Goal: Task Accomplishment & Management: Use online tool/utility

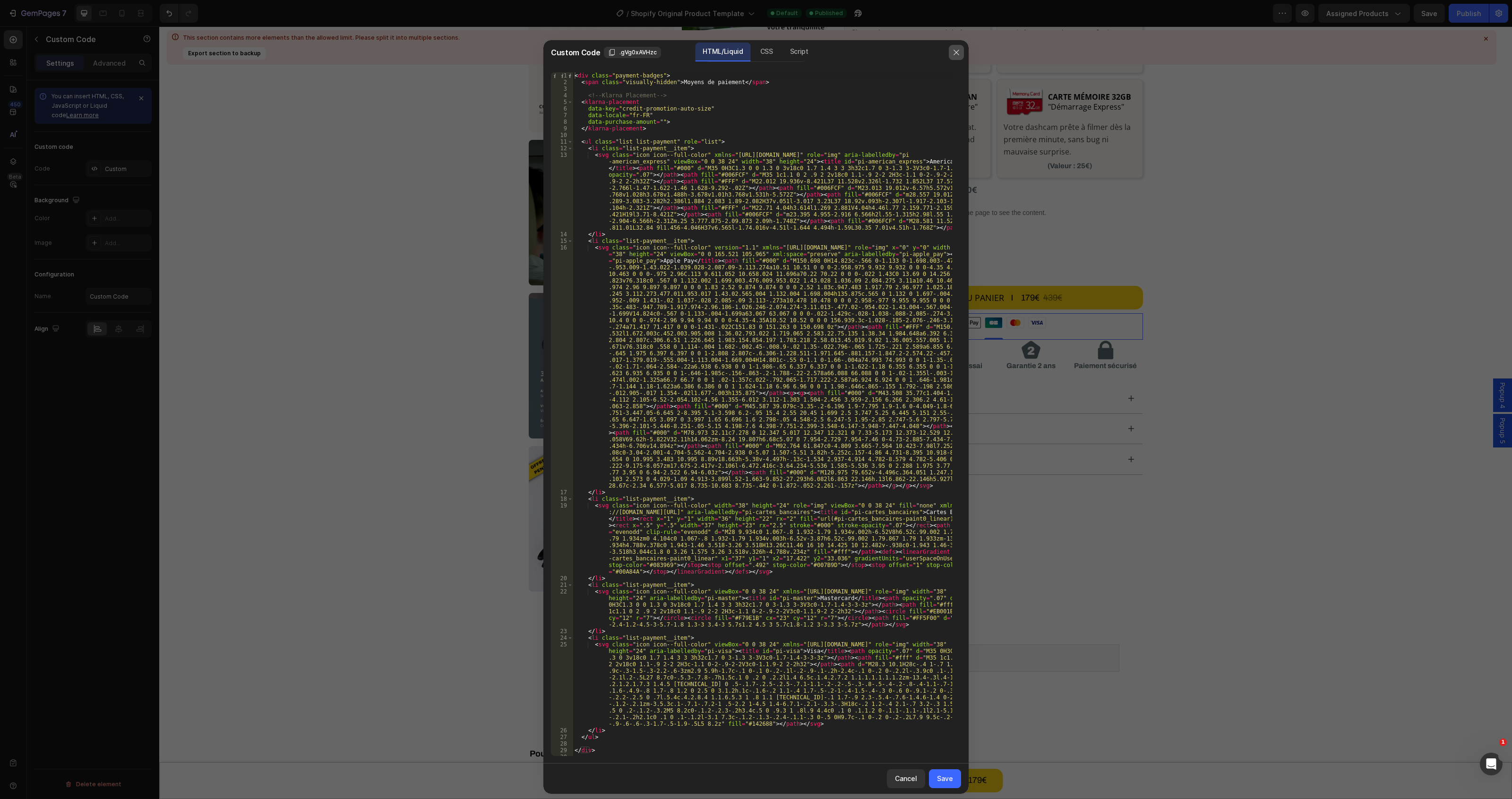
click at [958, 52] on icon "button" at bounding box center [956, 53] width 8 height 8
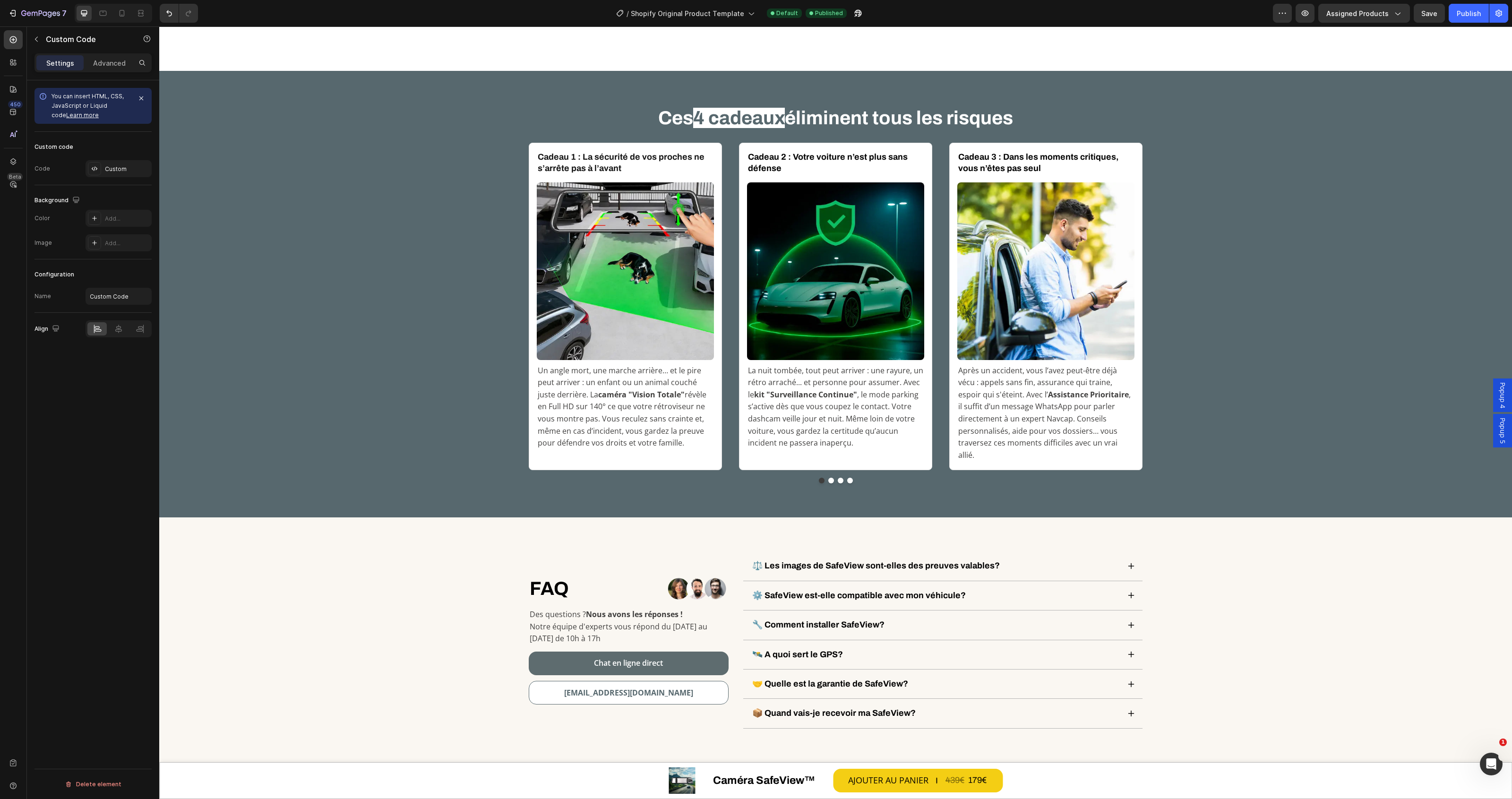
scroll to position [3551, 0]
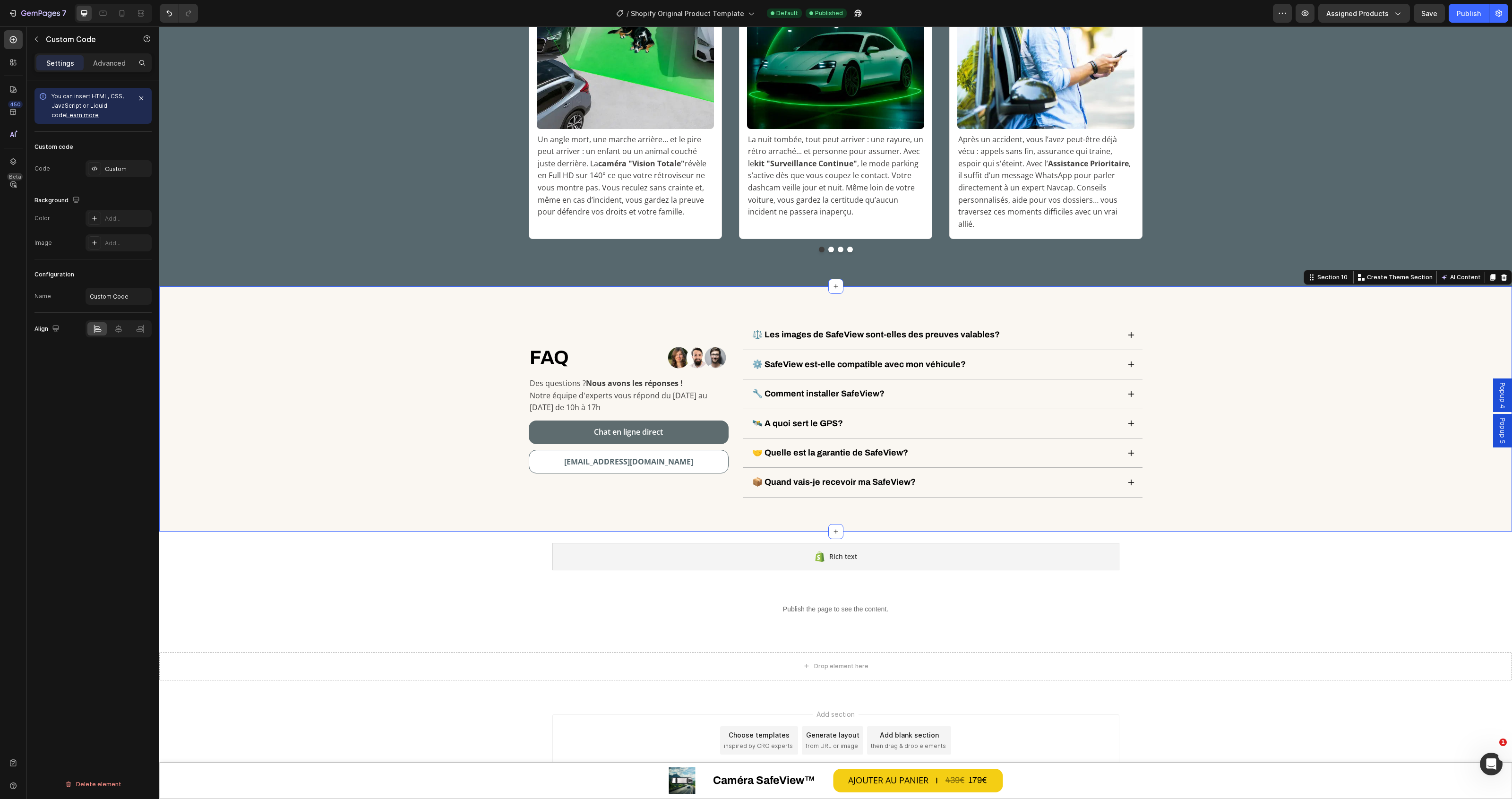
click at [776, 504] on div "FAQ Heading Row Image Row Des questions ? Nous avons les réponses ! Notre équip…" at bounding box center [836, 409] width 1353 height 245
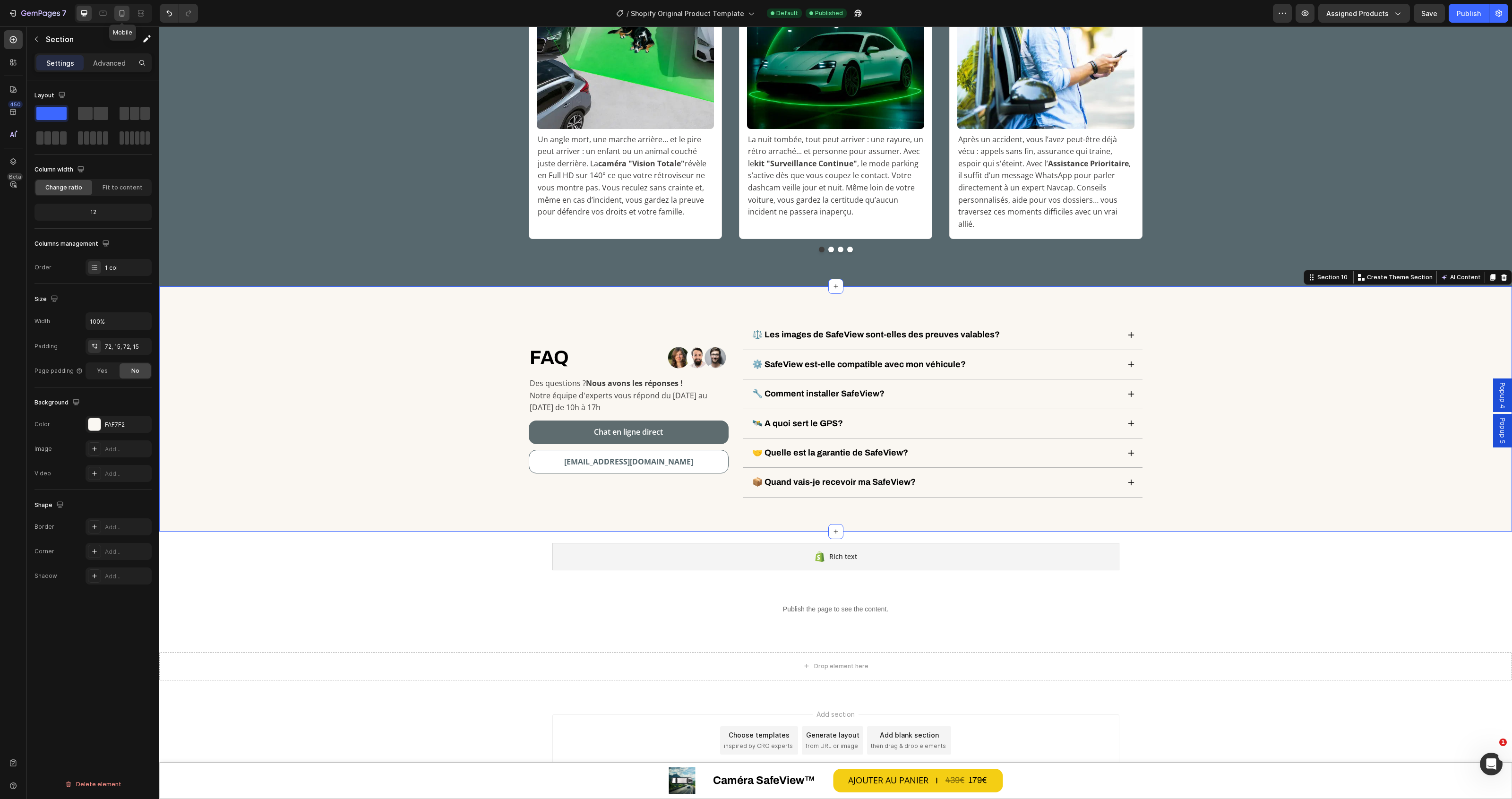
click at [124, 11] on icon at bounding box center [122, 13] width 5 height 7
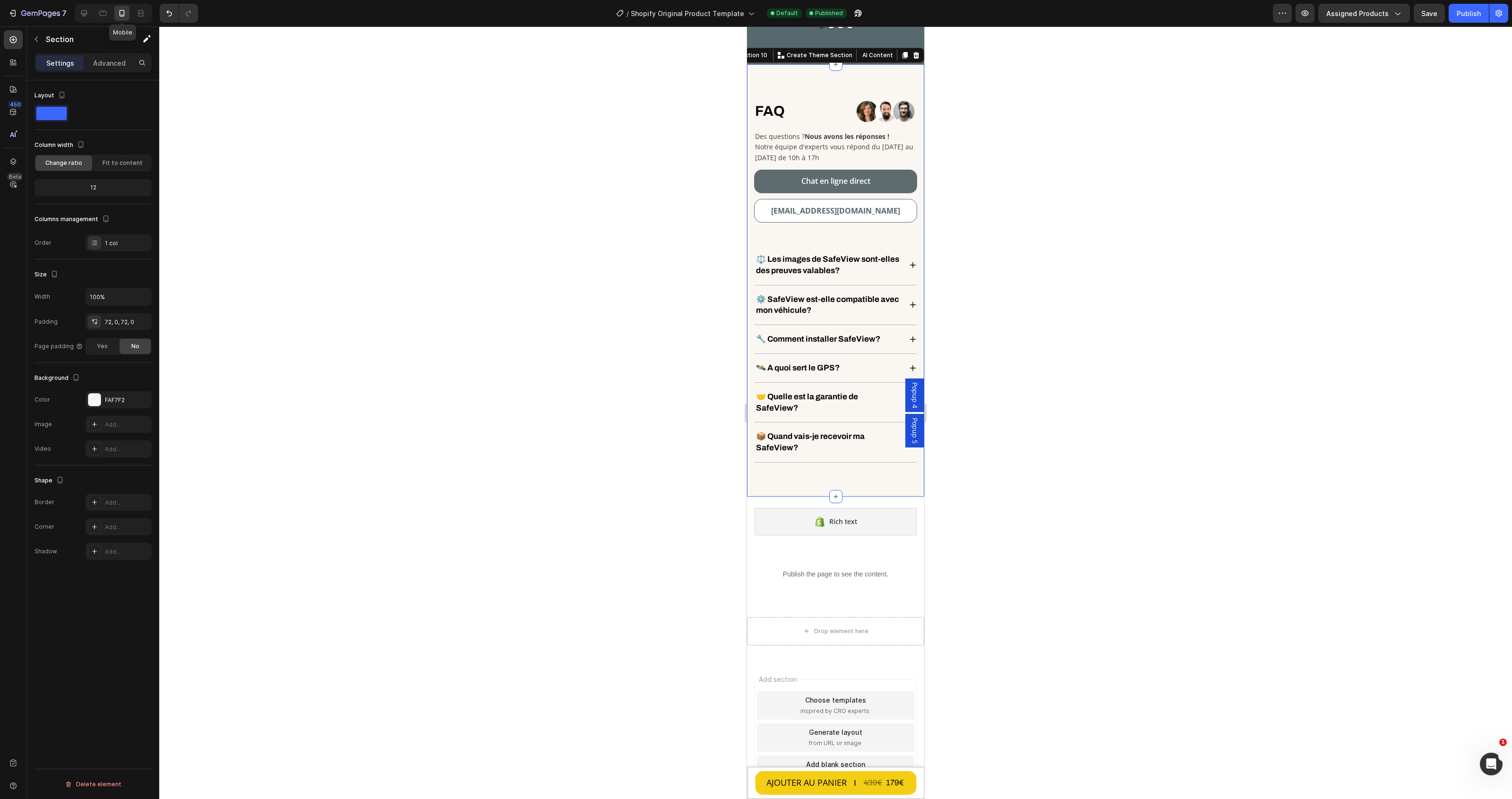
scroll to position [3744, 0]
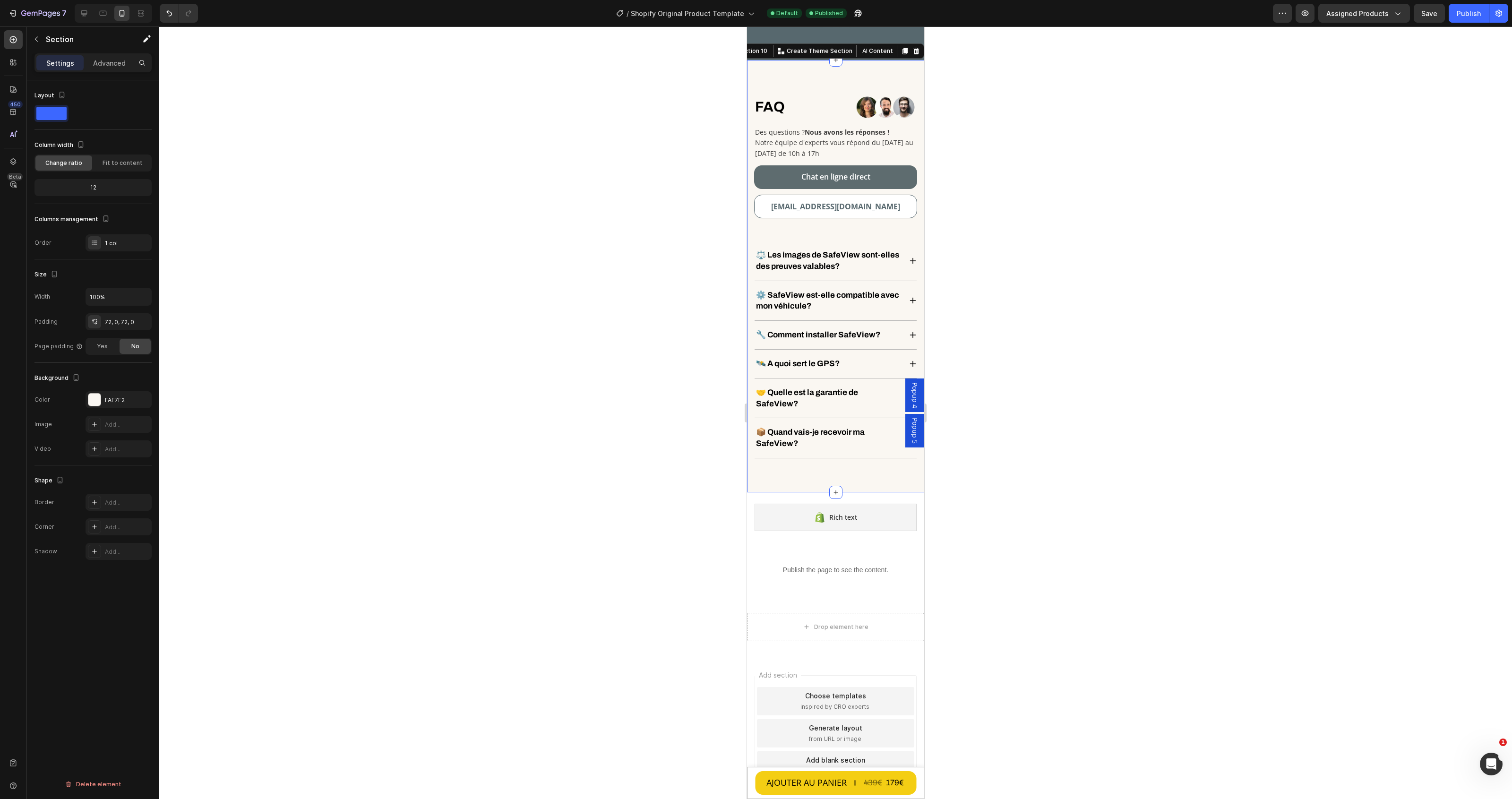
click at [1215, 201] on div at bounding box center [836, 413] width 1353 height 773
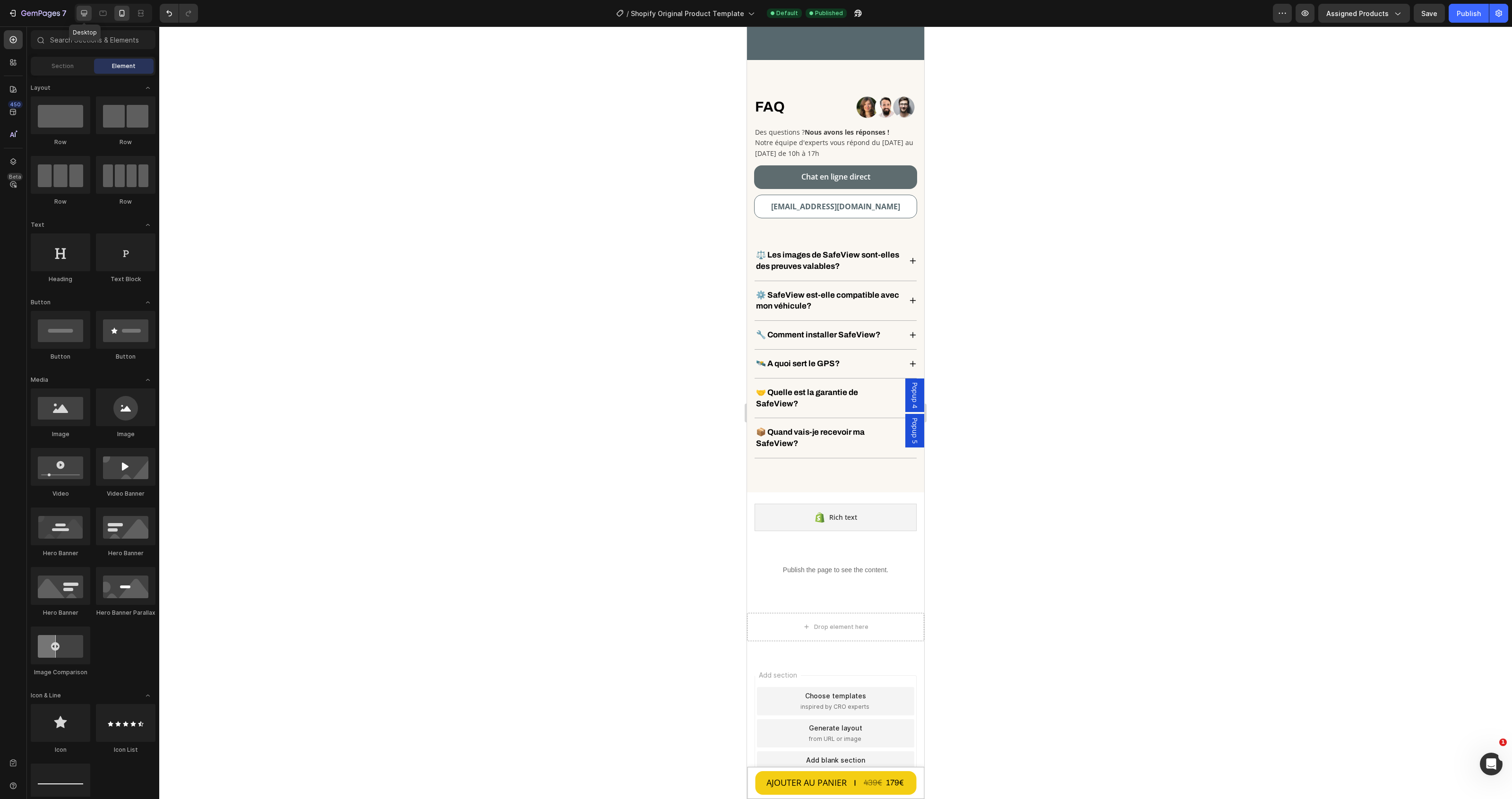
click at [84, 12] on icon at bounding box center [84, 13] width 9 height 9
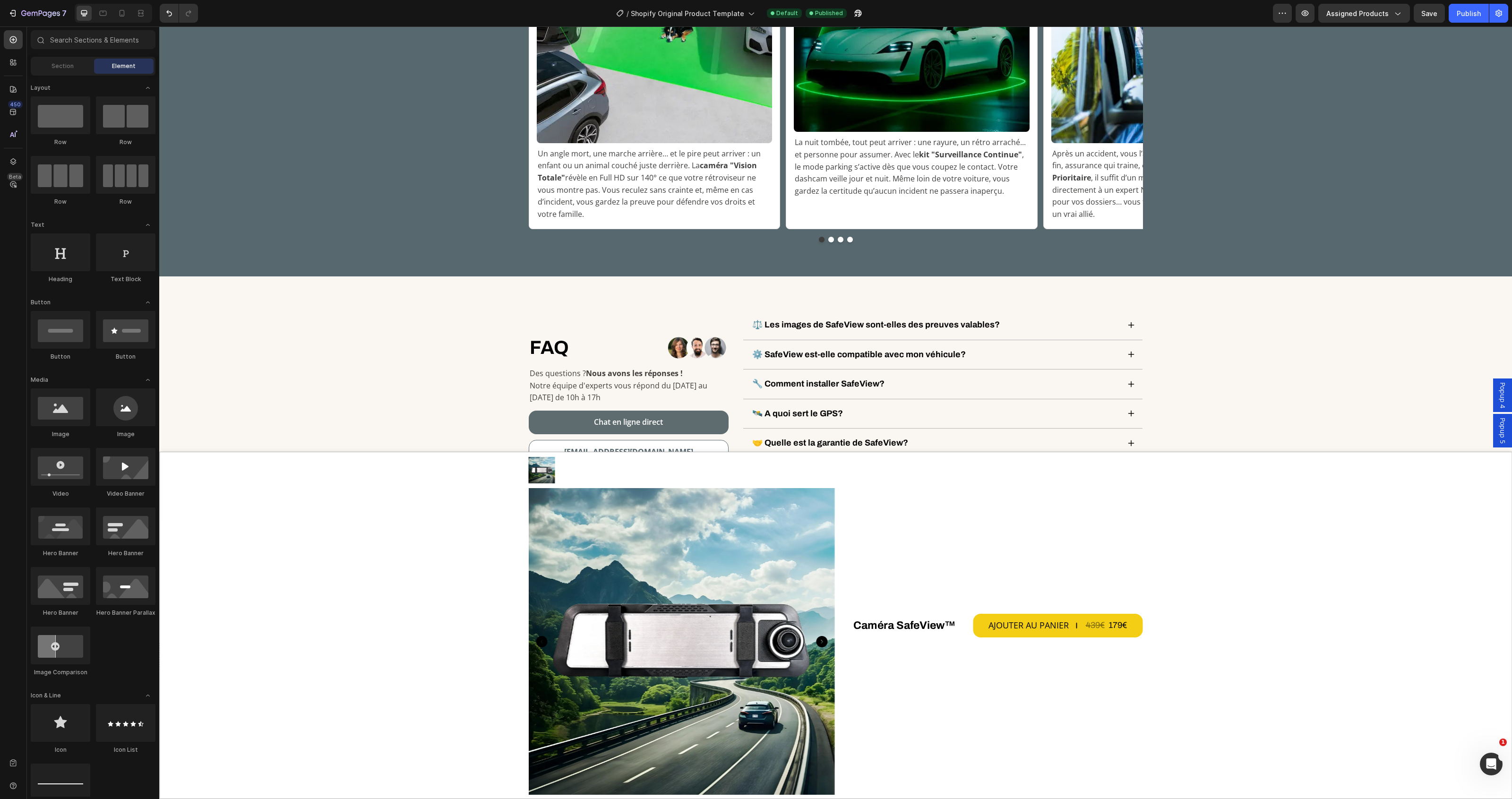
scroll to position [3551, 0]
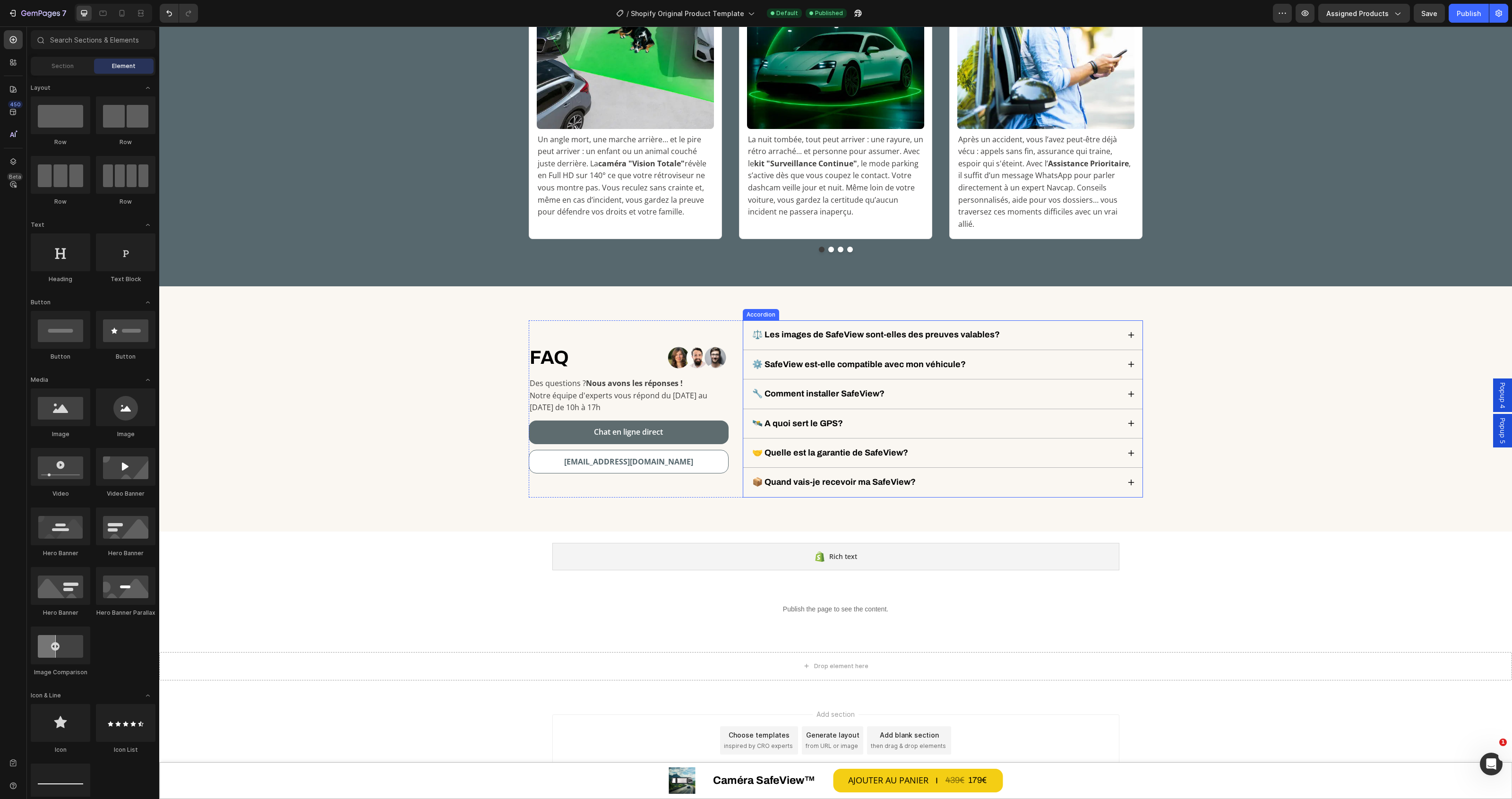
click at [1026, 328] on div "⚖️ Les images de SafeView sont-elles des preuves valables?" at bounding box center [936, 335] width 369 height 14
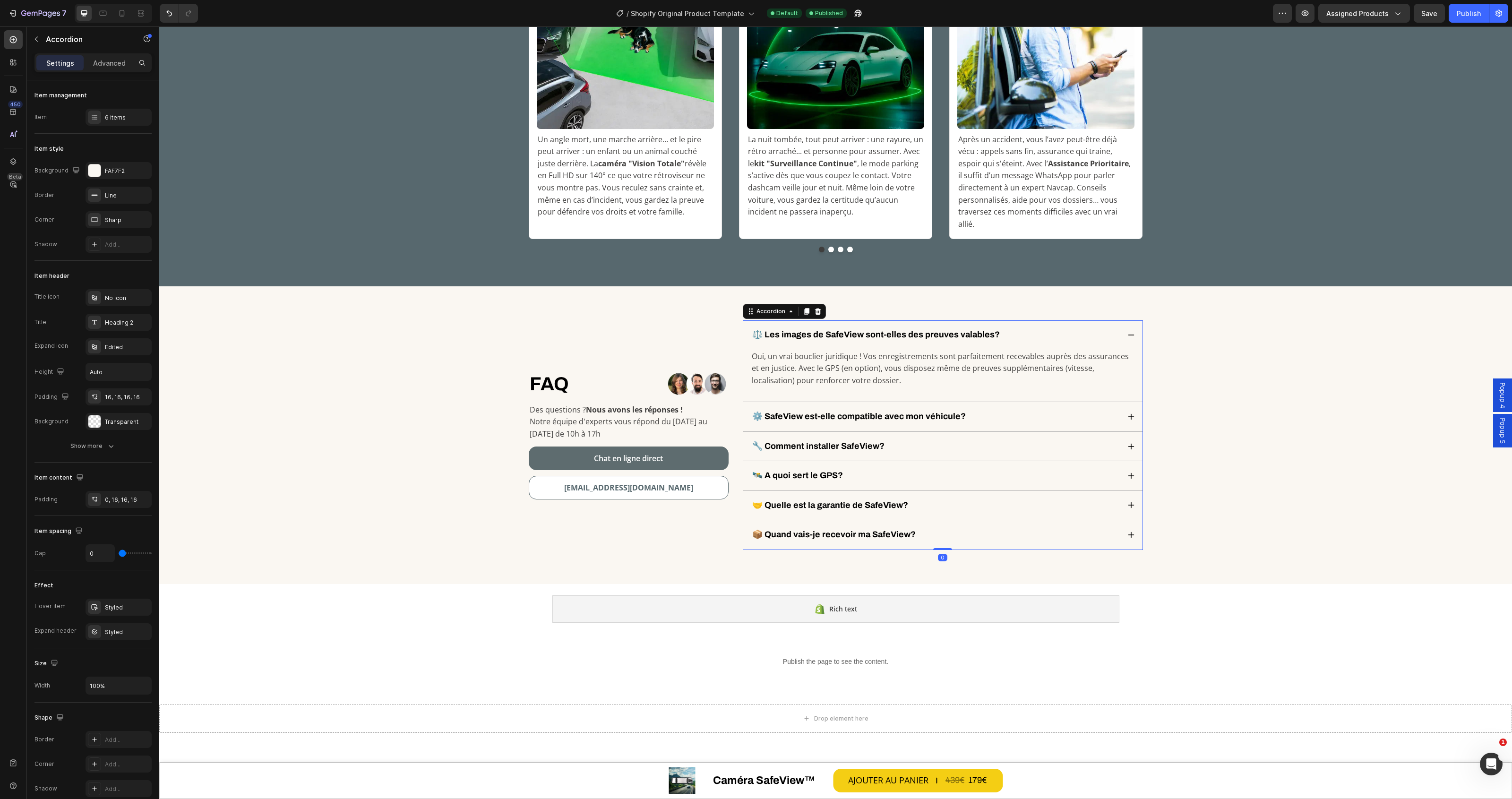
click at [1043, 410] on div "⚙️ SafeView est-elle compatible avec mon véhicule?" at bounding box center [936, 416] width 369 height 14
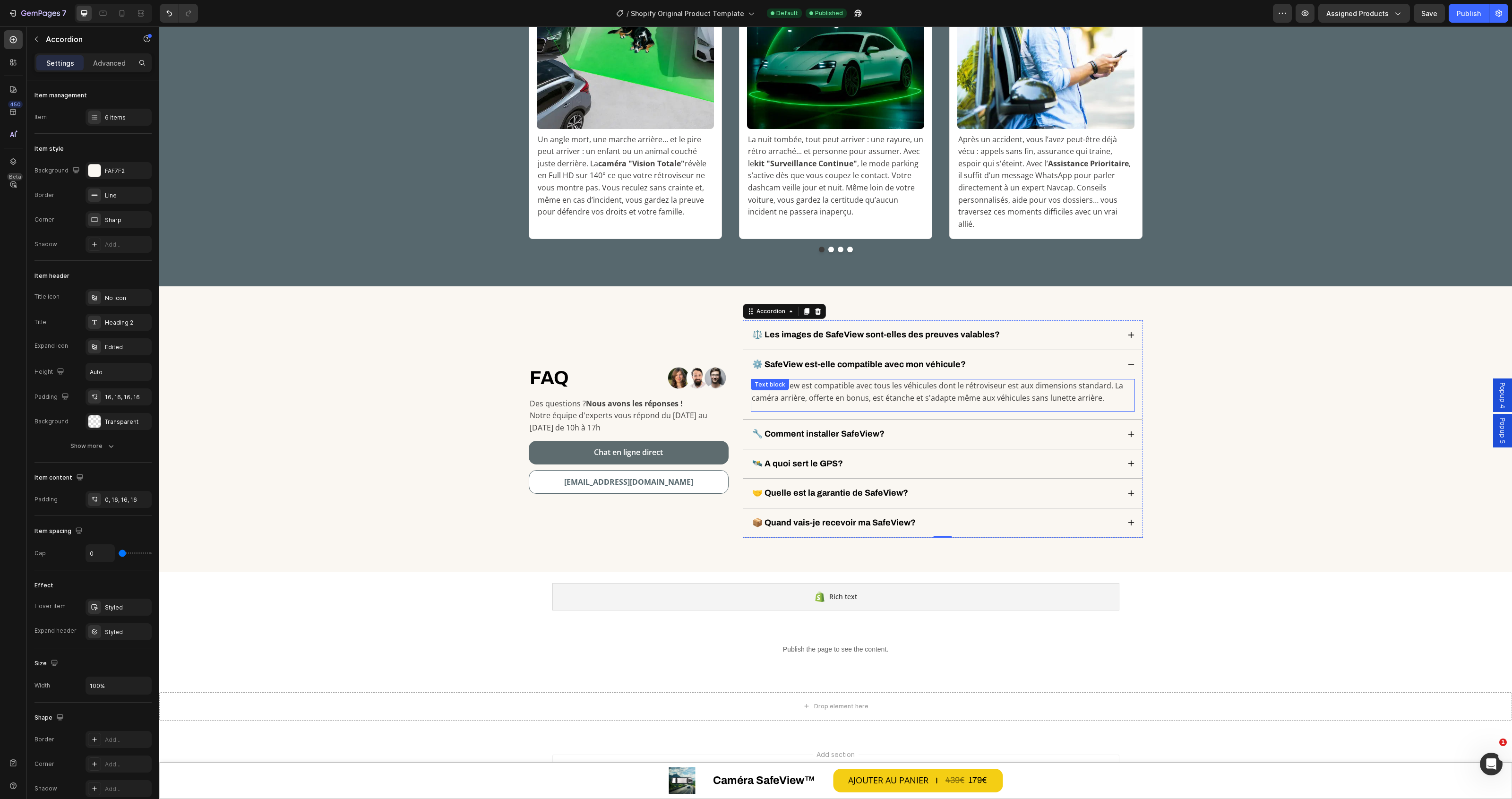
click at [850, 386] on p "Oui, SafeView est compatible avec tous les véhicules dont le rétroviseur est au…" at bounding box center [942, 392] width 382 height 24
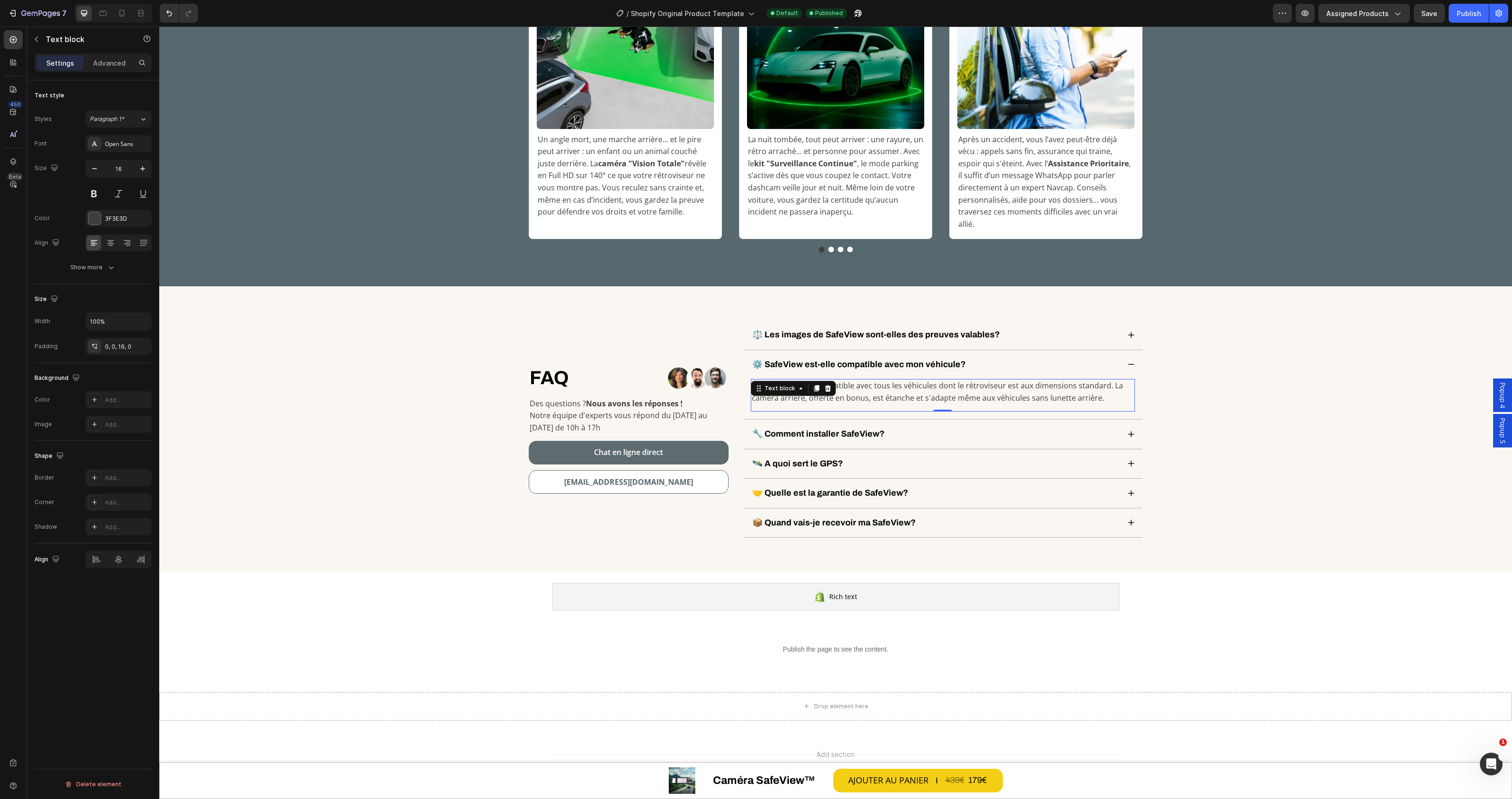
click at [850, 386] on p "Oui, SafeView est compatible avec tous les véhicules dont le rétroviseur est au…" at bounding box center [942, 392] width 382 height 24
click at [888, 427] on div "🔧 Comment installer SafeView?" at bounding box center [936, 434] width 369 height 14
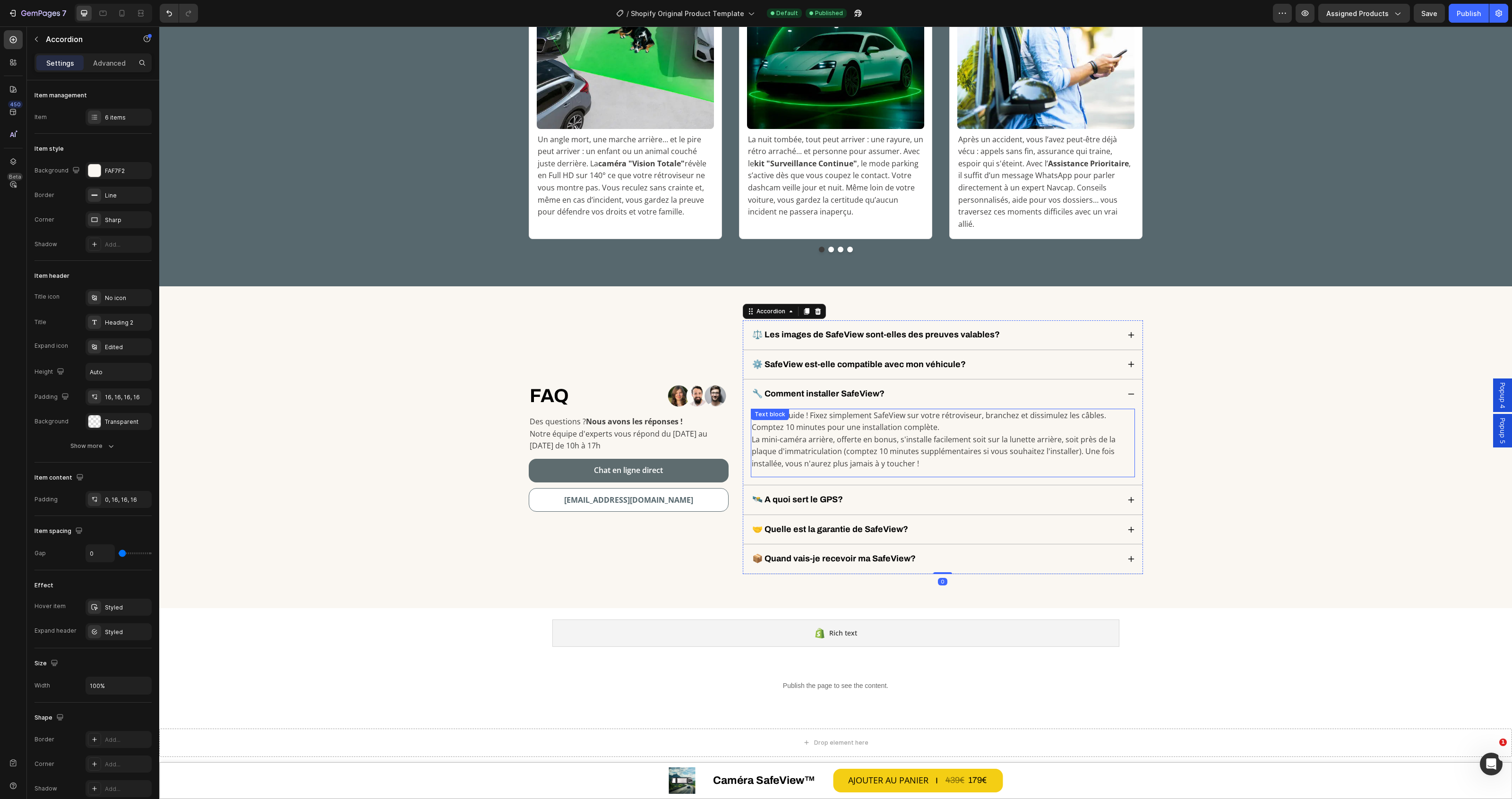
click at [885, 434] on p "La mini-caméra arrière, offerte en bonus, s'installe facilement soit sur la lun…" at bounding box center [942, 452] width 382 height 36
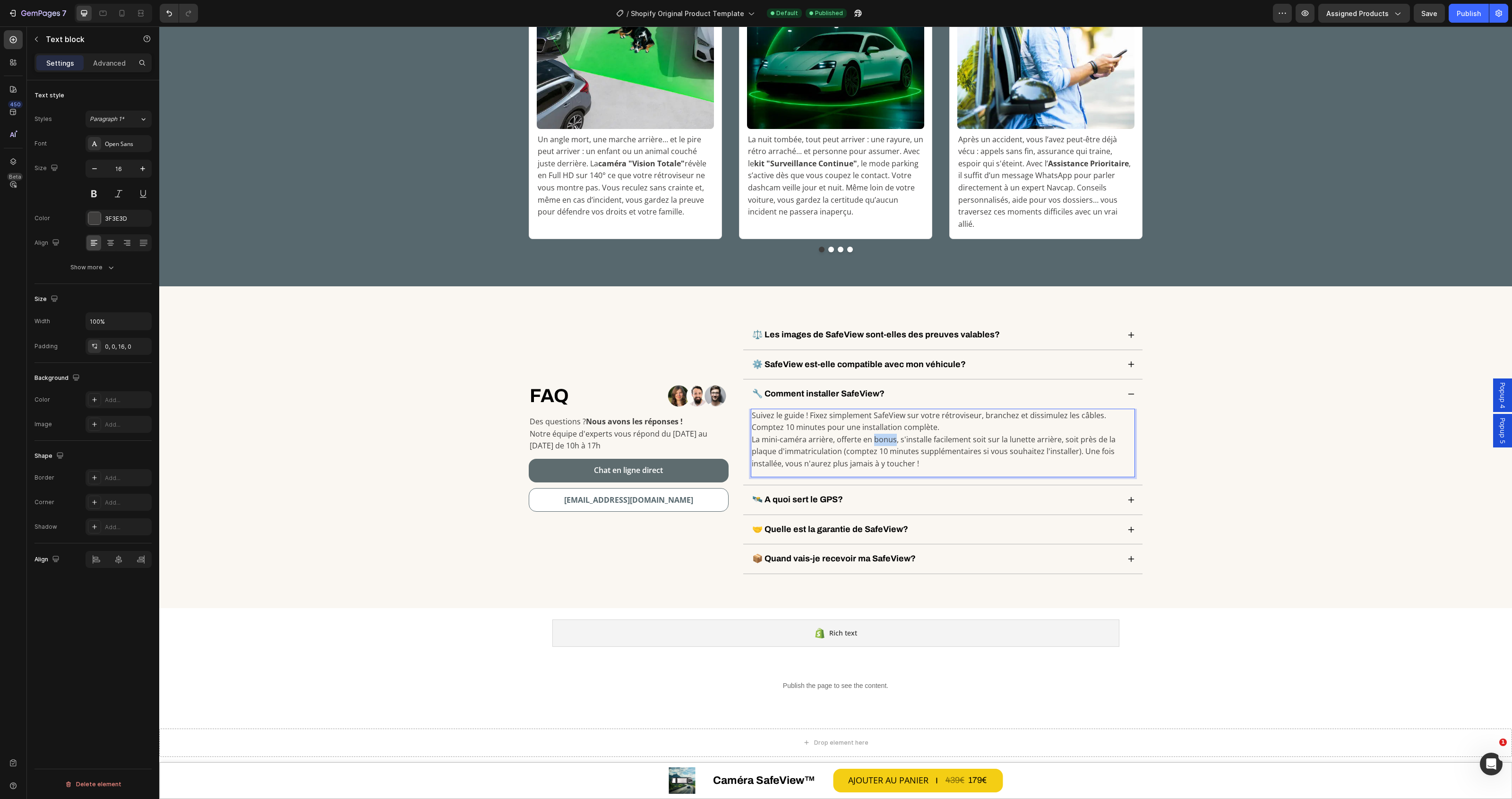
click at [885, 434] on p "La mini-caméra arrière, offerte en bonus, s'installe facilement soit sur la lun…" at bounding box center [942, 452] width 382 height 36
click at [956, 494] on div "🛰️ A quoi sert le GPS?" at bounding box center [936, 500] width 369 height 14
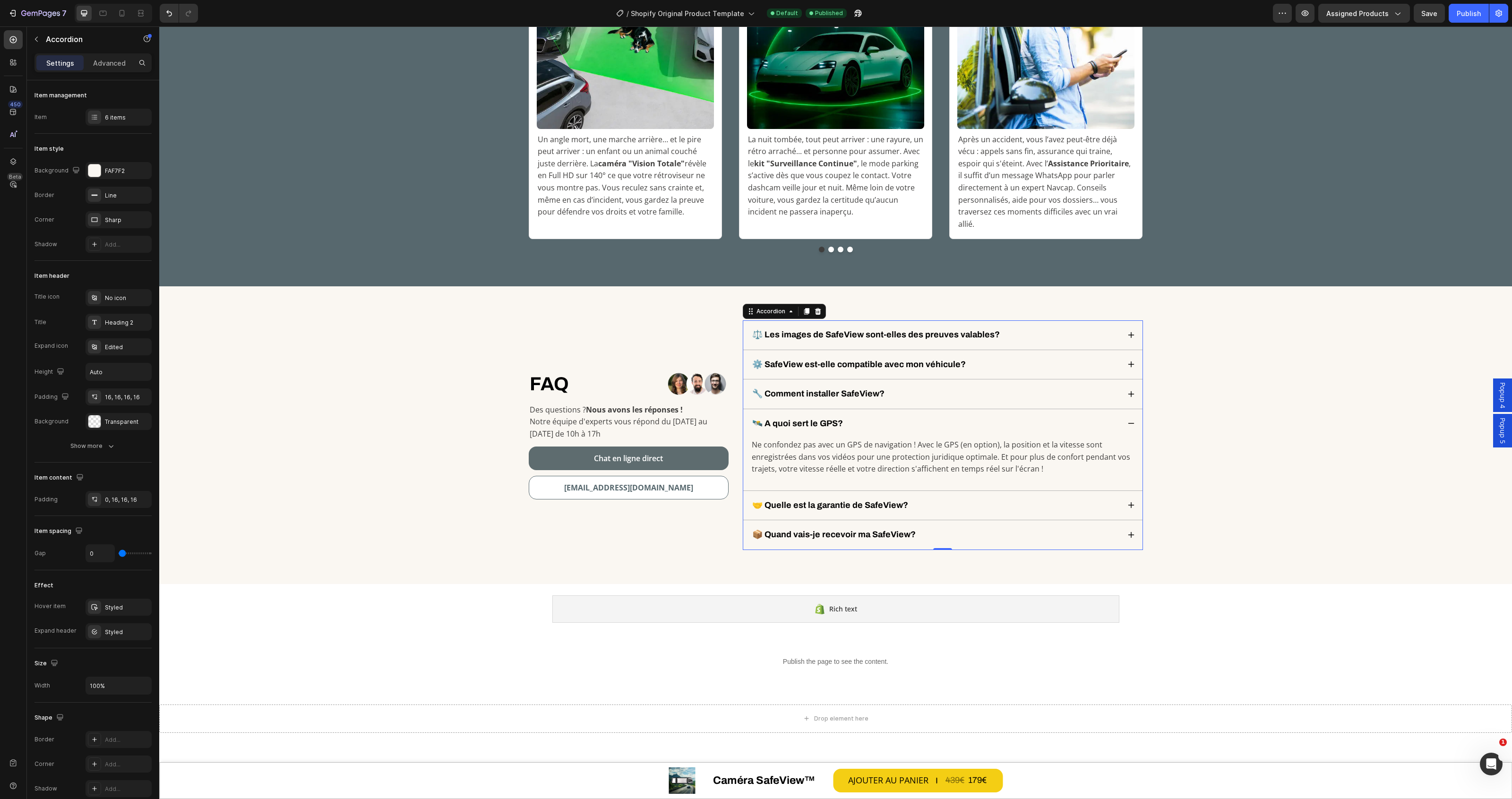
click at [993, 499] on div "🤝 Quelle est la garantie de SafeView?" at bounding box center [936, 506] width 369 height 14
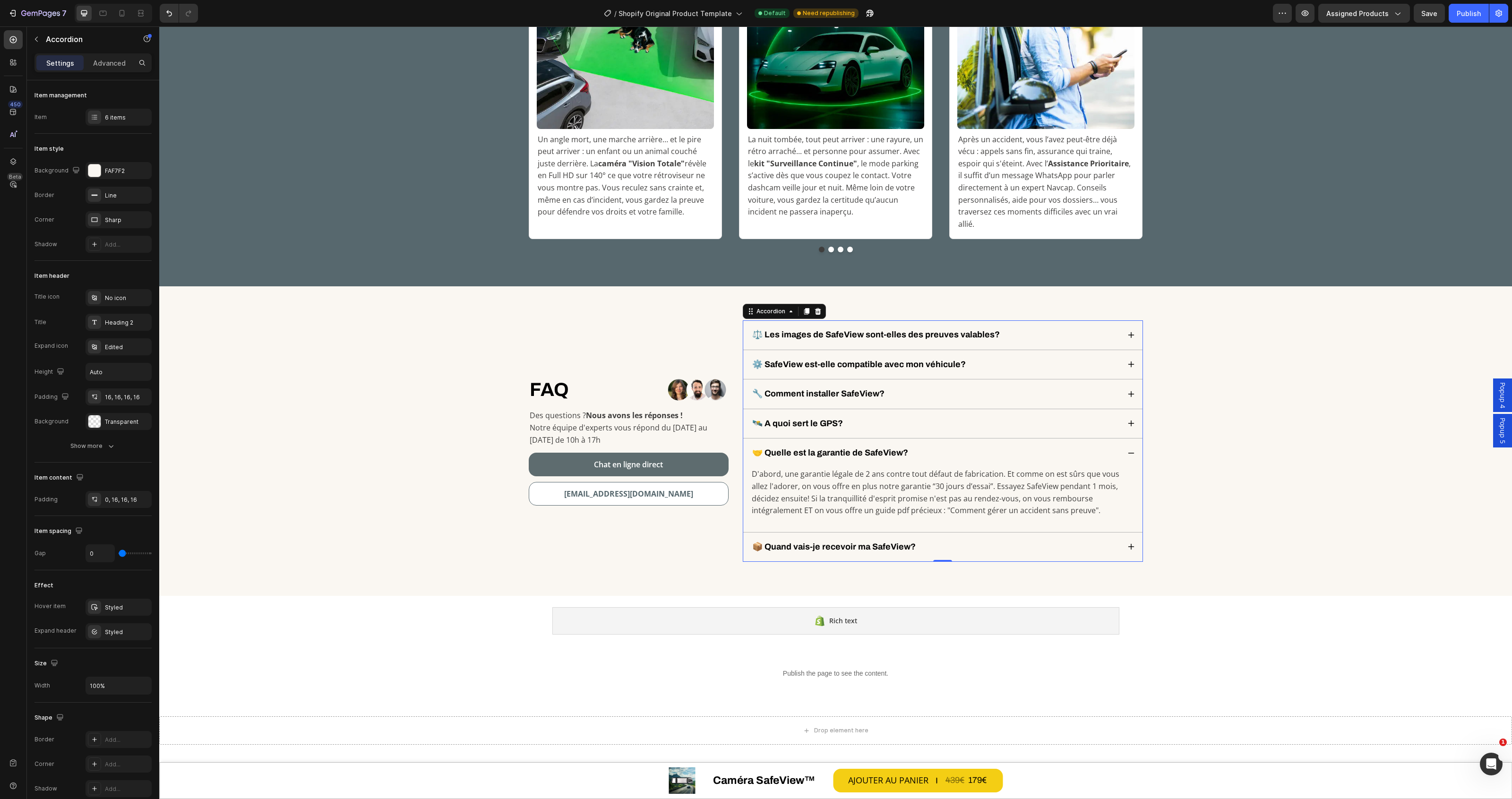
click at [956, 540] on div "📦 Quand vais-je recevoir ma SafeView?" at bounding box center [936, 547] width 369 height 14
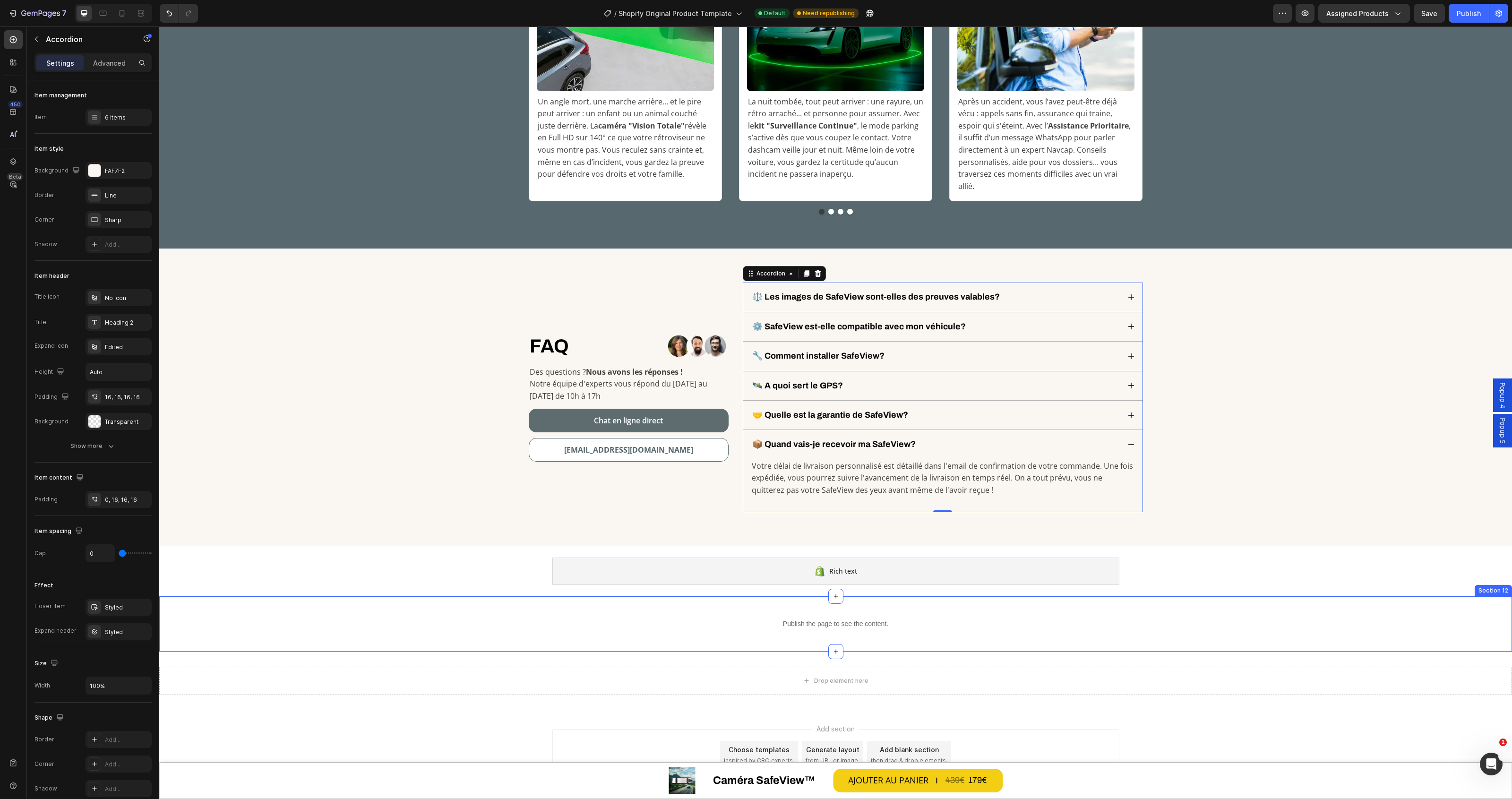
scroll to position [3603, 0]
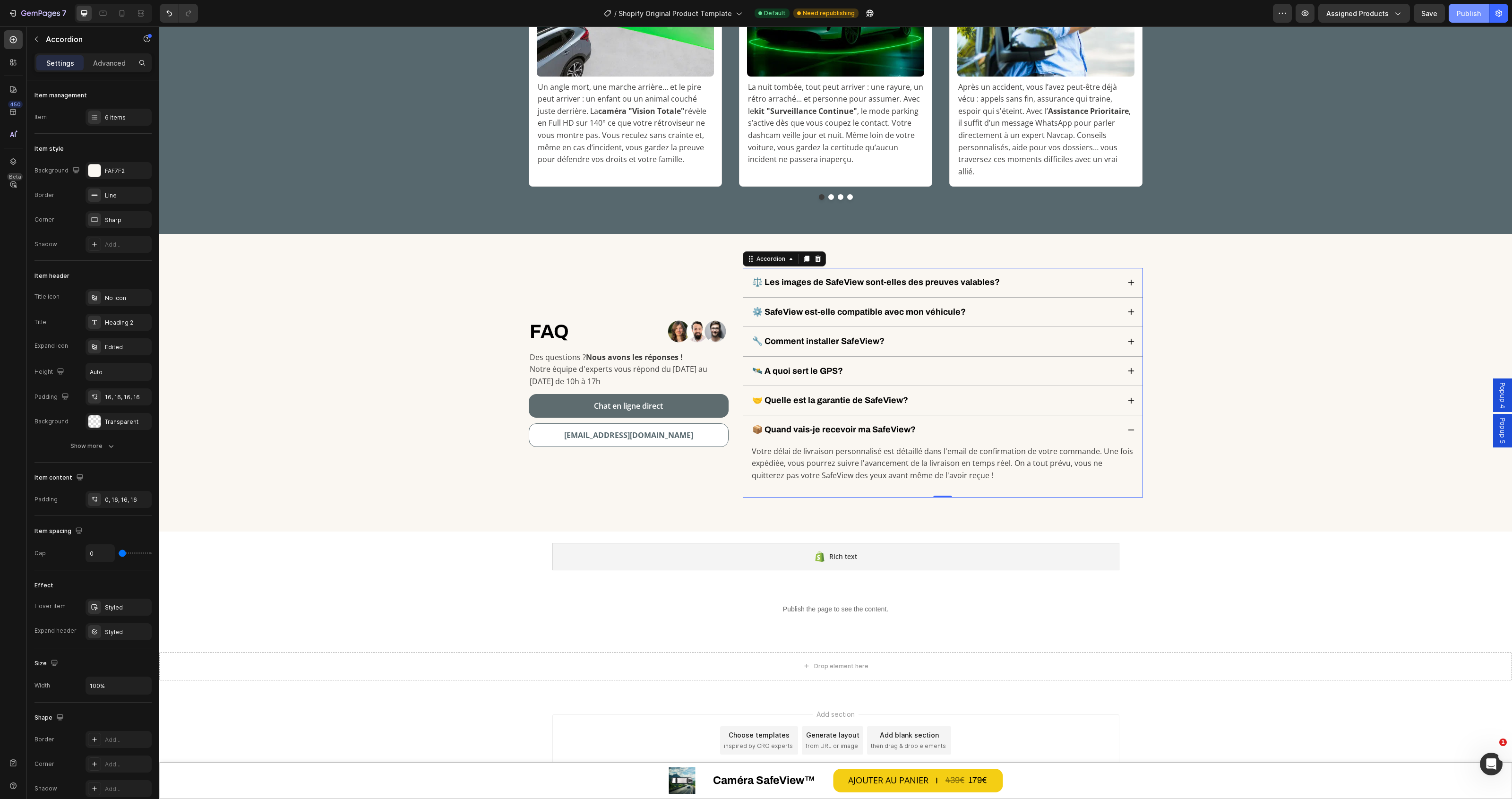
drag, startPoint x: 1305, startPoint y: 1, endPoint x: 1466, endPoint y: 14, distance: 161.5
click at [1466, 14] on div "Publish" at bounding box center [1469, 14] width 24 height 10
click at [929, 424] on div "📦 Quand vais-je recevoir ma SafeView?" at bounding box center [936, 430] width 369 height 14
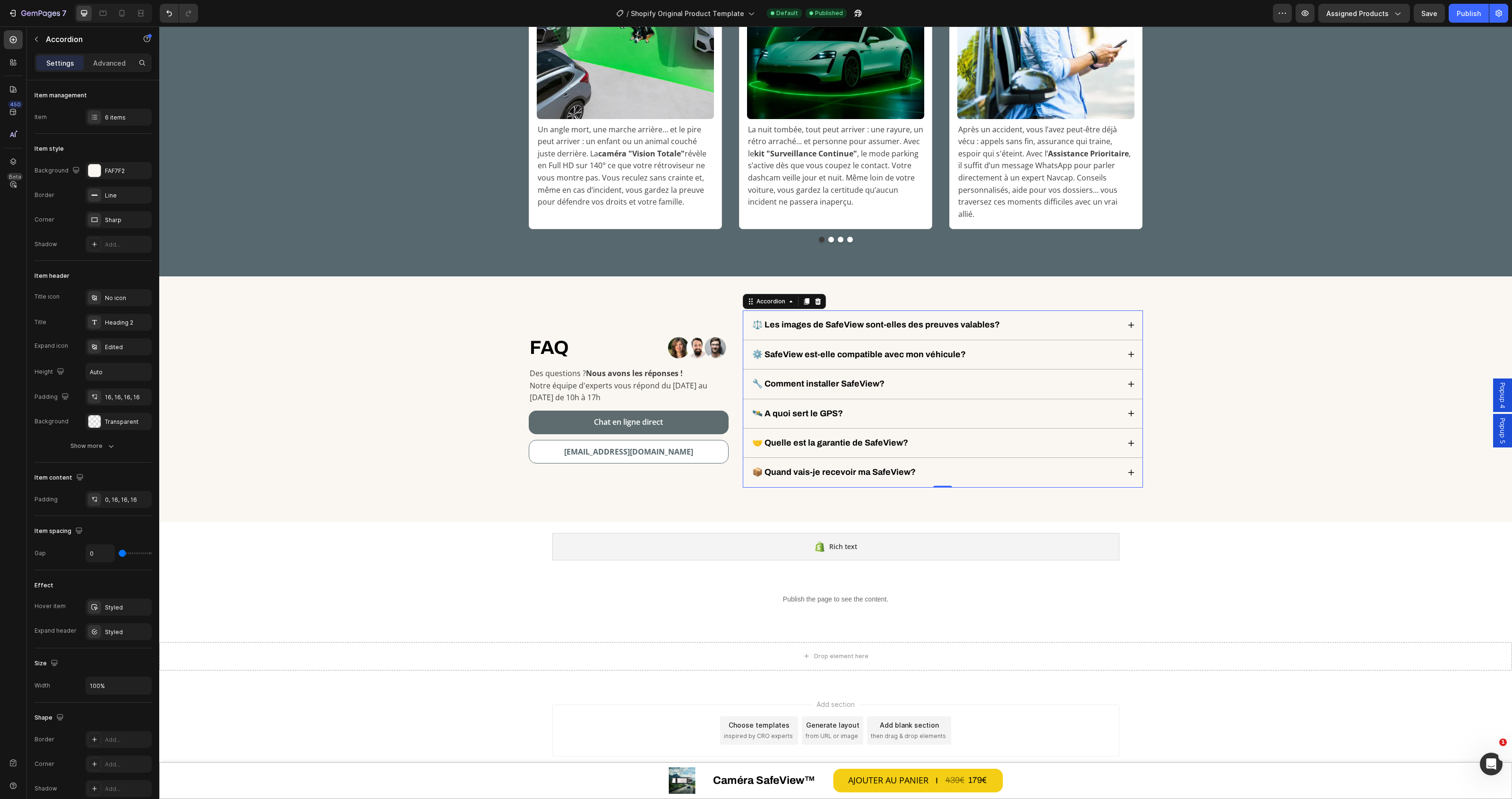
scroll to position [3551, 0]
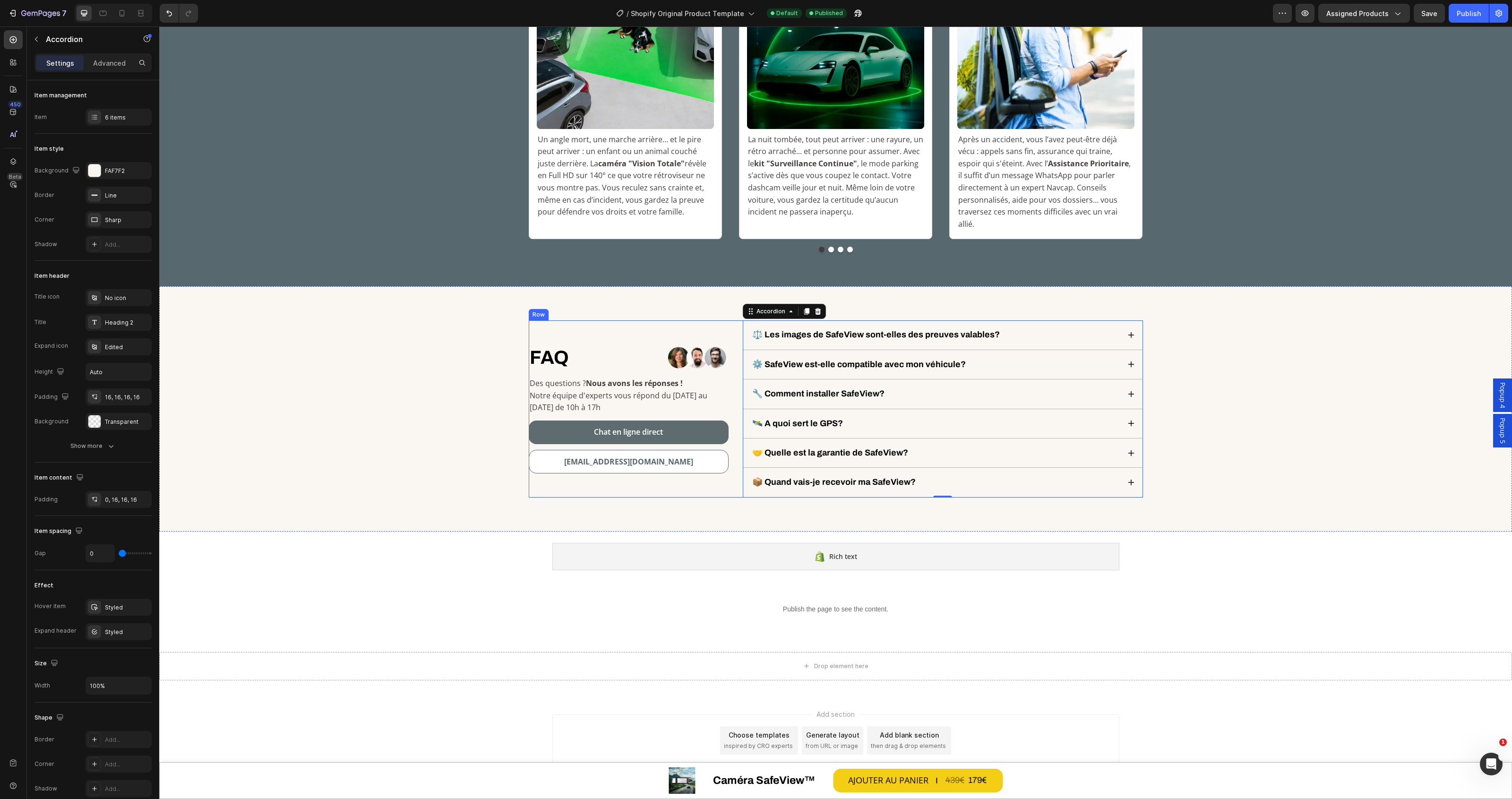
click at [697, 320] on div "FAQ Heading Row Image Row Des questions ? Nous avons les réponses ! Notre équip…" at bounding box center [629, 408] width 200 height 177
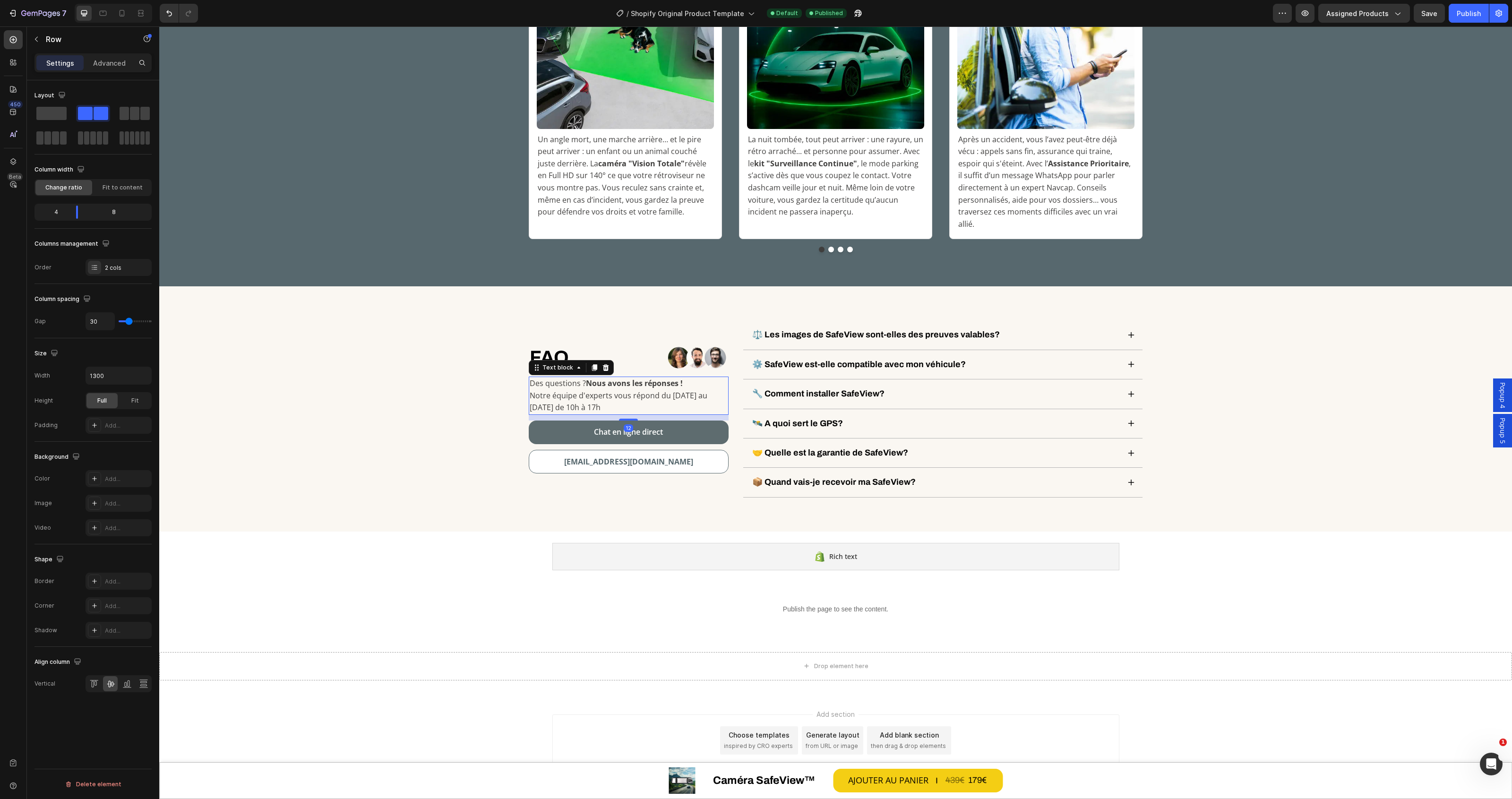
click at [574, 390] on p "Notre équipe d'experts vous répond du [DATE] au [DATE] de 10h à 17h" at bounding box center [629, 402] width 198 height 24
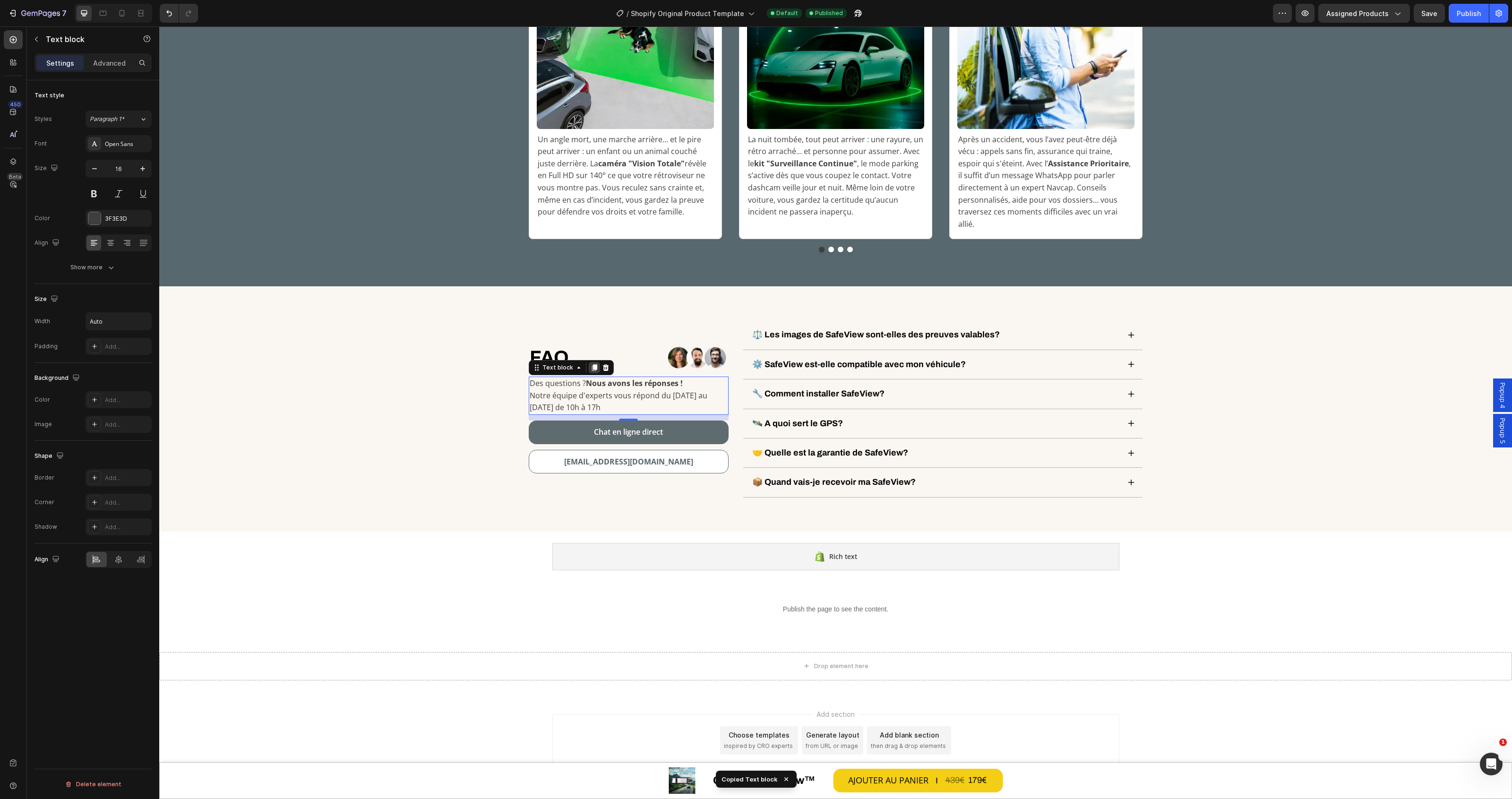
click at [591, 364] on icon at bounding box center [595, 367] width 8 height 8
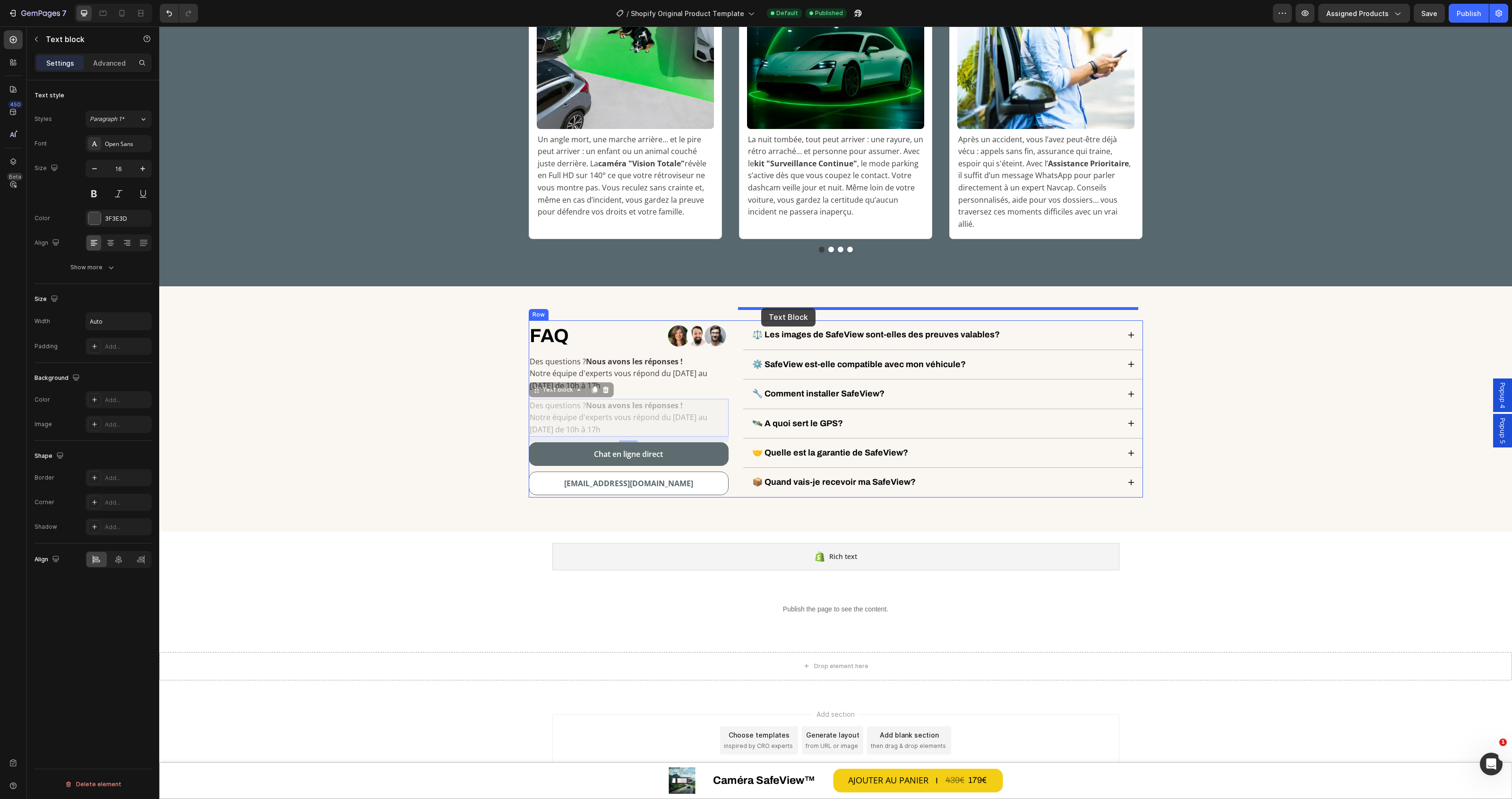
drag, startPoint x: 532, startPoint y: 379, endPoint x: 761, endPoint y: 308, distance: 239.8
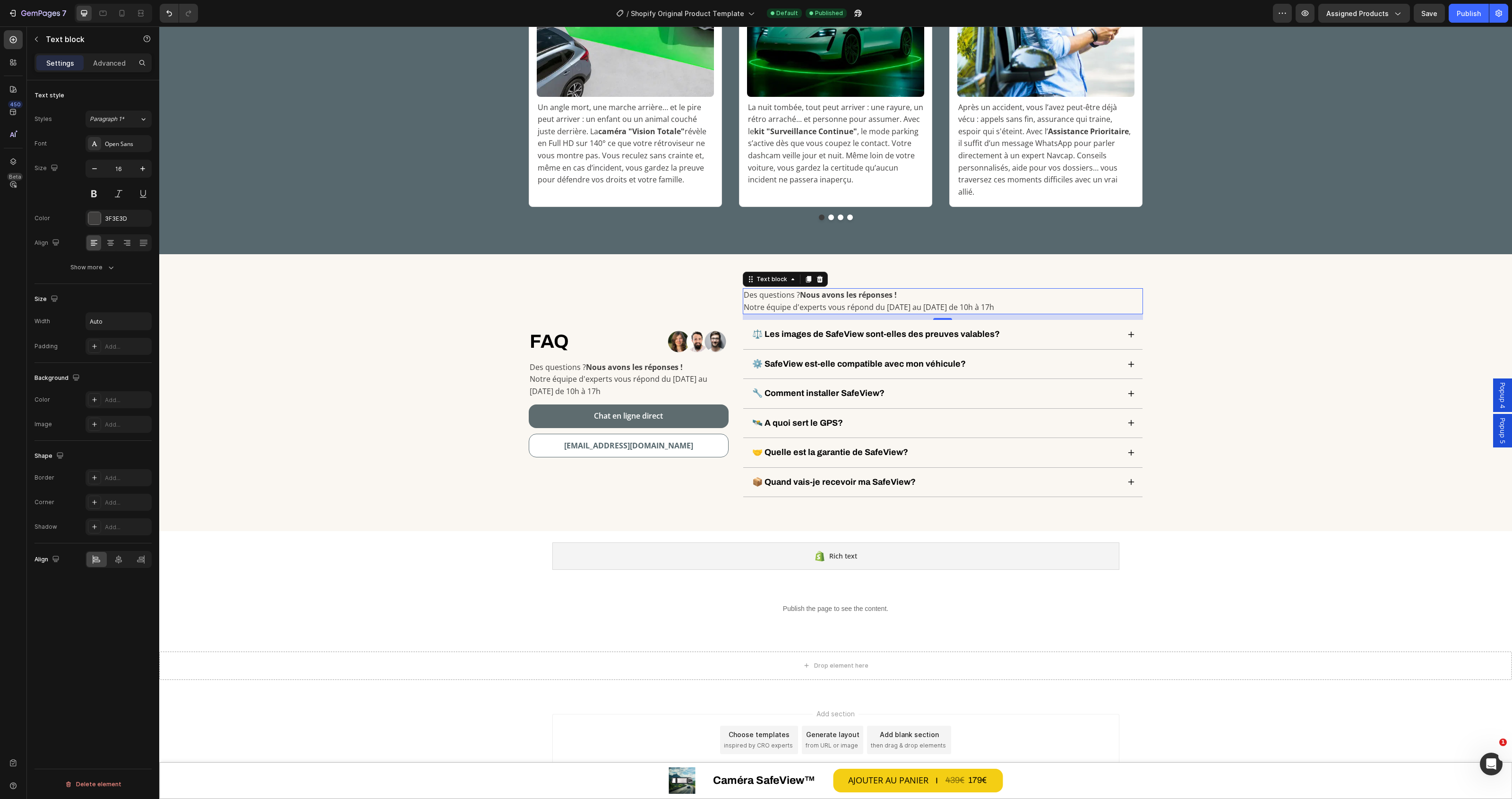
click at [1009, 293] on div "Des questions ? Nous avons les réponses ! Notre équipe d'experts vous répond du…" at bounding box center [942, 301] width 400 height 26
click at [993, 299] on div "Des questions ? Nous avons les réponses ! Notre équipe d'experts vous répond du…" at bounding box center [942, 301] width 400 height 26
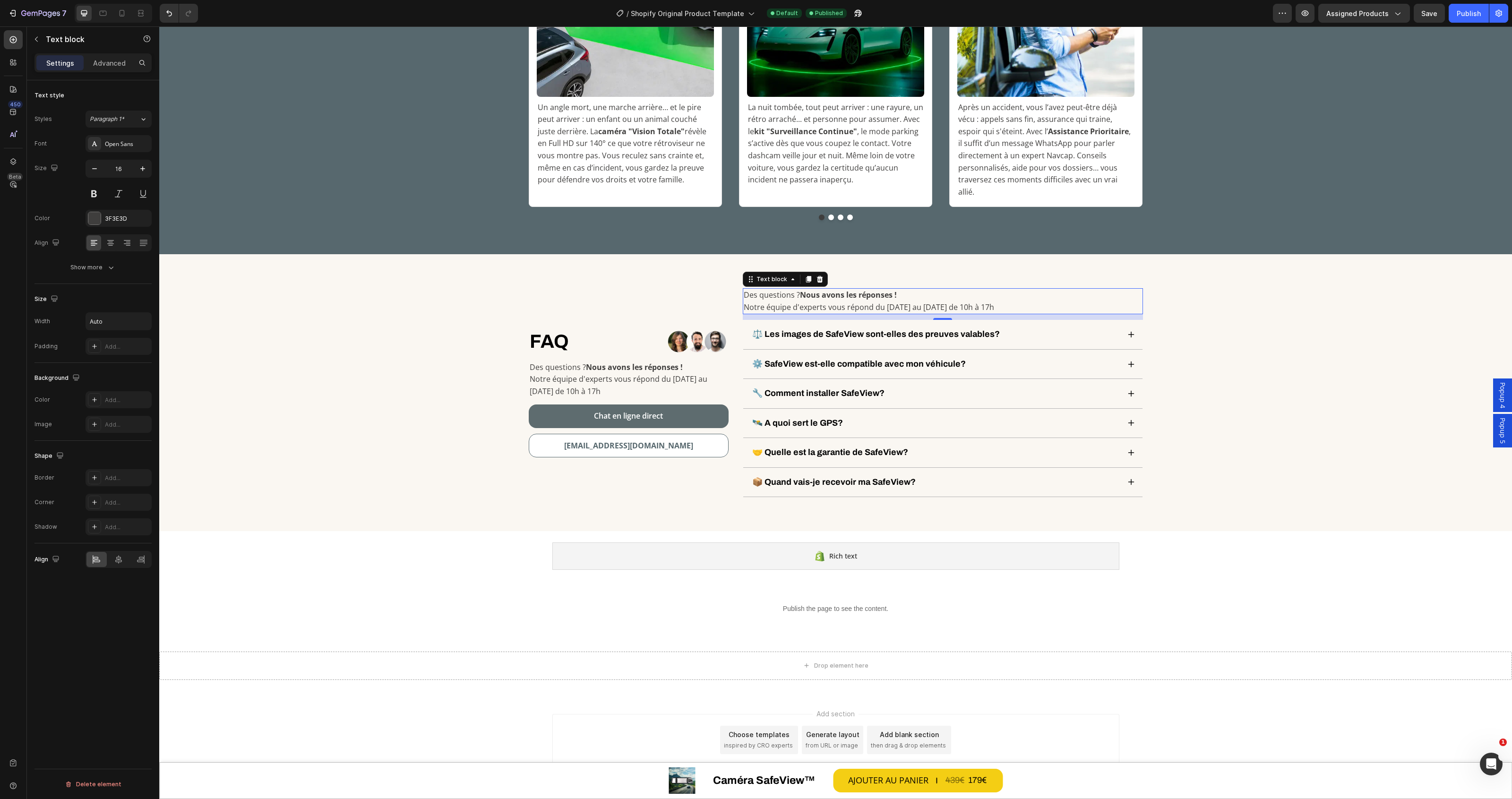
click at [948, 302] on p "Notre équipe d'experts vous répond du [DATE] au [DATE] de 10h à 17h" at bounding box center [868, 308] width 251 height 13
click at [978, 302] on p "Notre équipe d'experts vous répond du [DATE] au [DATE] de 10h à 17h" at bounding box center [868, 308] width 251 height 13
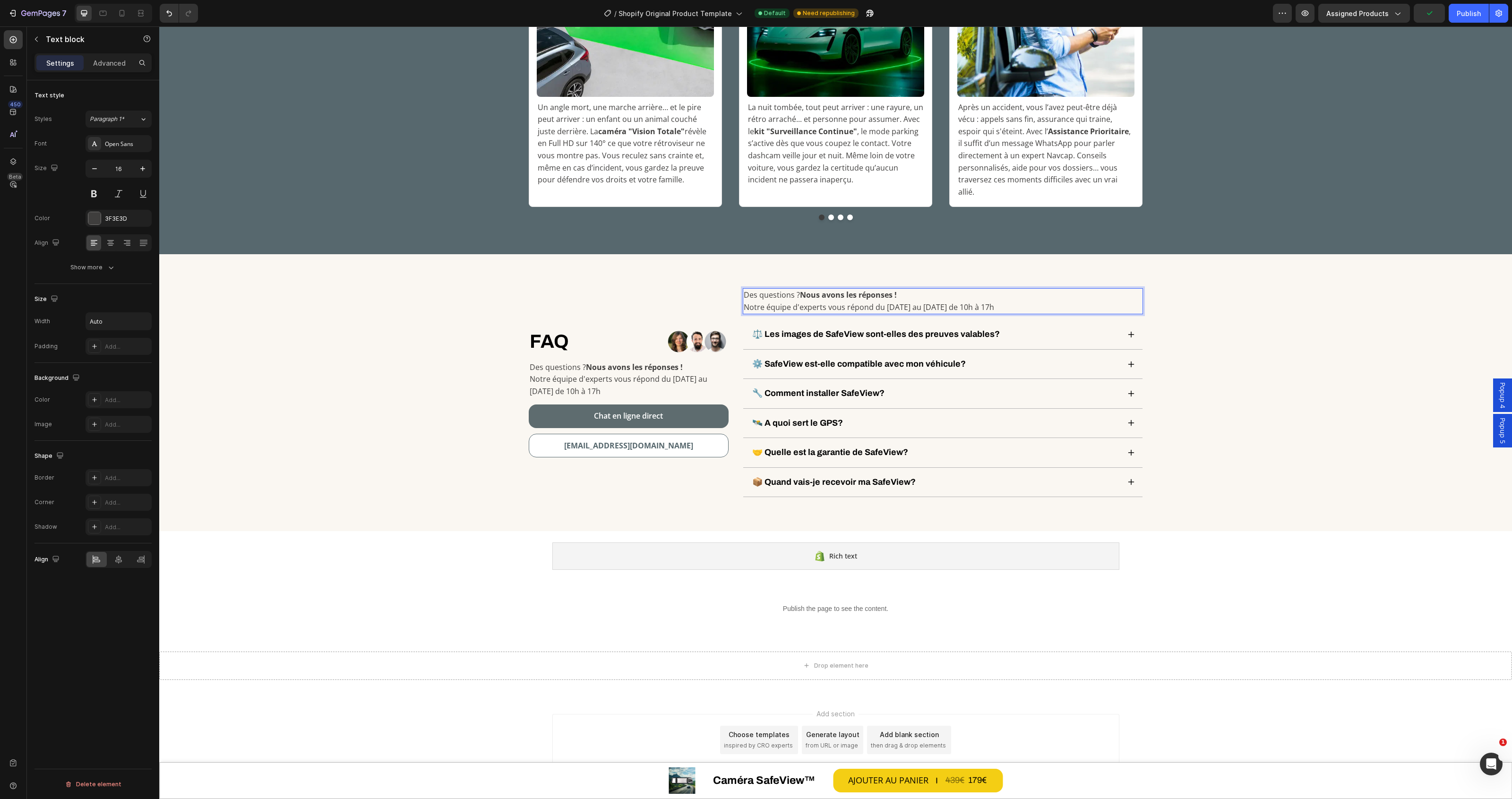
click at [988, 302] on p "Notre équipe d'experts vous répond du [DATE] au [DATE] de 10h à 17h" at bounding box center [868, 308] width 251 height 13
click at [993, 304] on div "Des questions ? Nous avons les réponses ! Notre équipe d'experts vous répond du…" at bounding box center [942, 393] width 400 height 209
click at [997, 297] on div "Des questions ? Nous avons les réponses ! Notre équipe d'experts vous répond du…" at bounding box center [942, 301] width 400 height 26
click at [993, 295] on div "Des questions ? Nous avons les réponses ! Notre équipe d'experts vous répond du…" at bounding box center [942, 301] width 400 height 26
click at [991, 295] on div "Des questions ? Nous avons les réponses ! Notre équipe d'experts vous répond du…" at bounding box center [942, 301] width 400 height 26
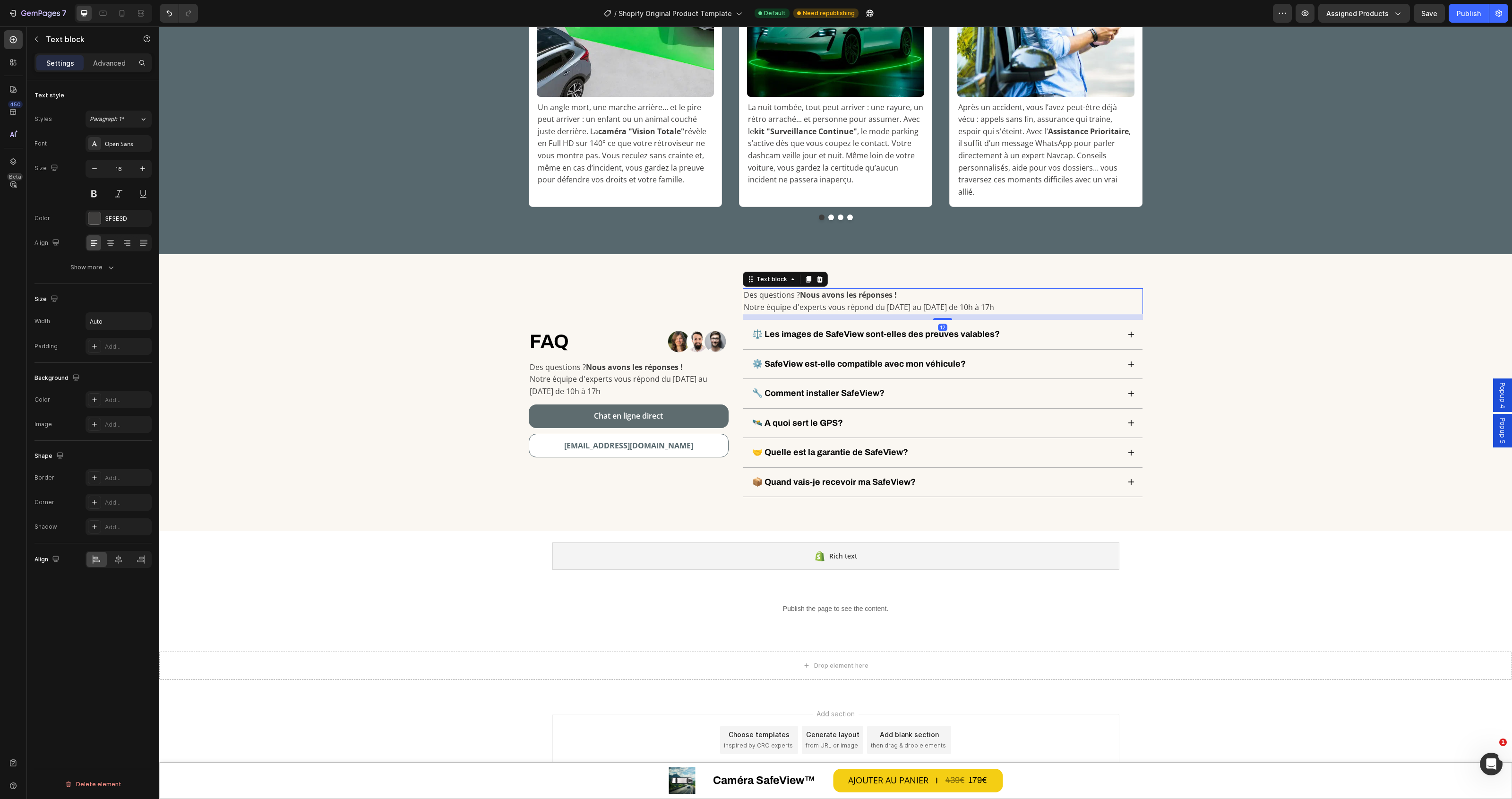
click at [991, 295] on div "Des questions ? Nous avons les réponses ! Notre équipe d'experts vous répond du…" at bounding box center [942, 301] width 400 height 26
click at [988, 302] on p "Notre équipe d'experts vous répond du [DATE] au [DATE] de 10h à 17h" at bounding box center [868, 308] width 251 height 13
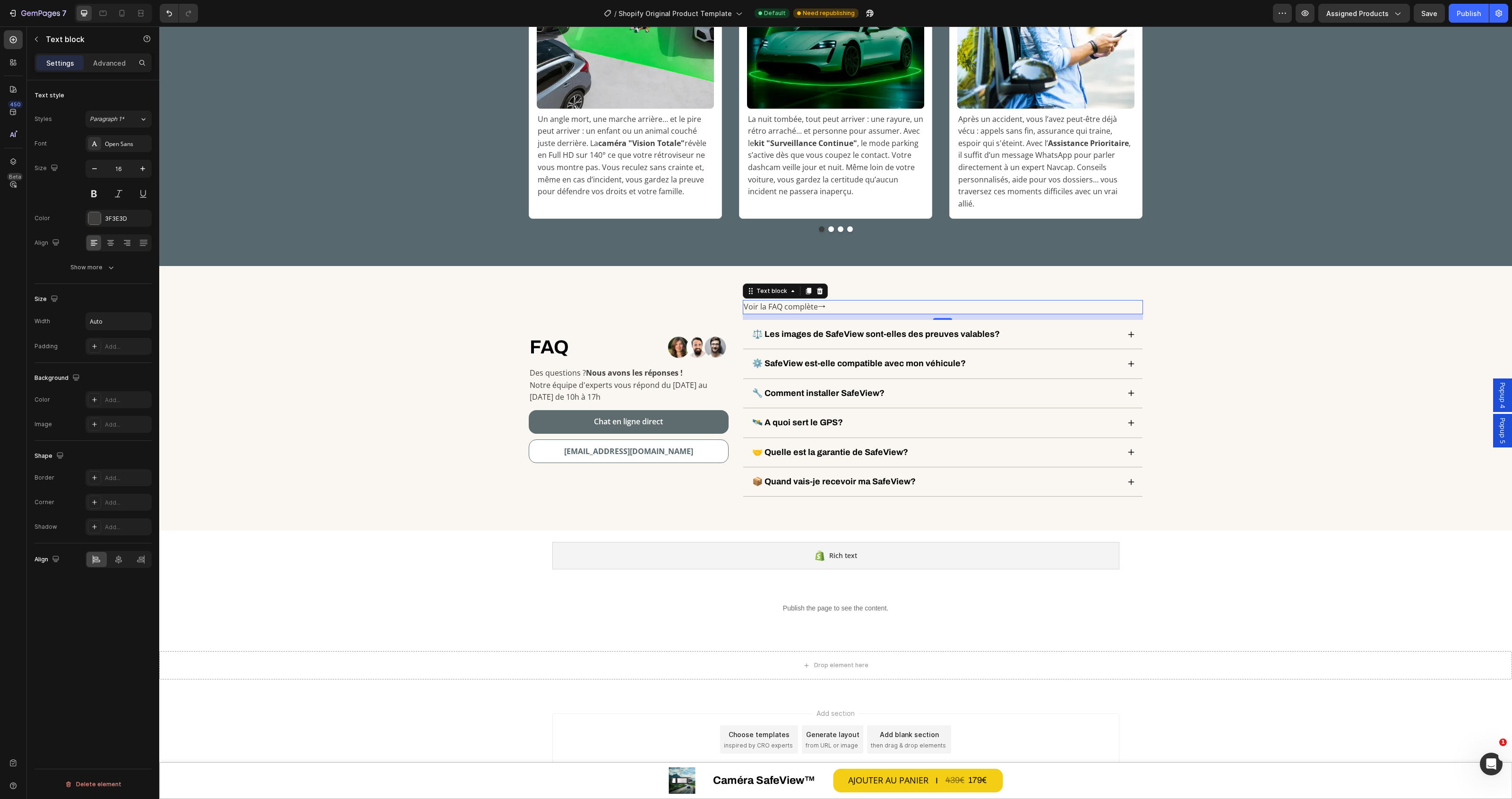
click at [826, 300] on div "Voir la FAQ complète⭢" at bounding box center [942, 307] width 400 height 14
click at [832, 300] on div "Voir la FAQ complète⭢" at bounding box center [942, 307] width 400 height 14
click at [818, 301] on p "Voir la FAQ complète⭢" at bounding box center [784, 307] width 82 height 13
click at [619, 379] on p "Notre équipe d'experts vous répond du [DATE] au [DATE] de 10h à 17h" at bounding box center [629, 391] width 198 height 24
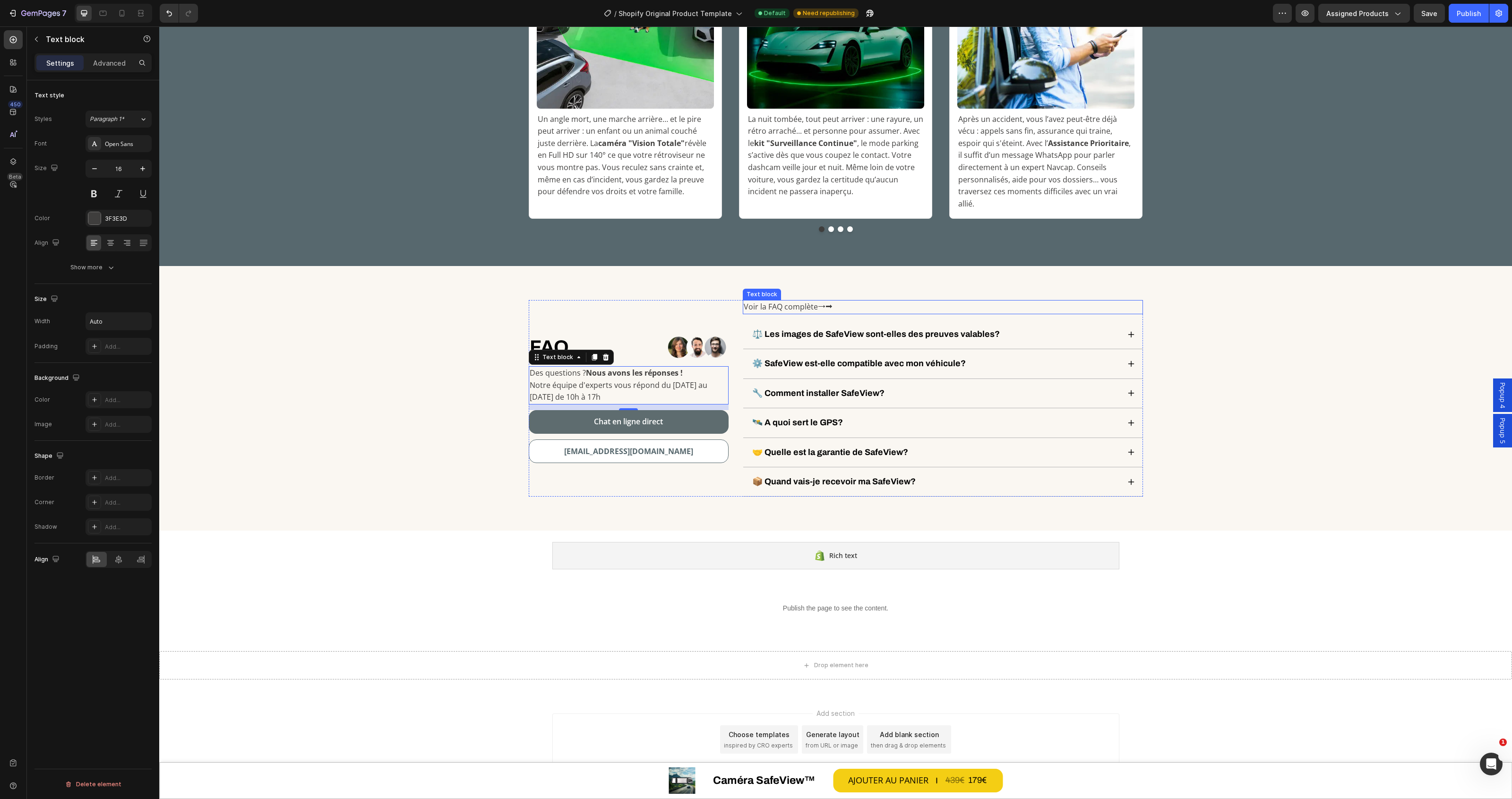
click at [830, 300] on div "Voir la FAQ complète⭢⮕" at bounding box center [942, 307] width 400 height 14
click at [827, 300] on div "Voir la FAQ complète⭢⮕" at bounding box center [788, 307] width 91 height 14
click at [1327, 394] on div "FAQ Heading Row Image Row Des questions ? Nous avons les réponses ! Notre équip…" at bounding box center [836, 398] width 1339 height 197
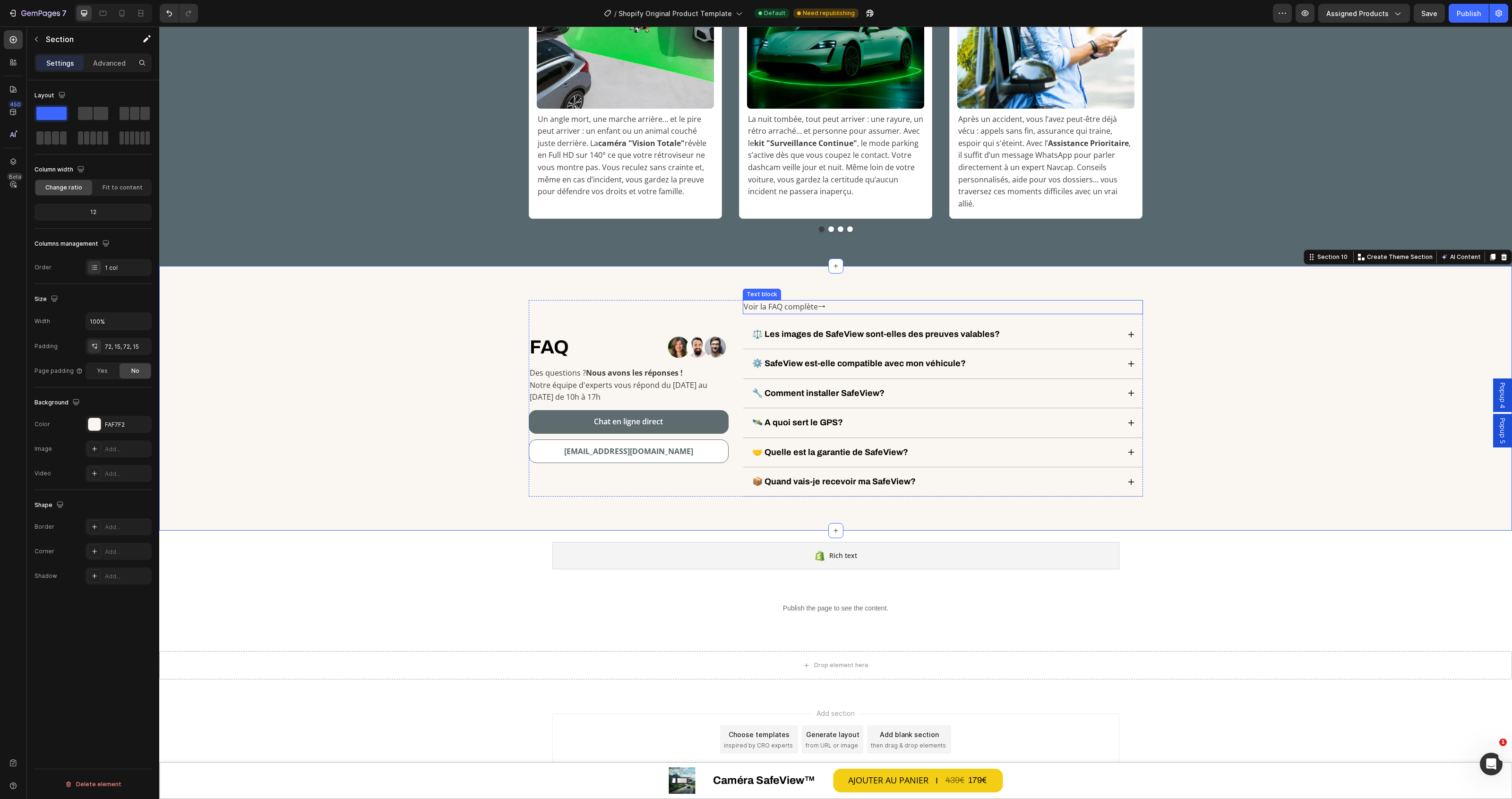
click at [865, 300] on div "Voir la FAQ complète⭢" at bounding box center [942, 307] width 400 height 14
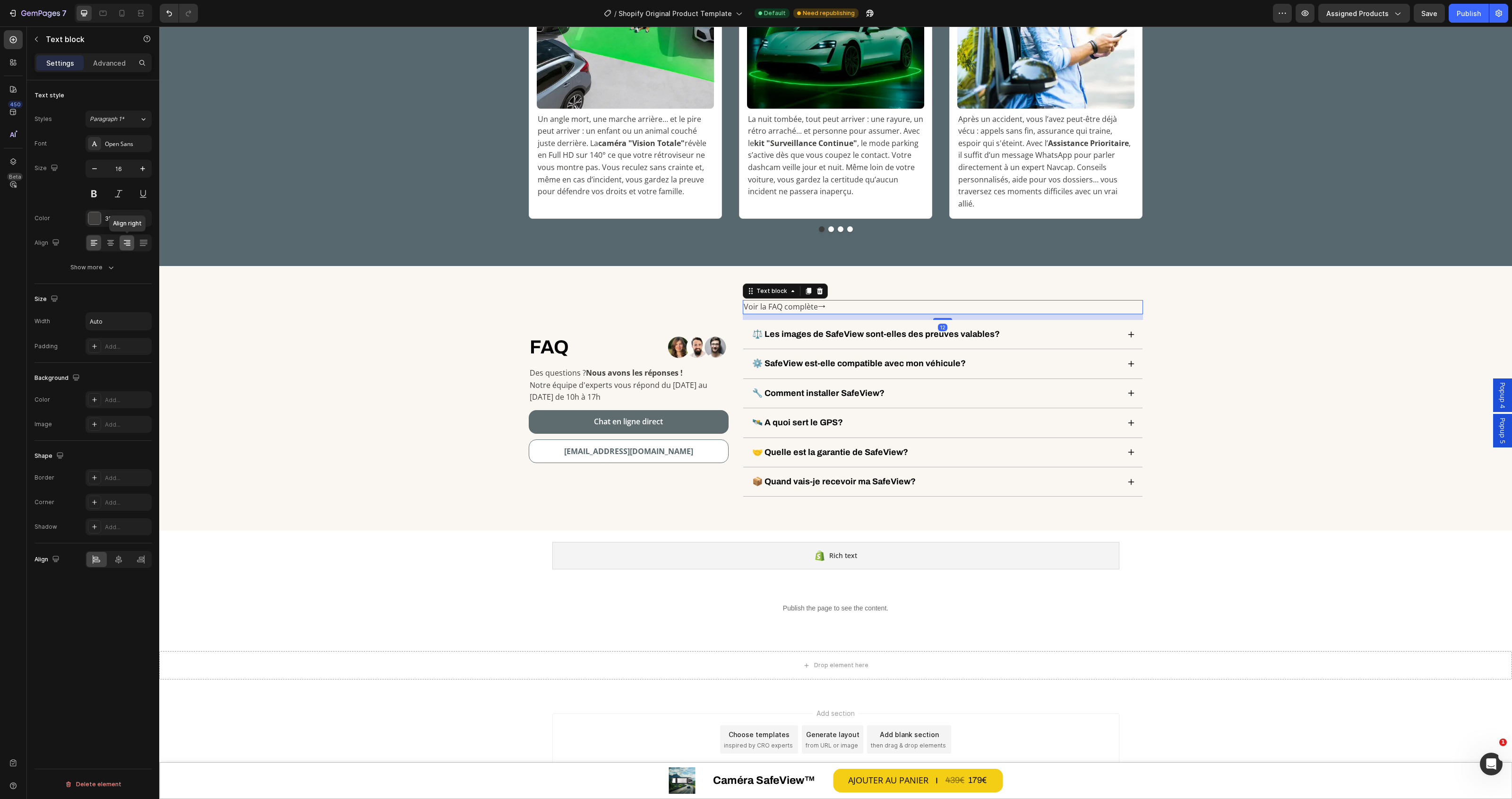
click at [127, 241] on icon at bounding box center [127, 241] width 7 height 1
click at [139, 246] on icon at bounding box center [143, 242] width 9 height 9
click at [123, 242] on icon at bounding box center [127, 242] width 9 height 9
click at [135, 561] on div at bounding box center [141, 560] width 20 height 15
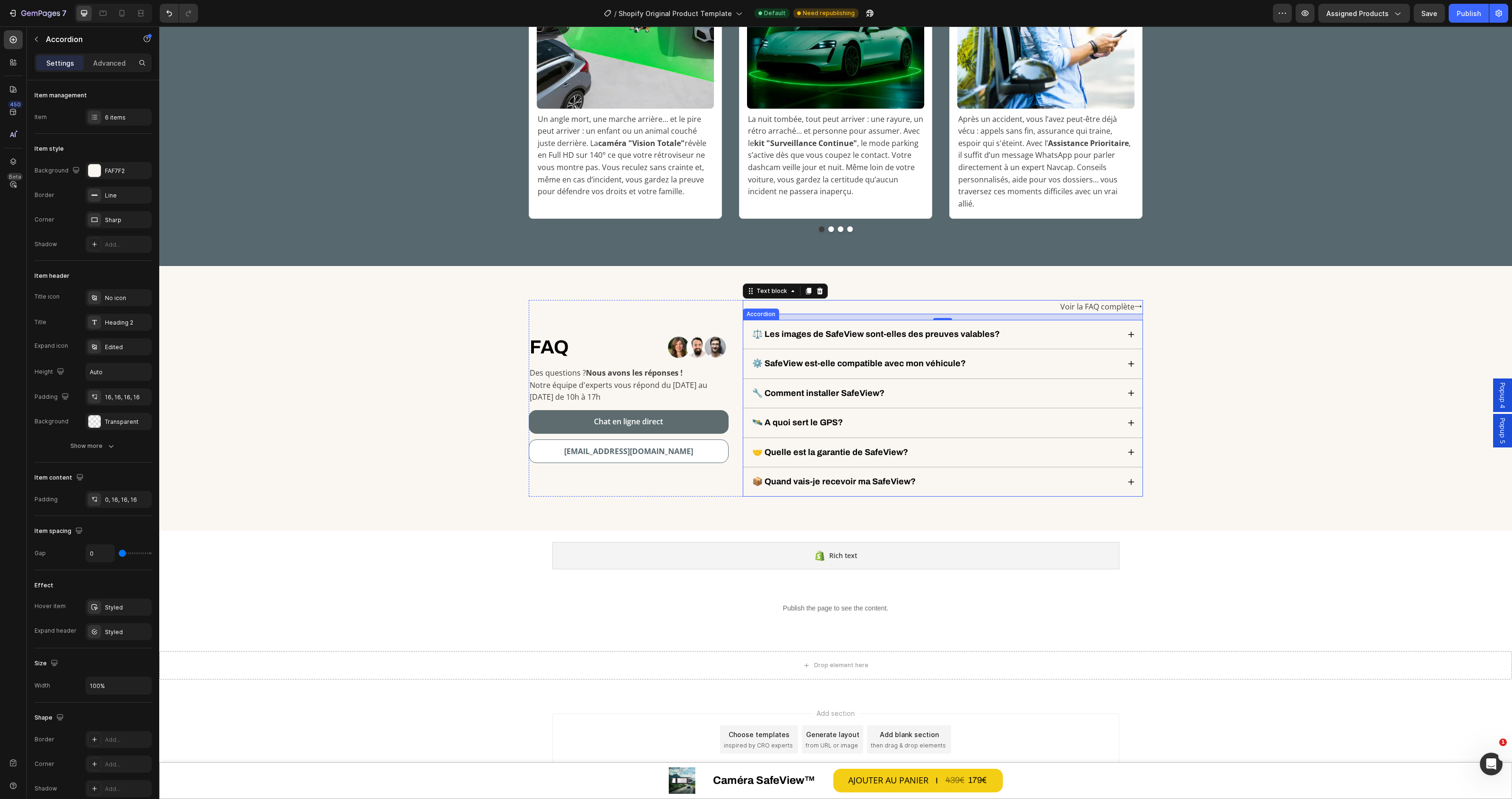
click at [905, 329] on p "⚖️ Les images de SafeView sont-elles des preuves valables?" at bounding box center [876, 334] width 247 height 11
click at [62, 60] on p "Settings" at bounding box center [60, 63] width 28 height 10
click at [795, 329] on p "⚖️ Les images de SafeView sont-elles des preuves valables?" at bounding box center [876, 334] width 247 height 11
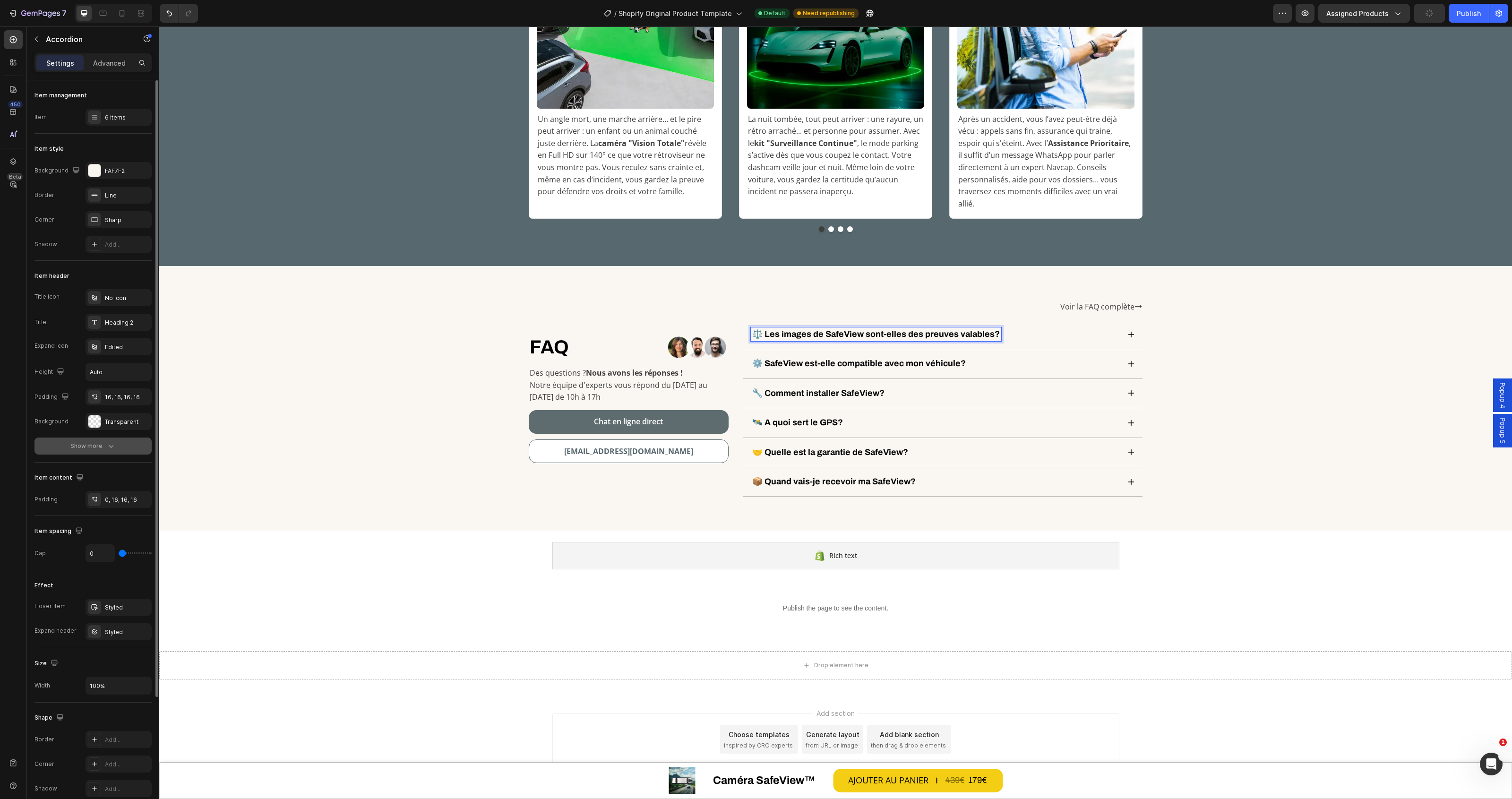
click at [112, 447] on icon "button" at bounding box center [111, 446] width 9 height 9
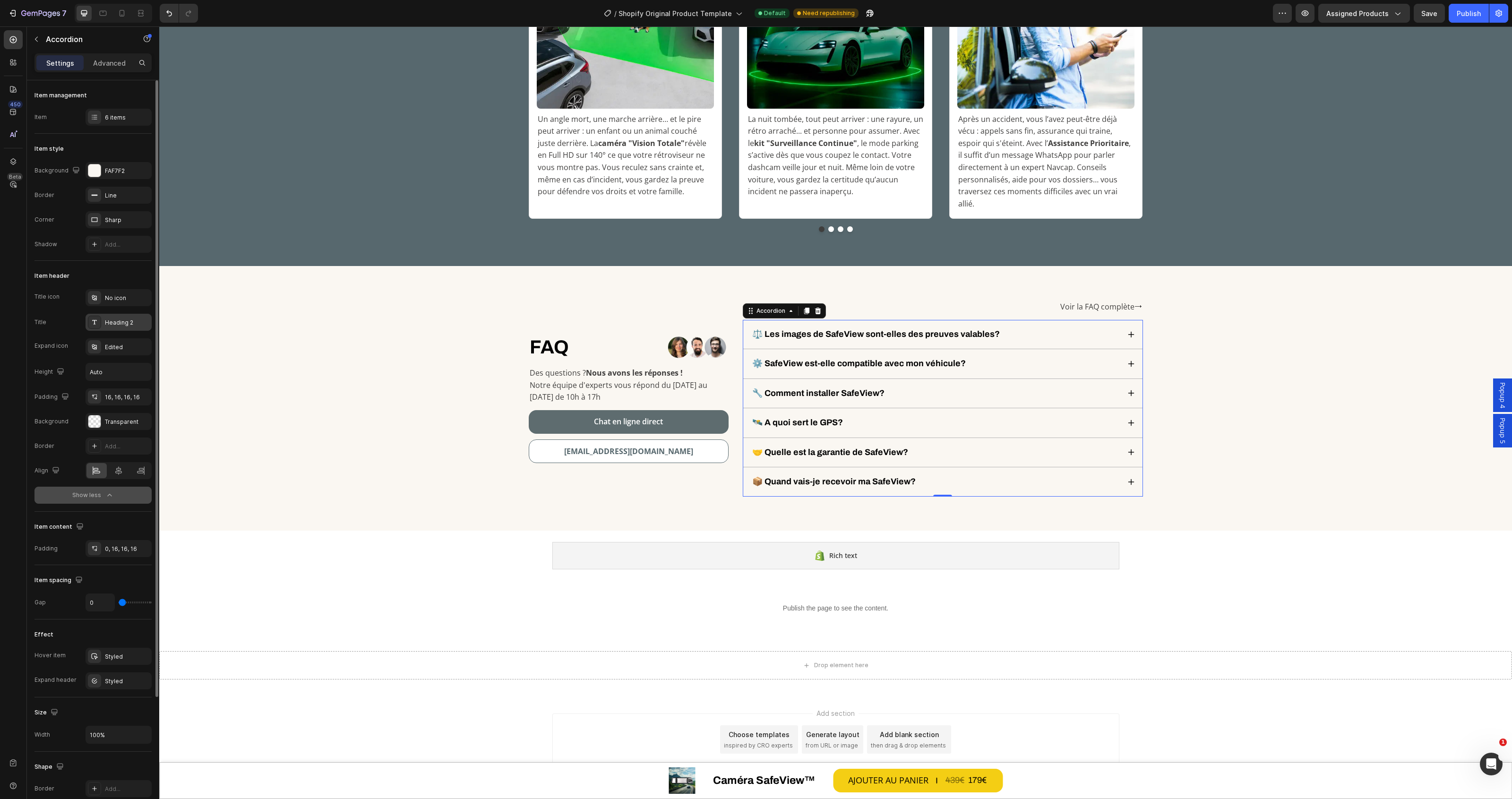
click at [118, 320] on div "Heading 2" at bounding box center [127, 323] width 45 height 9
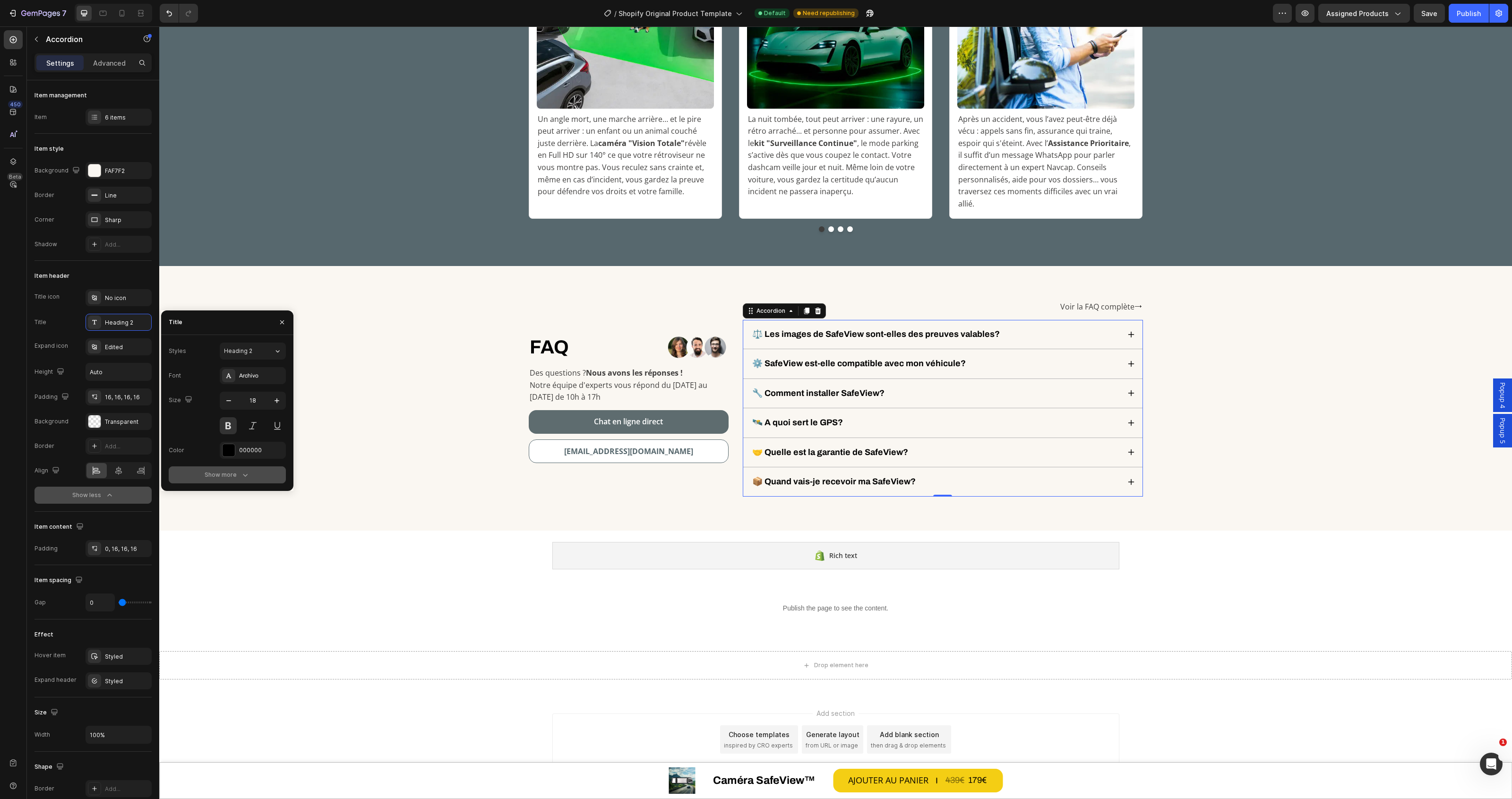
click at [244, 476] on icon "button" at bounding box center [246, 476] width 5 height 3
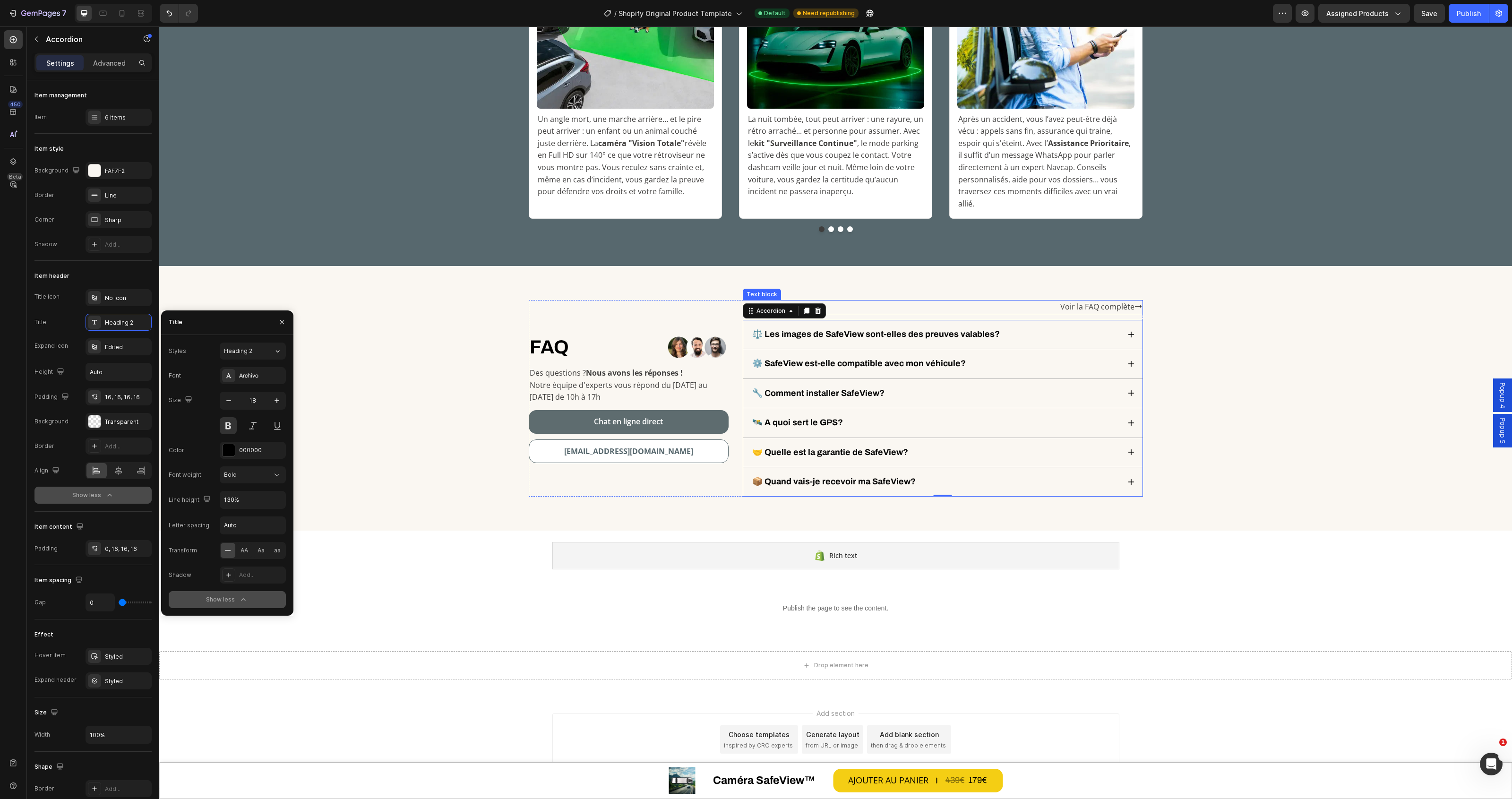
click at [1077, 301] on p "Voir la FAQ complète⭢" at bounding box center [1101, 307] width 82 height 13
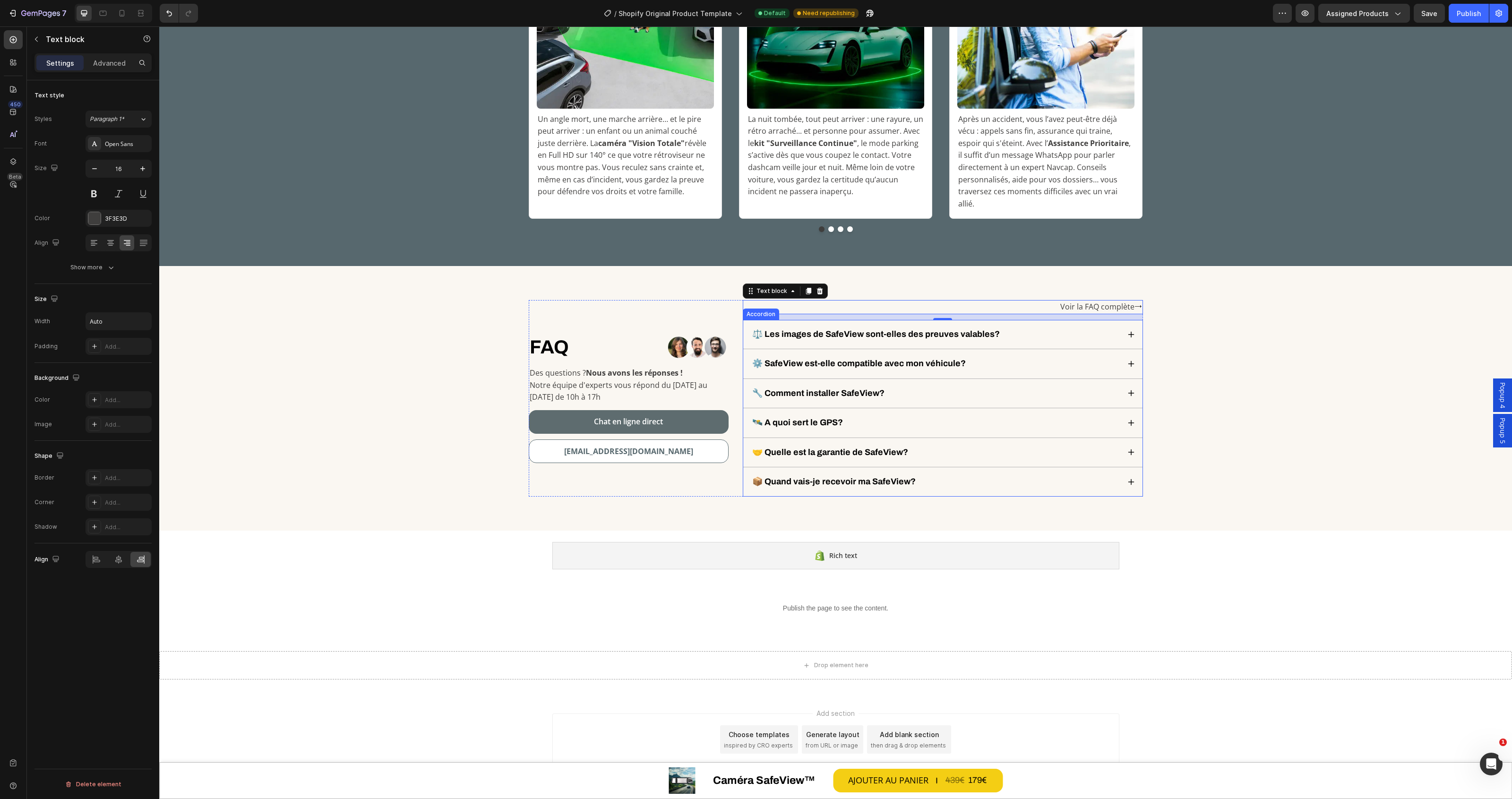
click at [868, 329] on p "⚖️ Les images de SafeView sont-elles des preuves valables?" at bounding box center [876, 334] width 247 height 11
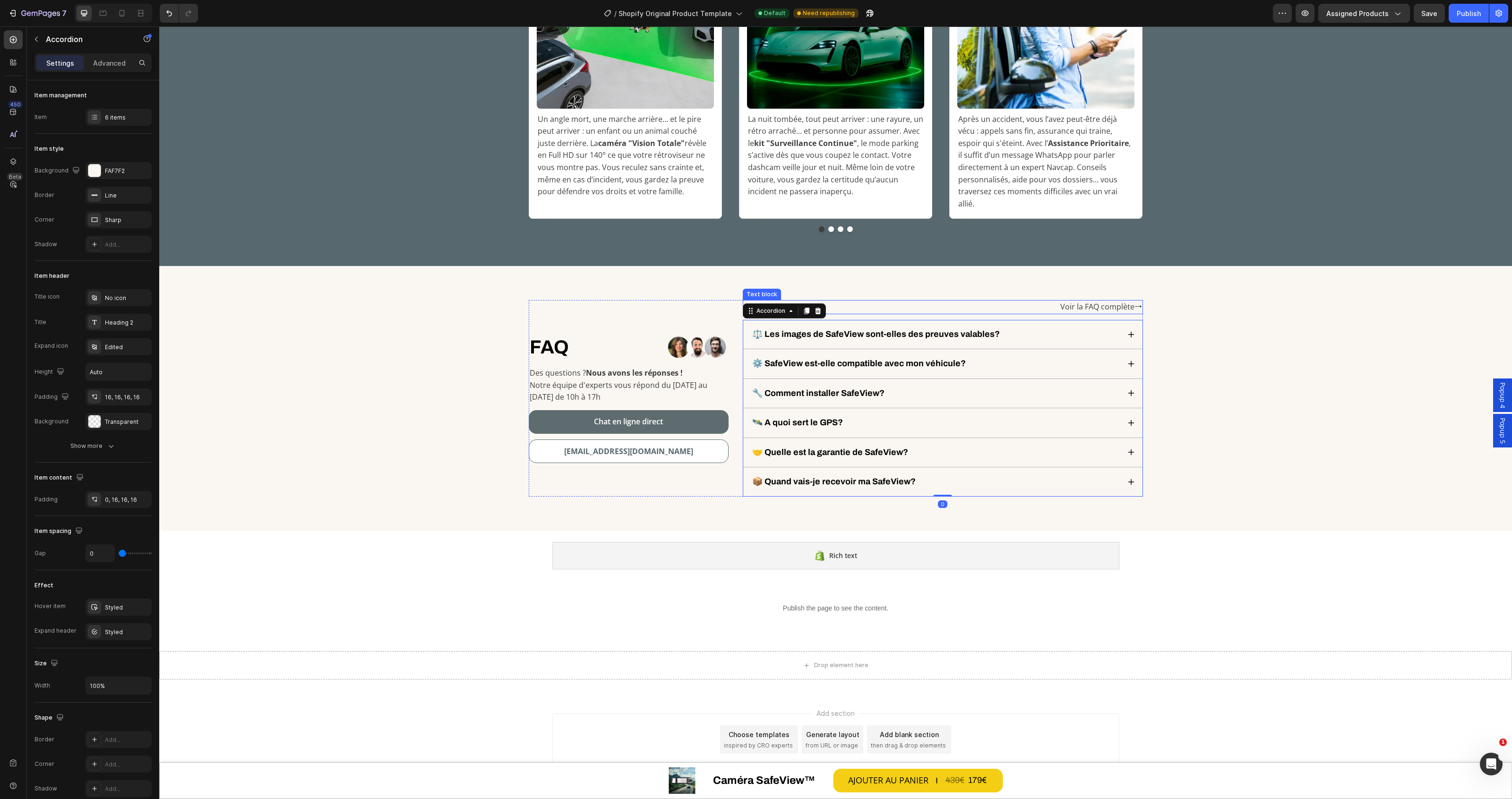
click at [894, 300] on div "Voir la FAQ complète⭢" at bounding box center [942, 307] width 400 height 14
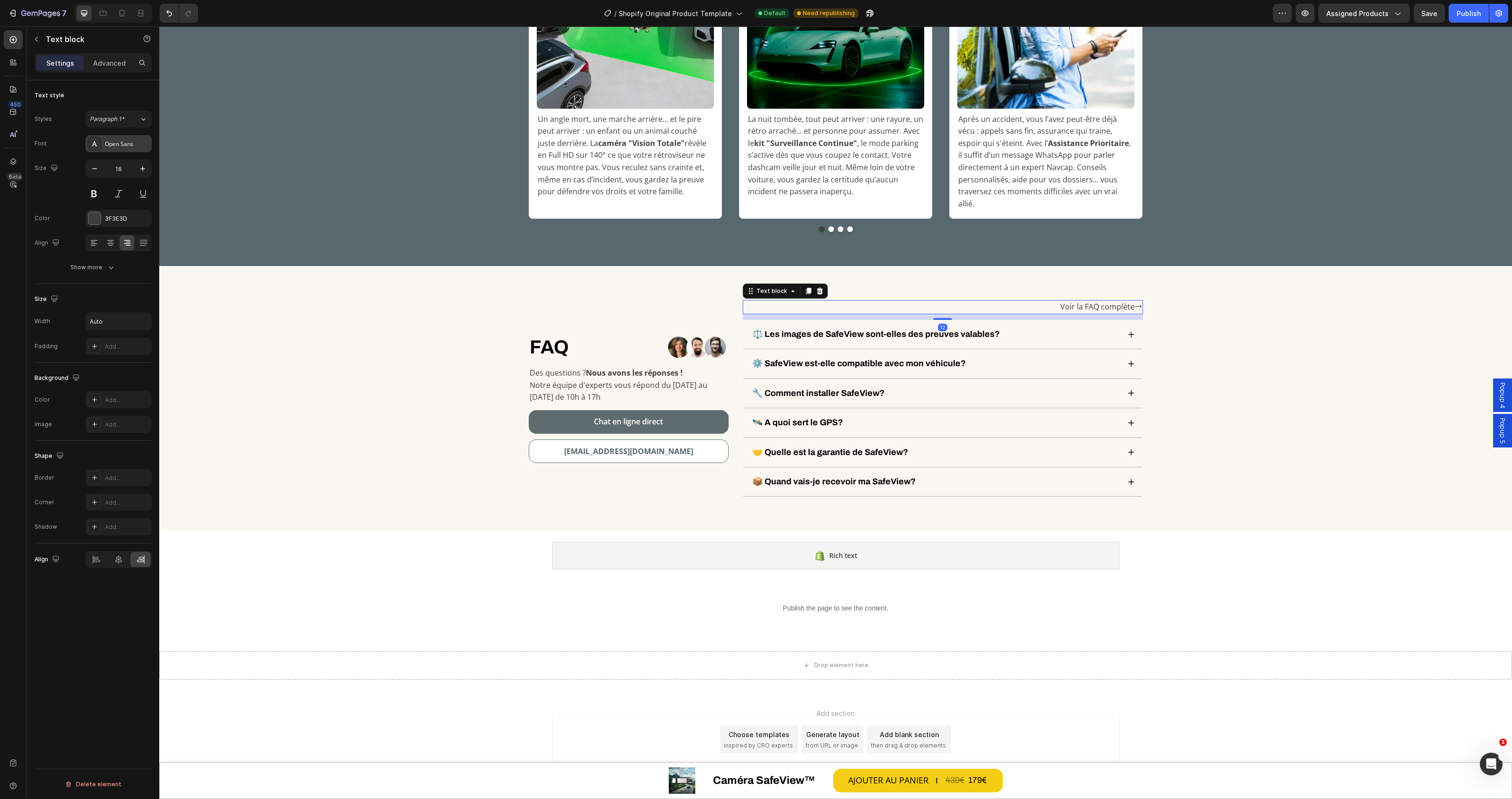
click at [119, 137] on div "Open Sans" at bounding box center [118, 143] width 66 height 17
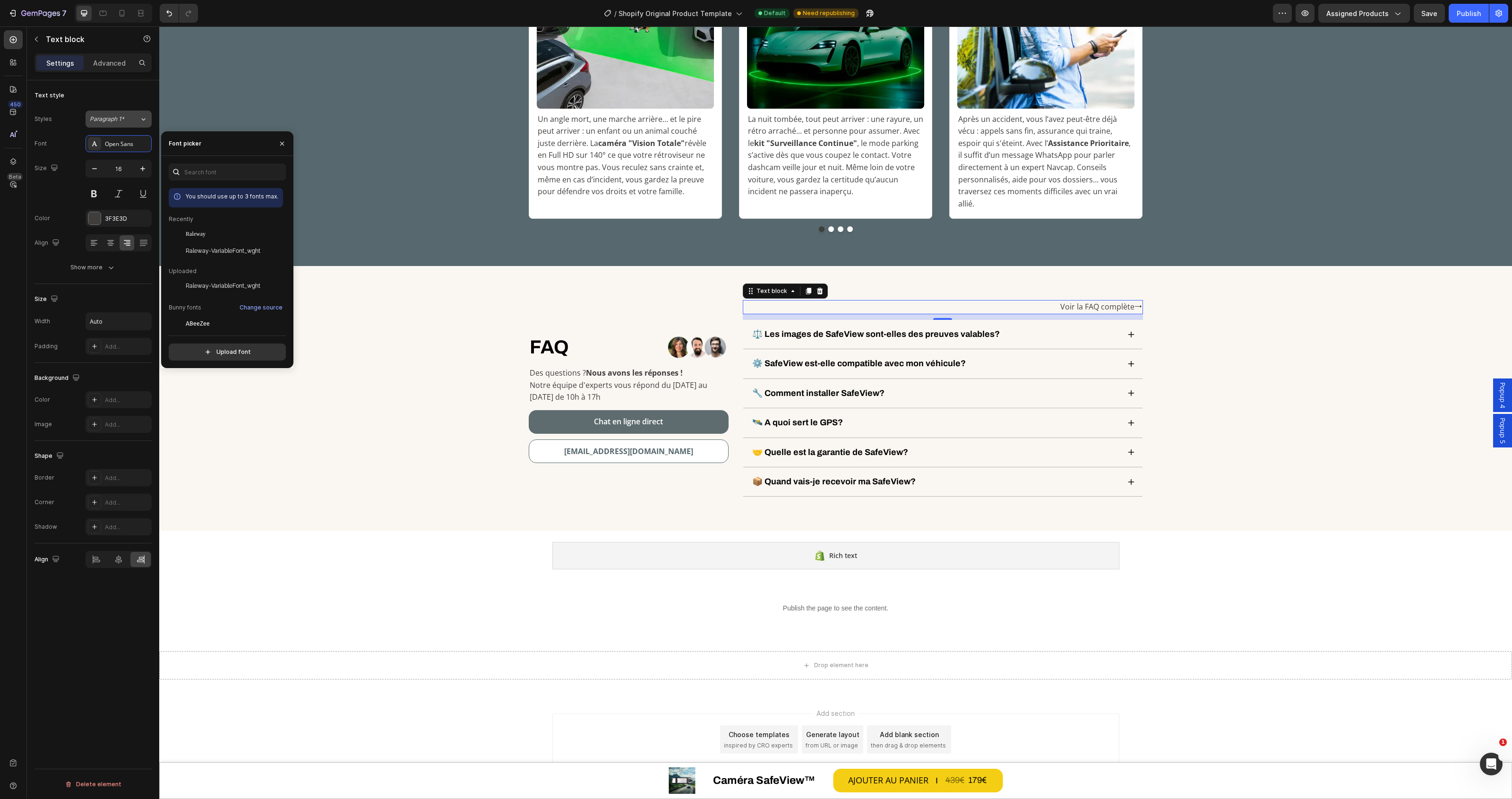
click at [119, 115] on span "Paragraph 1*" at bounding box center [107, 119] width 35 height 9
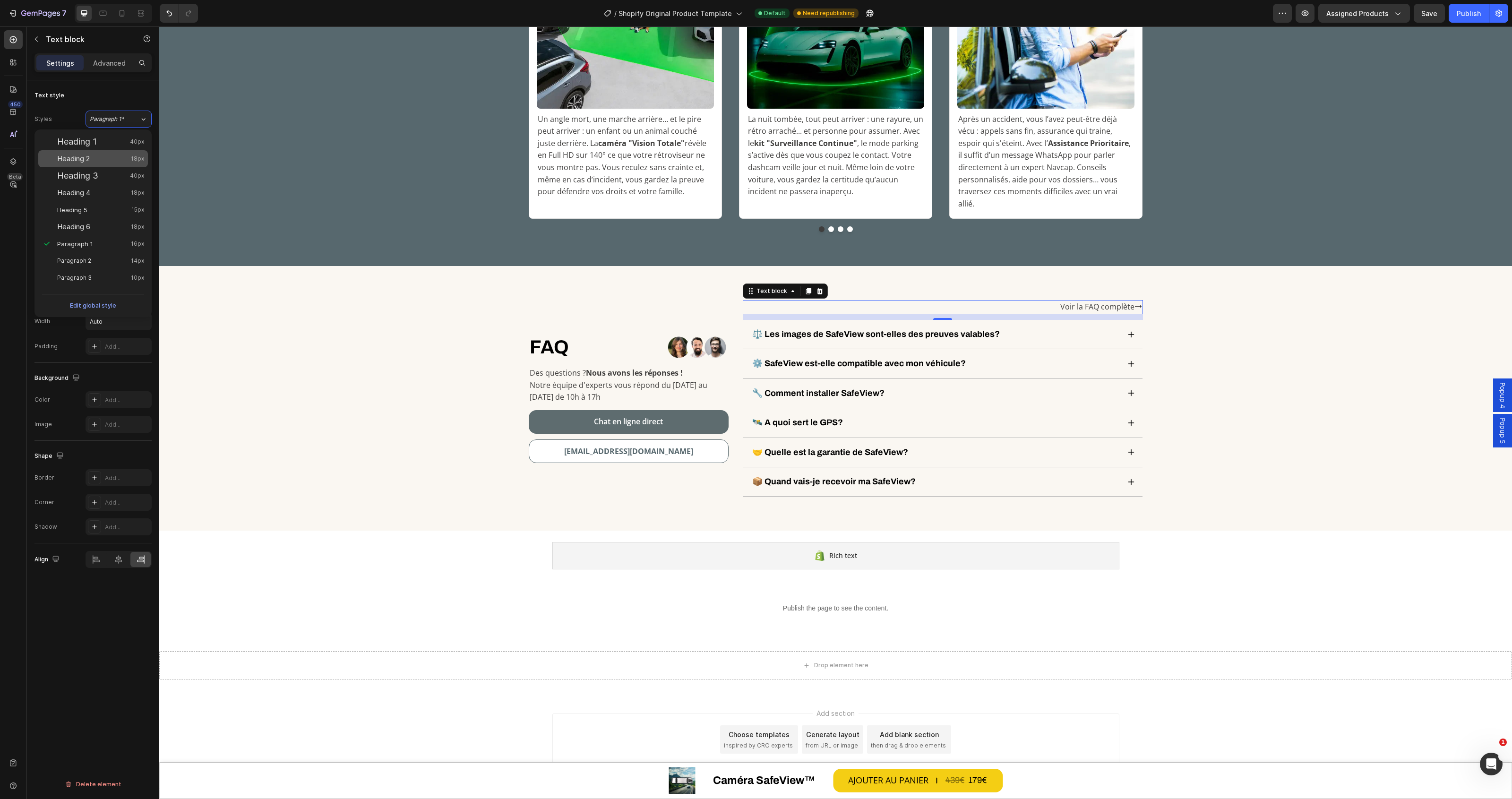
click at [97, 161] on div "Heading 2 18px" at bounding box center [100, 158] width 87 height 9
type input "18"
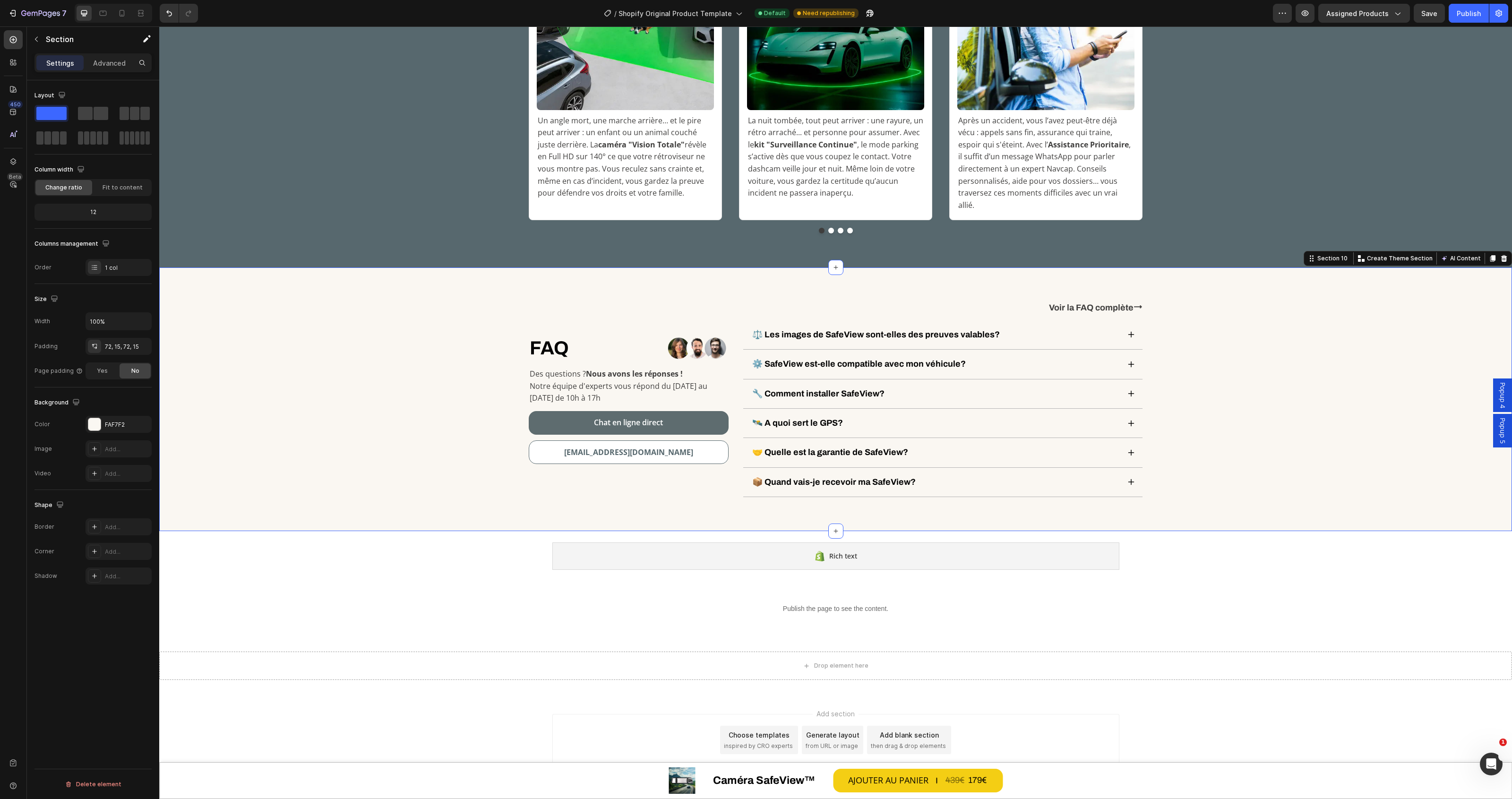
click at [1332, 379] on div "FAQ Heading Row Image Row Des questions ? Nous avons les réponses ! Notre équip…" at bounding box center [836, 400] width 1339 height 196
click at [1120, 303] on p "Voir la FAQ complète⭢" at bounding box center [1095, 308] width 93 height 11
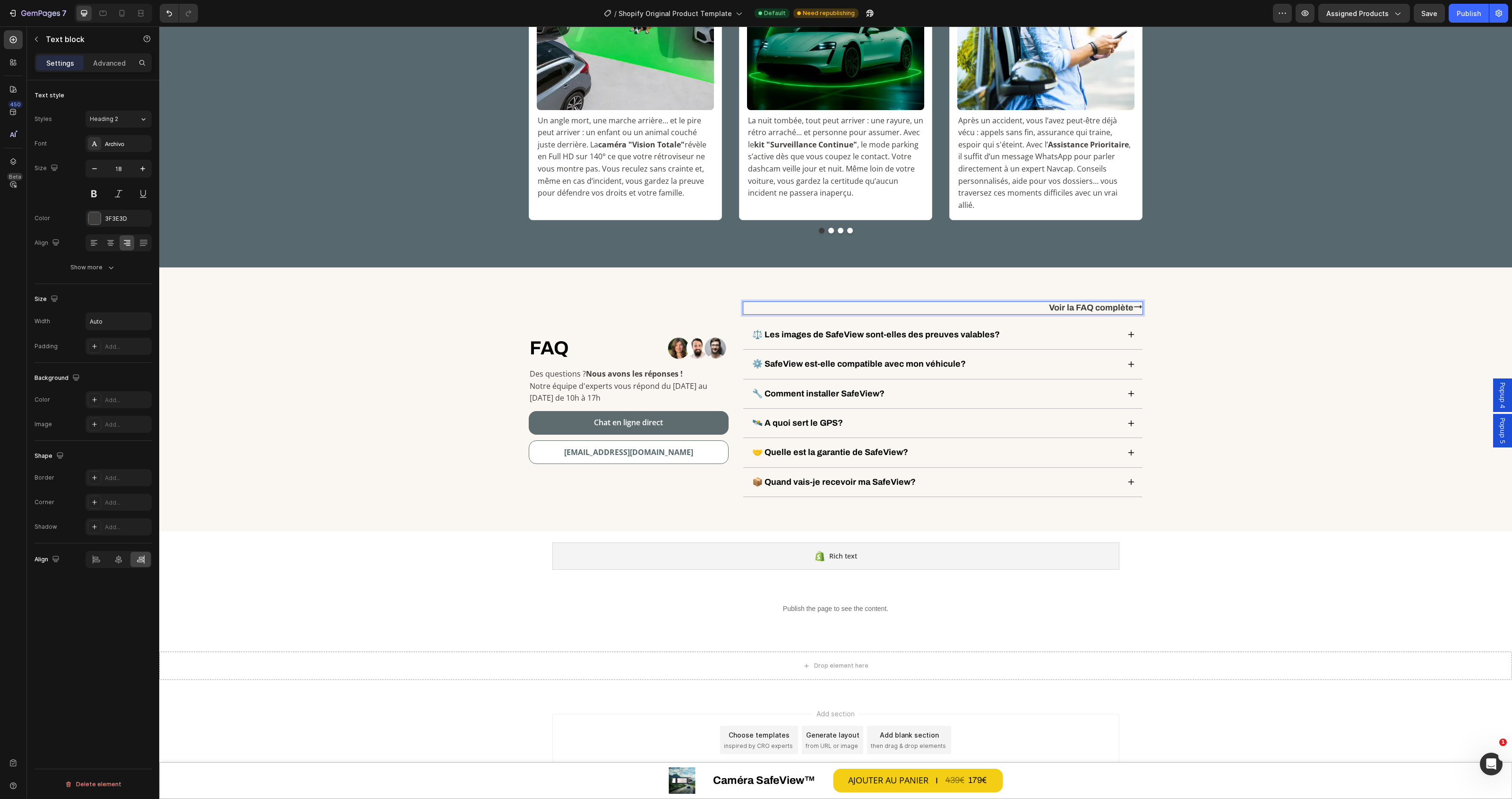
click at [1131, 303] on p "Voir la FAQ complète⭢" at bounding box center [1095, 308] width 93 height 11
click at [1250, 383] on div "FAQ Heading Row Image Row Des questions ? Nous avons les réponses ! Notre équip…" at bounding box center [836, 400] width 1339 height 196
click at [1096, 303] on p "Voir la FAQ complète ⭢" at bounding box center [1094, 308] width 95 height 11
click at [107, 219] on div "3F3E3D" at bounding box center [119, 219] width 28 height 9
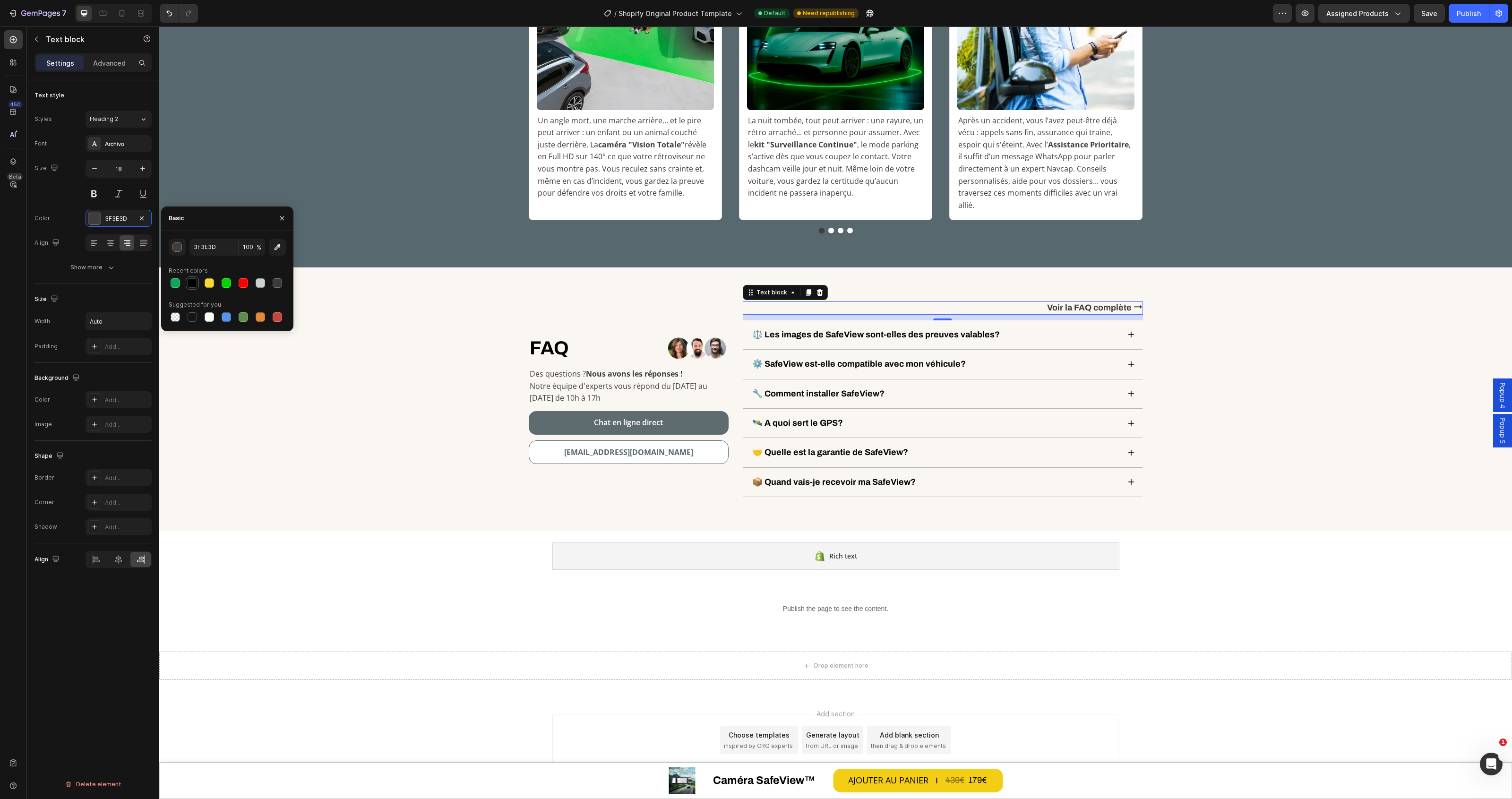
click at [188, 281] on div at bounding box center [192, 283] width 9 height 9
type input "000000"
click at [1262, 347] on div "FAQ Heading Row Image Row Des questions ? Nous avons les réponses ! Notre équip…" at bounding box center [836, 400] width 1339 height 196
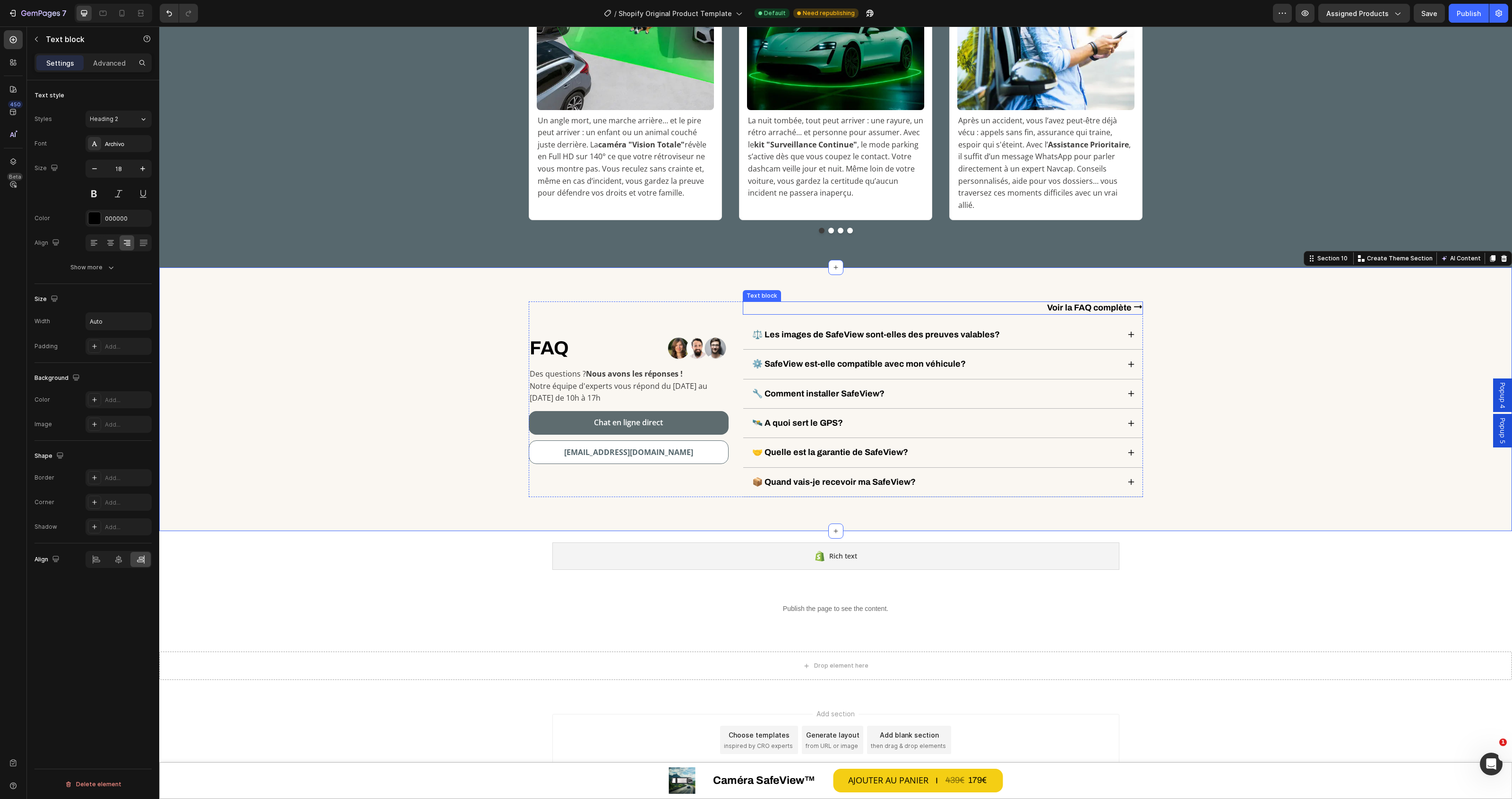
click at [1087, 303] on p "Voir la FAQ complète ⭢" at bounding box center [1094, 308] width 95 height 11
click at [1047, 303] on p "Voir la FAQ complète ⭢" at bounding box center [1094, 308] width 95 height 11
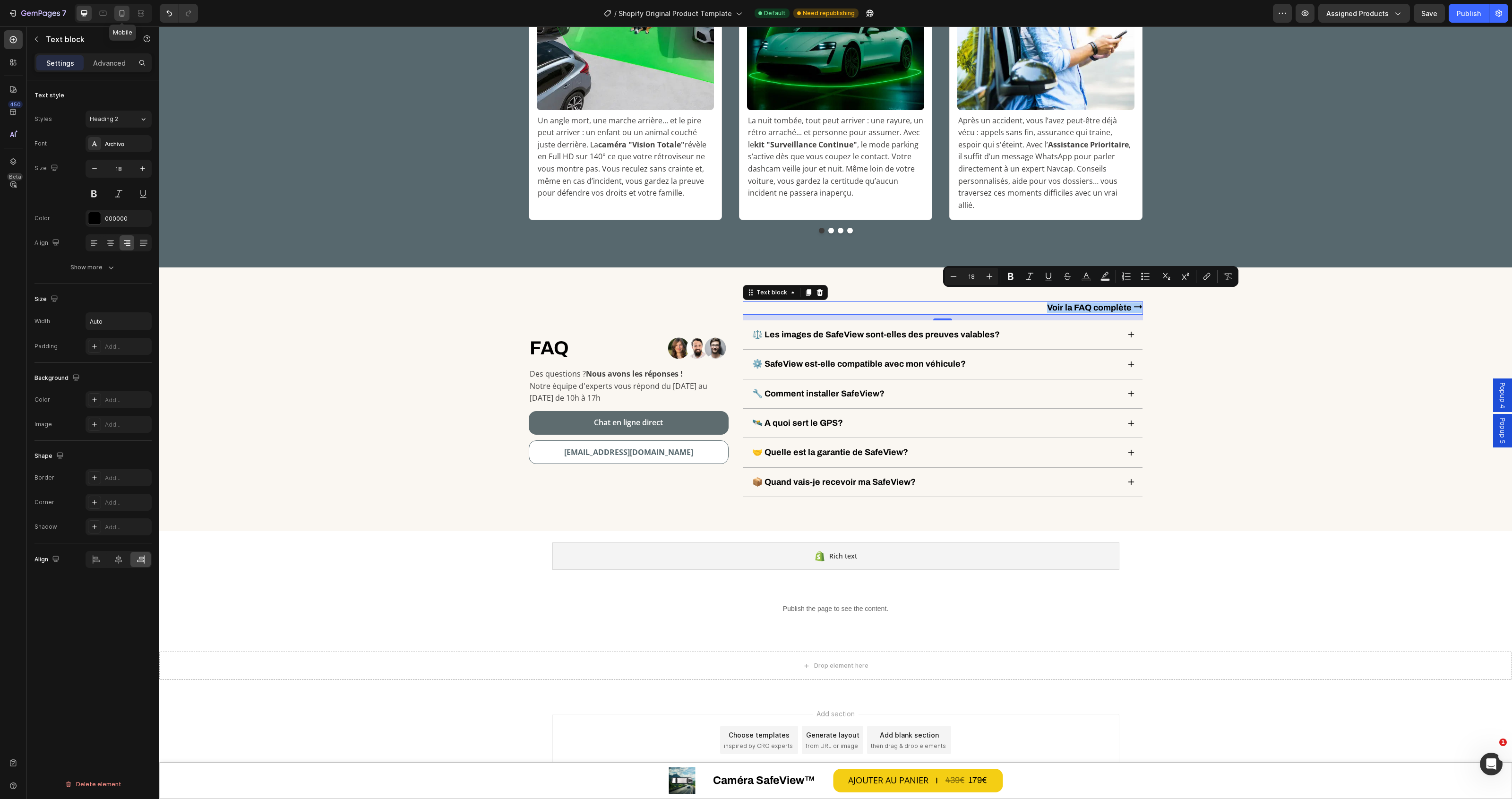
click at [117, 6] on div at bounding box center [122, 13] width 15 height 15
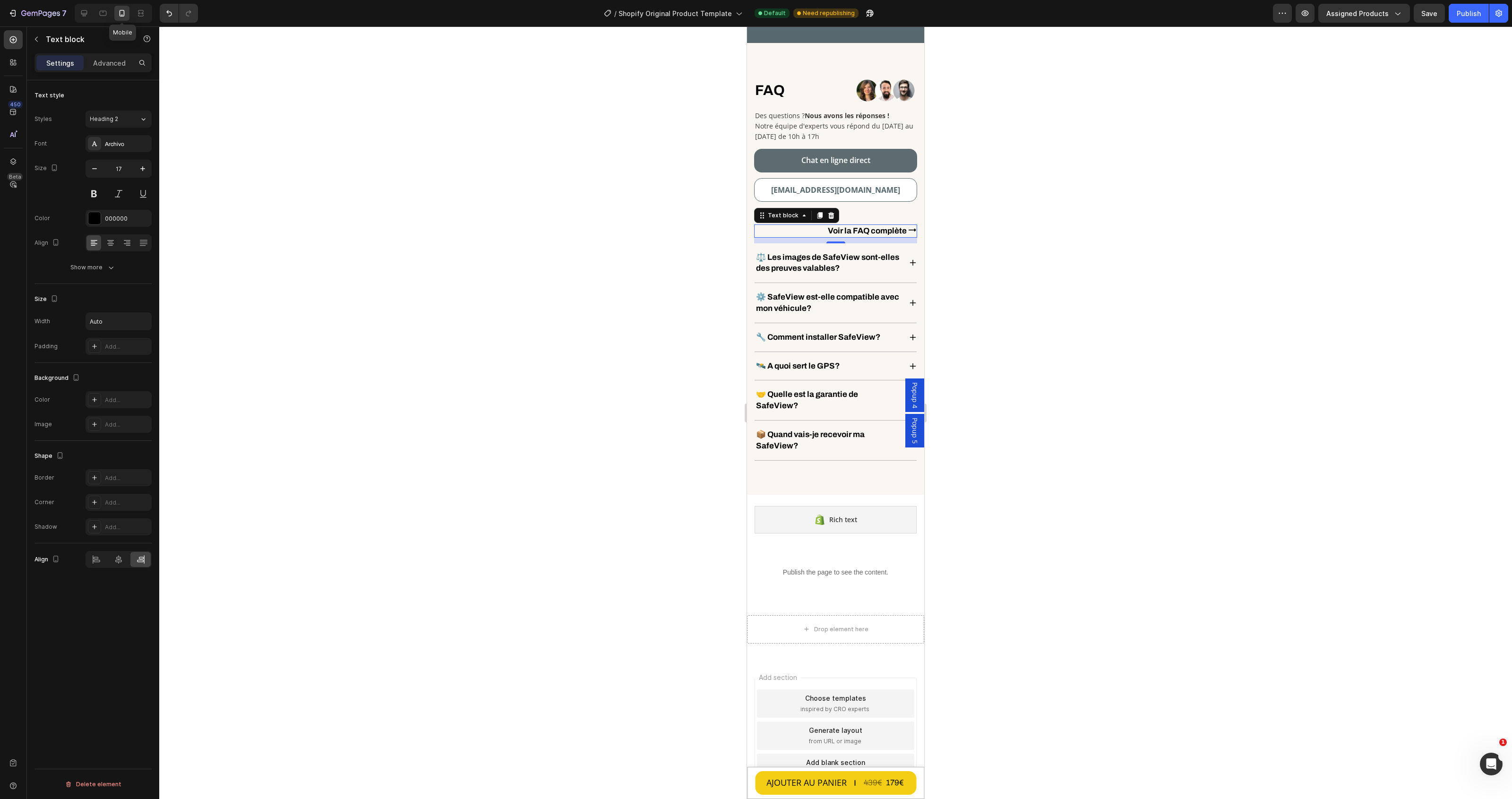
scroll to position [3800, 0]
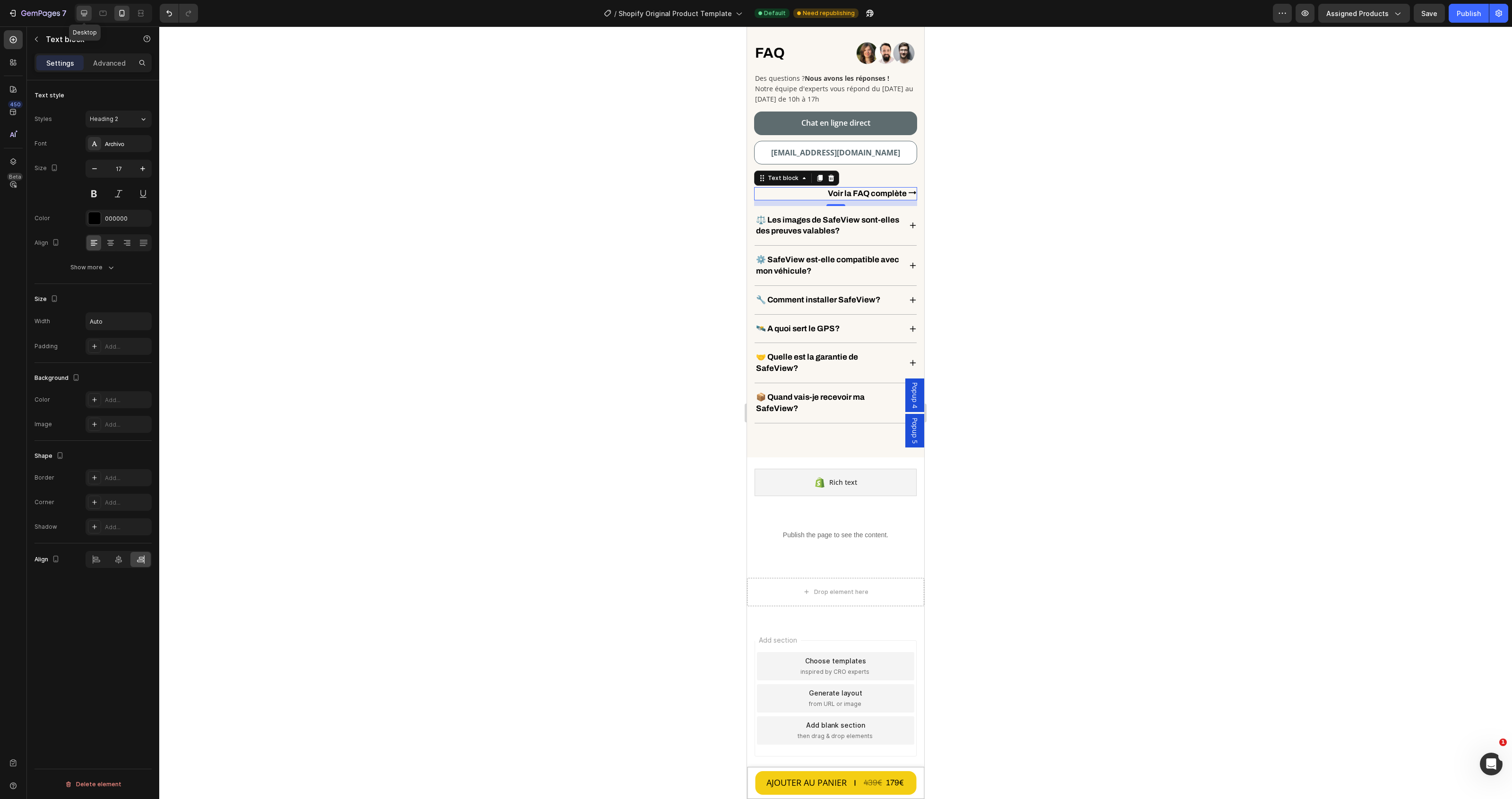
click at [86, 11] on icon at bounding box center [84, 14] width 6 height 6
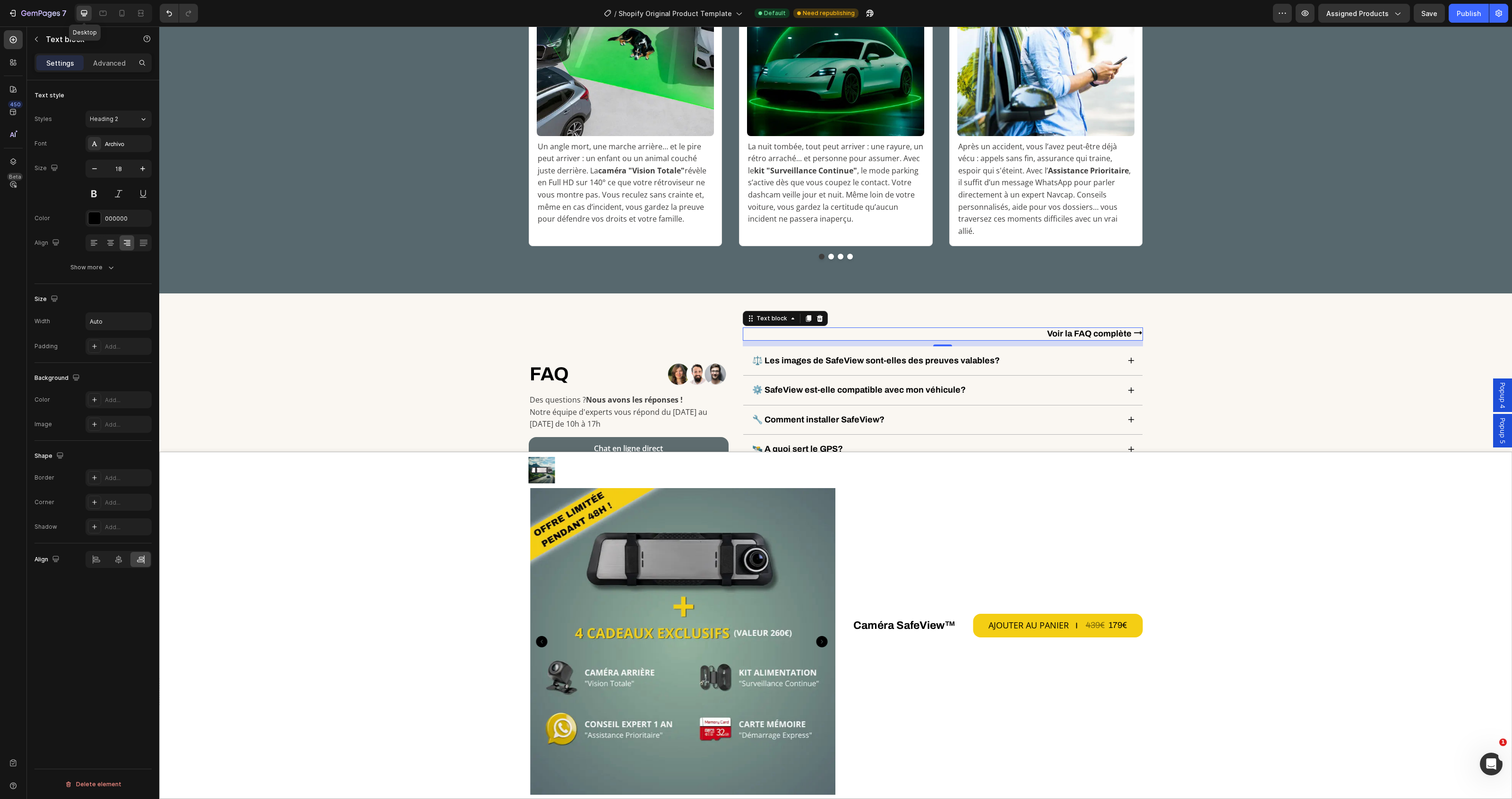
scroll to position [3570, 0]
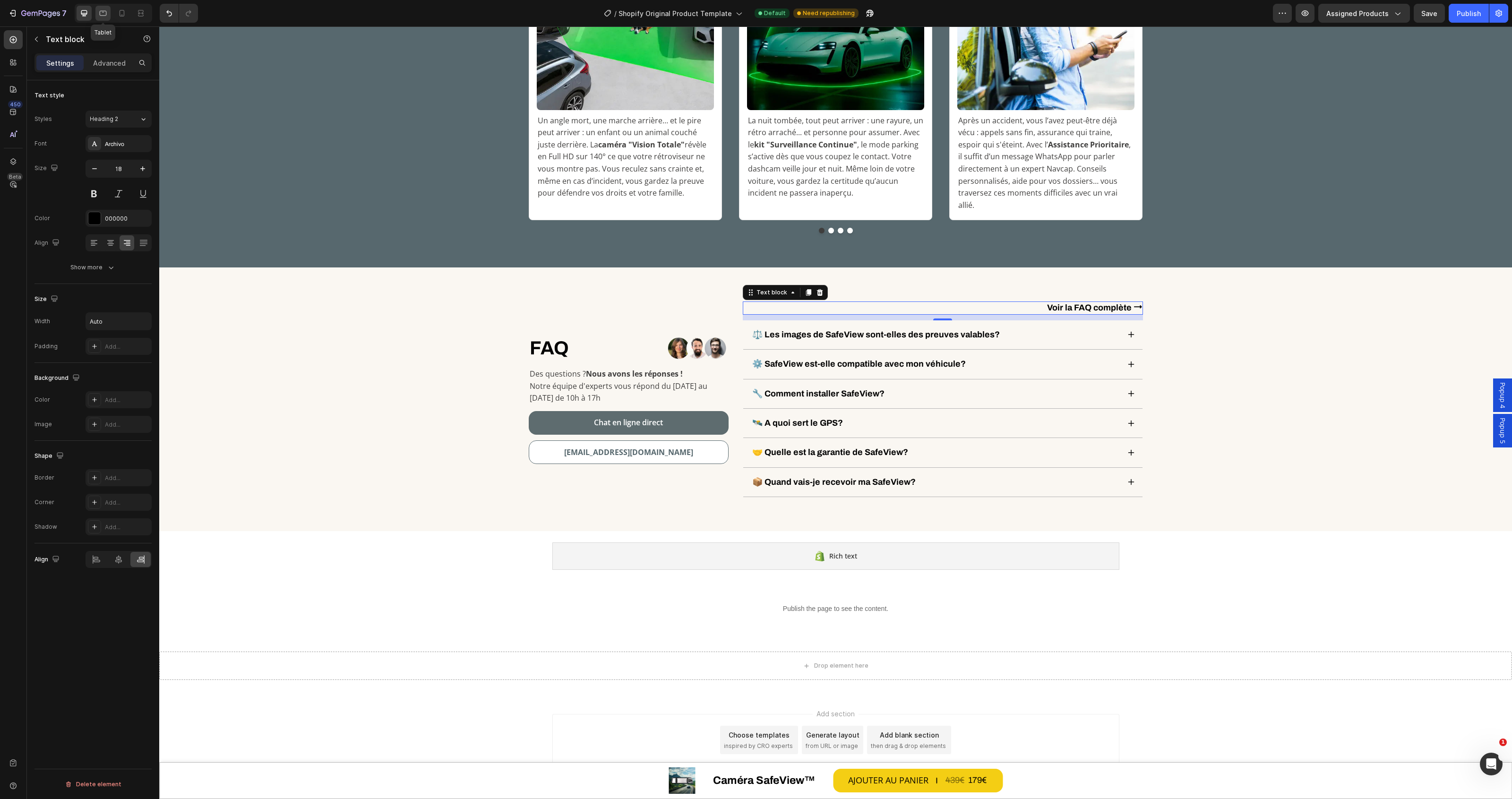
click at [102, 11] on icon at bounding box center [103, 13] width 7 height 5
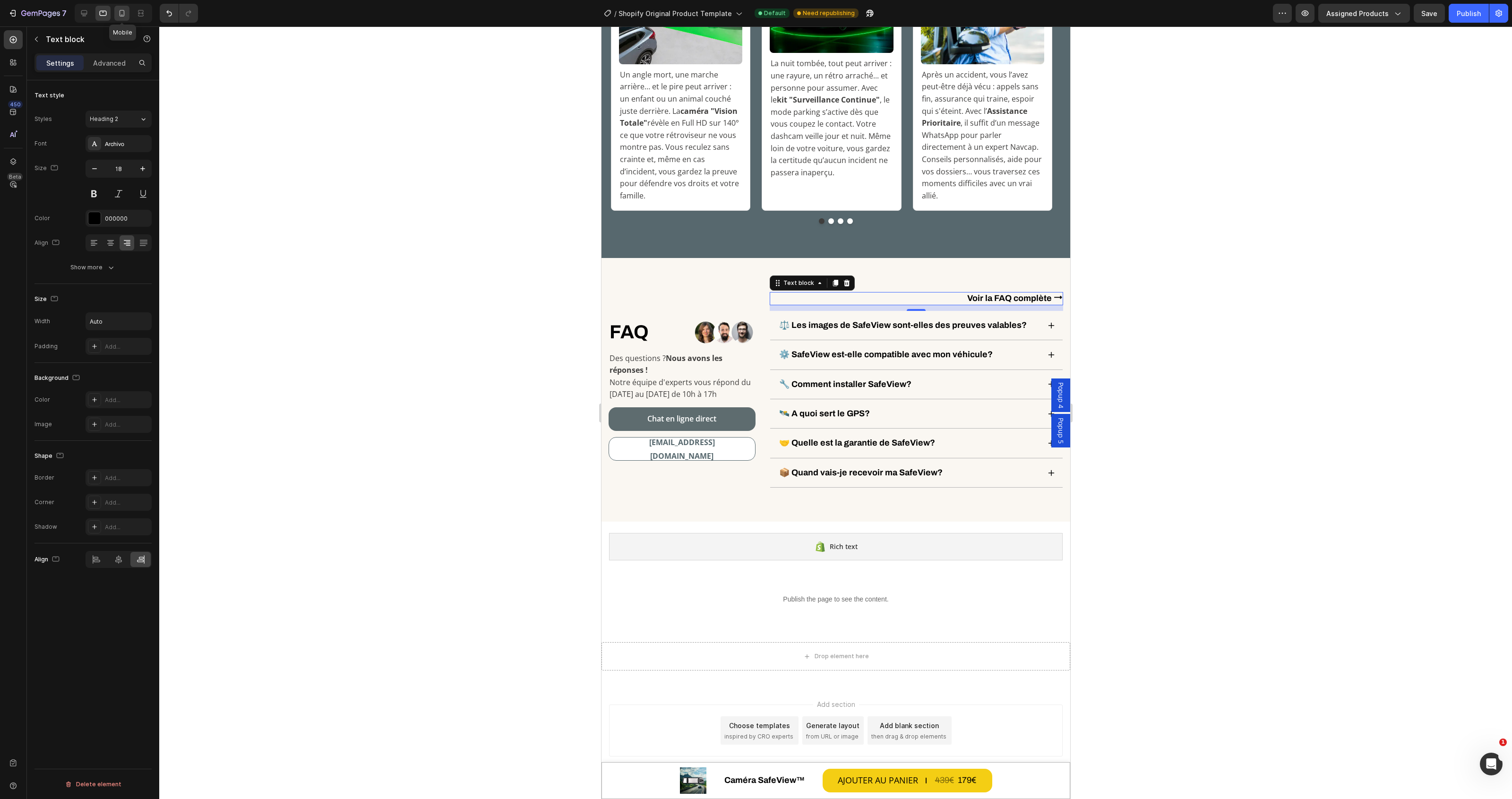
click at [117, 11] on icon at bounding box center [122, 13] width 9 height 9
type input "17"
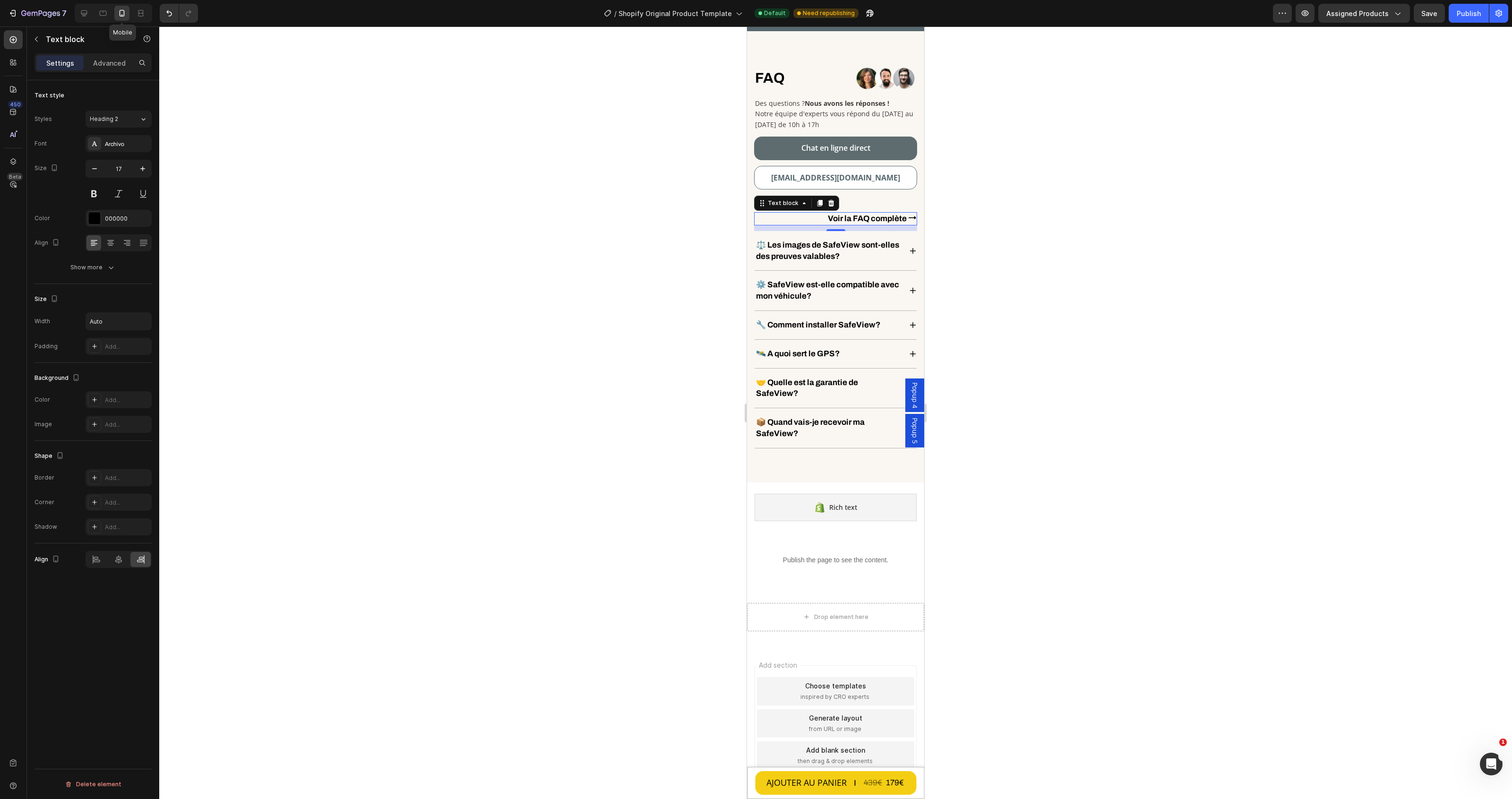
scroll to position [3800, 0]
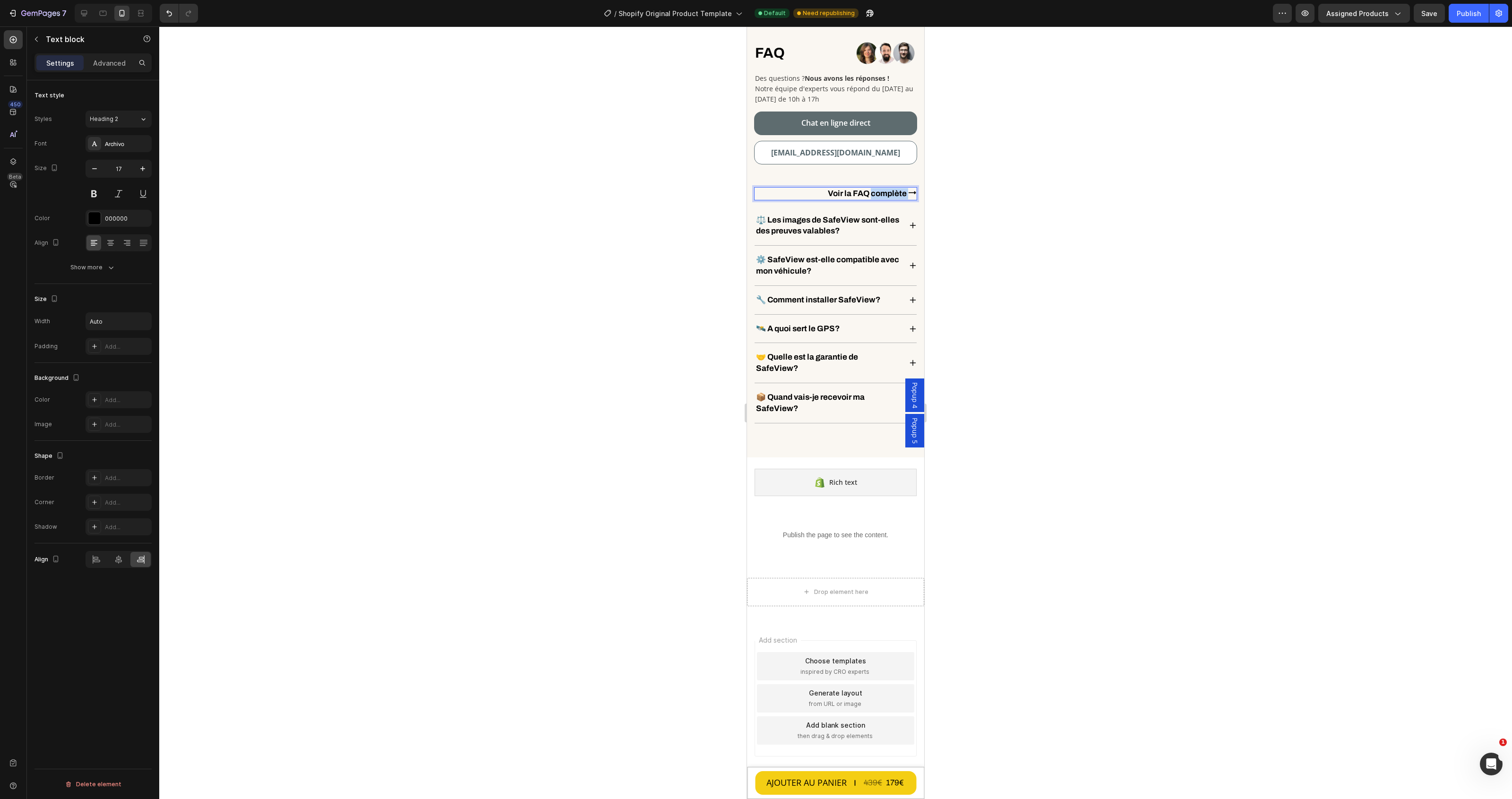
click at [865, 194] on p "Voir la FAQ complète ⭢" at bounding box center [872, 193] width 89 height 11
click at [1007, 173] on icon "Editor contextual toolbar" at bounding box center [1012, 171] width 9 height 9
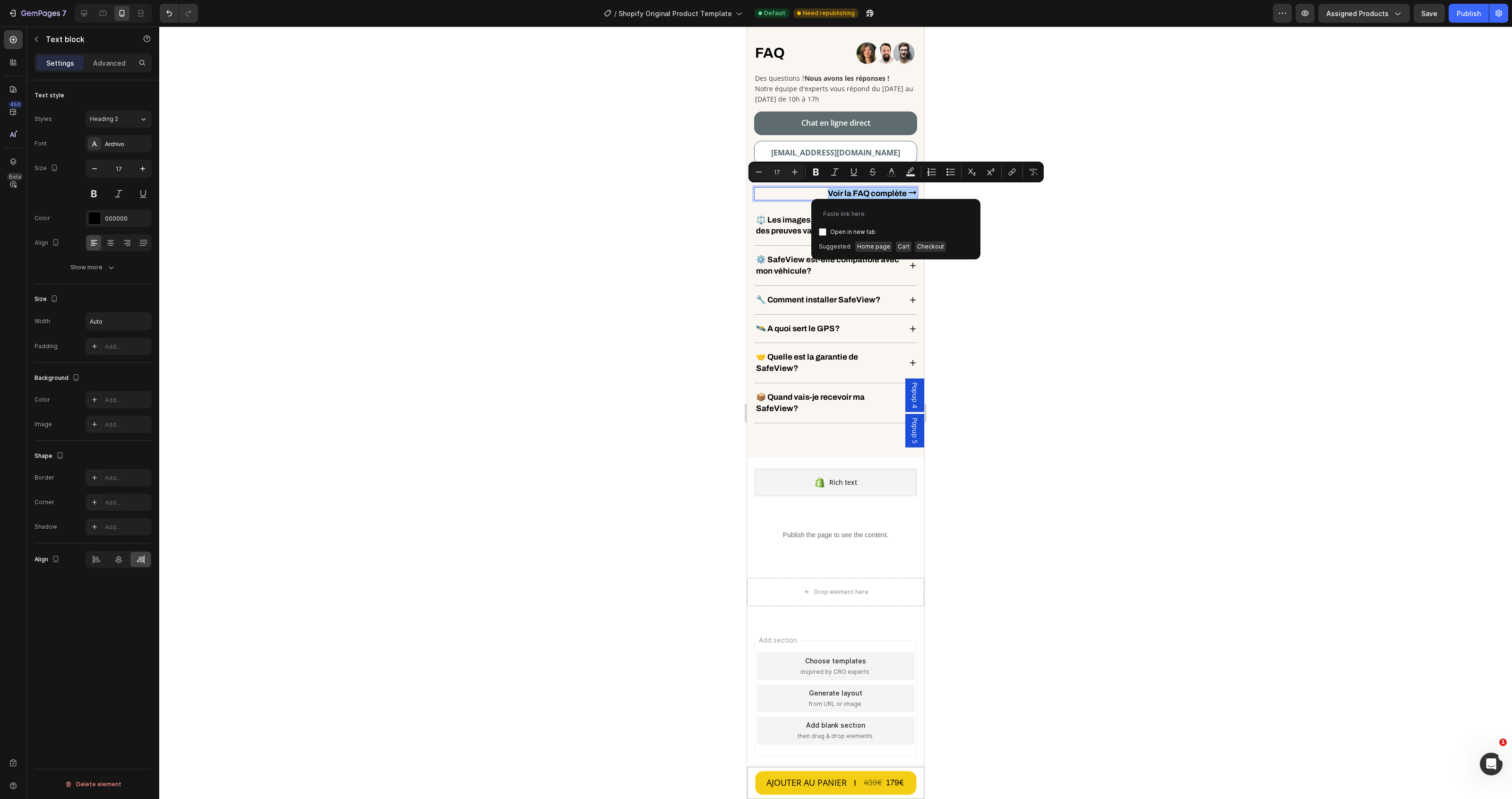
click at [845, 232] on span "Open in new tab" at bounding box center [853, 232] width 45 height 11
checkbox input "true"
click at [870, 207] on input "Editor contextual toolbar" at bounding box center [895, 214] width 154 height 15
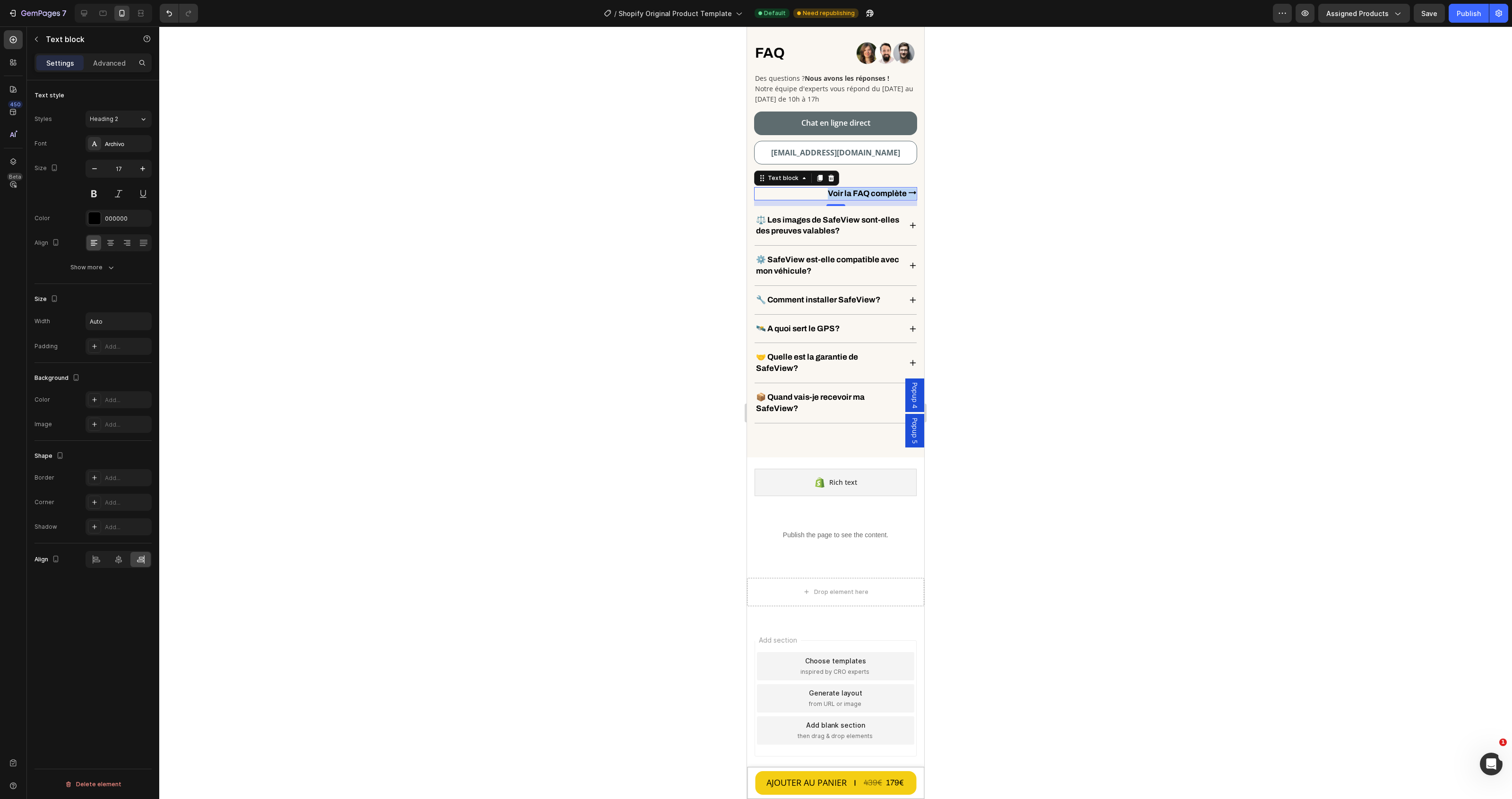
click at [875, 189] on p "Voir la FAQ complète ⭢" at bounding box center [872, 193] width 89 height 11
click at [1013, 169] on icon "Editor contextual toolbar" at bounding box center [1013, 171] width 4 height 5
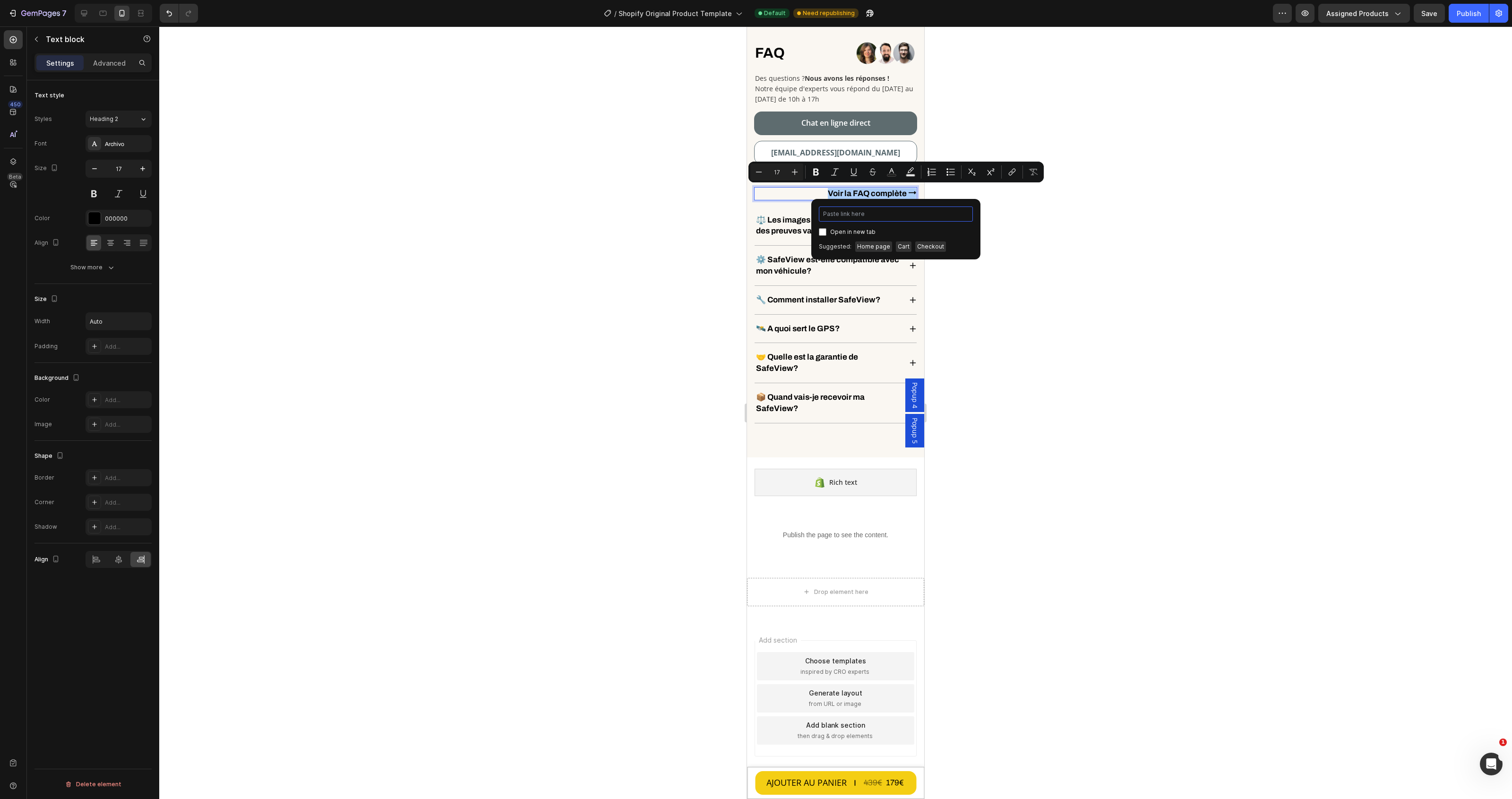
click at [890, 215] on input "Editor contextual toolbar" at bounding box center [895, 214] width 154 height 15
type input "[URL][DOMAIN_NAME]"
click at [823, 232] on input "Editor contextual toolbar" at bounding box center [823, 232] width 8 height 8
checkbox input "true"
click at [1028, 249] on div at bounding box center [836, 413] width 1353 height 773
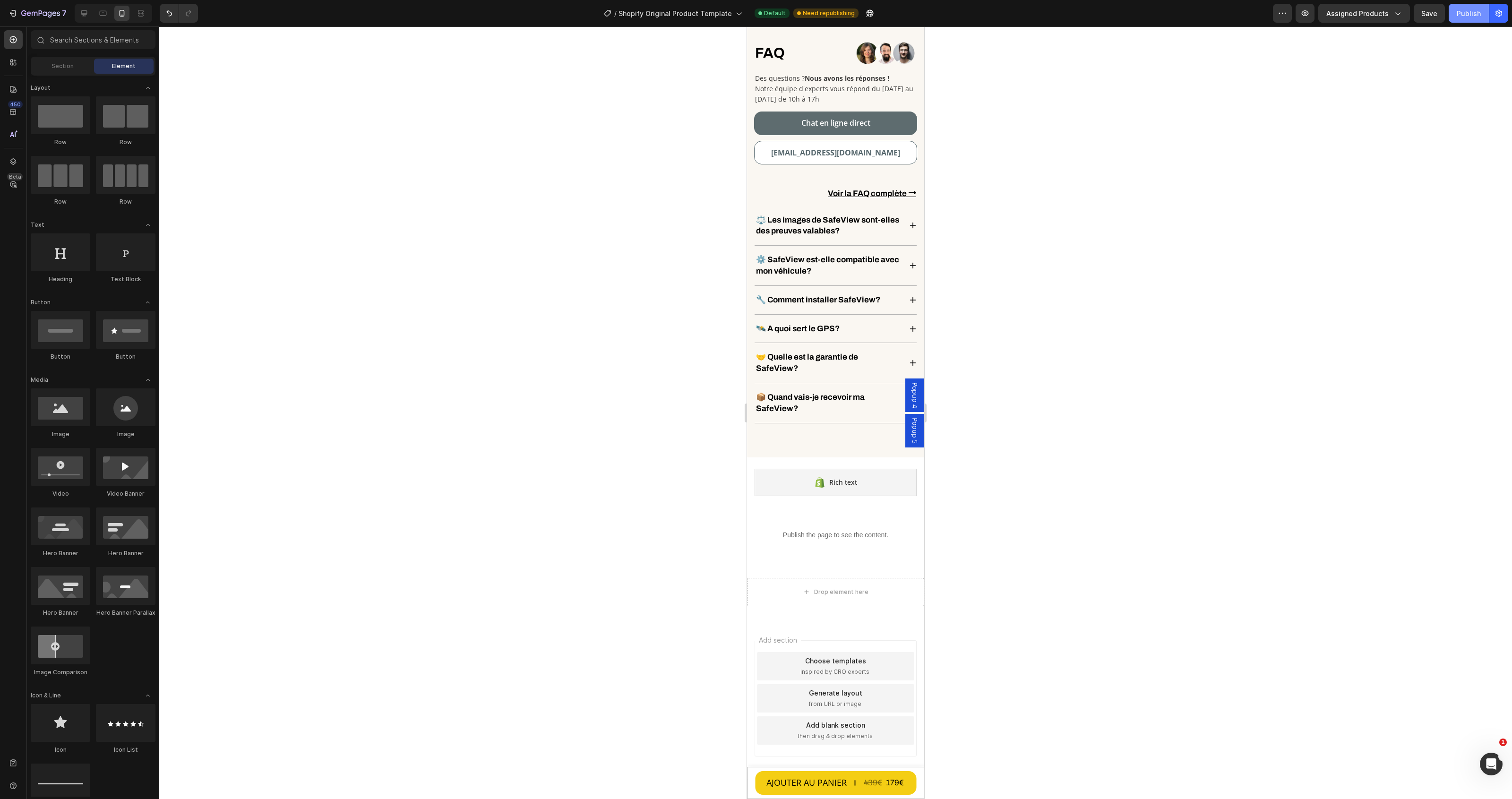
click at [1471, 11] on div "Publish" at bounding box center [1469, 14] width 24 height 10
click at [858, 192] on u "Voir la FAQ complète ⭢" at bounding box center [872, 193] width 89 height 9
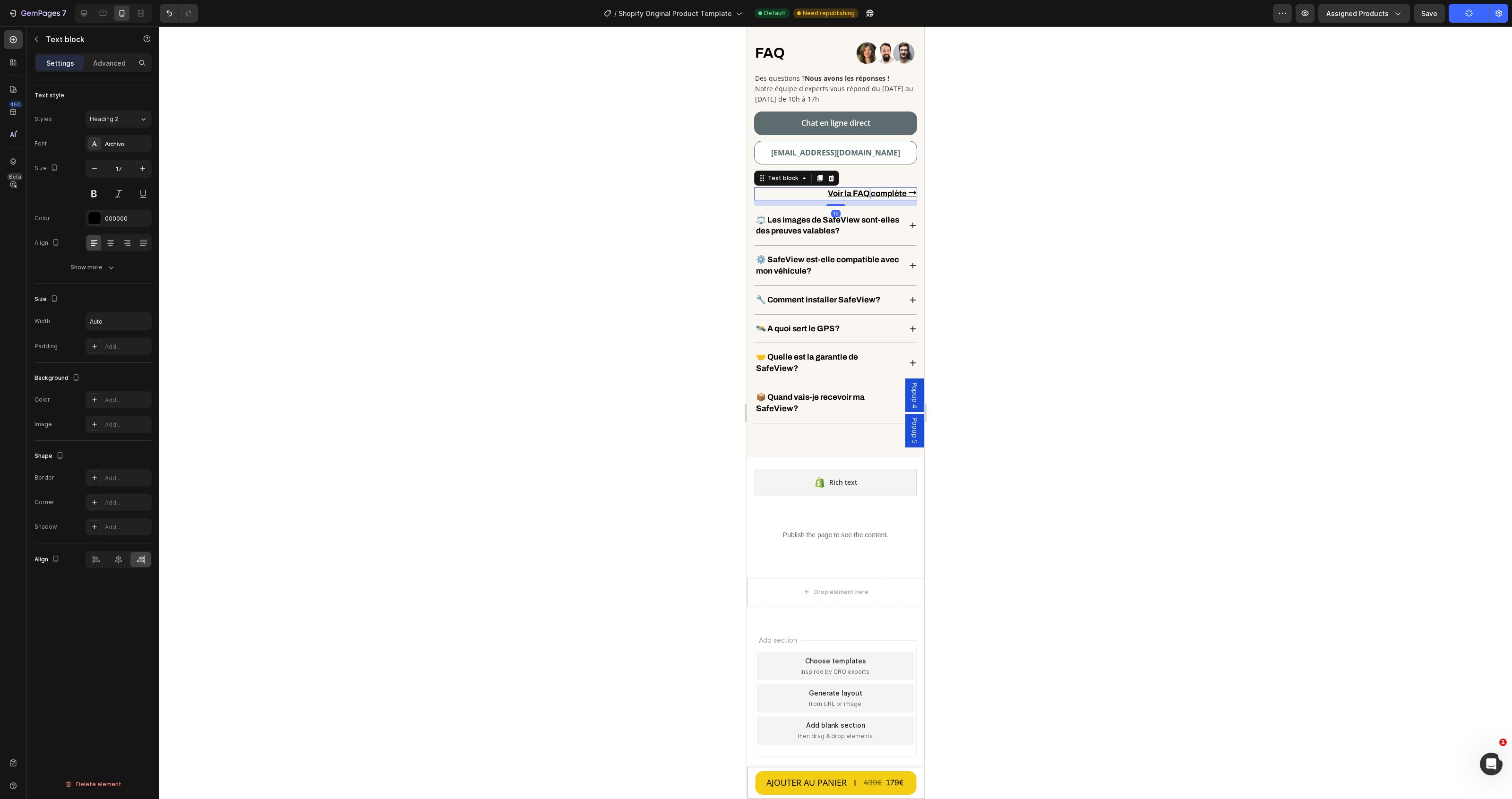
click at [858, 192] on u "Voir la FAQ complète ⭢" at bounding box center [872, 193] width 89 height 9
click at [851, 173] on icon "Editor contextual toolbar" at bounding box center [853, 171] width 5 height 7
click at [1027, 234] on div at bounding box center [836, 413] width 1353 height 773
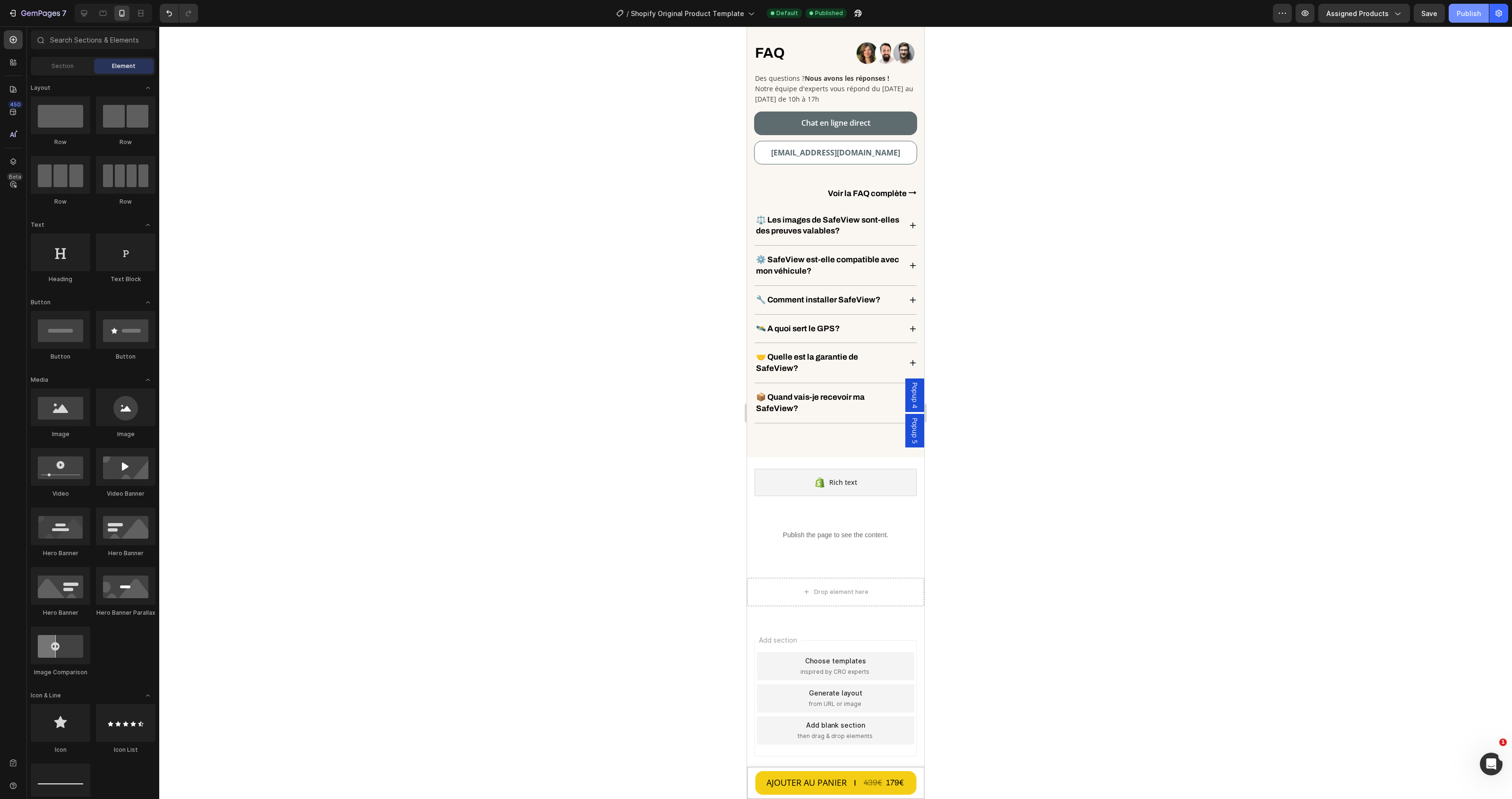
click at [1473, 14] on div "Publish" at bounding box center [1469, 14] width 24 height 10
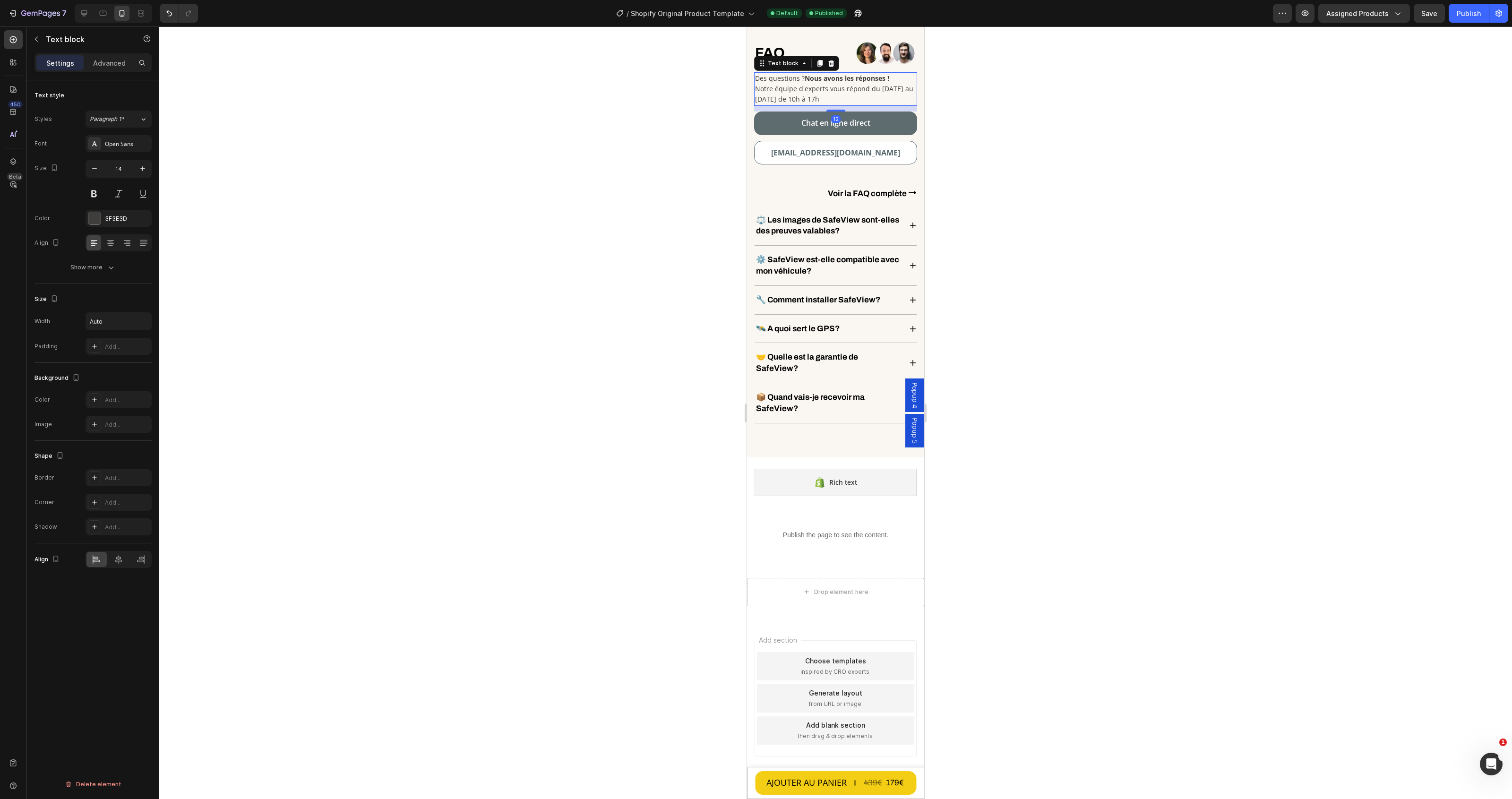
click at [767, 84] on p "Notre équipe d'experts vous répond du [DATE] au [DATE] de 10h à 17h" at bounding box center [835, 94] width 161 height 21
click at [851, 75] on strong "Nous avons les réponses !" at bounding box center [846, 78] width 85 height 9
click at [879, 197] on div "Voir la FAQ complète ⭢" at bounding box center [872, 193] width 90 height 13
click at [881, 84] on p "Notre équipe d'experts vous répond du [DATE] au [DATE] de 10h à 17h" at bounding box center [835, 94] width 161 height 21
click at [121, 211] on div "3F3E3D" at bounding box center [118, 218] width 66 height 17
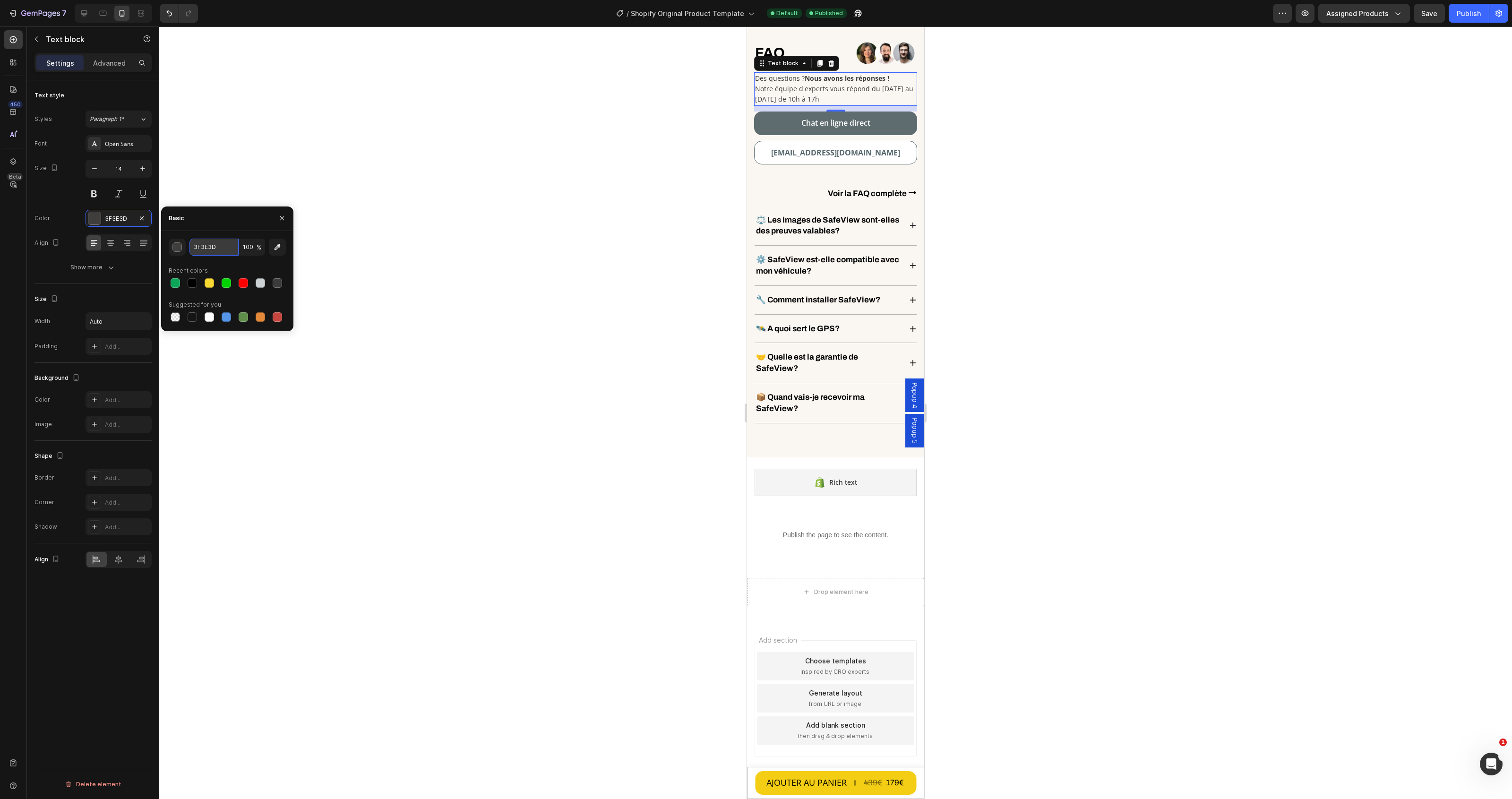
click at [219, 251] on input "3F3E3D" at bounding box center [214, 247] width 49 height 17
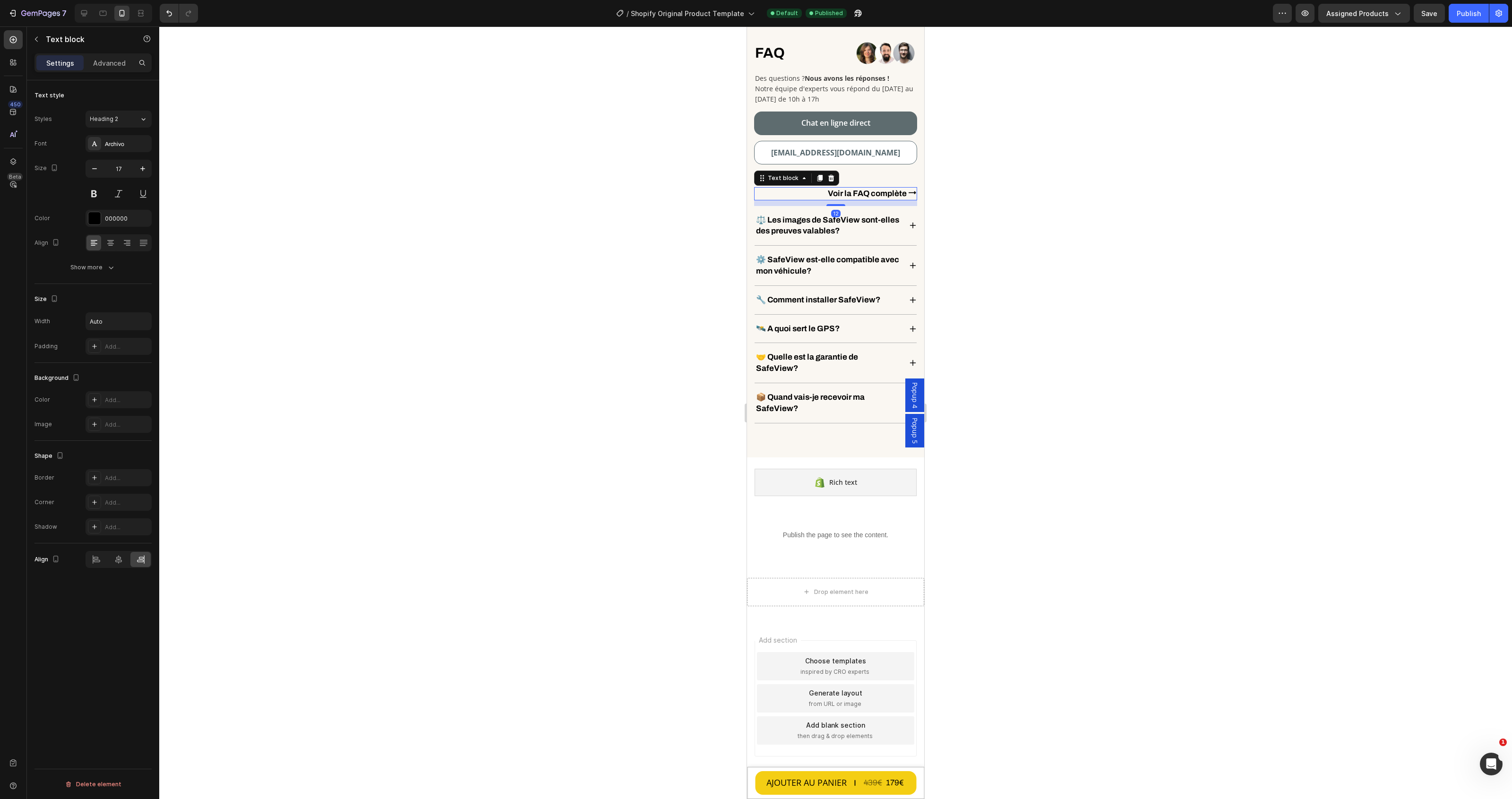
click at [828, 190] on link "Voir la FAQ complète ⭢" at bounding box center [872, 193] width 89 height 9
click at [86, 9] on icon at bounding box center [84, 13] width 9 height 9
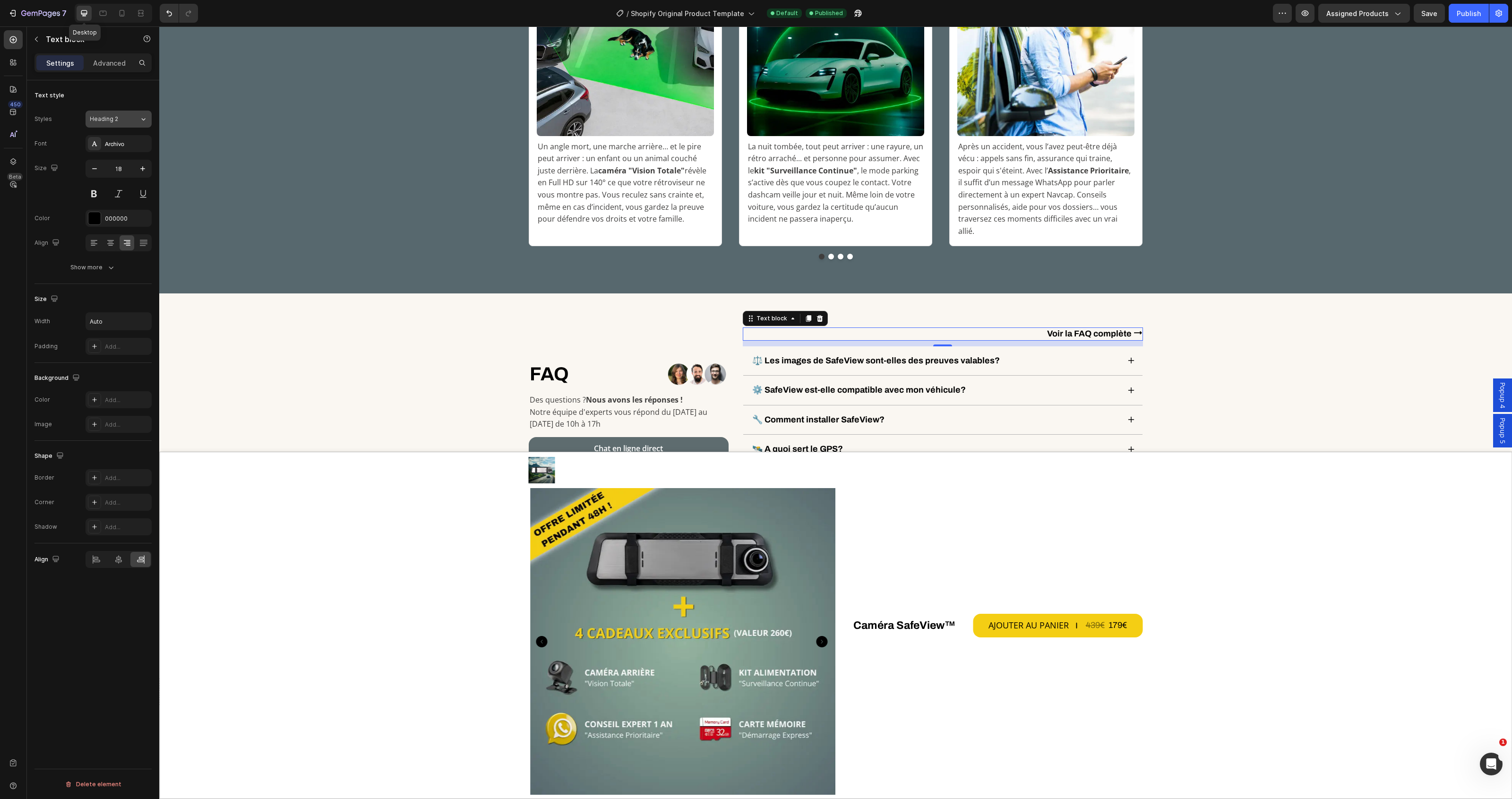
scroll to position [3570, 0]
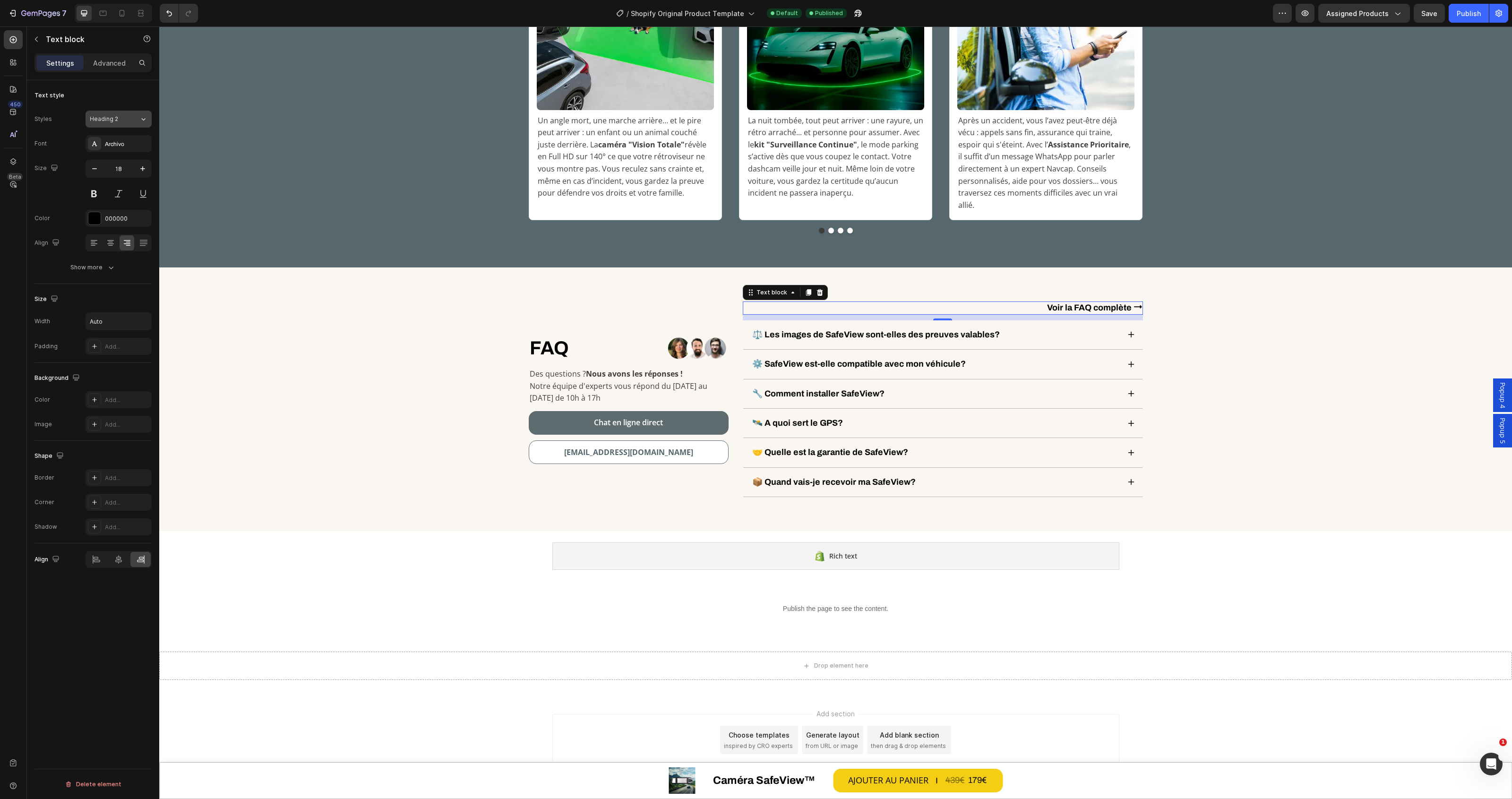
click at [114, 117] on span "Heading 2" at bounding box center [104, 119] width 28 height 9
click at [90, 246] on span "Paragraph 1" at bounding box center [75, 244] width 36 height 9
type input "16"
click at [119, 222] on div "000000" at bounding box center [119, 219] width 28 height 9
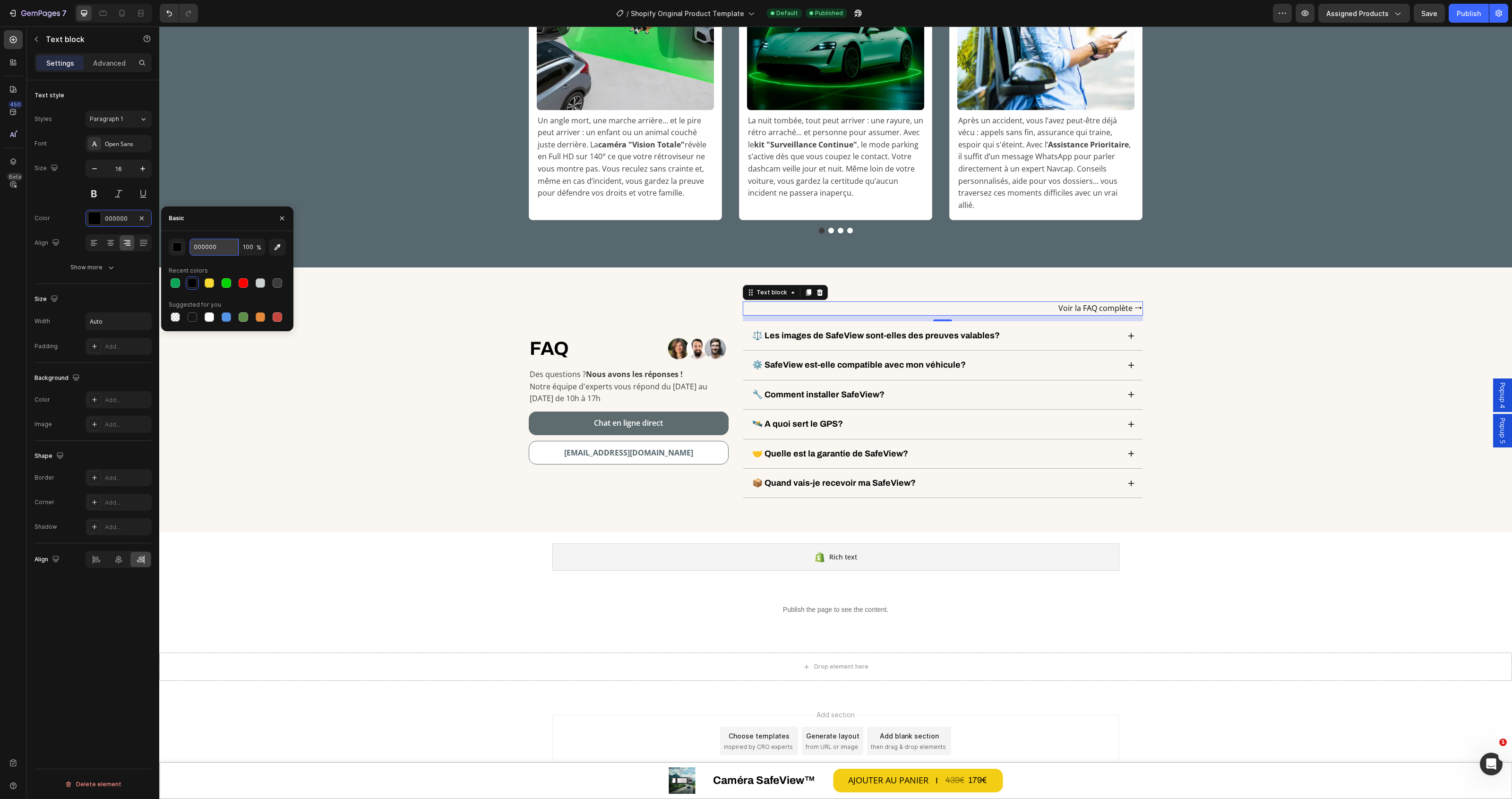
click at [214, 249] on input "000000" at bounding box center [214, 247] width 49 height 17
paste input "3F3E3D"
type input "3F3E3D"
click at [1263, 345] on div "FAQ Heading Row Image Row Des questions ? Nous avons les réponses ! Notre équip…" at bounding box center [836, 400] width 1339 height 197
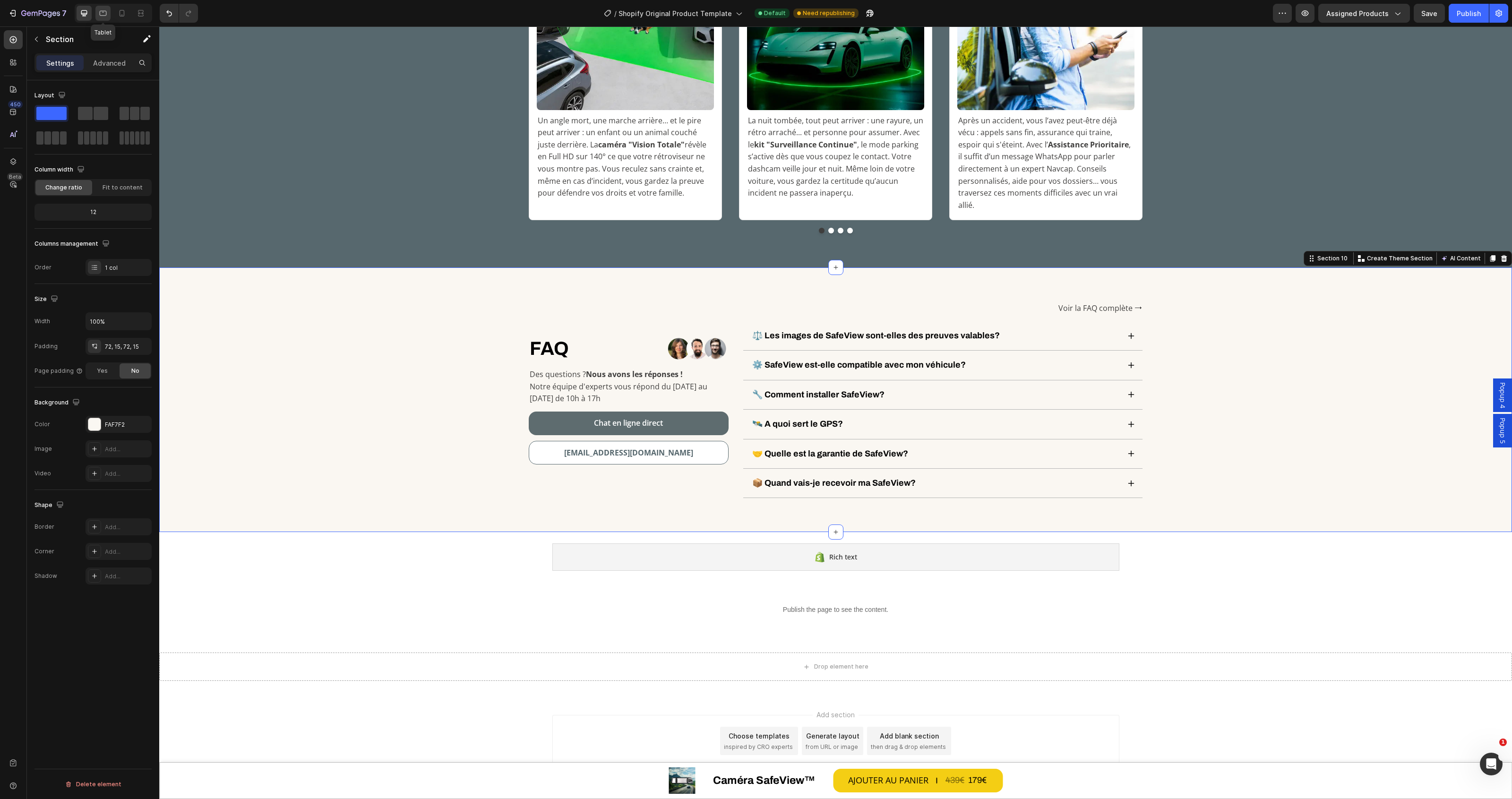
click at [95, 13] on div at bounding box center [103, 13] width 15 height 15
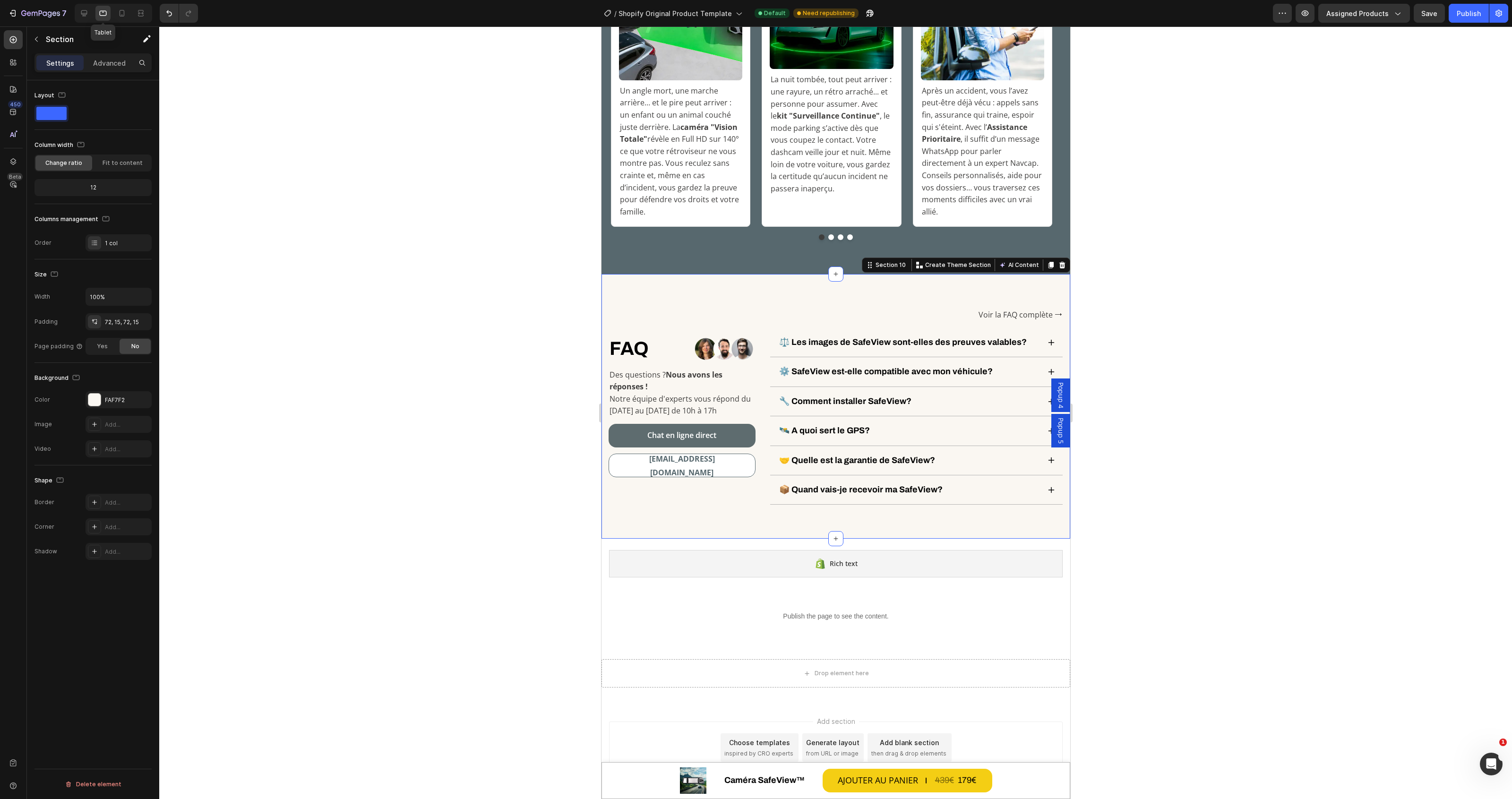
scroll to position [3584, 0]
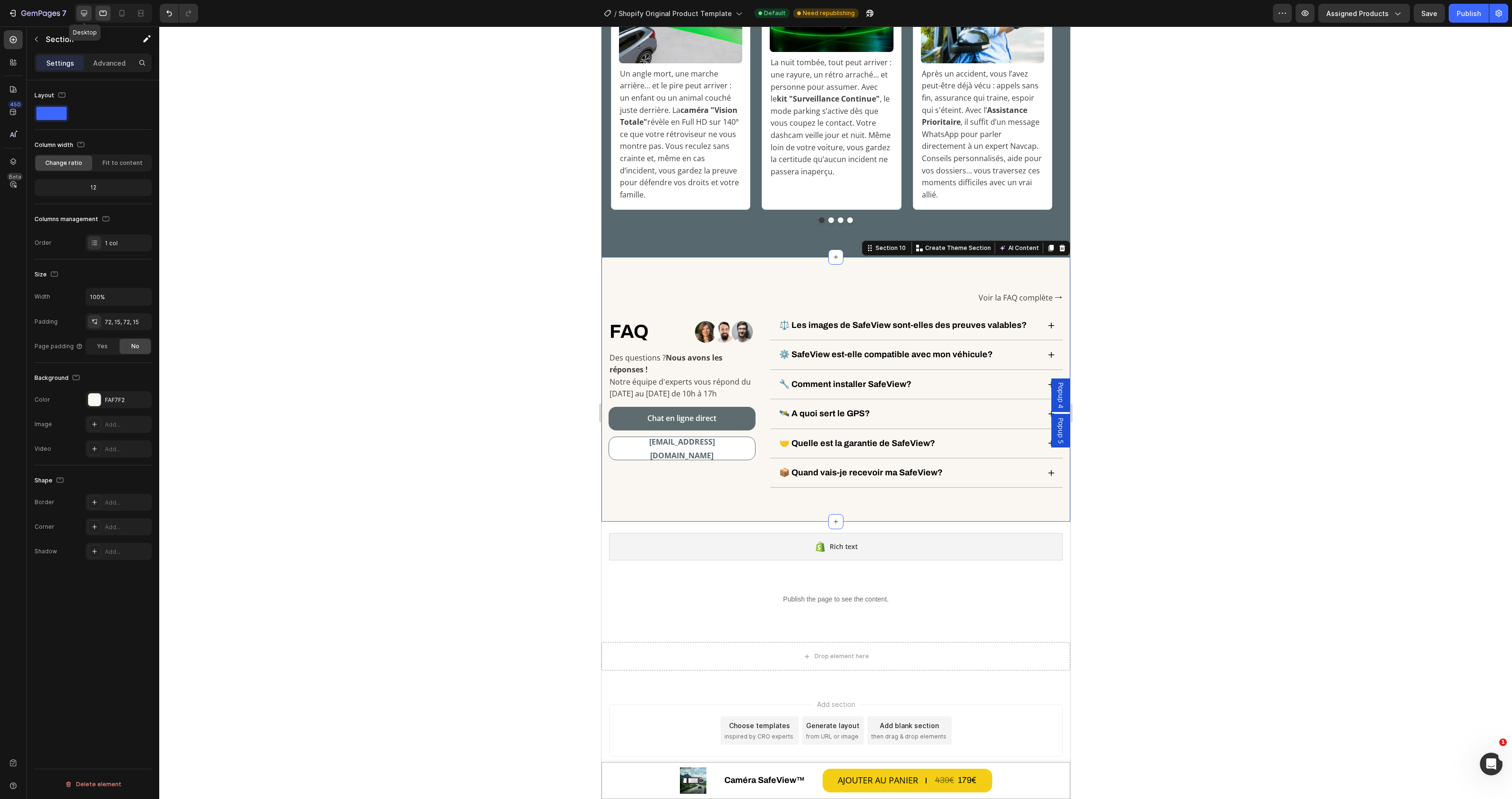
click at [82, 16] on icon at bounding box center [84, 13] width 9 height 9
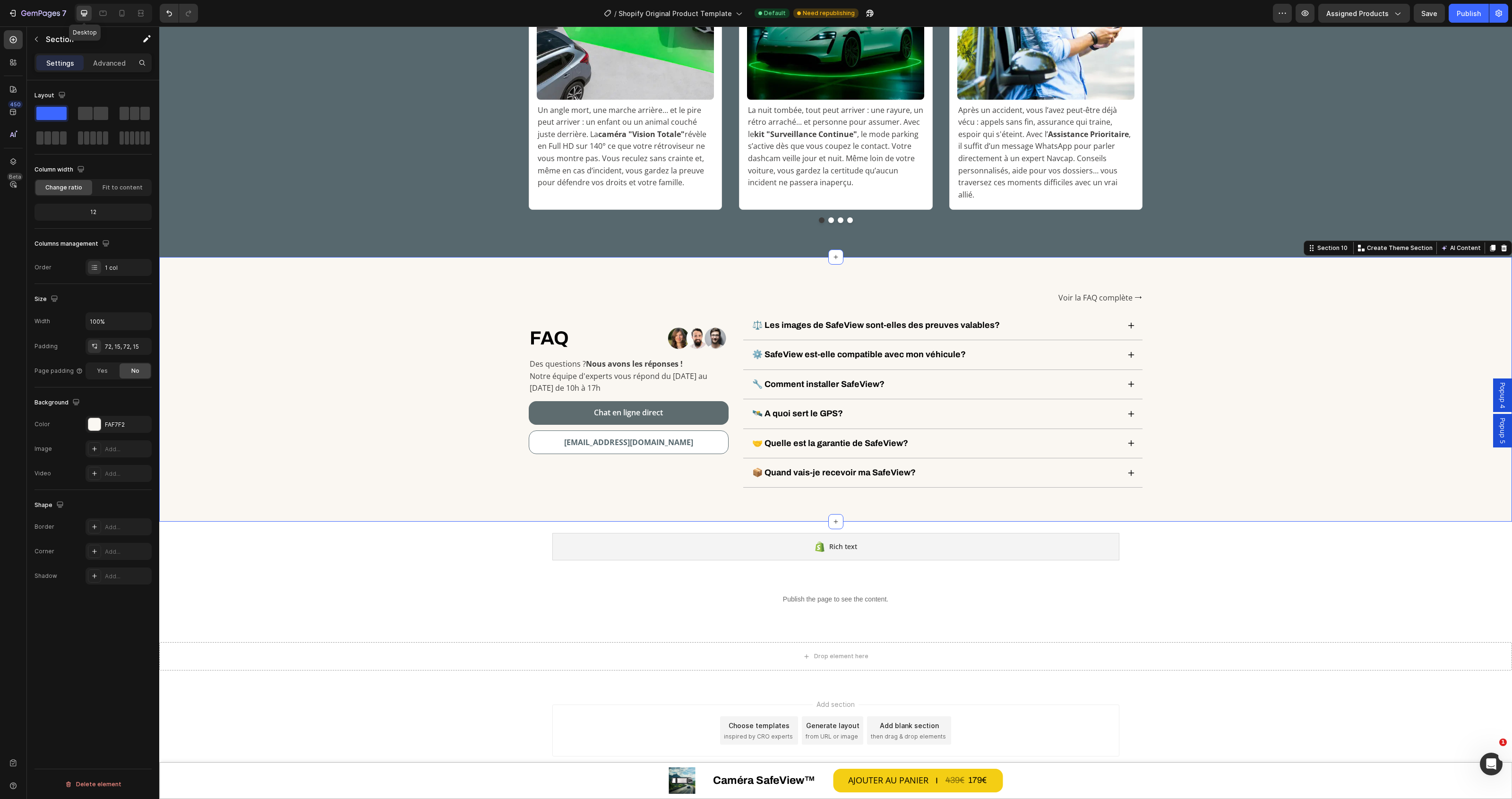
scroll to position [3571, 0]
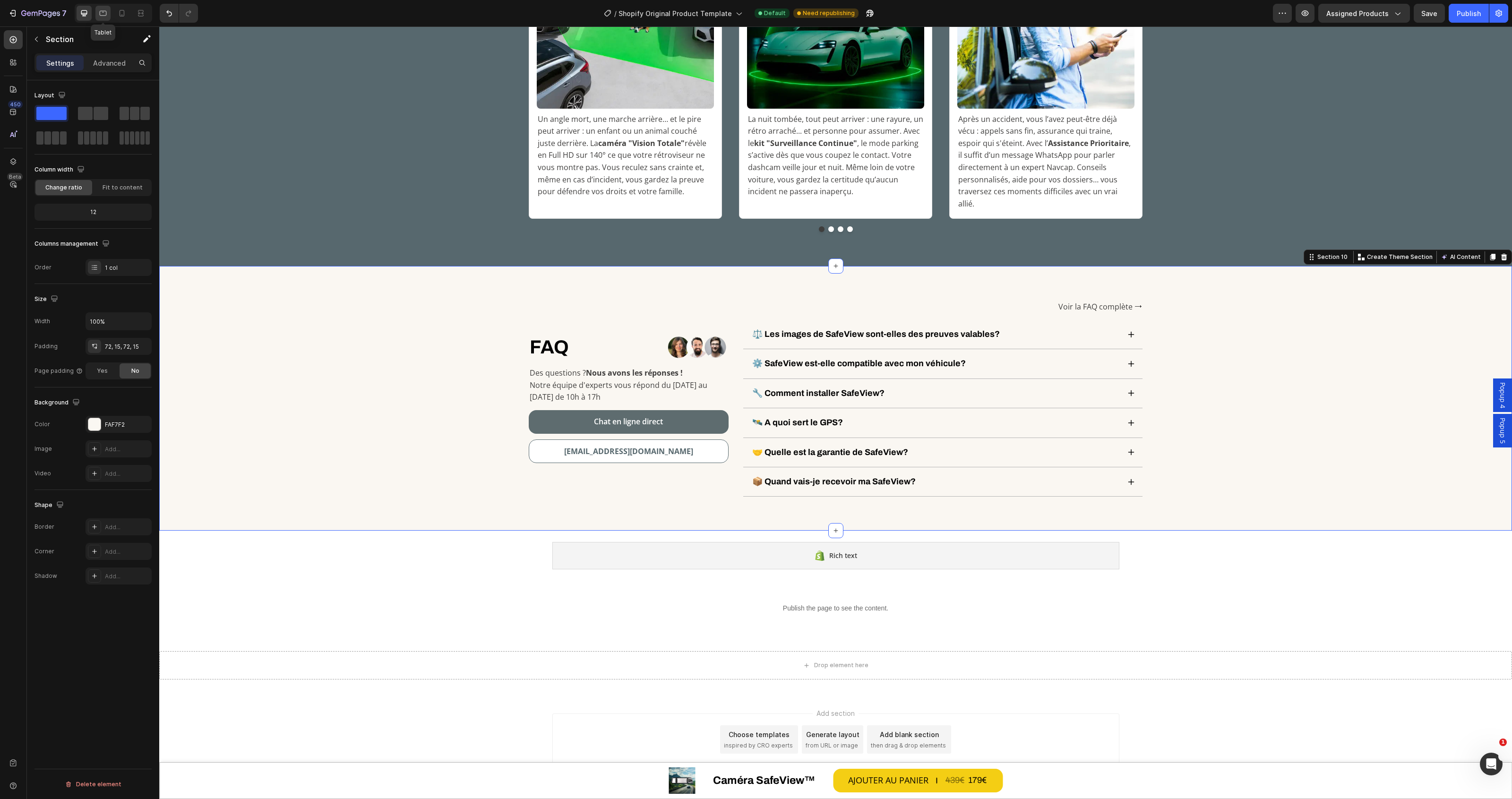
click at [100, 14] on icon at bounding box center [103, 13] width 7 height 5
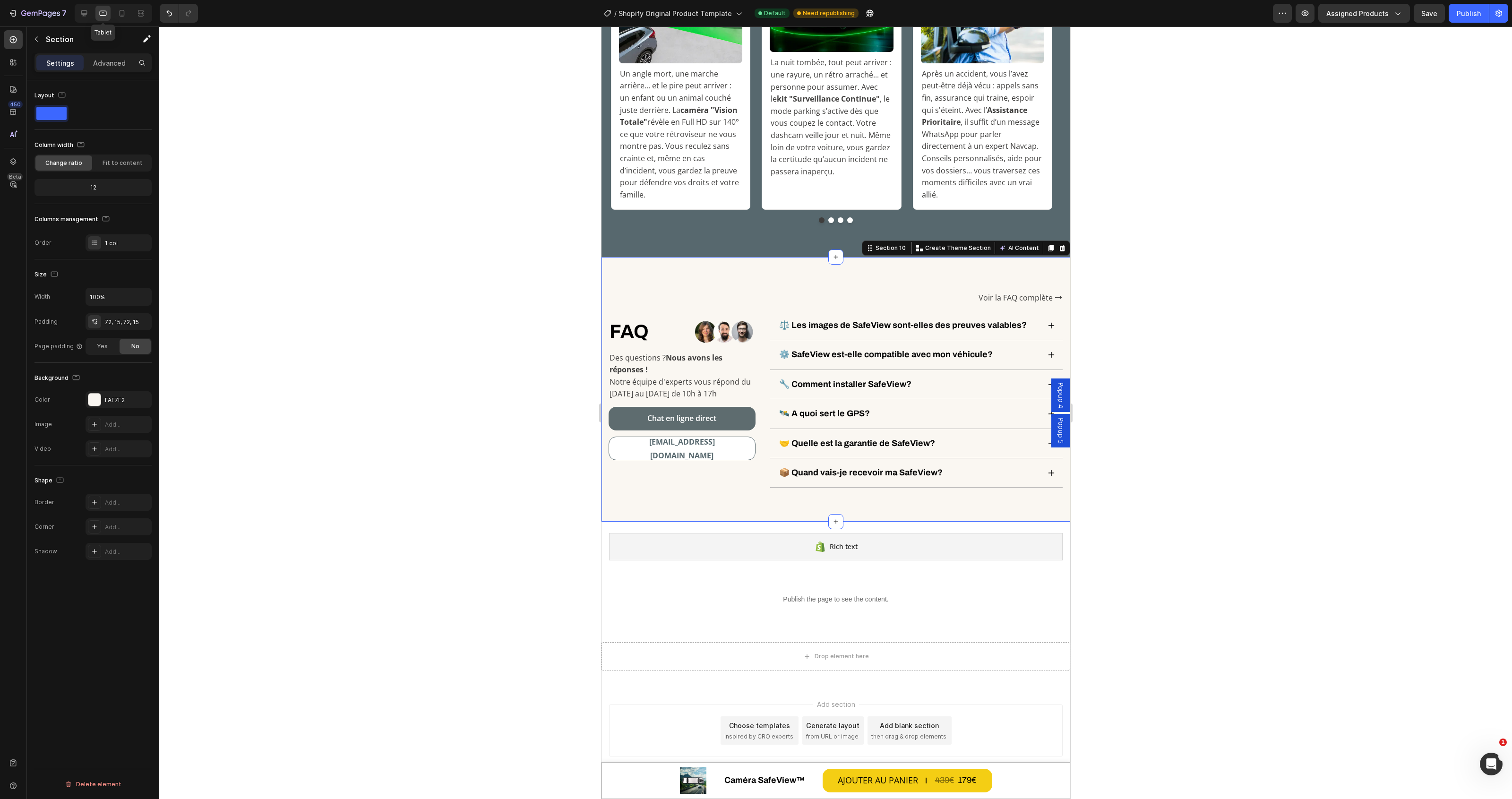
scroll to position [3584, 0]
click at [118, 13] on icon at bounding box center [122, 13] width 9 height 9
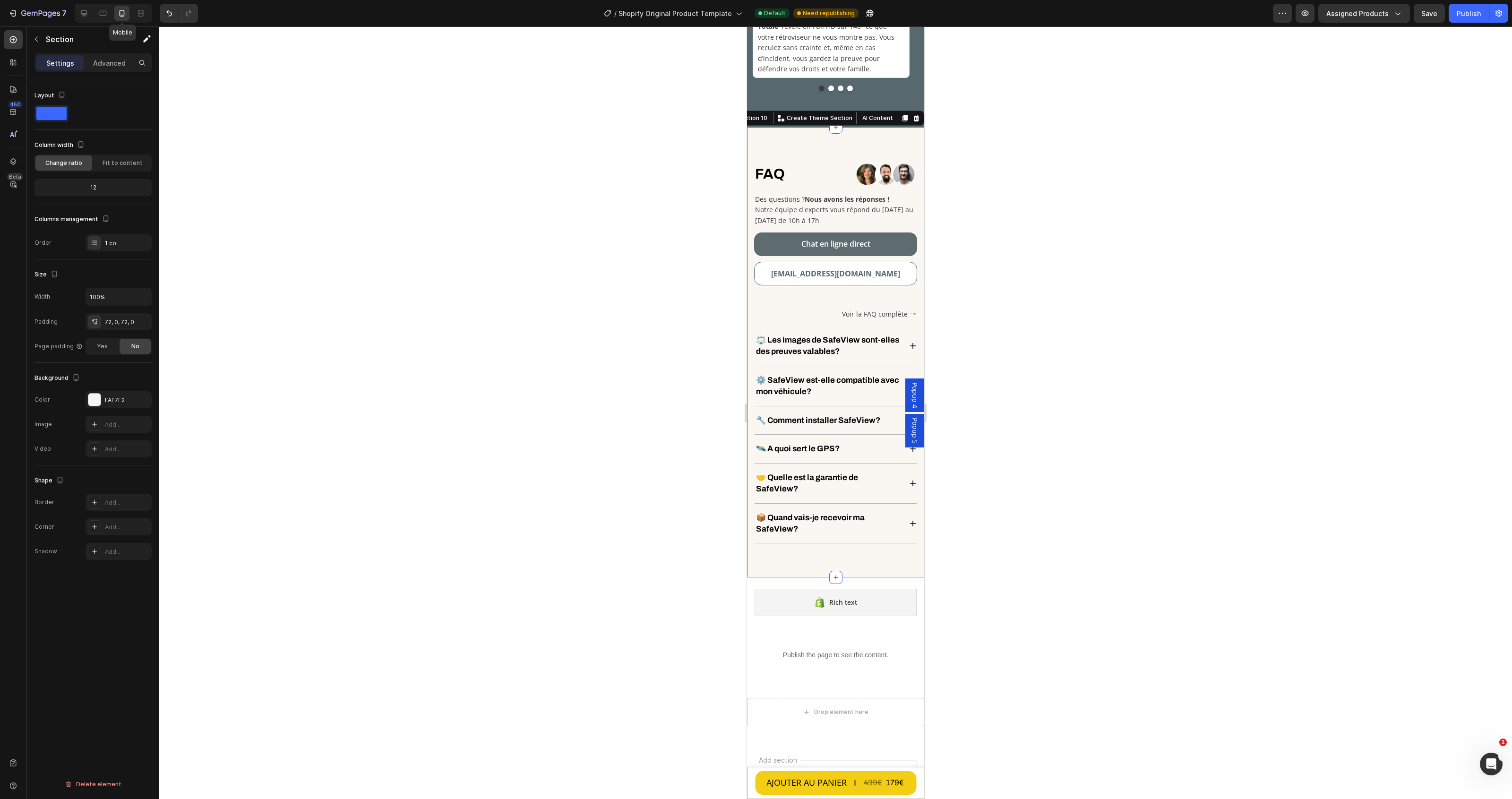
scroll to position [3744, 0]
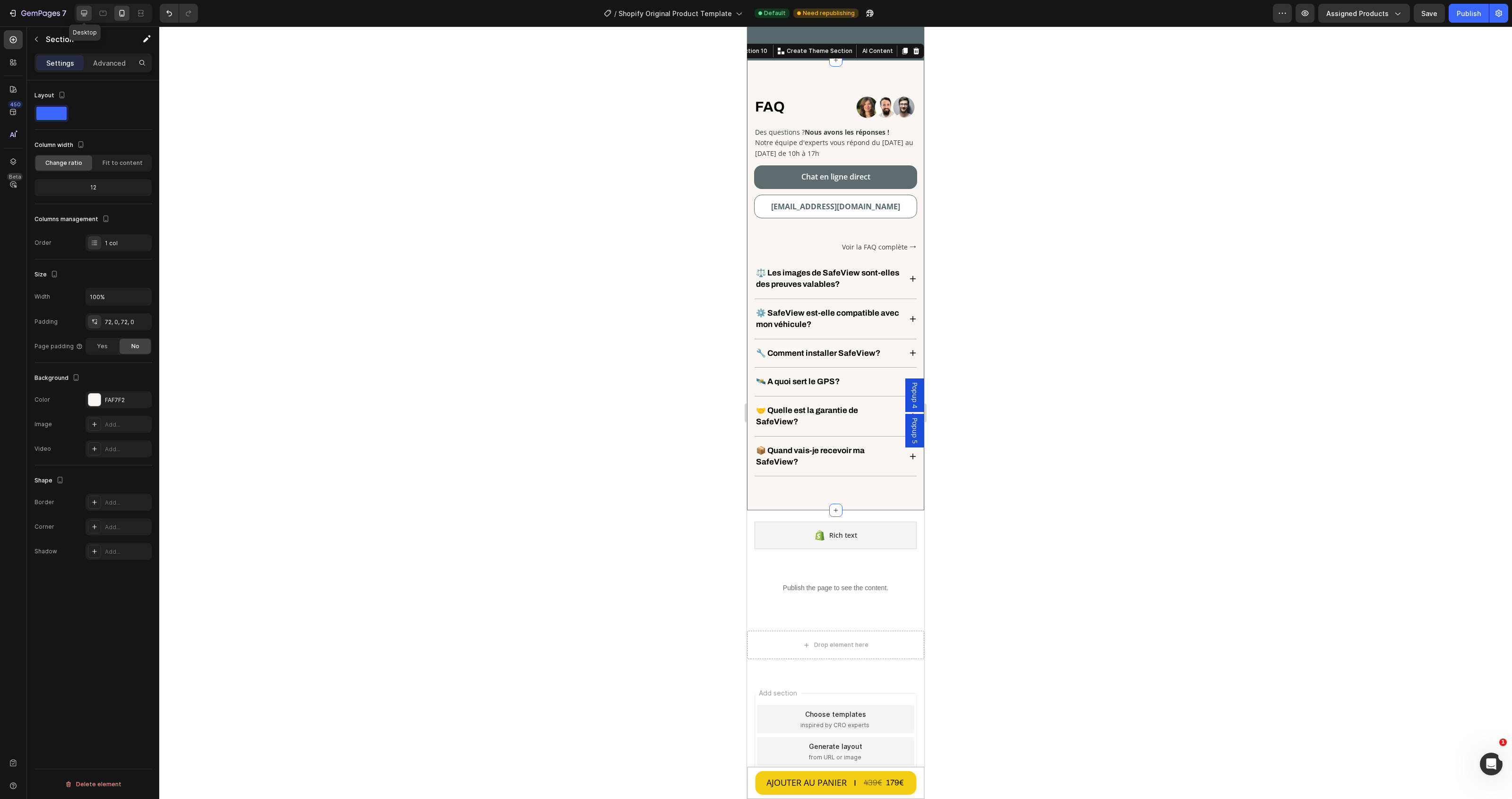
click at [80, 9] on icon at bounding box center [84, 13] width 9 height 9
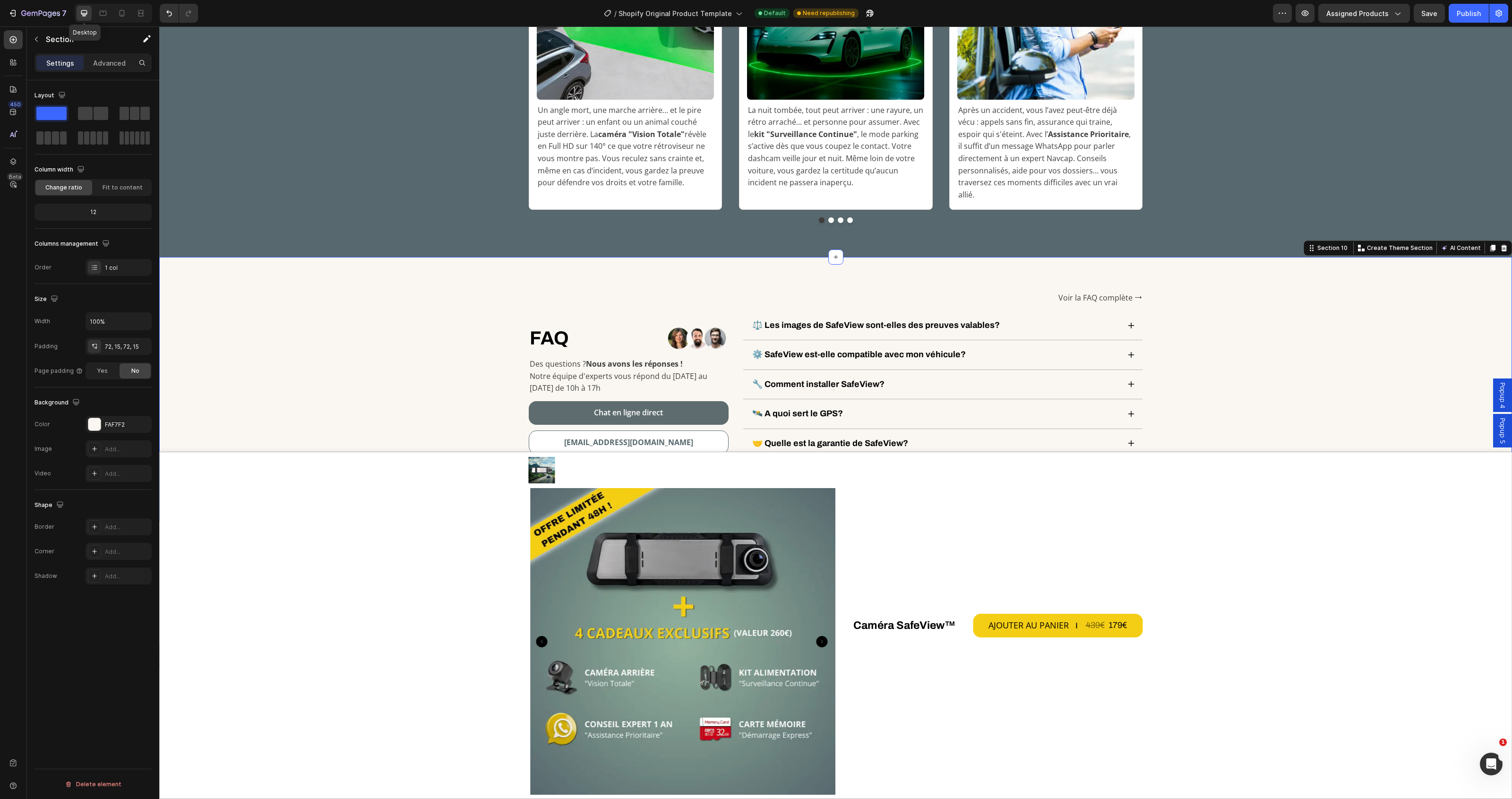
scroll to position [3571, 0]
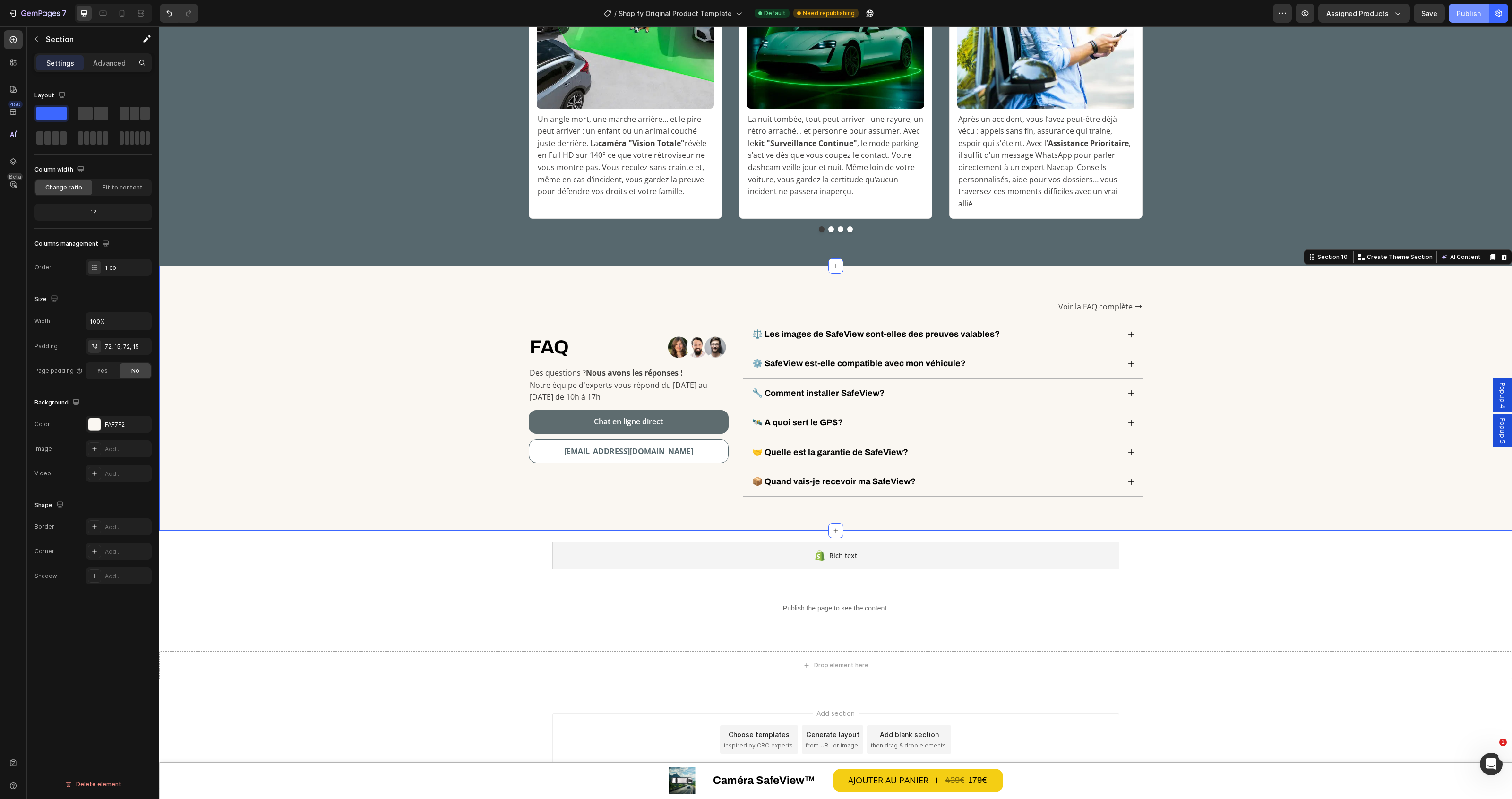
click at [1478, 16] on div "Publish" at bounding box center [1469, 14] width 24 height 10
click at [1127, 302] on link "Voir la FAQ complète ⭢" at bounding box center [1100, 307] width 84 height 11
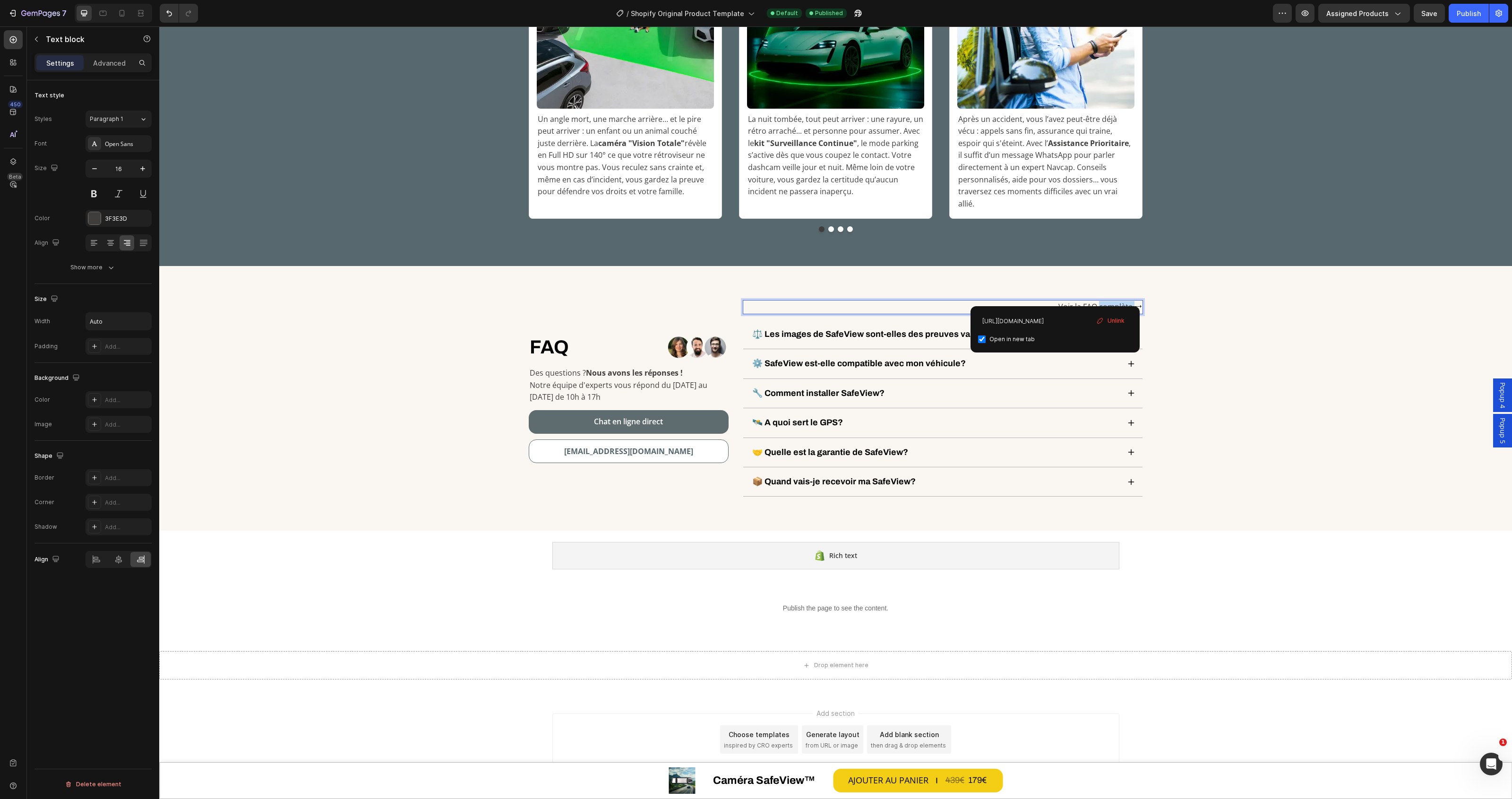
click at [1112, 302] on link "Voir la FAQ complète ⭢" at bounding box center [1100, 307] width 84 height 11
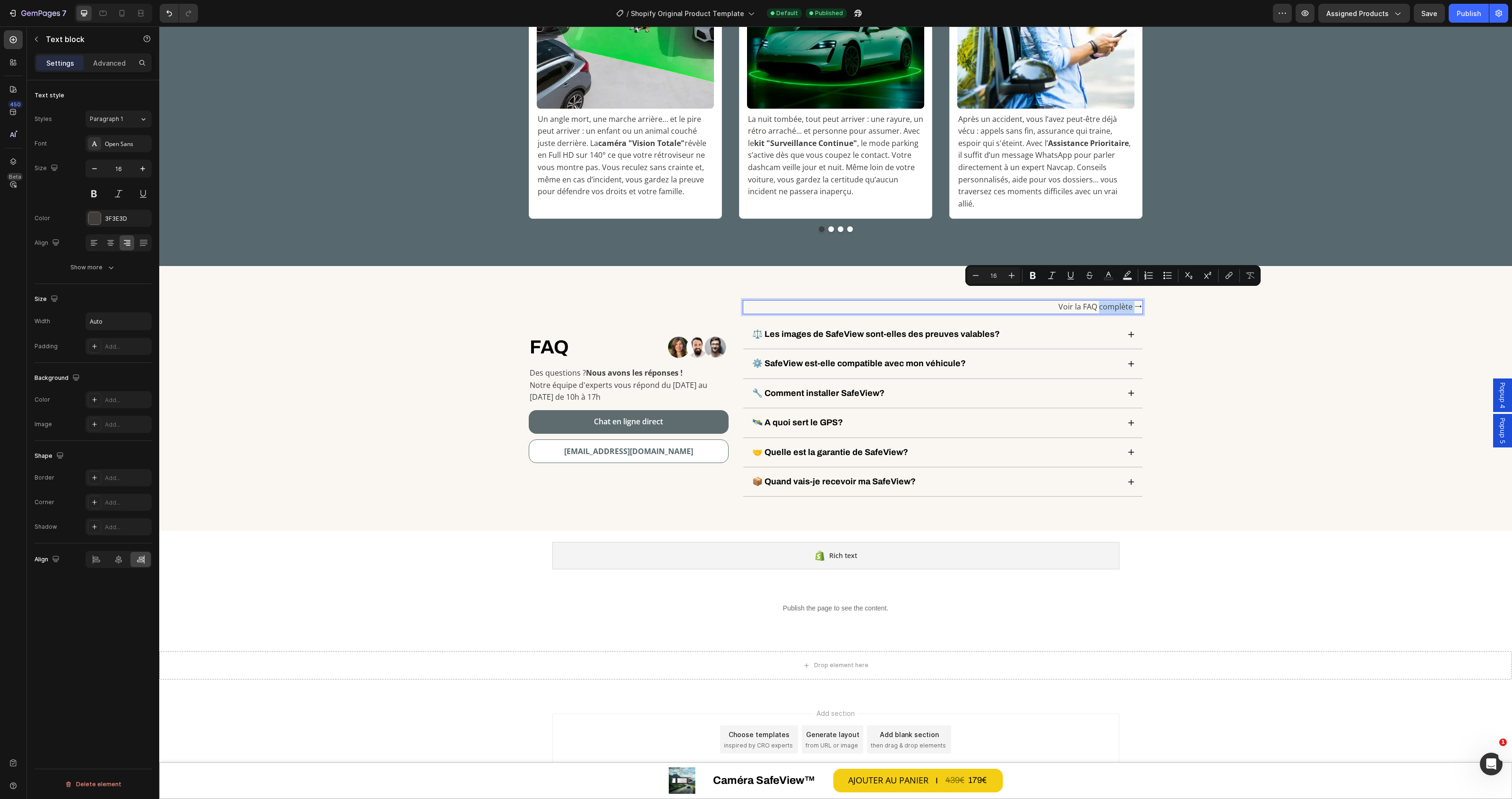
click at [1126, 302] on link "Voir la FAQ complète ⭢" at bounding box center [1100, 307] width 84 height 11
drag, startPoint x: 1127, startPoint y: 297, endPoint x: 1052, endPoint y: 291, distance: 75.2
click at [1052, 300] on div "Voir la FAQ complète ⭢" at bounding box center [942, 307] width 400 height 14
click at [1049, 270] on button "Underline" at bounding box center [1049, 275] width 17 height 17
click at [1328, 369] on div "FAQ Heading Row Image Row Des questions ? Nous avons les réponses ! Notre équip…" at bounding box center [836, 398] width 1339 height 197
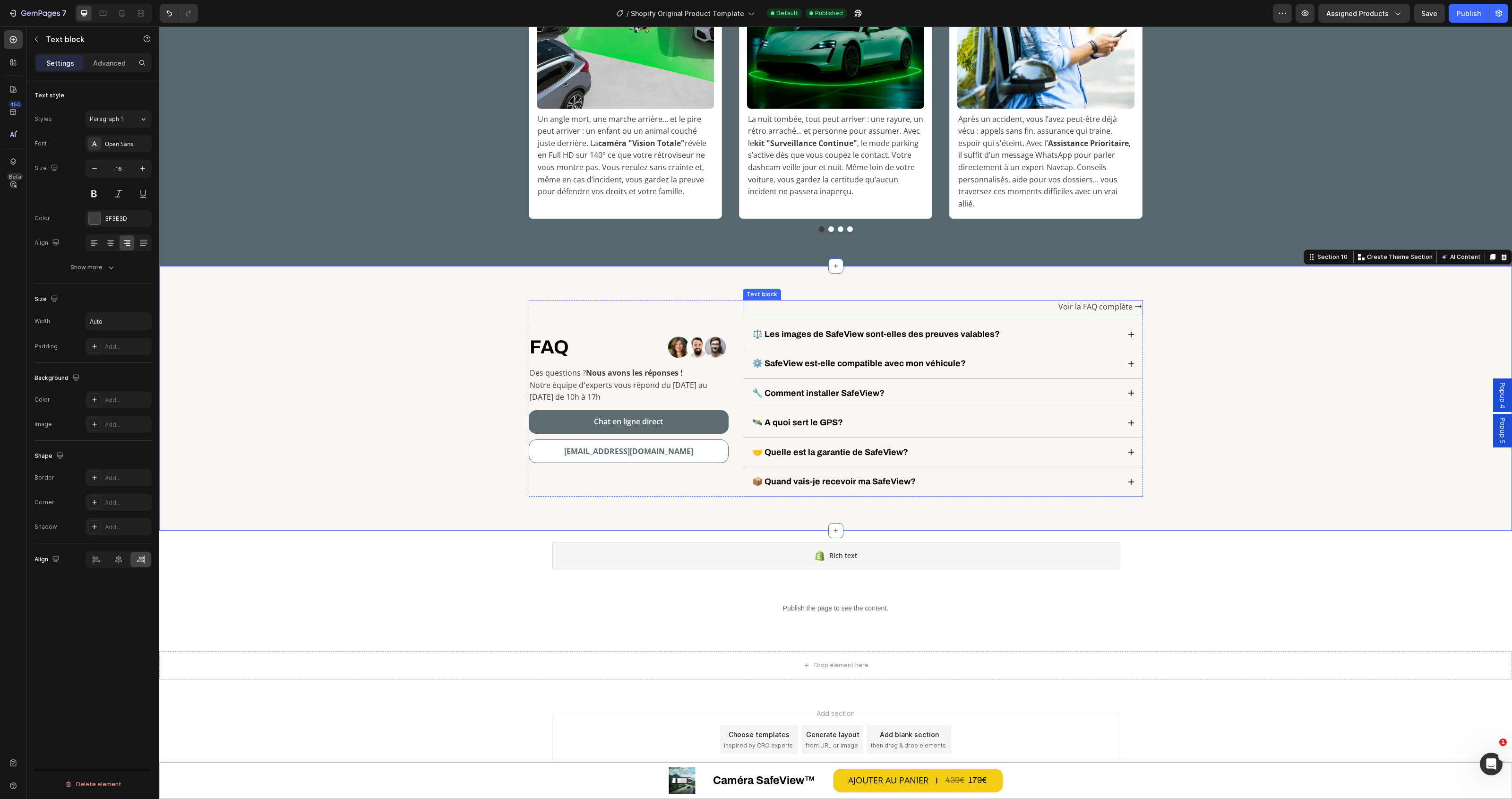
click at [1123, 302] on link "Voir la FAQ complète ⭢" at bounding box center [1100, 307] width 84 height 11
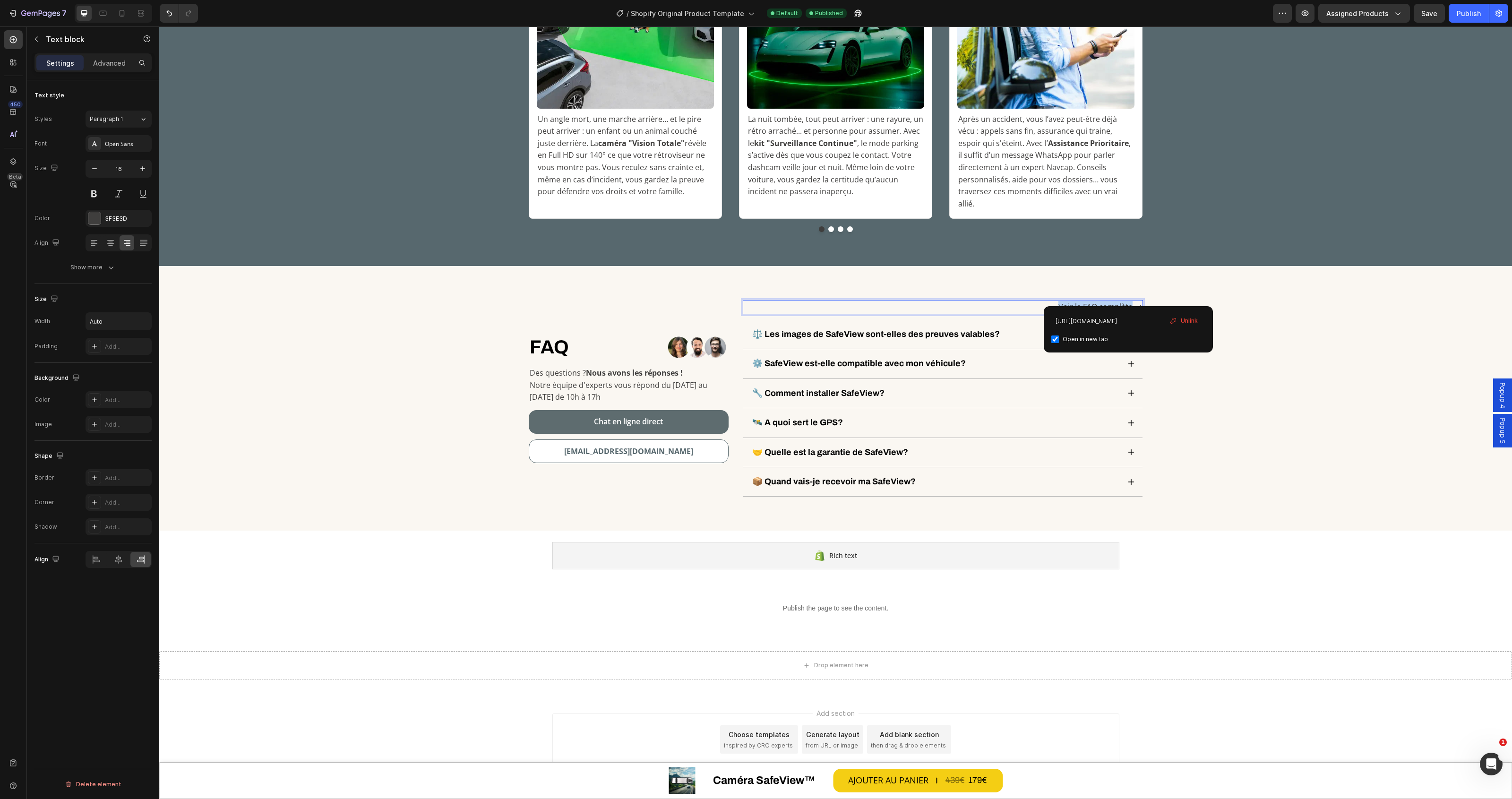
drag, startPoint x: 1127, startPoint y: 296, endPoint x: 1052, endPoint y: 293, distance: 75.1
click at [1052, 300] on div "Voir la FAQ complète ⭢" at bounding box center [942, 307] width 400 height 14
click at [1045, 274] on icon "Editor contextual toolbar" at bounding box center [1049, 275] width 9 height 9
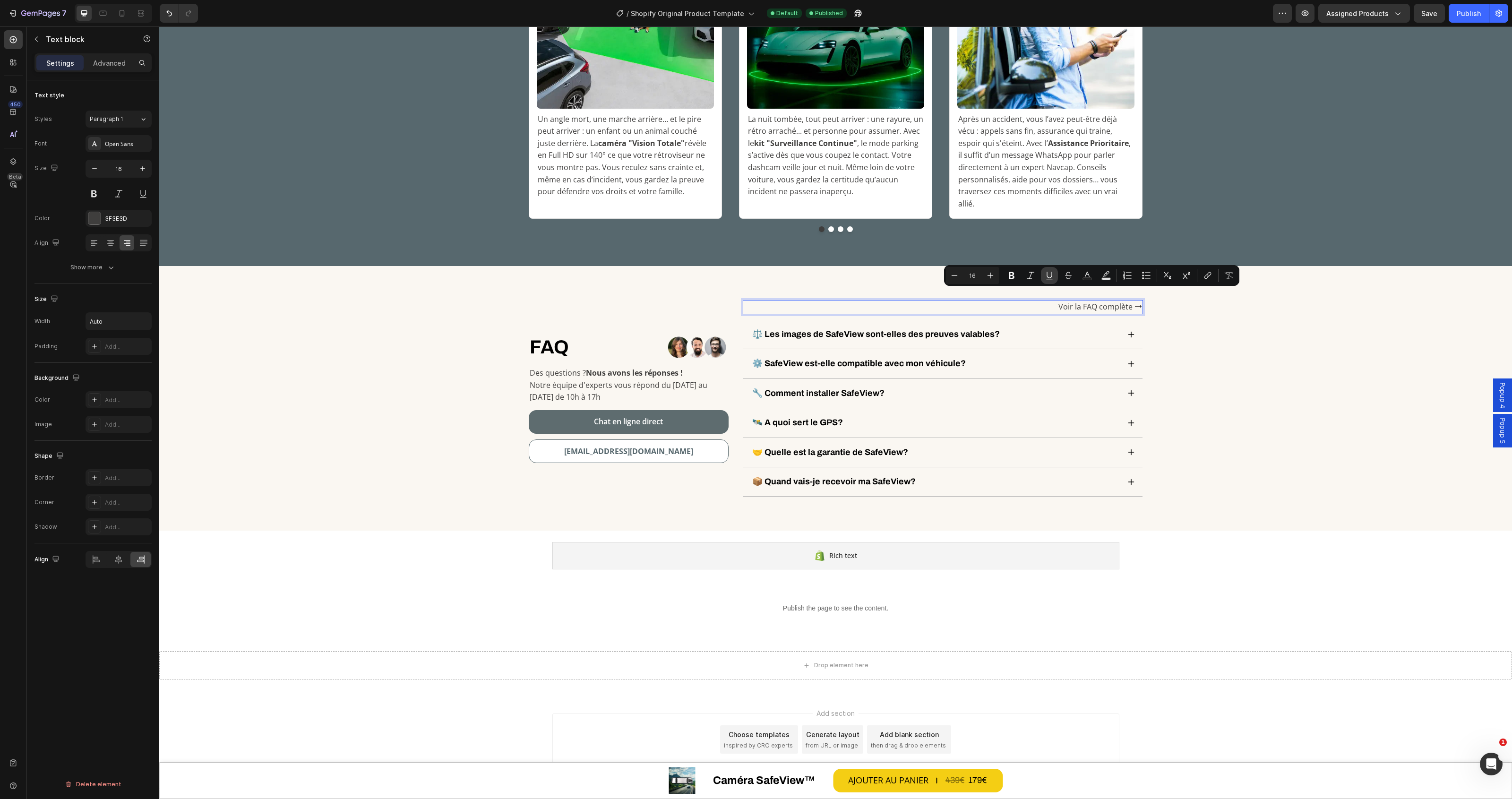
click at [1045, 274] on icon "Editor contextual toolbar" at bounding box center [1049, 275] width 9 height 9
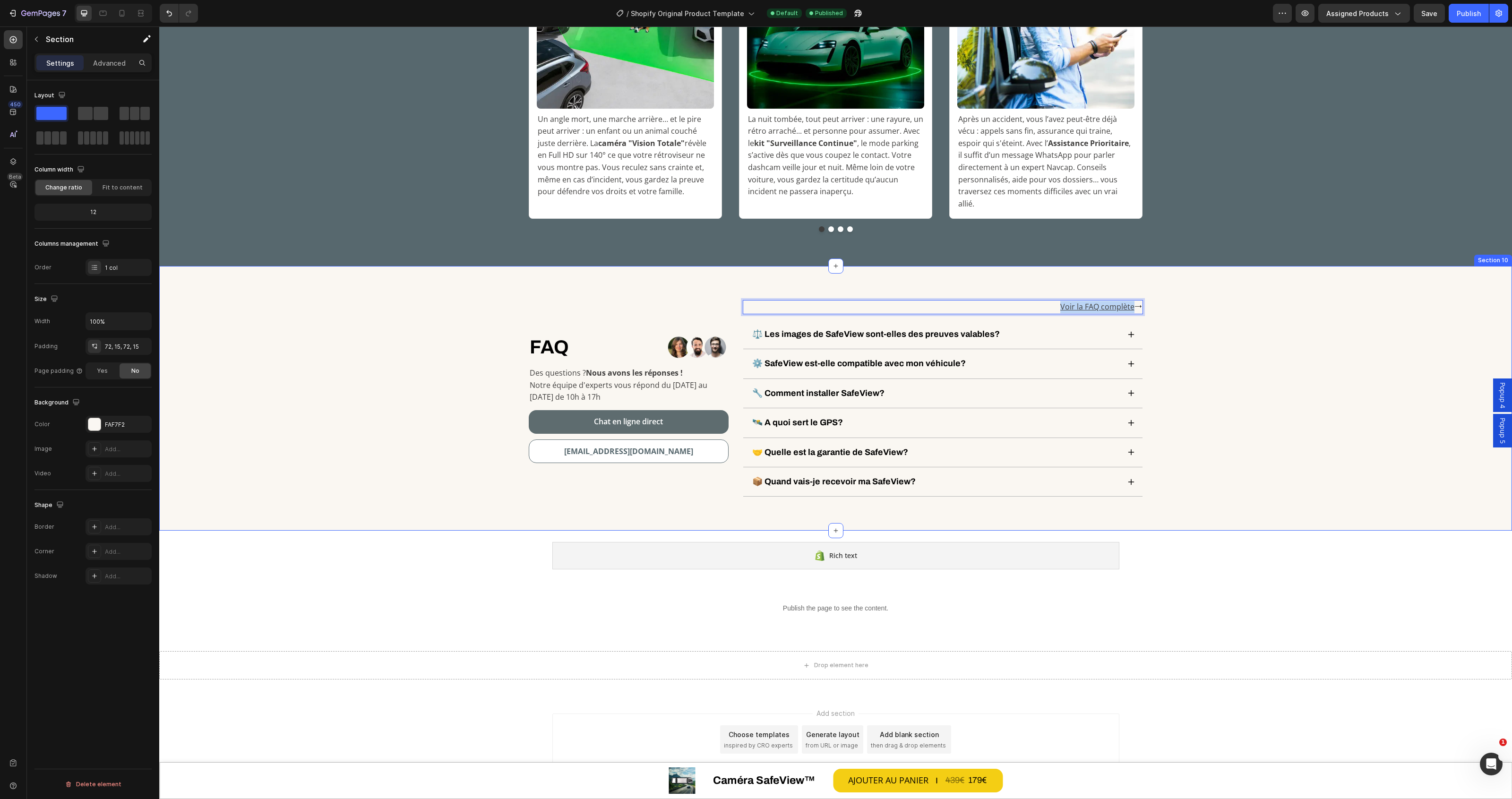
click at [1277, 377] on div "FAQ Heading Row Image Row Des questions ? Nous avons les réponses ! Notre équip…" at bounding box center [836, 398] width 1339 height 197
click at [1470, 12] on div "Publish" at bounding box center [1469, 14] width 24 height 10
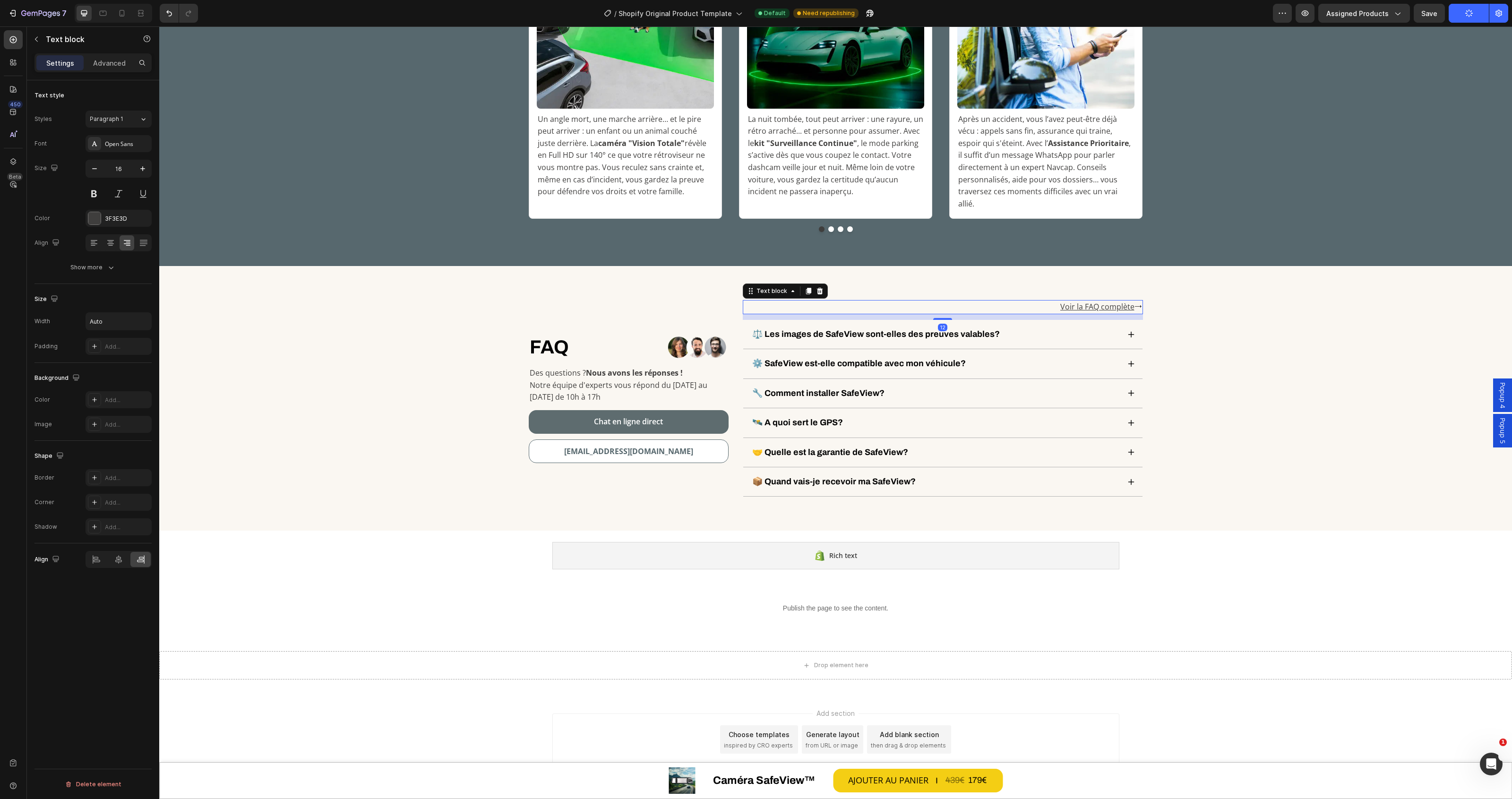
click at [1131, 302] on link "Voir la FAQ complète ⭢" at bounding box center [1101, 307] width 82 height 11
click at [1034, 300] on div "Voir la FAQ complète ⭢" at bounding box center [942, 307] width 400 height 14
click at [1131, 302] on link "Voir la FAQ complète ⭢" at bounding box center [1101, 307] width 82 height 11
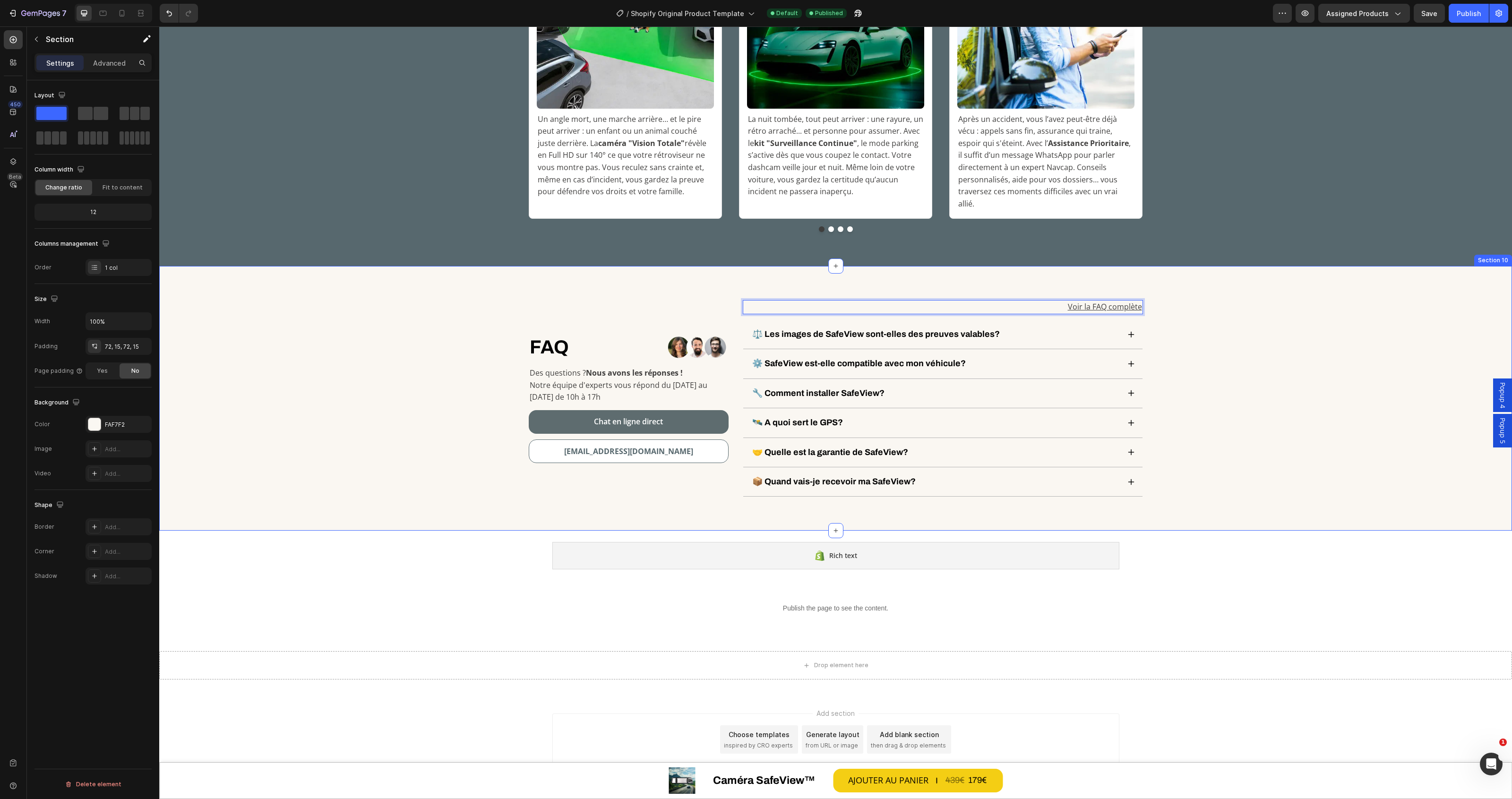
click at [1292, 300] on div "FAQ Heading Row Image Row Des questions ? Nous avons les réponses ! Notre équip…" at bounding box center [836, 398] width 1339 height 197
click at [1472, 13] on div "Publish" at bounding box center [1469, 14] width 24 height 10
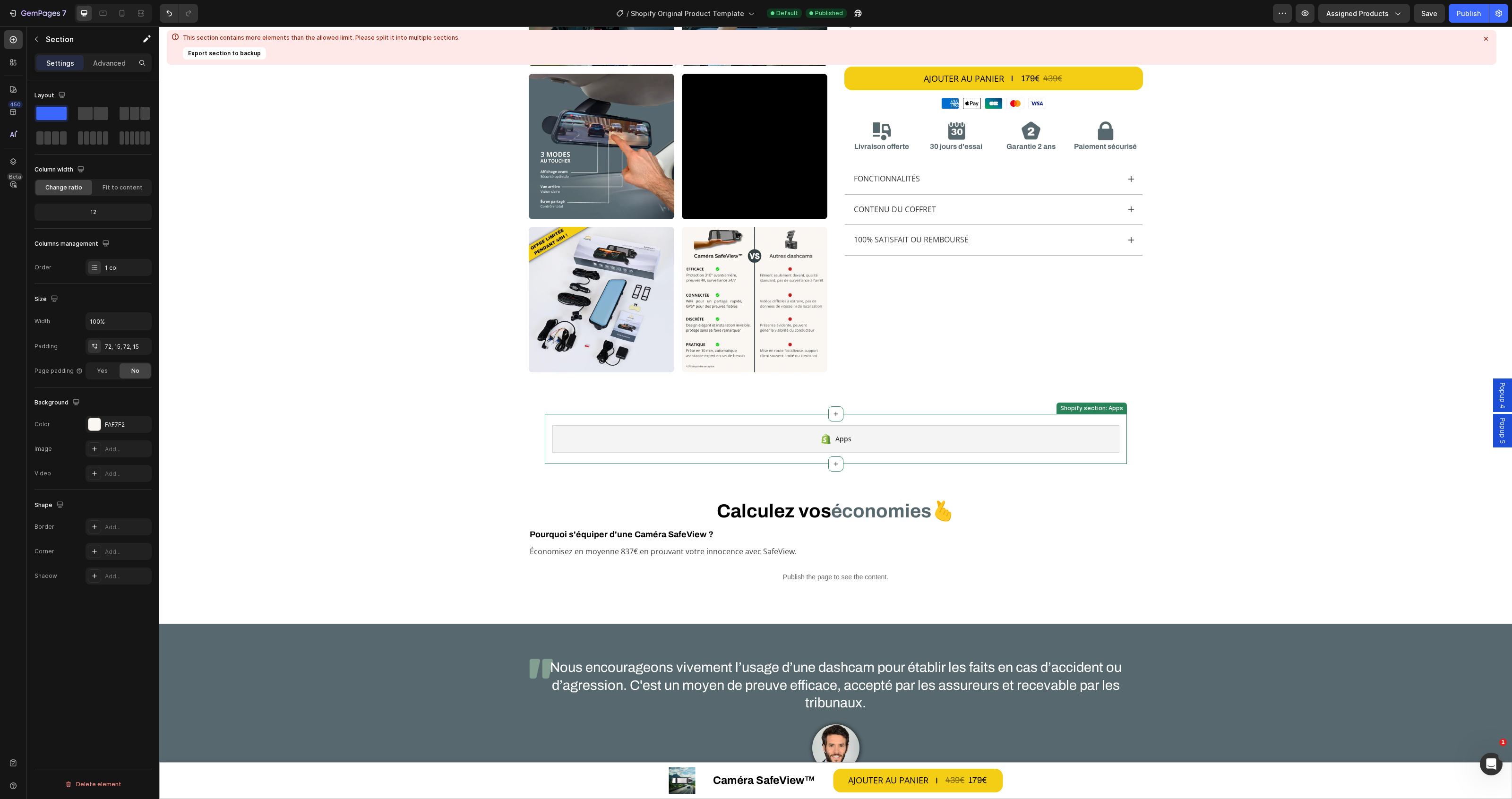
scroll to position [112, 0]
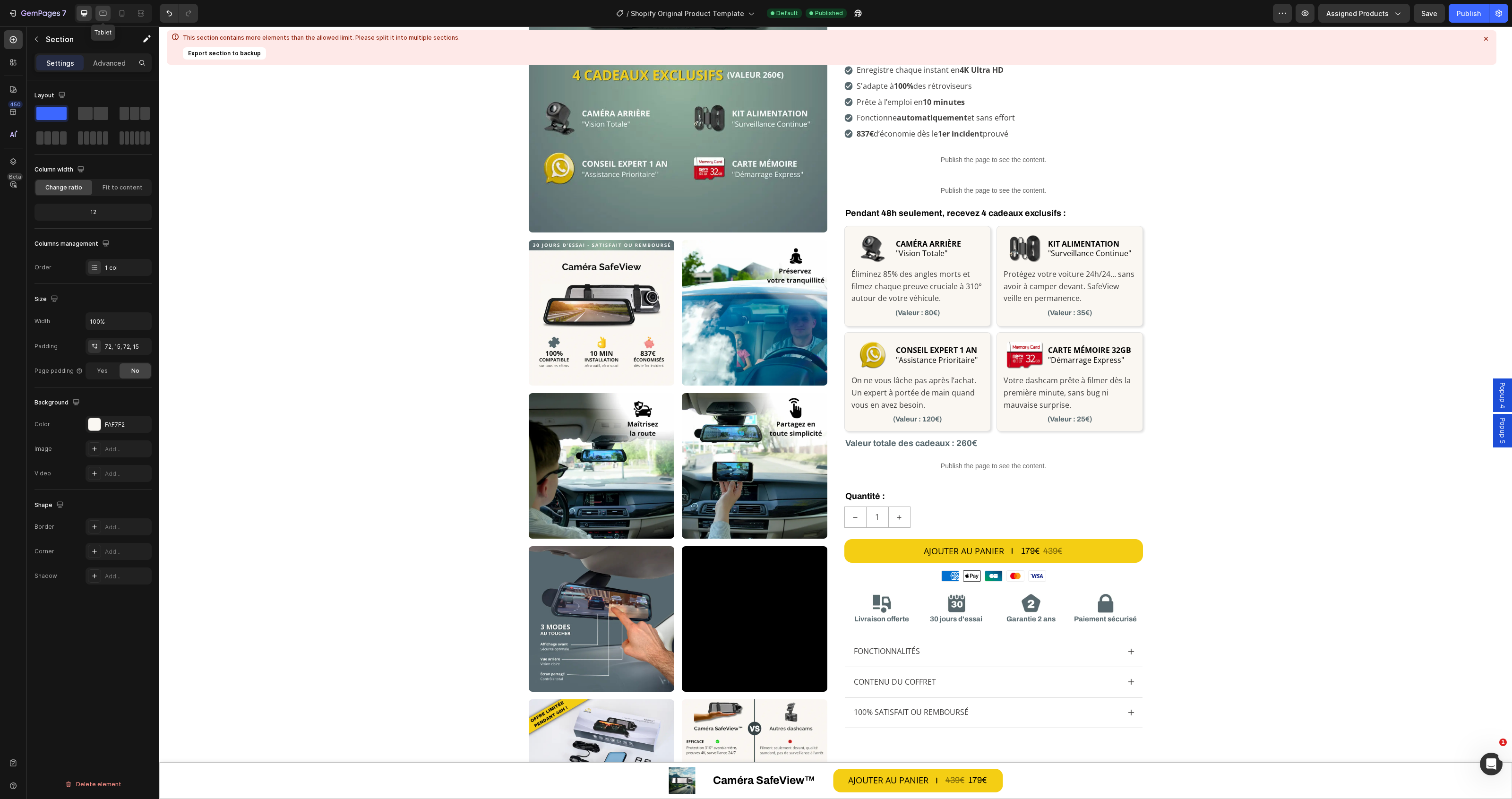
click at [105, 9] on icon at bounding box center [103, 13] width 9 height 9
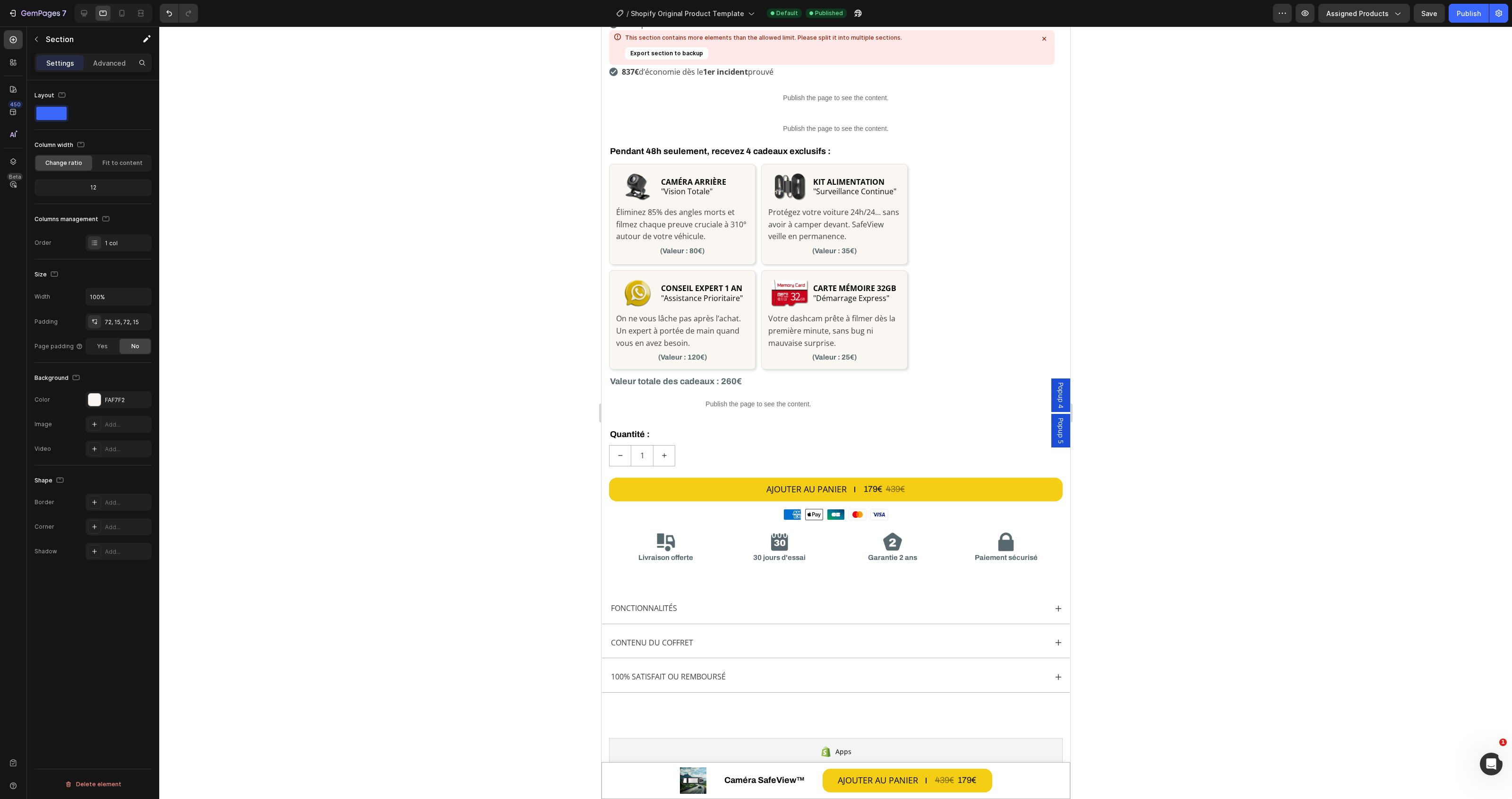
scroll to position [533, 0]
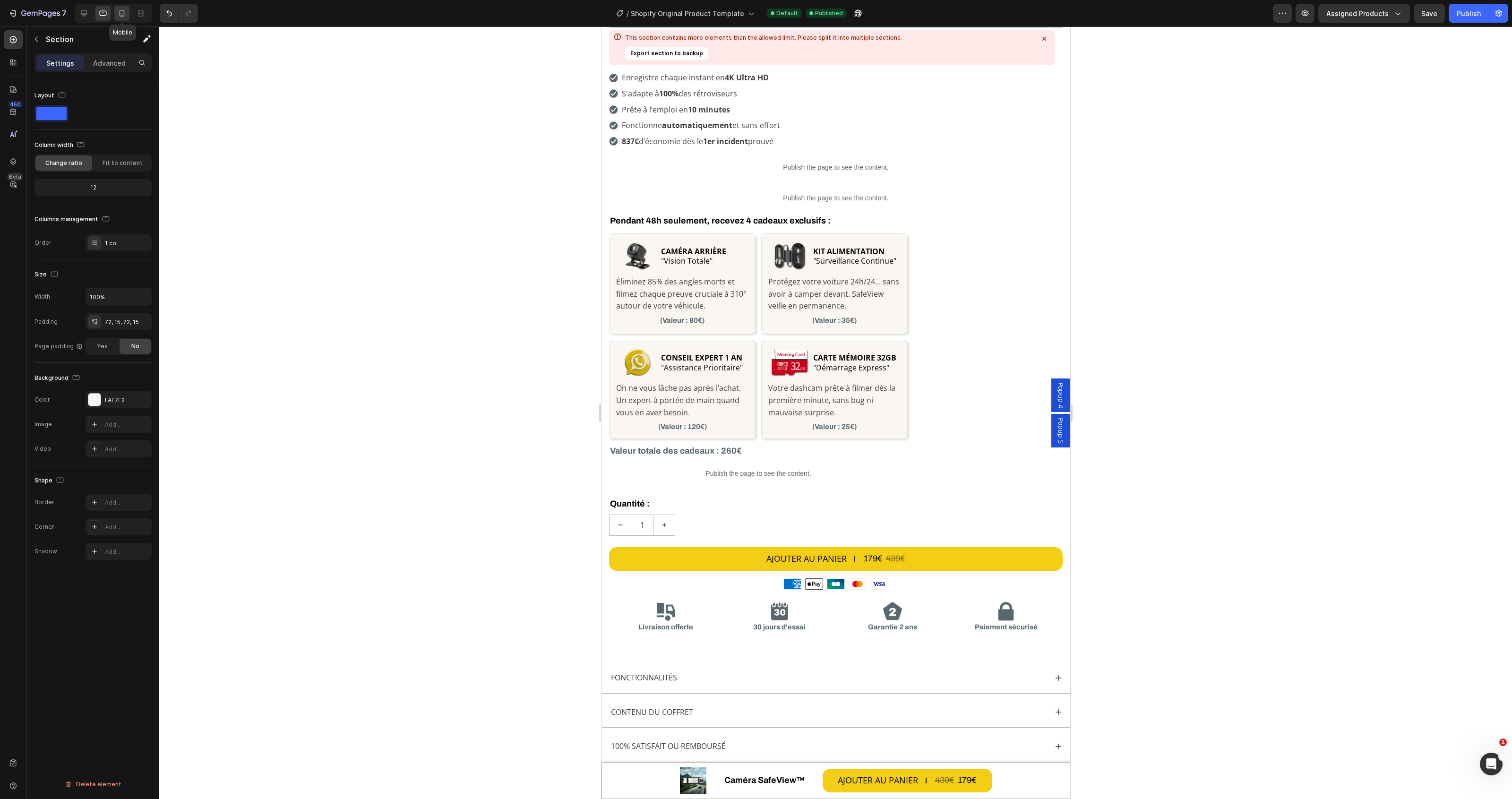
click at [124, 9] on icon at bounding box center [122, 13] width 9 height 9
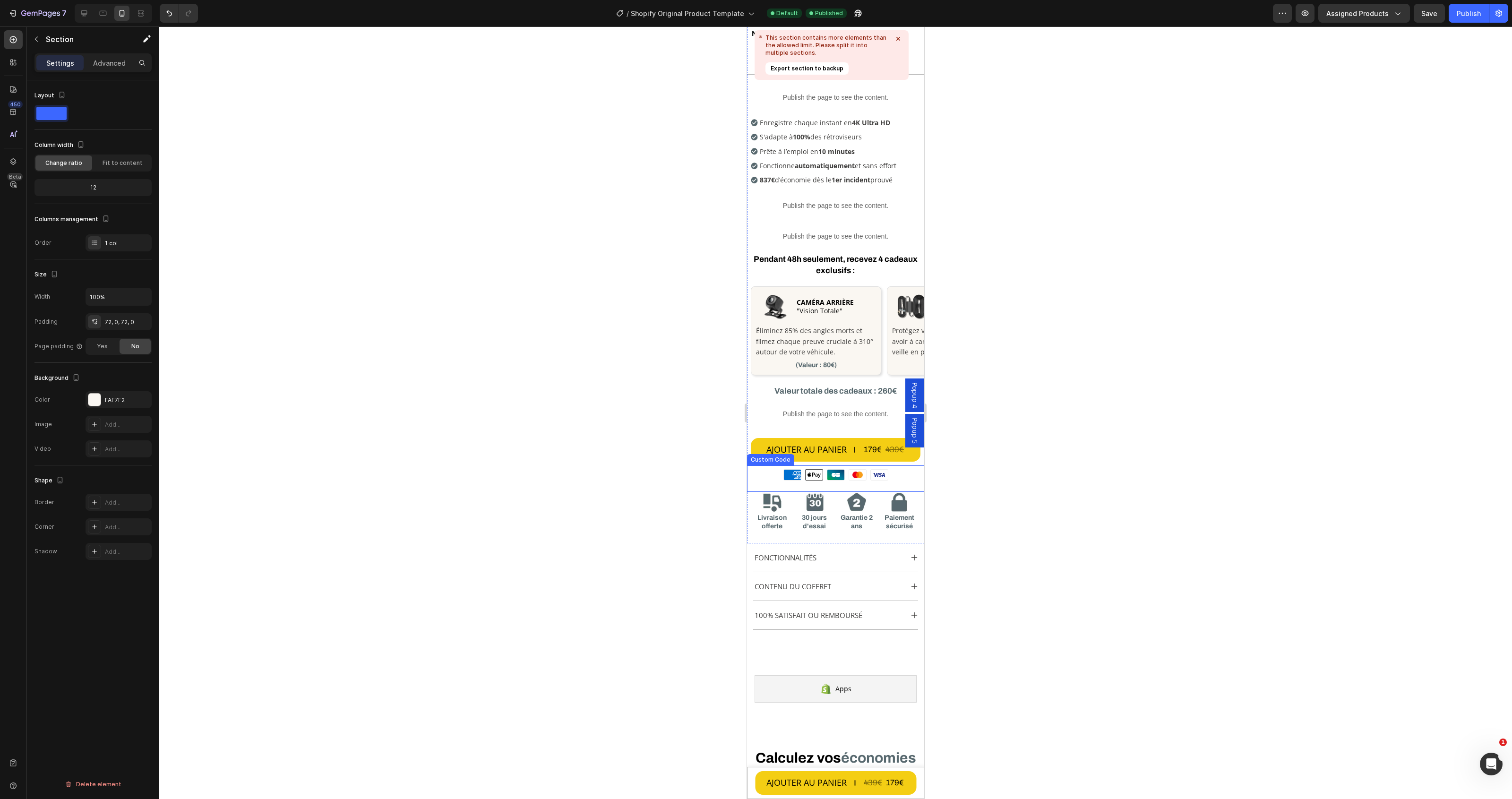
scroll to position [181, 0]
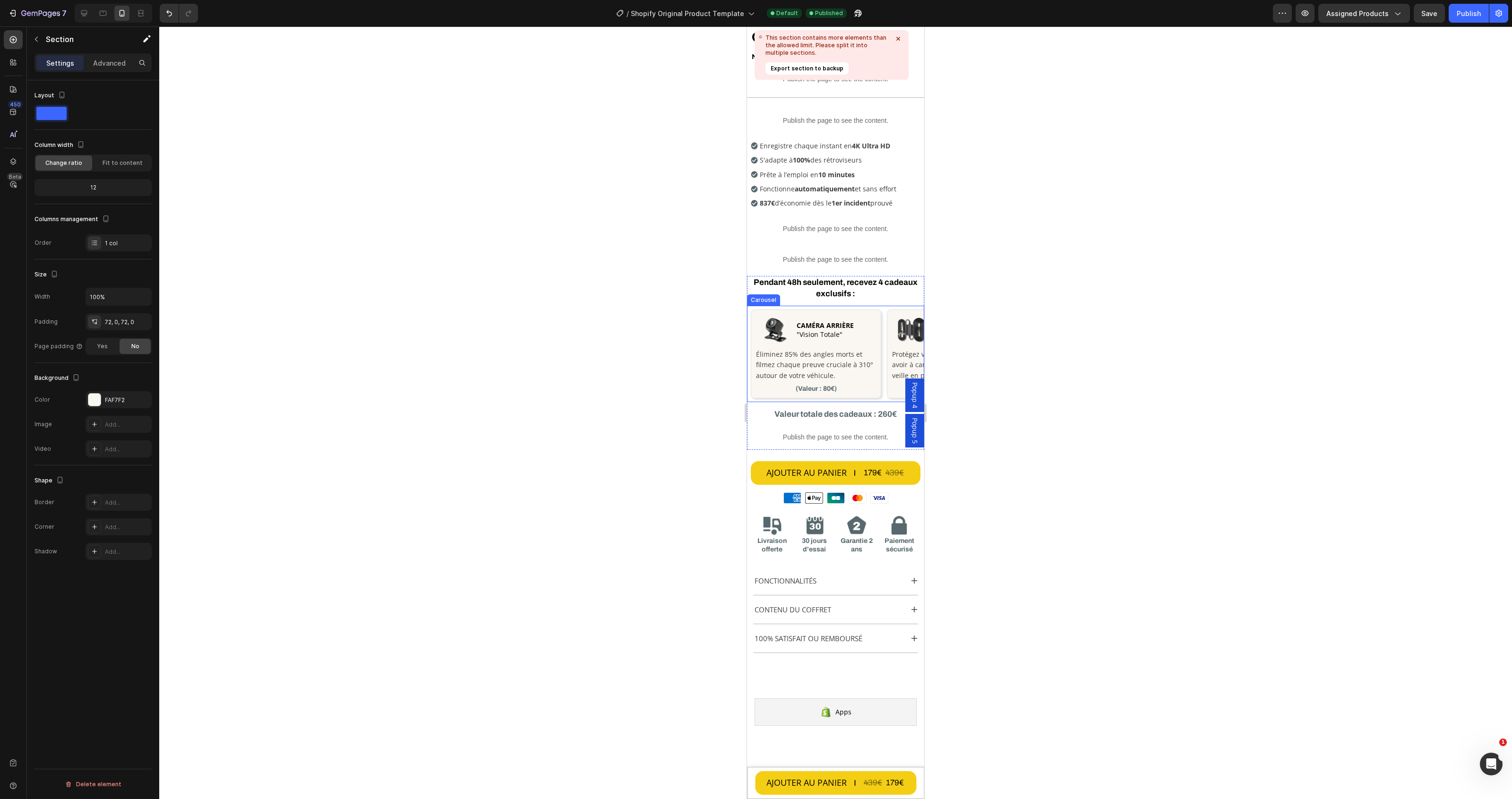
click at [885, 362] on div "Image CAMÉRA ARRIÈRE "Vision Totale" Heading Row Éliminez 85% des angles morts …" at bounding box center [838, 354] width 173 height 97
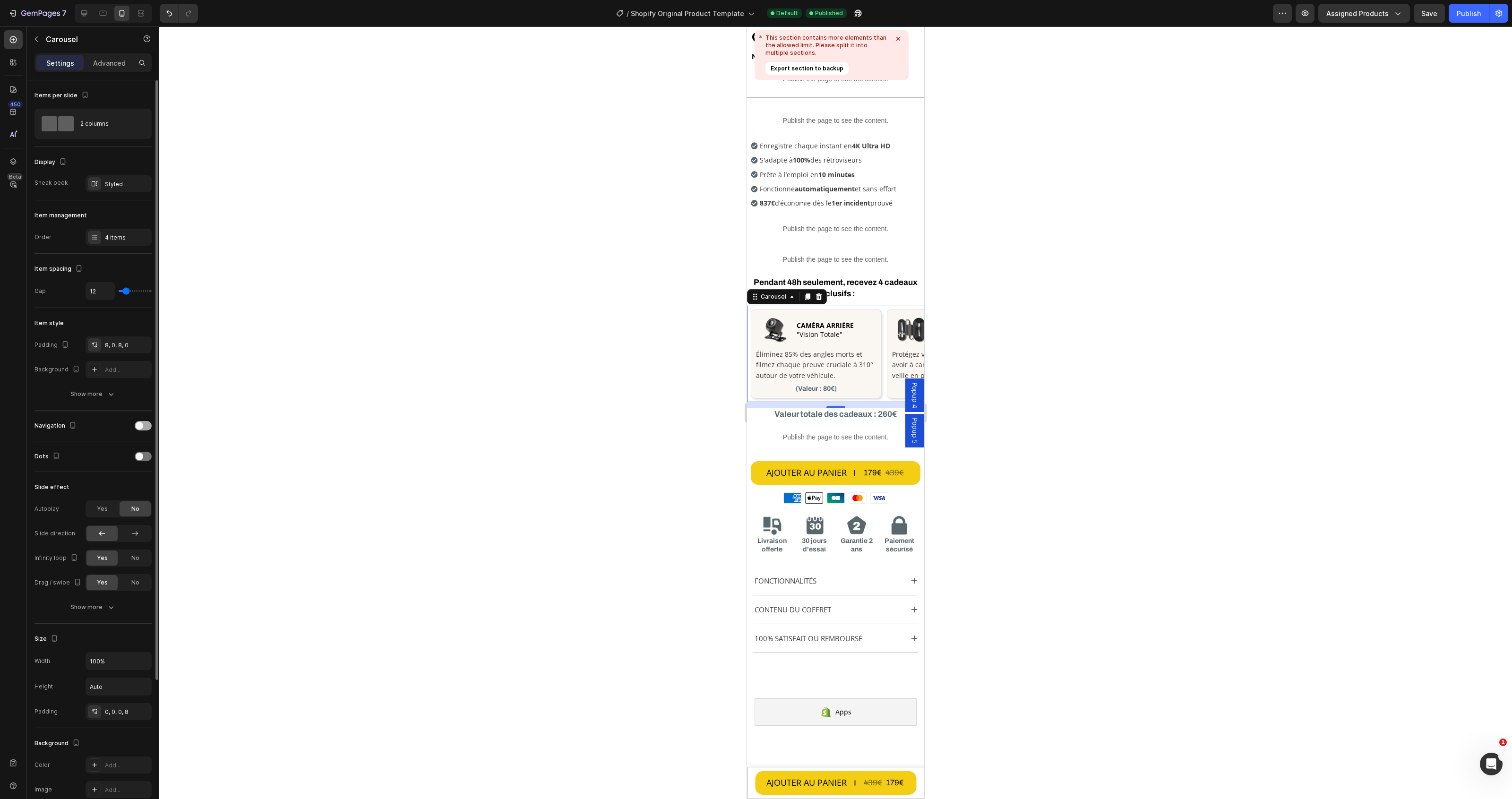
click at [142, 423] on span at bounding box center [139, 426] width 8 height 8
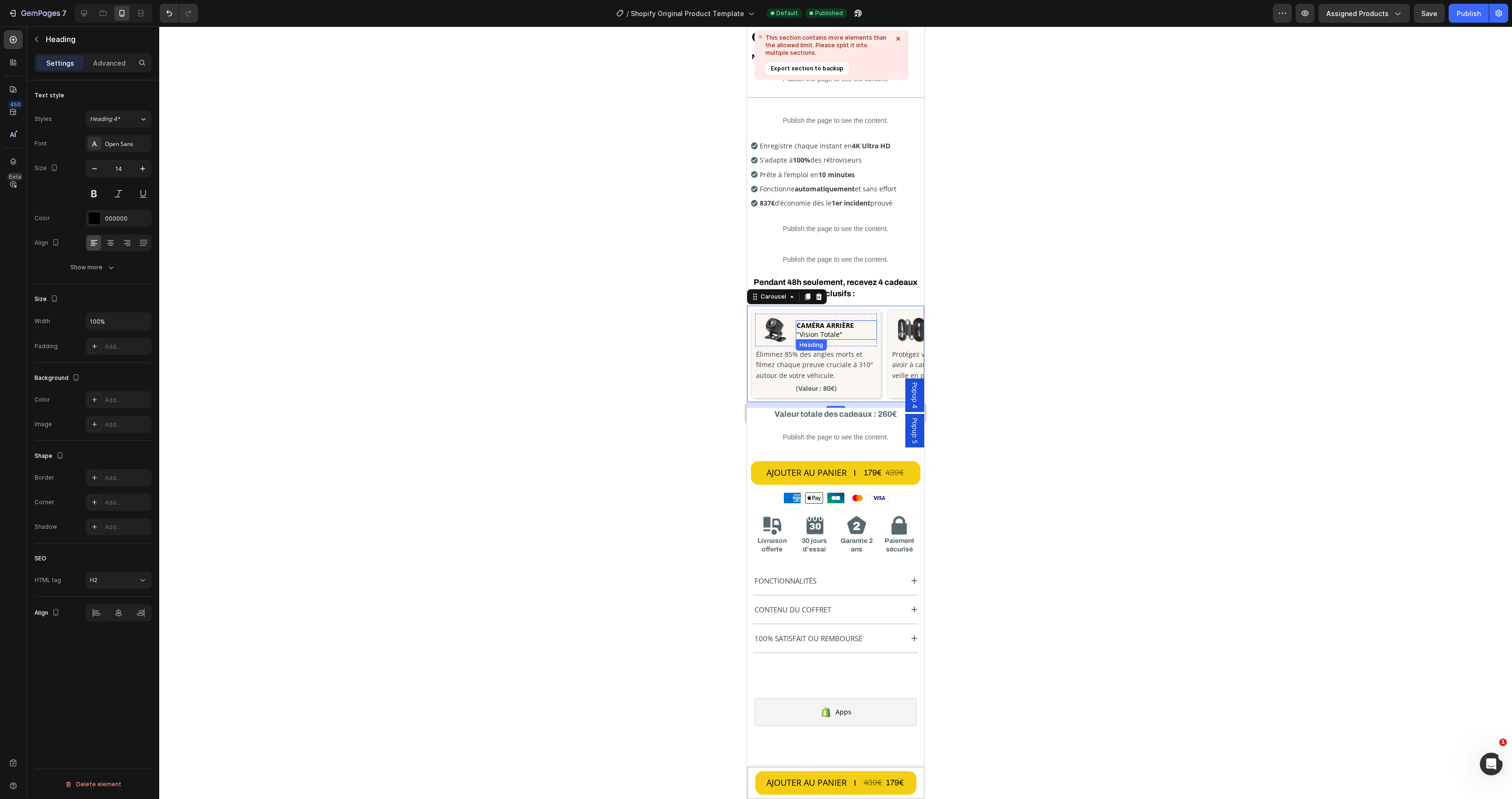
click at [819, 323] on strong "CAMÉRA ARRIÈRE" at bounding box center [825, 325] width 57 height 9
click at [788, 366] on p "Éliminez 85% des angles morts et filmez chaque preuve cruciale à 310° autour de…" at bounding box center [816, 365] width 120 height 31
click at [851, 332] on h2 "CAMÉRA ARRIÈRE "Vision Totale"" at bounding box center [836, 330] width 81 height 19
click at [898, 354] on icon "Carousel Next Arrow" at bounding box center [904, 354] width 11 height 11
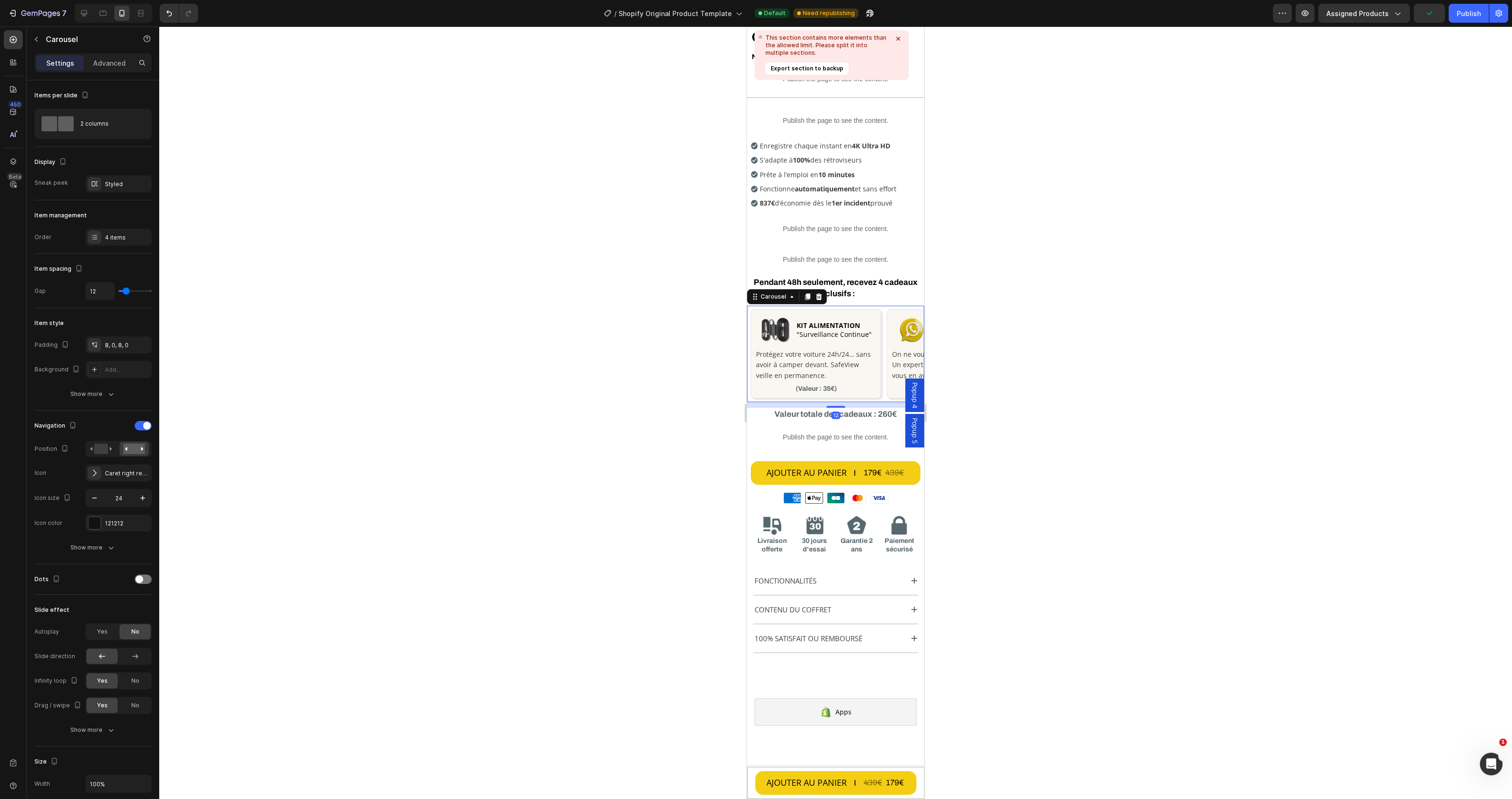
click at [898, 354] on icon "Carousel Next Arrow" at bounding box center [904, 354] width 11 height 11
click at [856, 322] on h2 "CARTE MÉMOIRE "Démarrage Express"" at bounding box center [836, 330] width 81 height 19
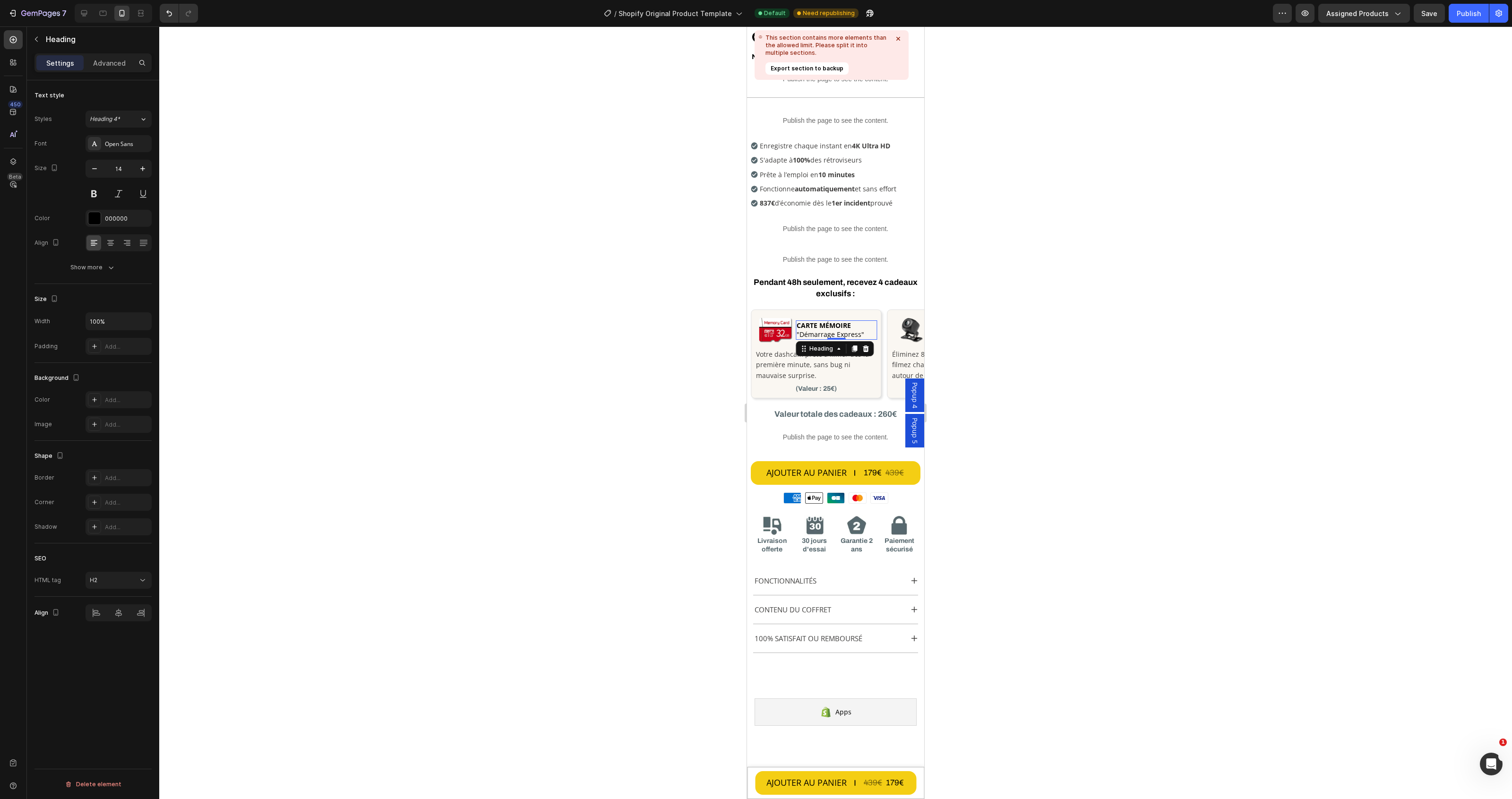
click at [856, 324] on h2 "CARTE MÉMOIRE "Démarrage Express"" at bounding box center [836, 330] width 81 height 19
click at [856, 324] on p "CARTE MÉMOIRE "Démarrage Express"" at bounding box center [836, 330] width 79 height 17
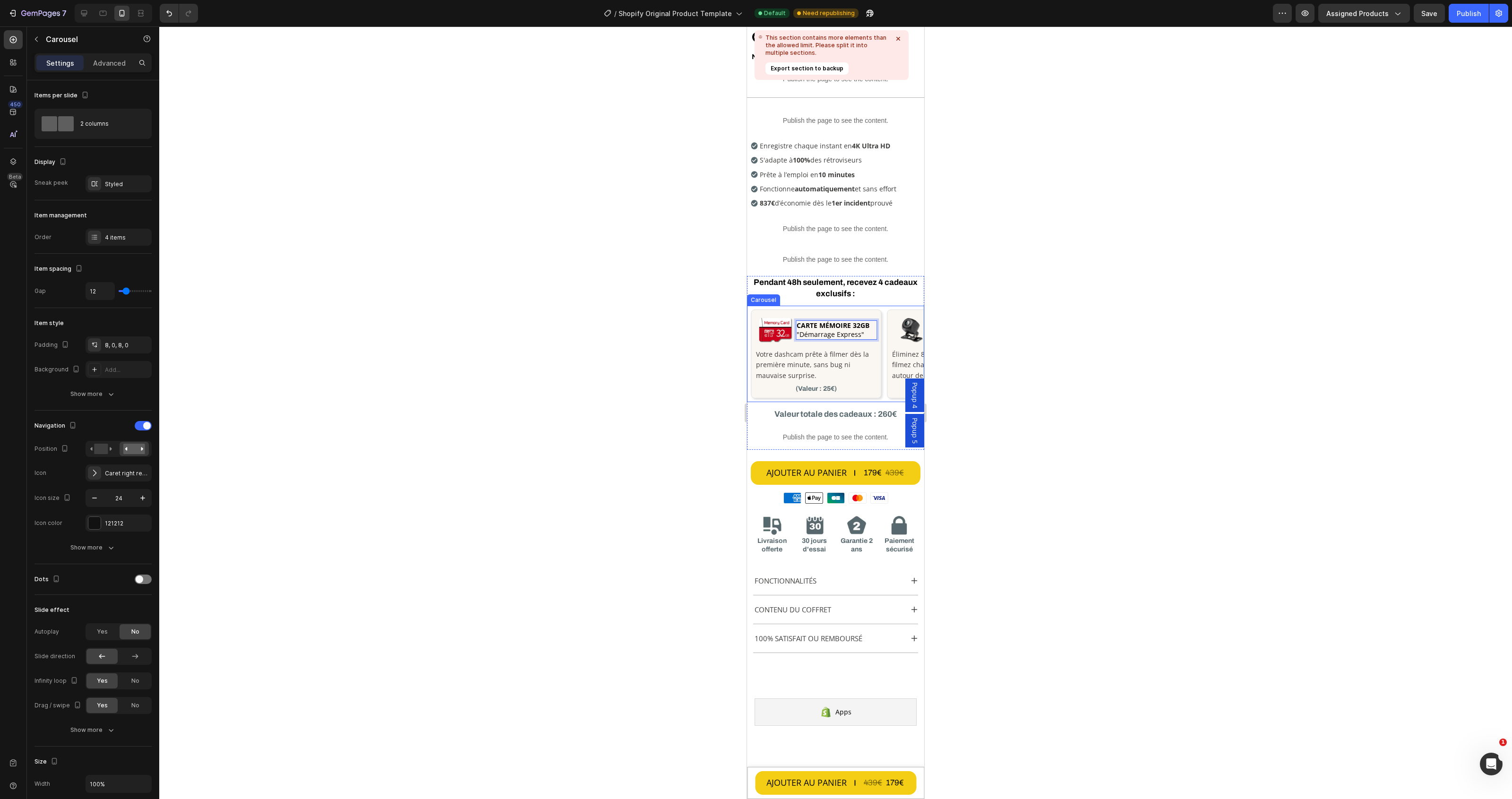
click at [880, 400] on div "Image CARTE MÉMOIRE 32GB "Démarrage Express" Heading 0 Row Votre dashcam prête …" at bounding box center [816, 354] width 131 height 97
click at [143, 428] on span at bounding box center [147, 426] width 8 height 8
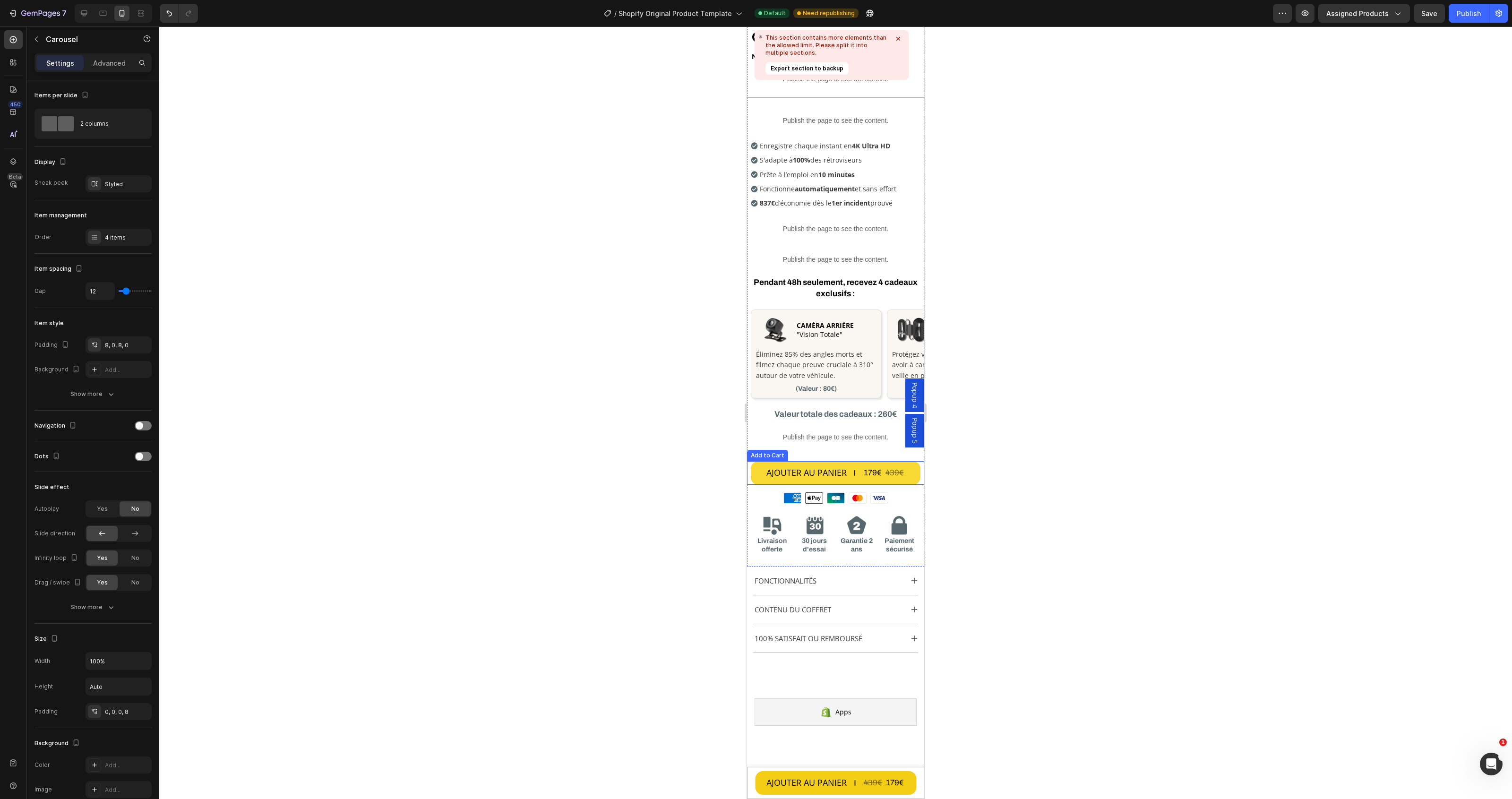
scroll to position [0, 0]
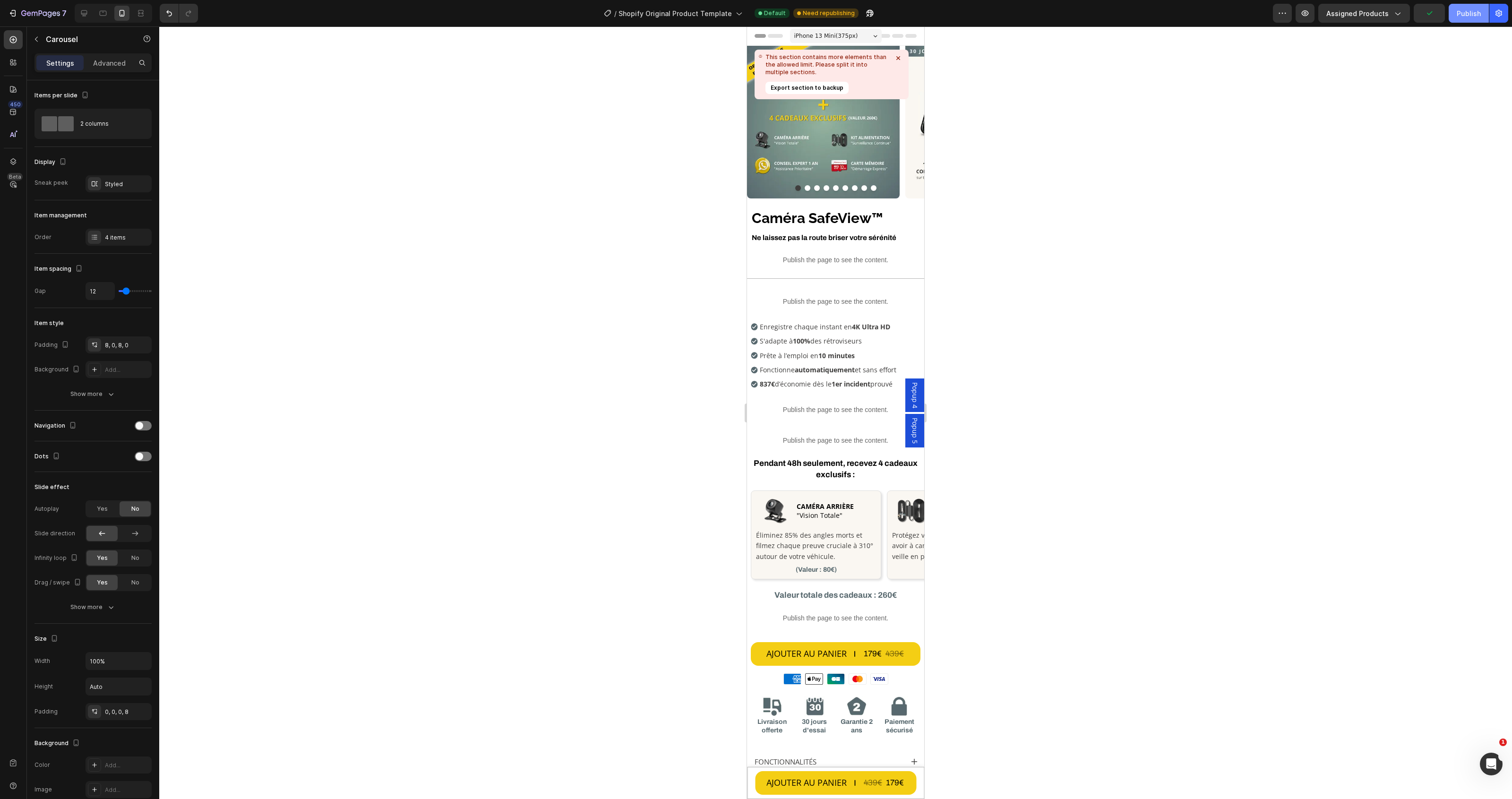
click at [1472, 9] on div "Publish" at bounding box center [1469, 14] width 24 height 10
click at [813, 155] on img at bounding box center [823, 122] width 153 height 153
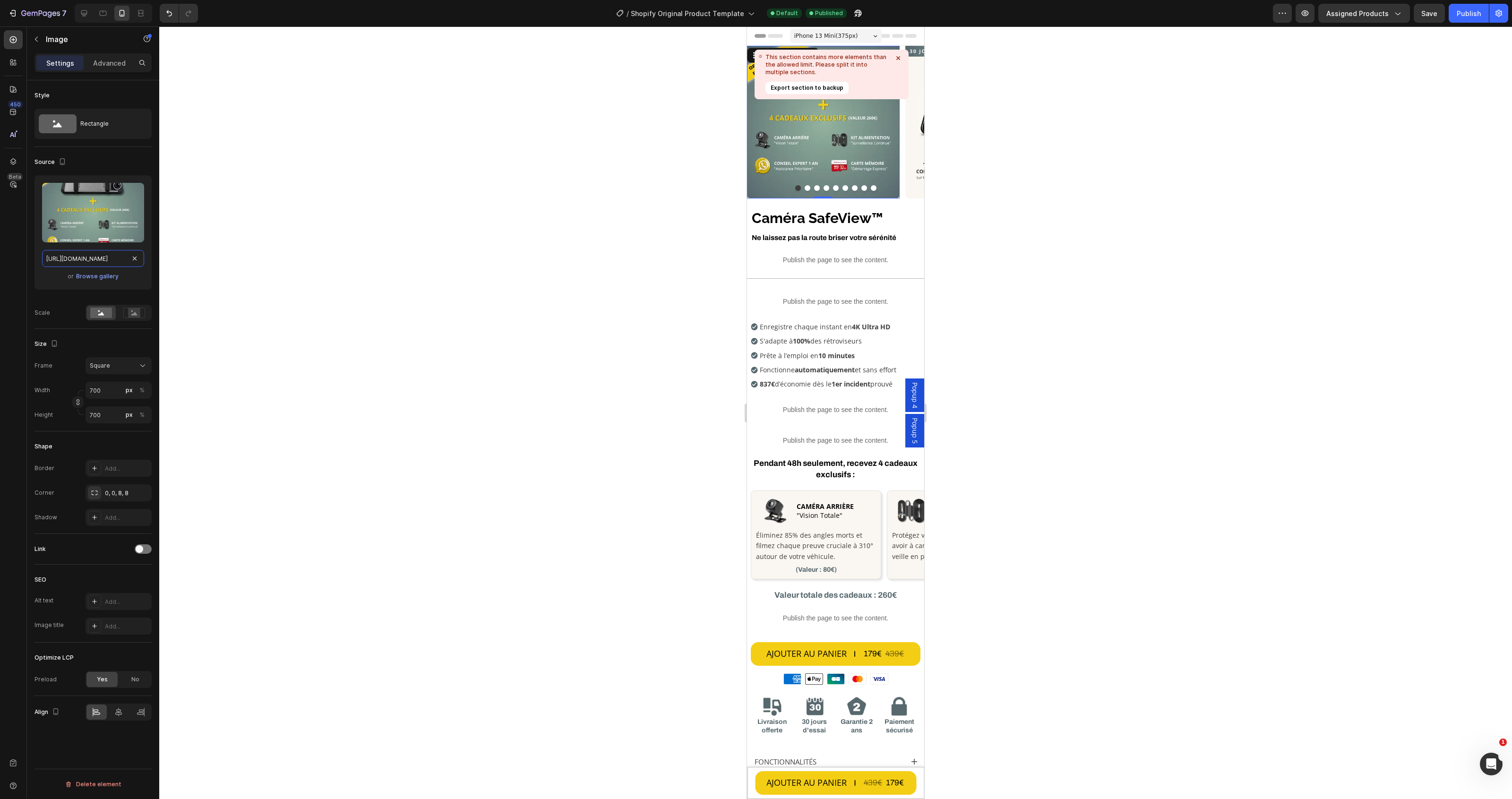
click at [88, 251] on input "[URL][DOMAIN_NAME]" at bounding box center [93, 258] width 102 height 17
click at [92, 256] on input "[URL][DOMAIN_NAME]" at bounding box center [93, 258] width 102 height 17
drag, startPoint x: 94, startPoint y: 261, endPoint x: 162, endPoint y: 261, distance: 68.0
click at [162, 0] on div "7 / Shopify Original Product Template Default Published Preview Assigned Produc…" at bounding box center [756, 0] width 1512 height 0
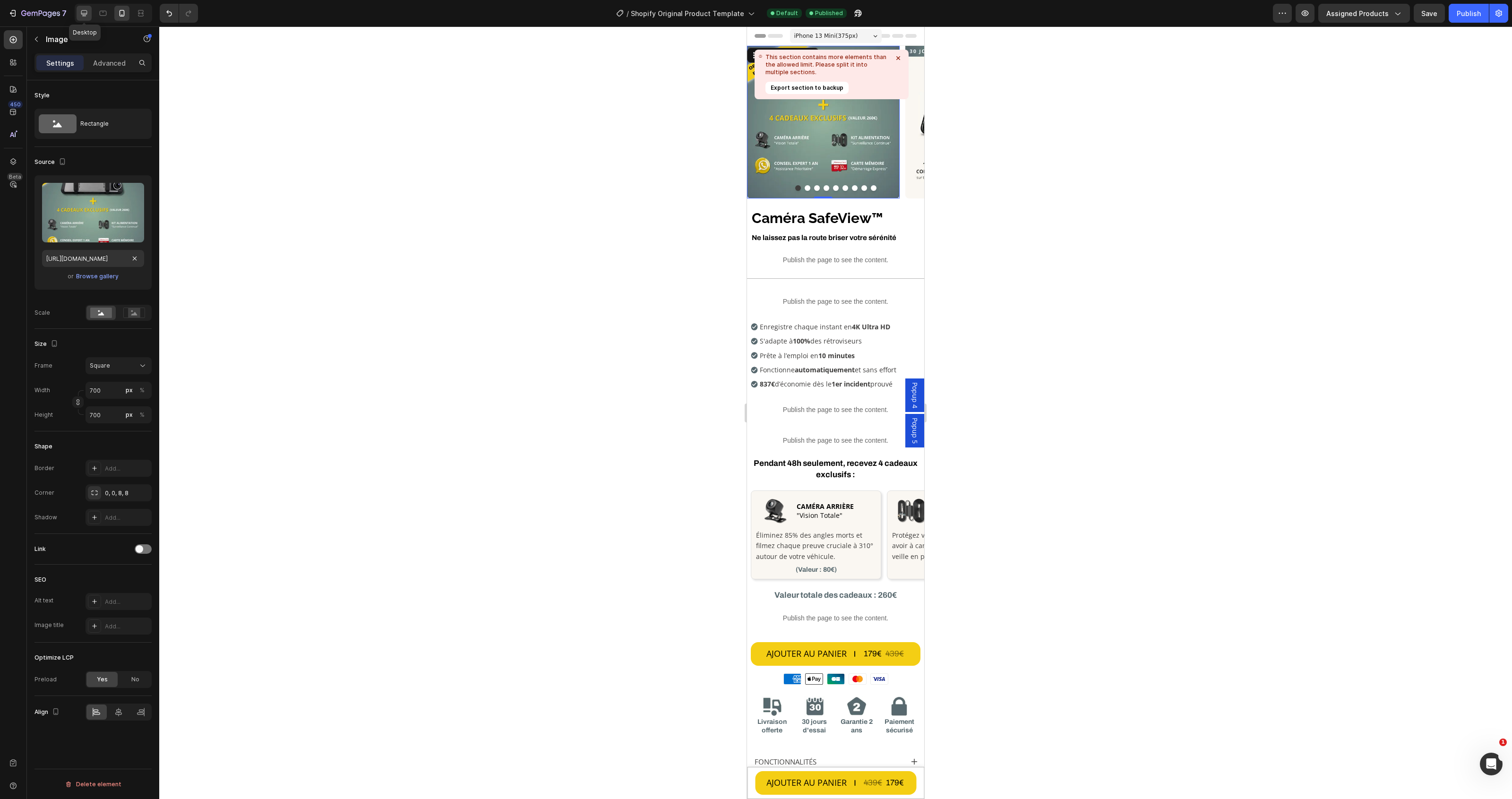
click at [85, 6] on div at bounding box center [84, 13] width 15 height 15
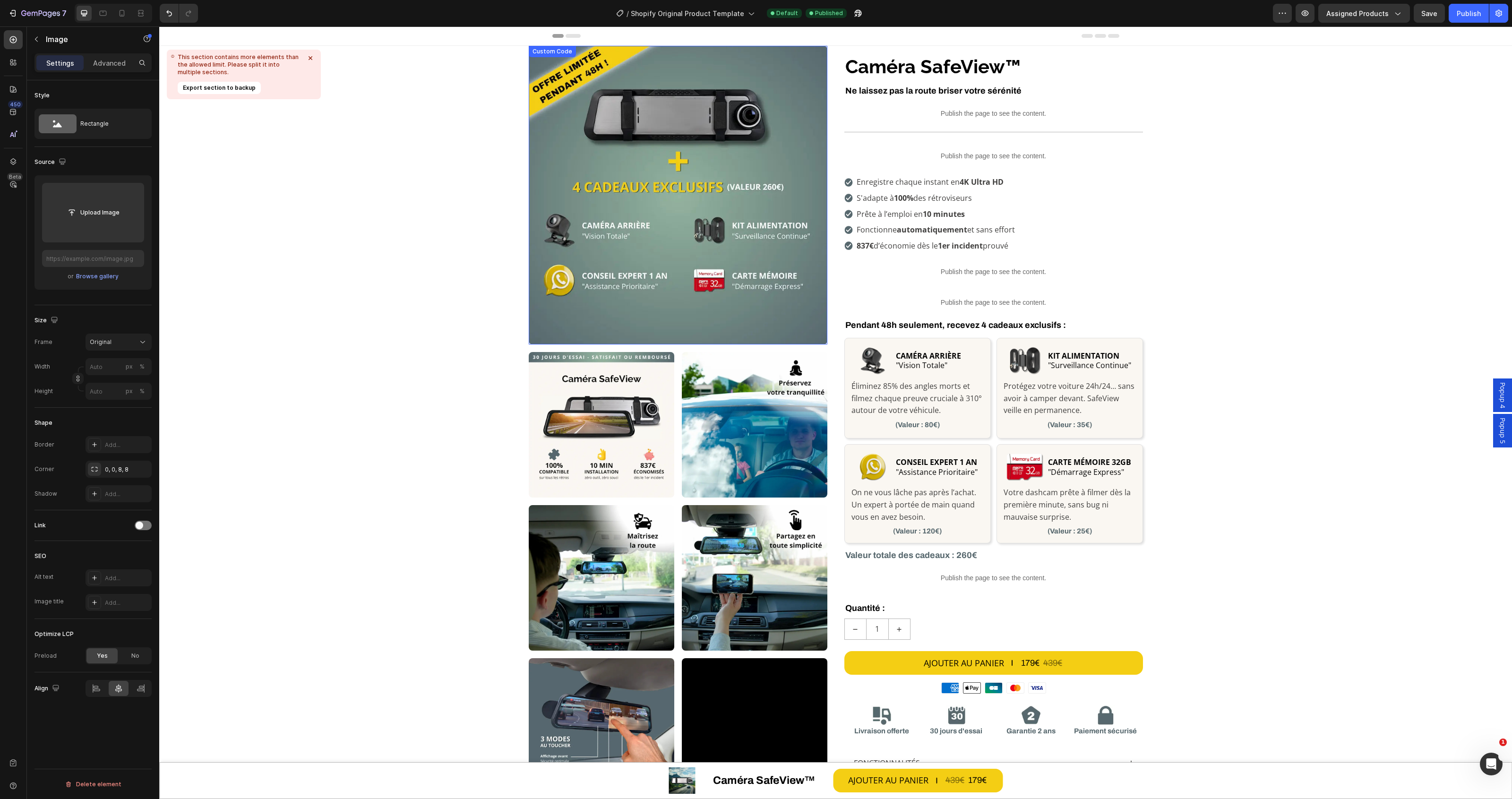
click at [667, 218] on img at bounding box center [678, 195] width 299 height 299
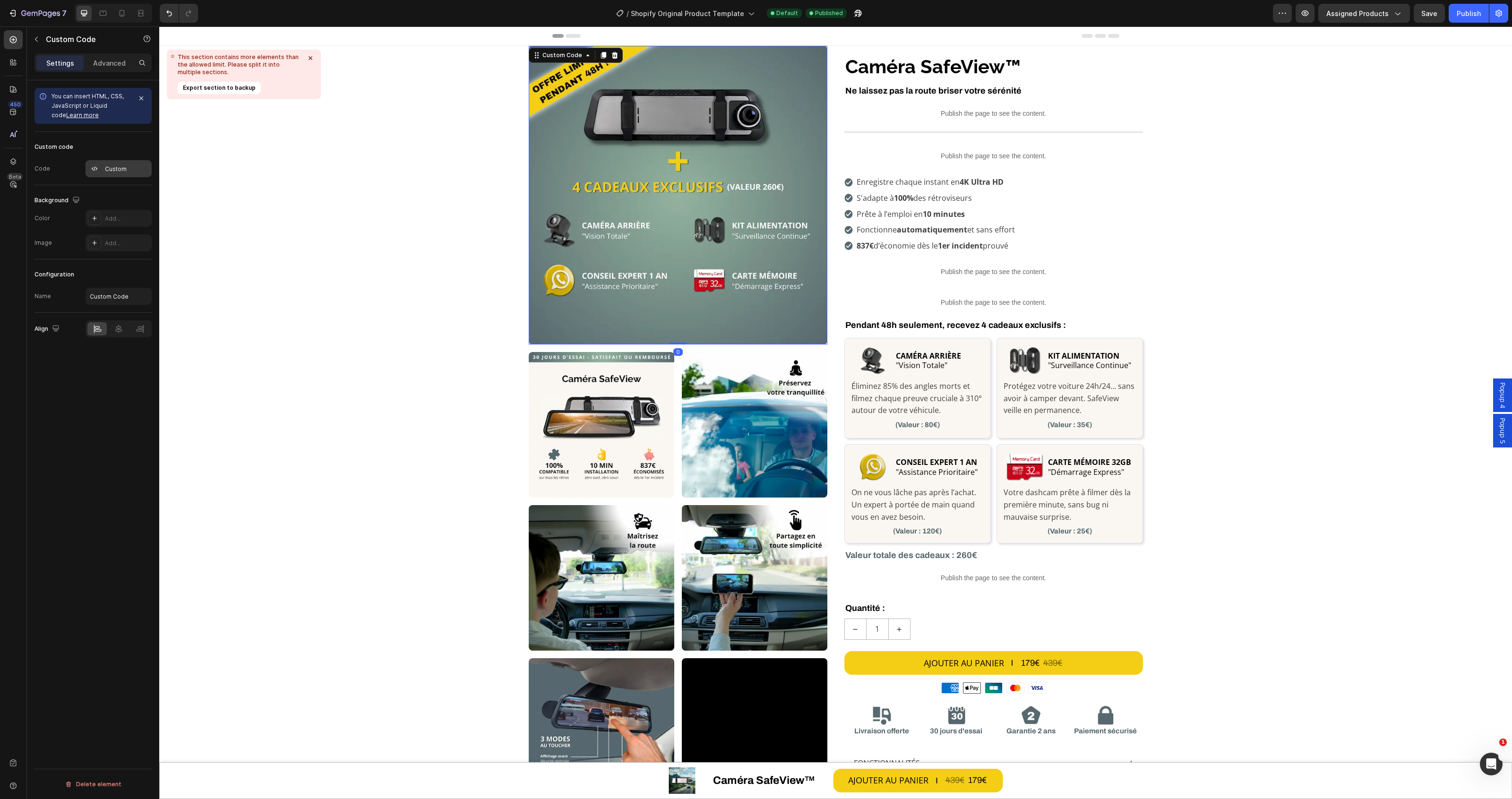
click at [111, 170] on div "Custom" at bounding box center [127, 170] width 45 height 9
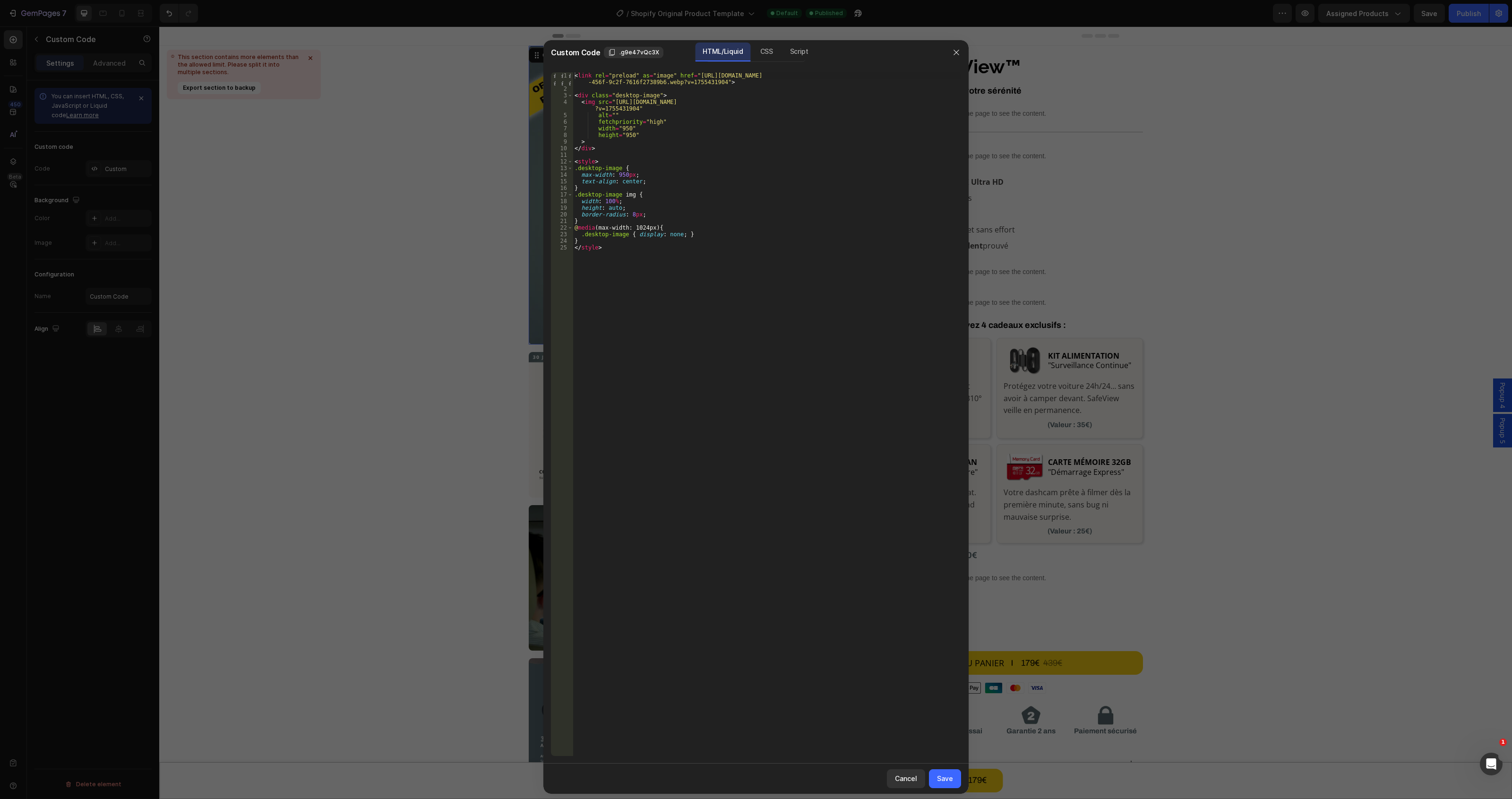
click at [401, 219] on div at bounding box center [756, 400] width 1512 height 799
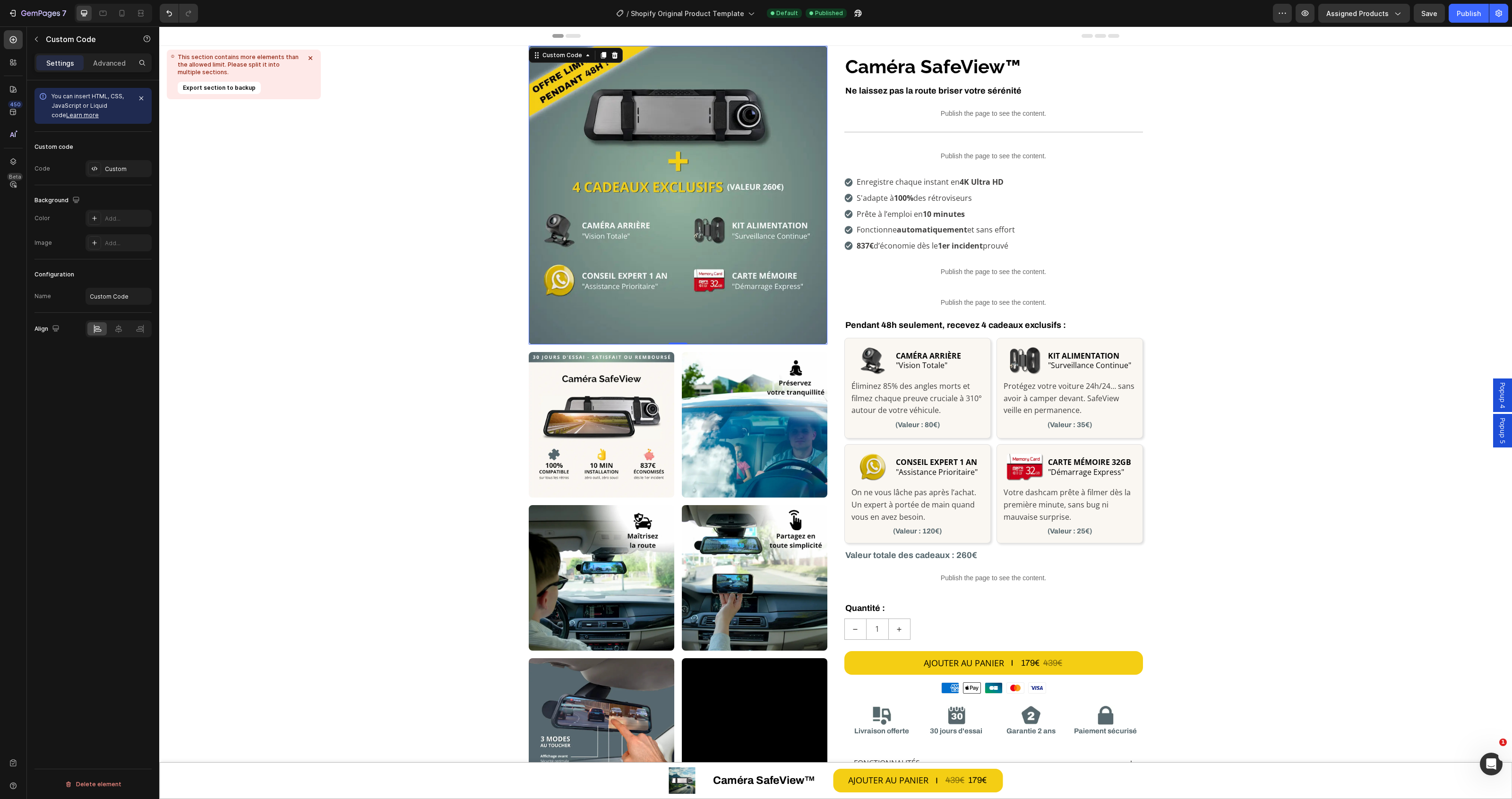
click at [684, 260] on img at bounding box center [678, 195] width 299 height 299
click at [111, 170] on div "Custom" at bounding box center [127, 170] width 45 height 9
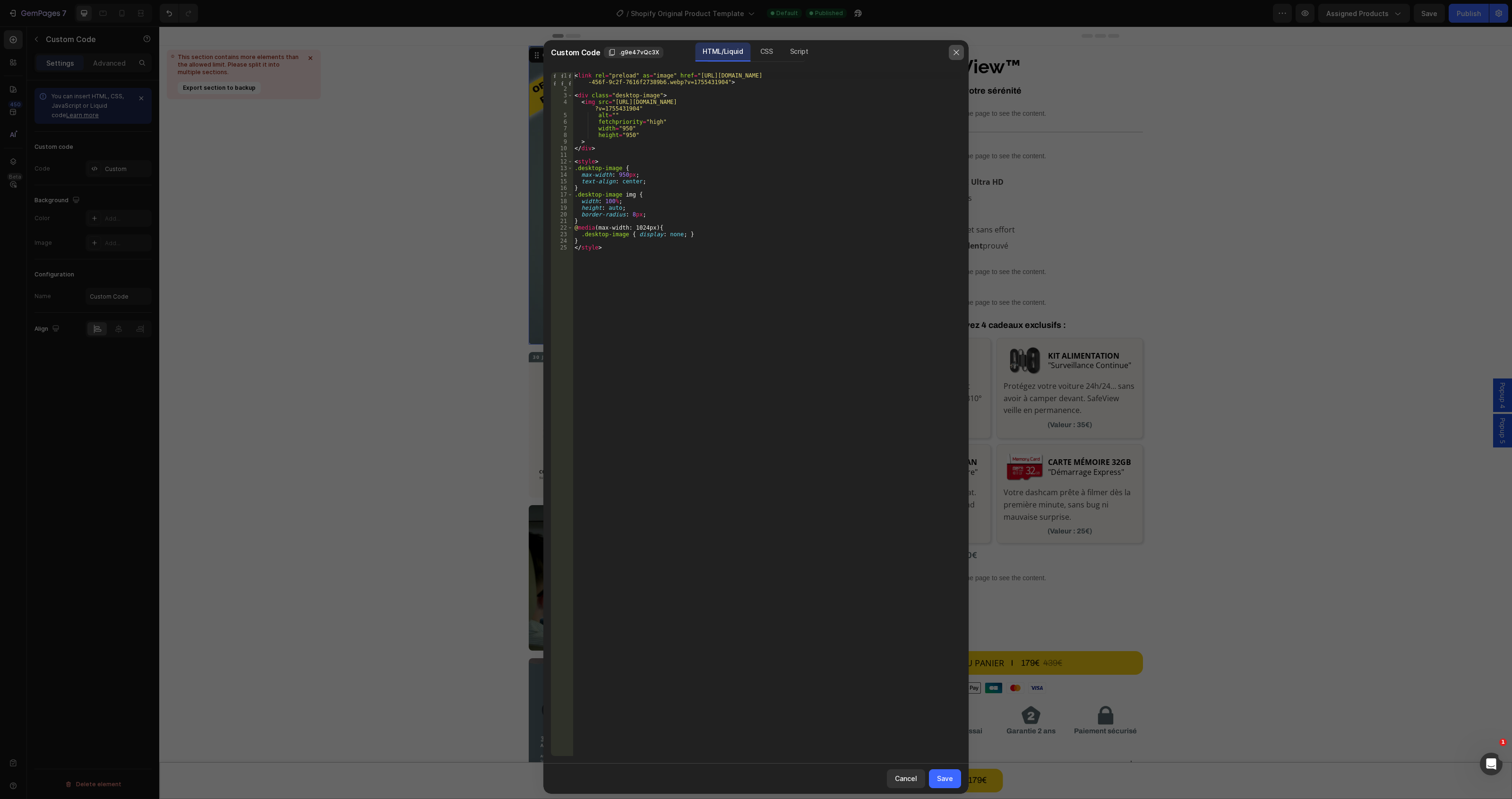
click at [955, 50] on icon "button" at bounding box center [956, 53] width 8 height 8
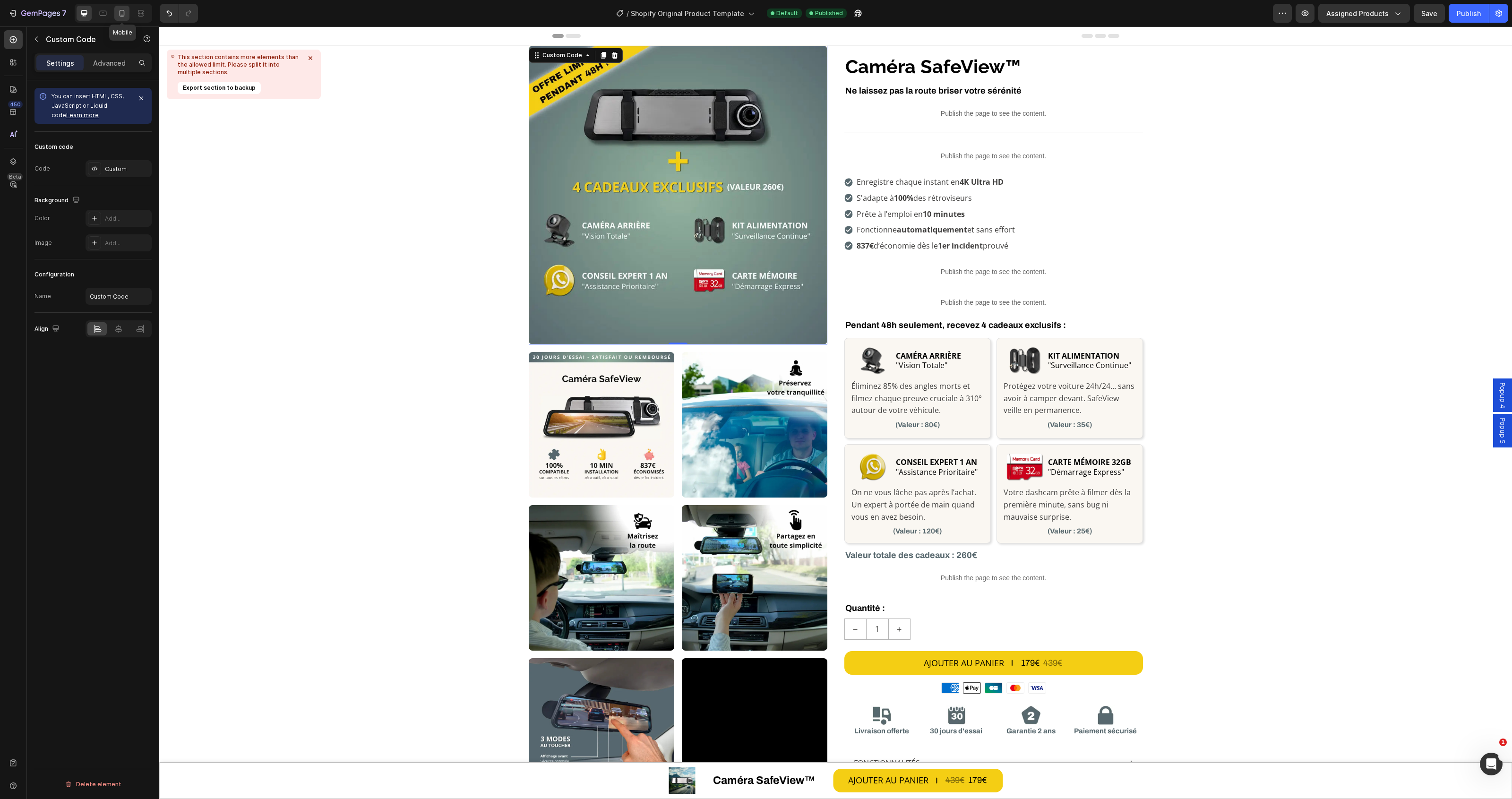
click at [118, 9] on icon at bounding box center [122, 13] width 9 height 9
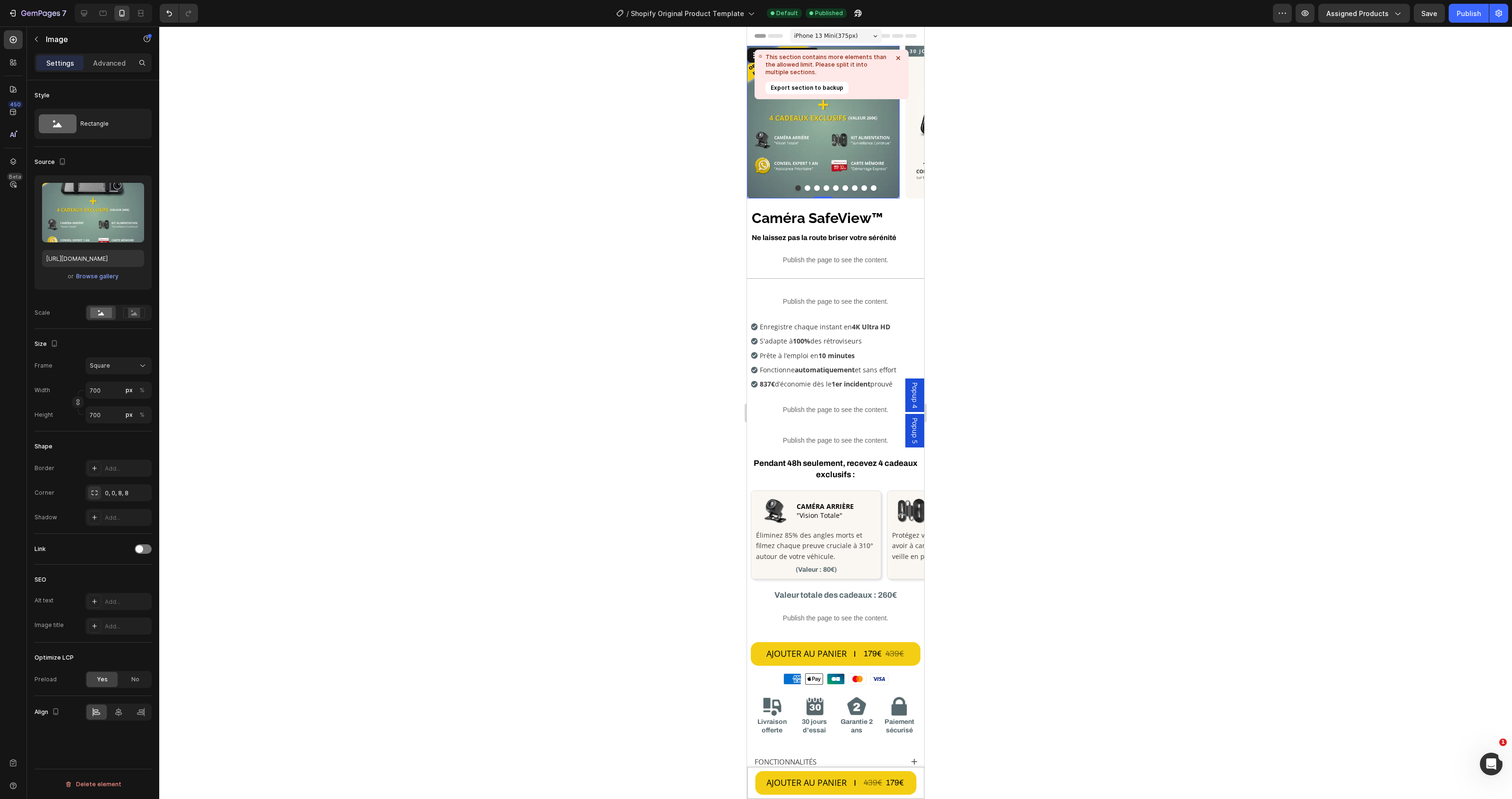
click at [841, 141] on img at bounding box center [823, 122] width 153 height 153
click at [78, 229] on input "file" at bounding box center [94, 229] width 68 height 16
type input "[URL][DOMAIN_NAME]"
click at [84, 14] on icon at bounding box center [84, 14] width 6 height 6
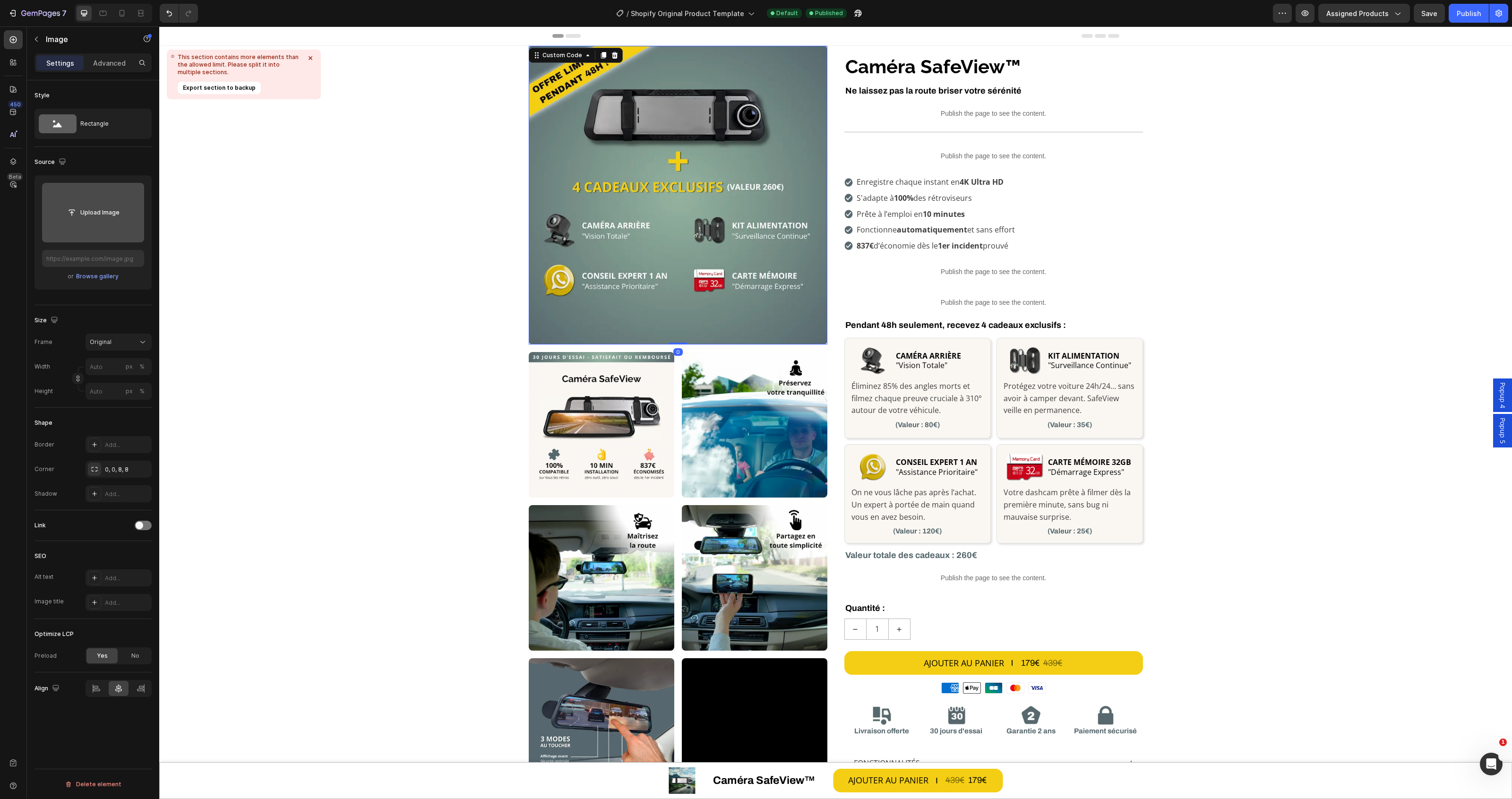
click at [755, 289] on img at bounding box center [678, 195] width 299 height 299
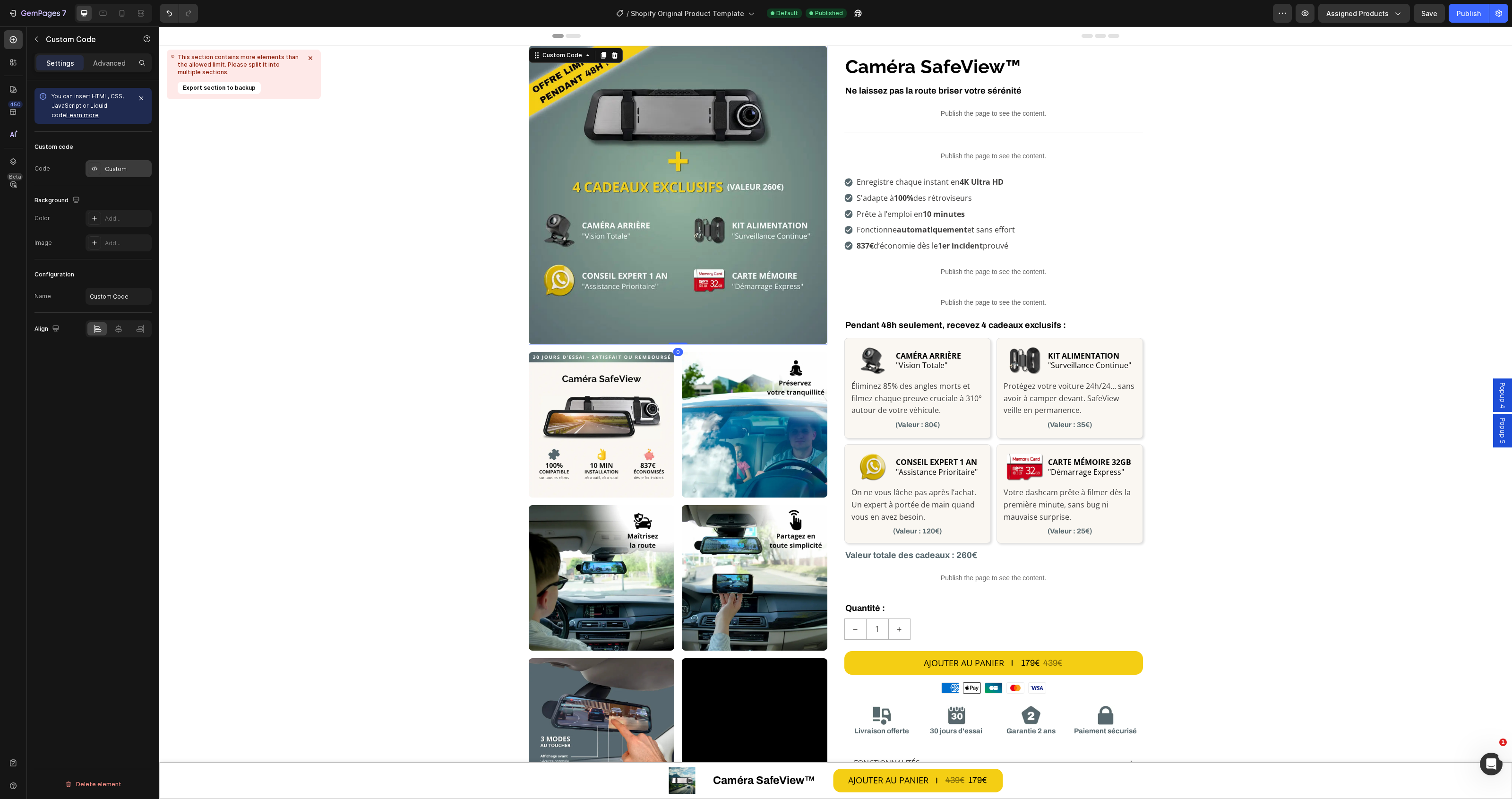
click at [116, 167] on div "Custom" at bounding box center [127, 170] width 45 height 9
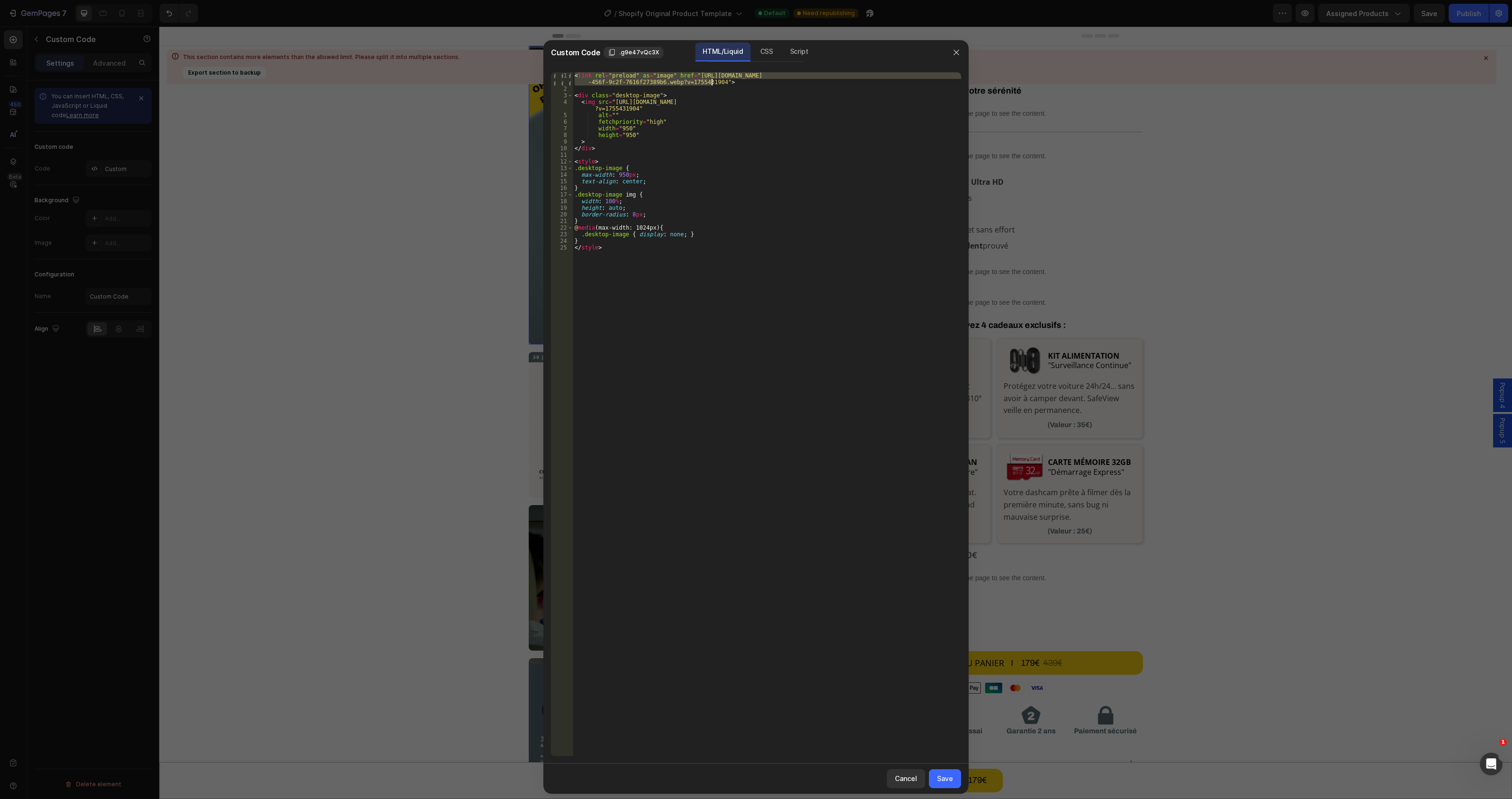
drag, startPoint x: 689, startPoint y: 72, endPoint x: 711, endPoint y: 83, distance: 24.6
click at [711, 83] on div "< link rel = "preload" as = "image" href = "[URL][DOMAIN_NAME] -456f-9c2f-7616f…" at bounding box center [767, 424] width 389 height 704
click at [695, 81] on div "< link rel = "preload" as = "image" href = "[URL][DOMAIN_NAME] -456f-9c2f-7616f…" at bounding box center [767, 414] width 389 height 684
drag, startPoint x: 714, startPoint y: 80, endPoint x: 690, endPoint y: 78, distance: 24.1
click at [690, 78] on div "< link rel = "preload" as = "image" href = "[URL][DOMAIN_NAME] -456f-9c2f-7616f…" at bounding box center [767, 424] width 389 height 704
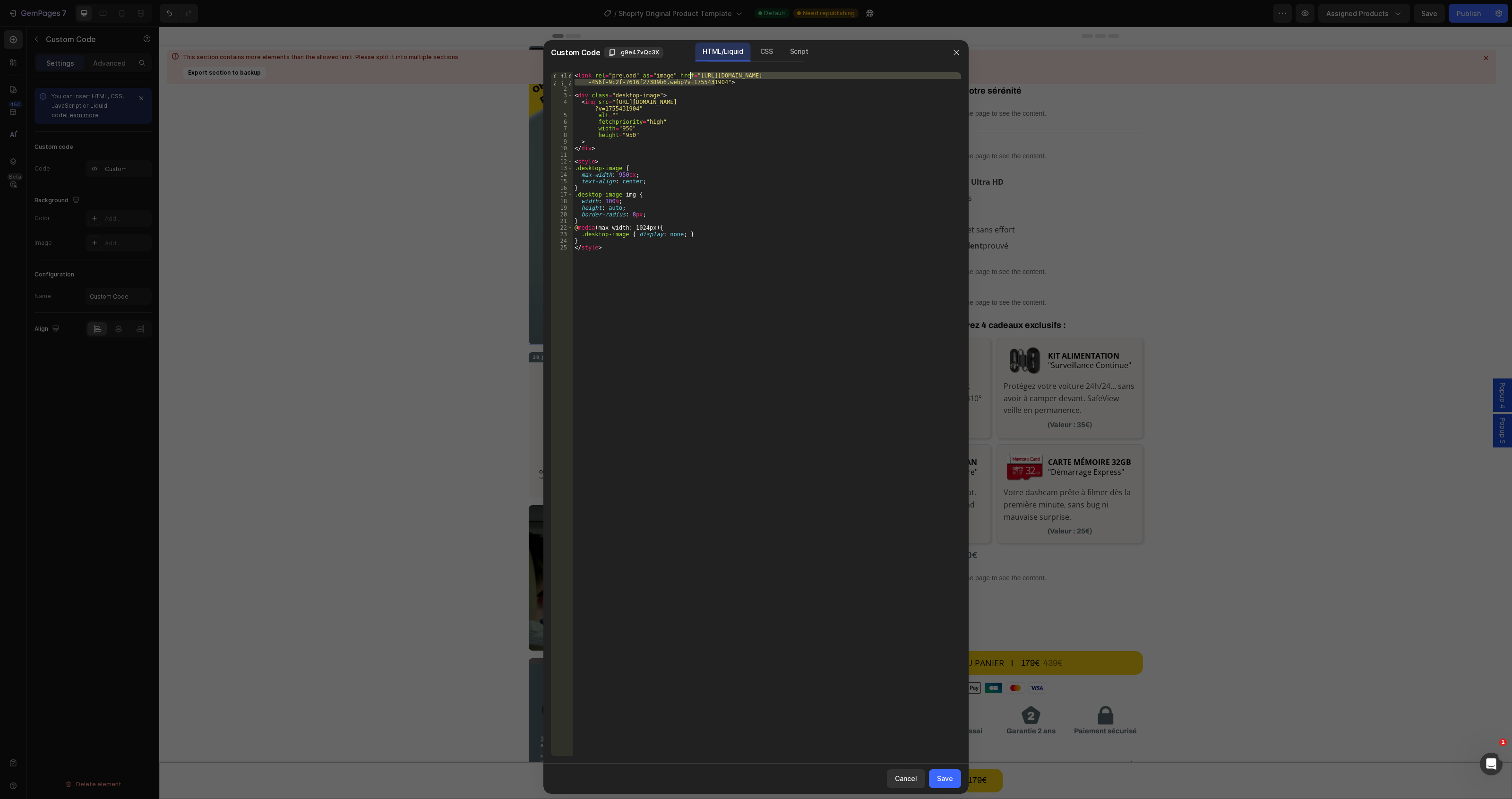
paste textarea "e7d17fa9-85b5-4114-930f-fe90a1e0a31b.webp?v=1756391458"
drag, startPoint x: 613, startPoint y: 102, endPoint x: 634, endPoint y: 109, distance: 22.1
click at [634, 109] on div "< link rel = "preload" as = "image" href = "[URL][DOMAIN_NAME] -4114-930f-fe90a…" at bounding box center [767, 424] width 389 height 704
paste textarea "e7d17fa9-85b5-4114-930f-fe90a1e0a31b.webp?v=1756391458"
type textarea "<img src="[URL][DOMAIN_NAME]""
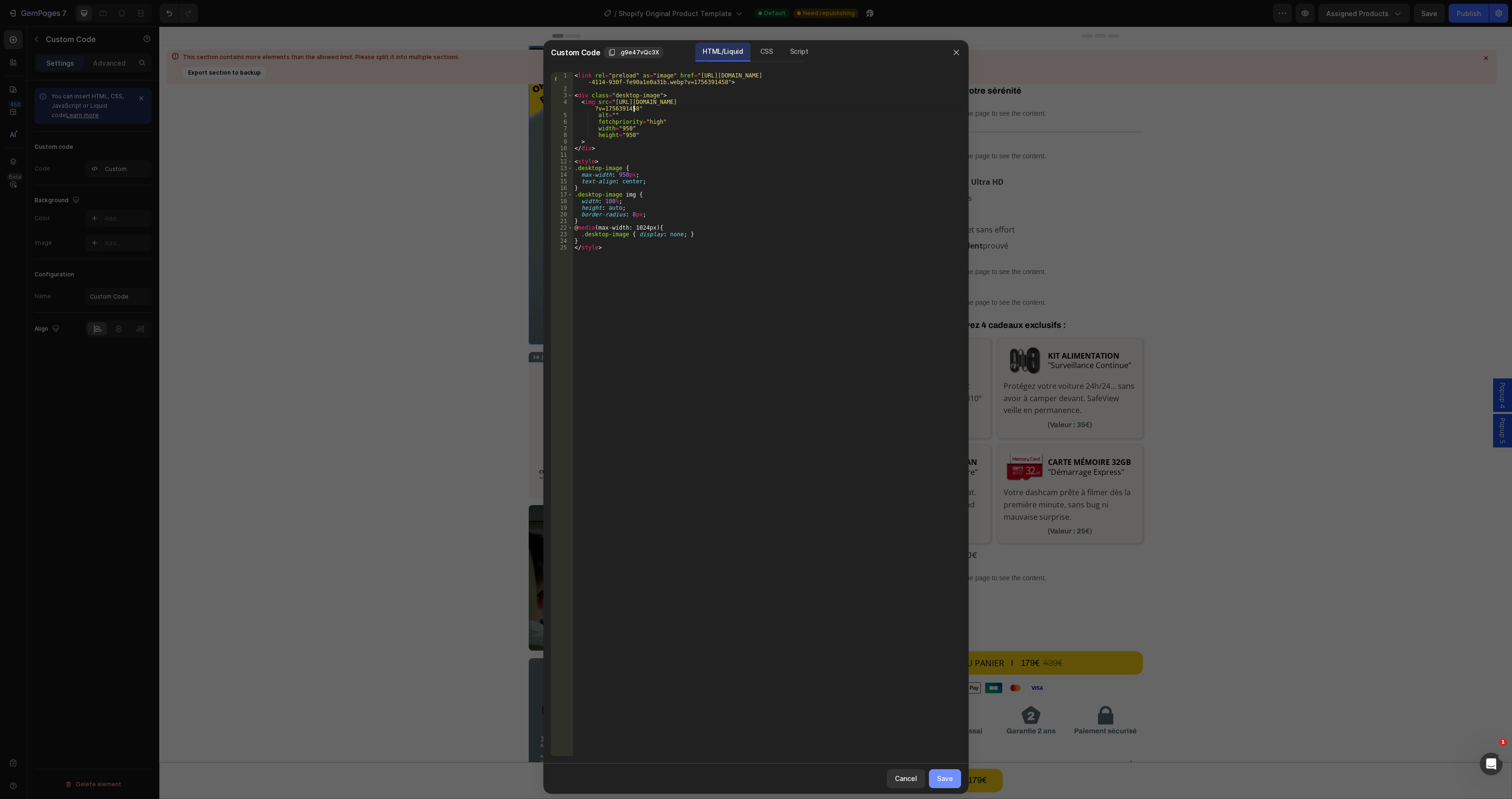
click at [936, 780] on button "Save" at bounding box center [944, 779] width 32 height 19
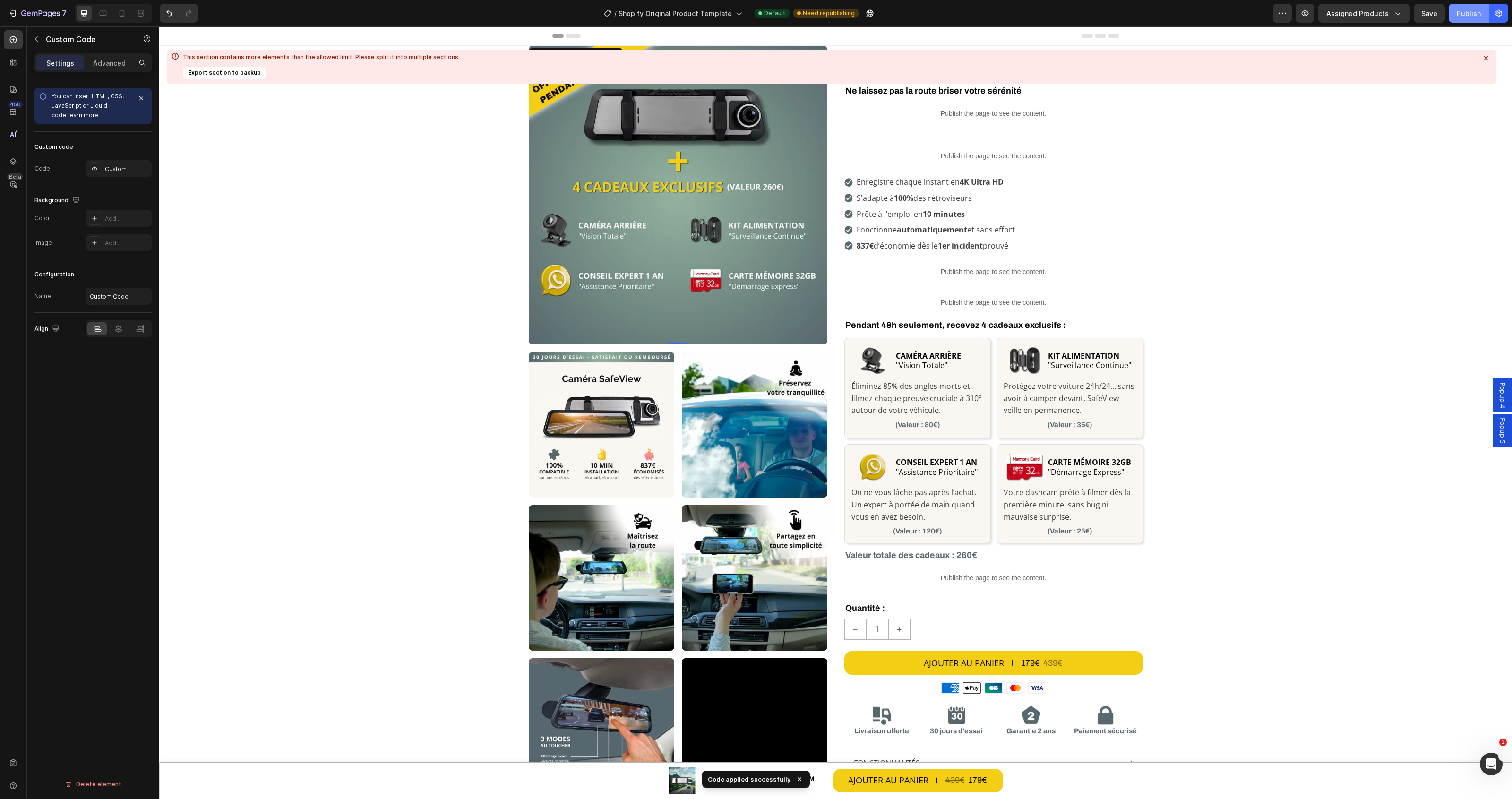
click at [1461, 18] on div "Publish" at bounding box center [1469, 14] width 24 height 10
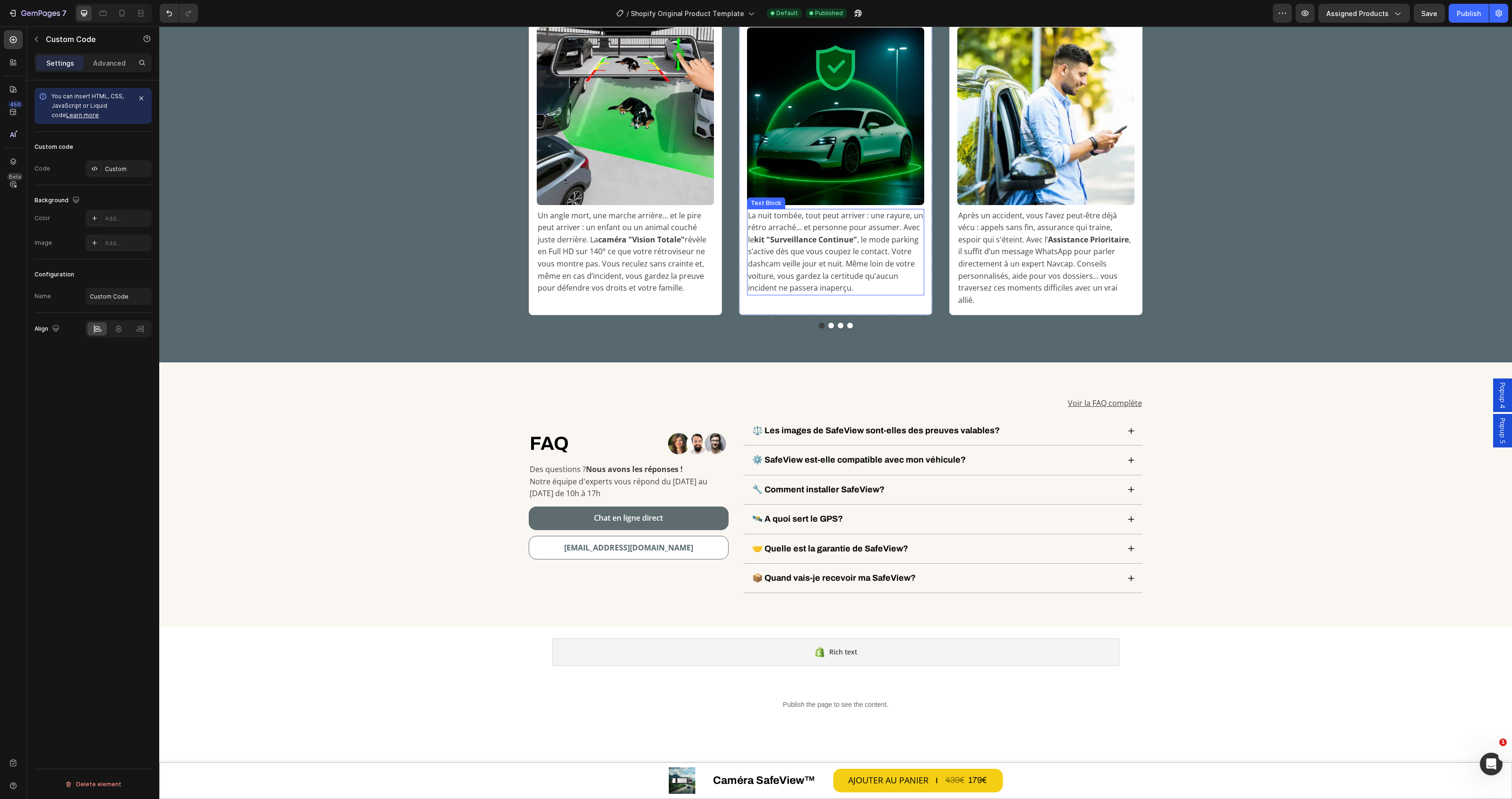
scroll to position [3367, 0]
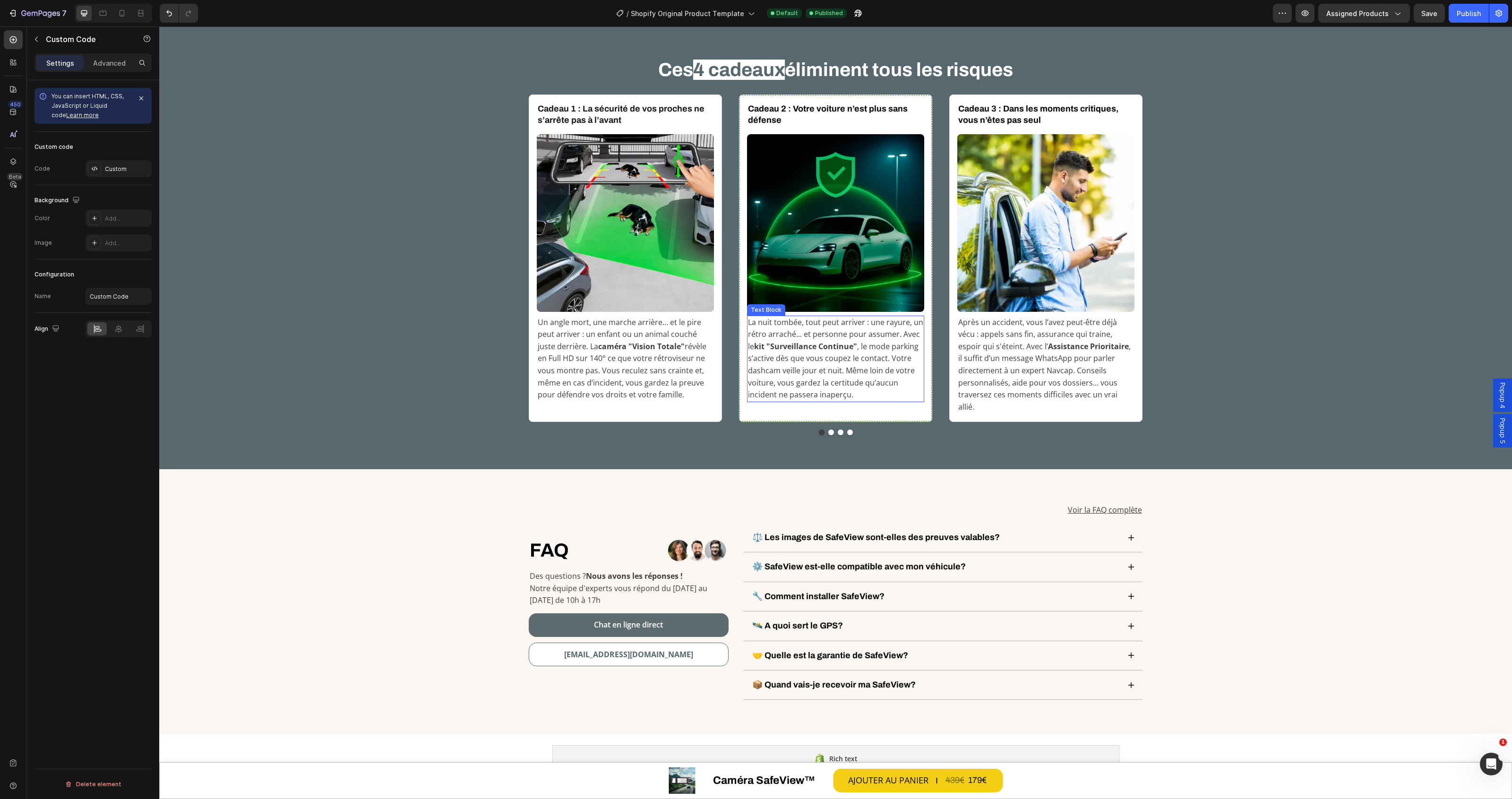
click at [801, 325] on p "La nuit tombée, tout peut arriver : une rayure, un rétro arraché... et personne…" at bounding box center [835, 359] width 175 height 85
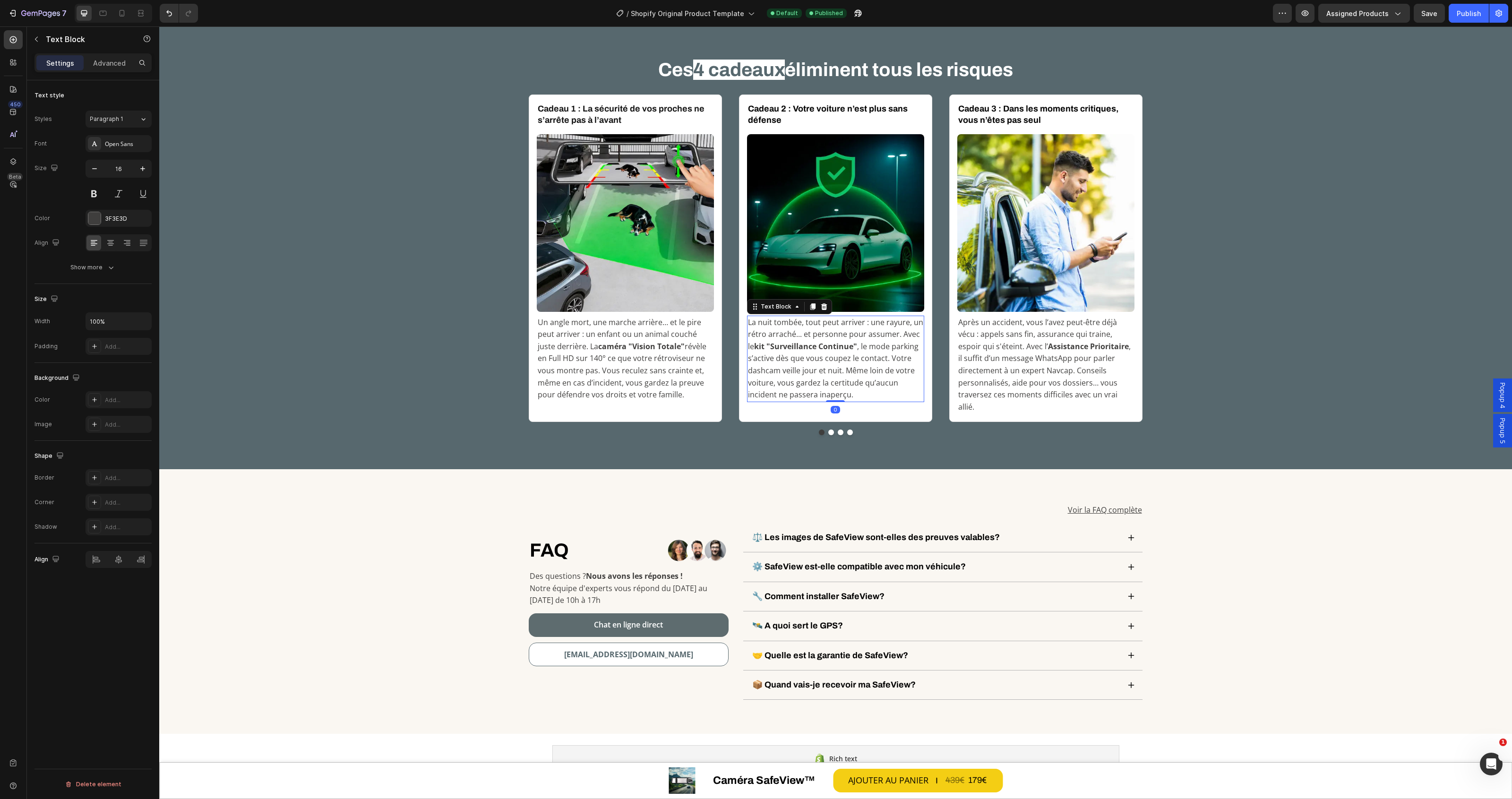
click at [799, 322] on p "La nuit tombée, tout peut arriver : une rayure, un rétro arraché... et personne…" at bounding box center [835, 359] width 175 height 85
click at [1461, 10] on div "Publish" at bounding box center [1469, 14] width 24 height 10
click at [828, 430] on button "Dot" at bounding box center [831, 432] width 6 height 6
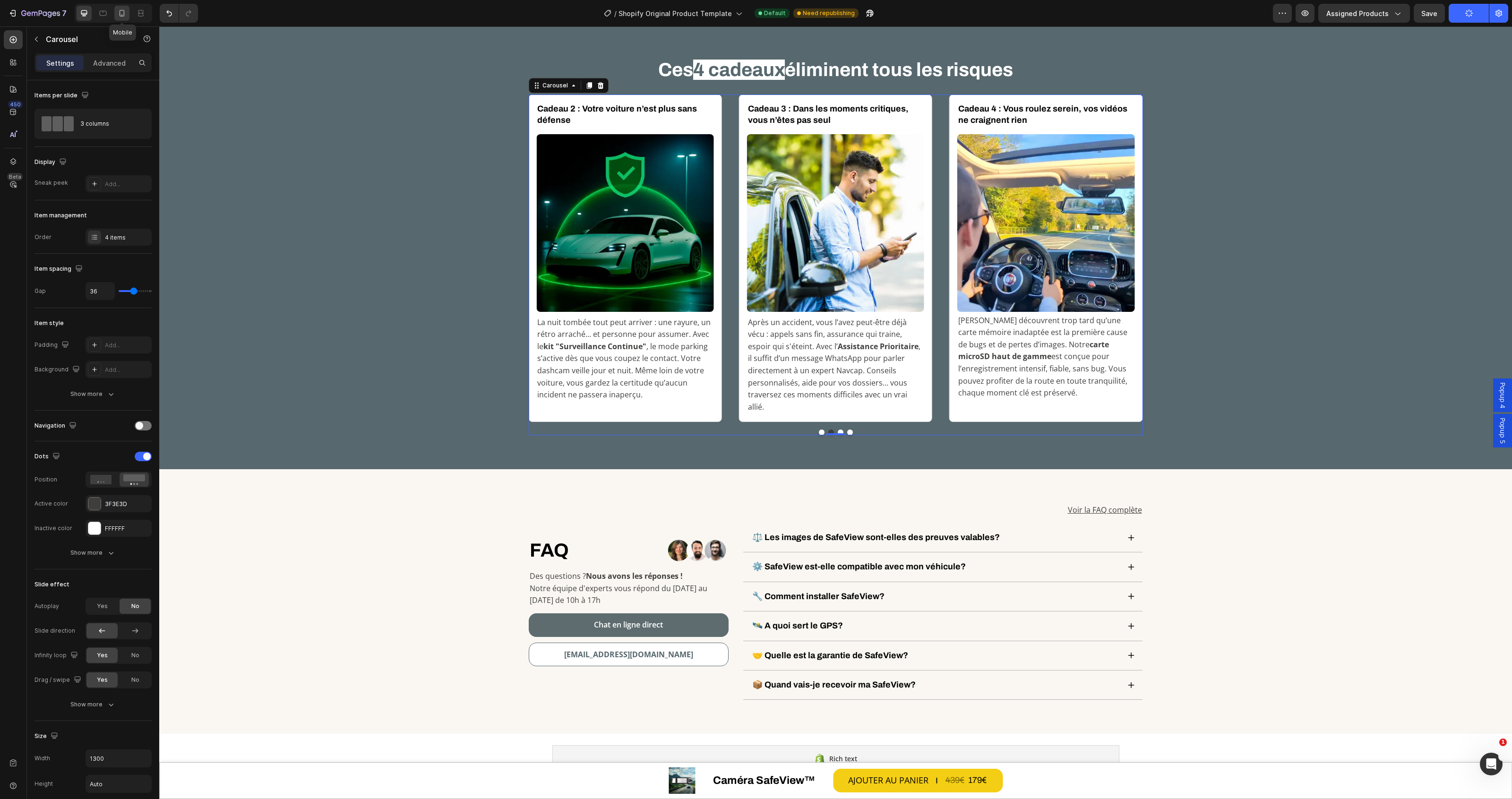
click at [119, 15] on icon at bounding box center [122, 13] width 9 height 9
type input "100%"
type input "12"
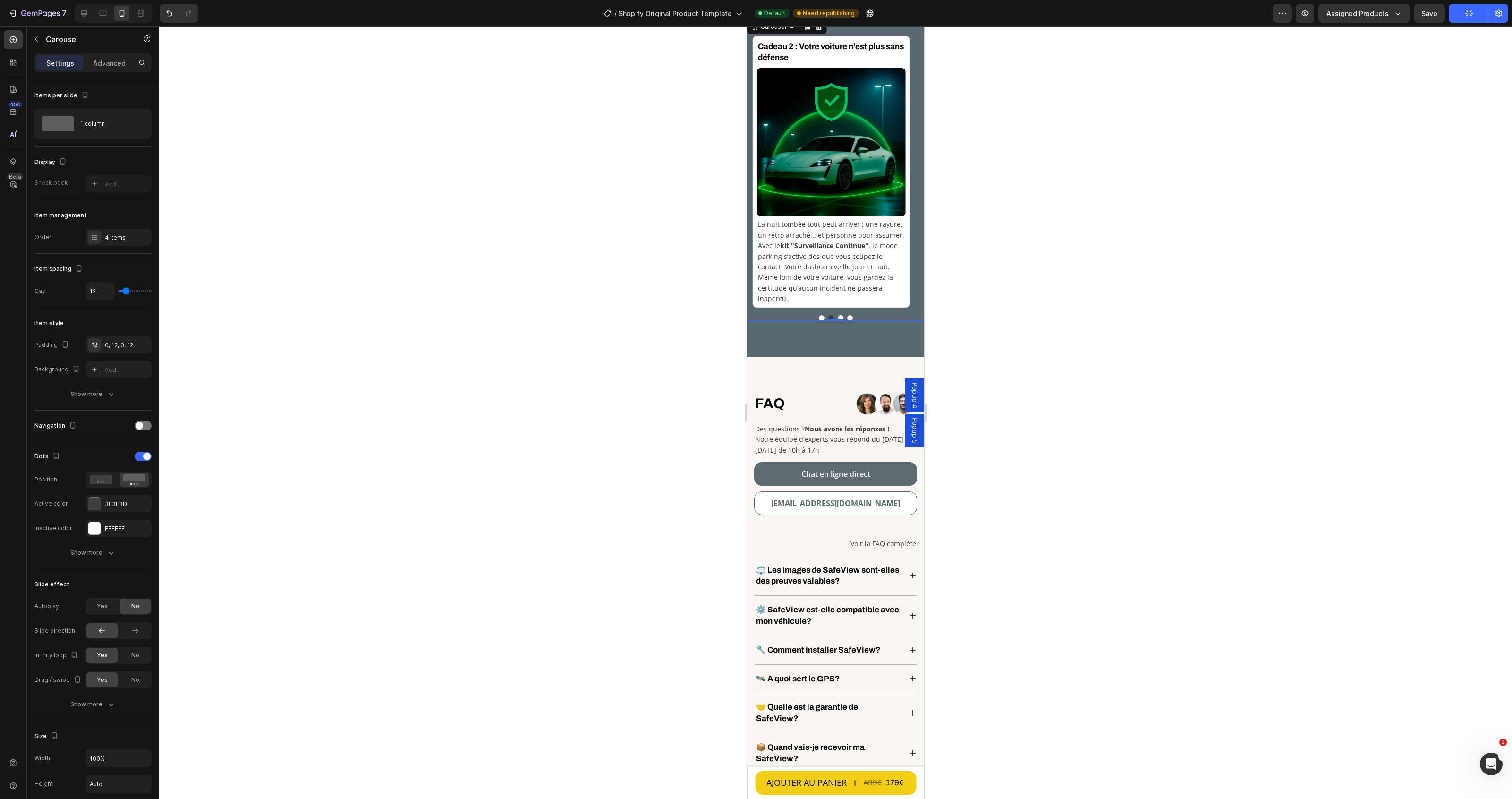
scroll to position [3178, 0]
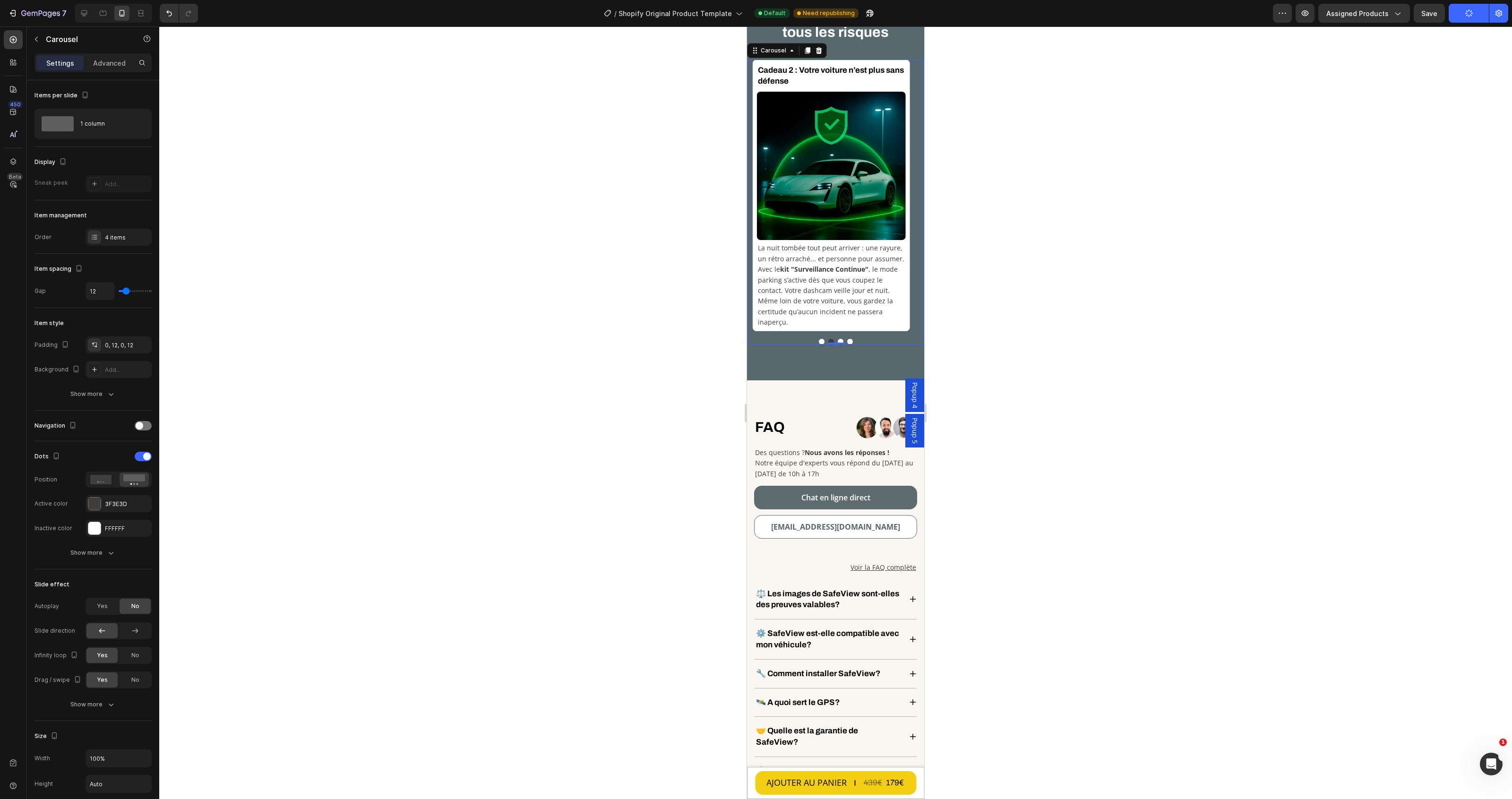
click at [838, 340] on button "Dot" at bounding box center [840, 342] width 6 height 6
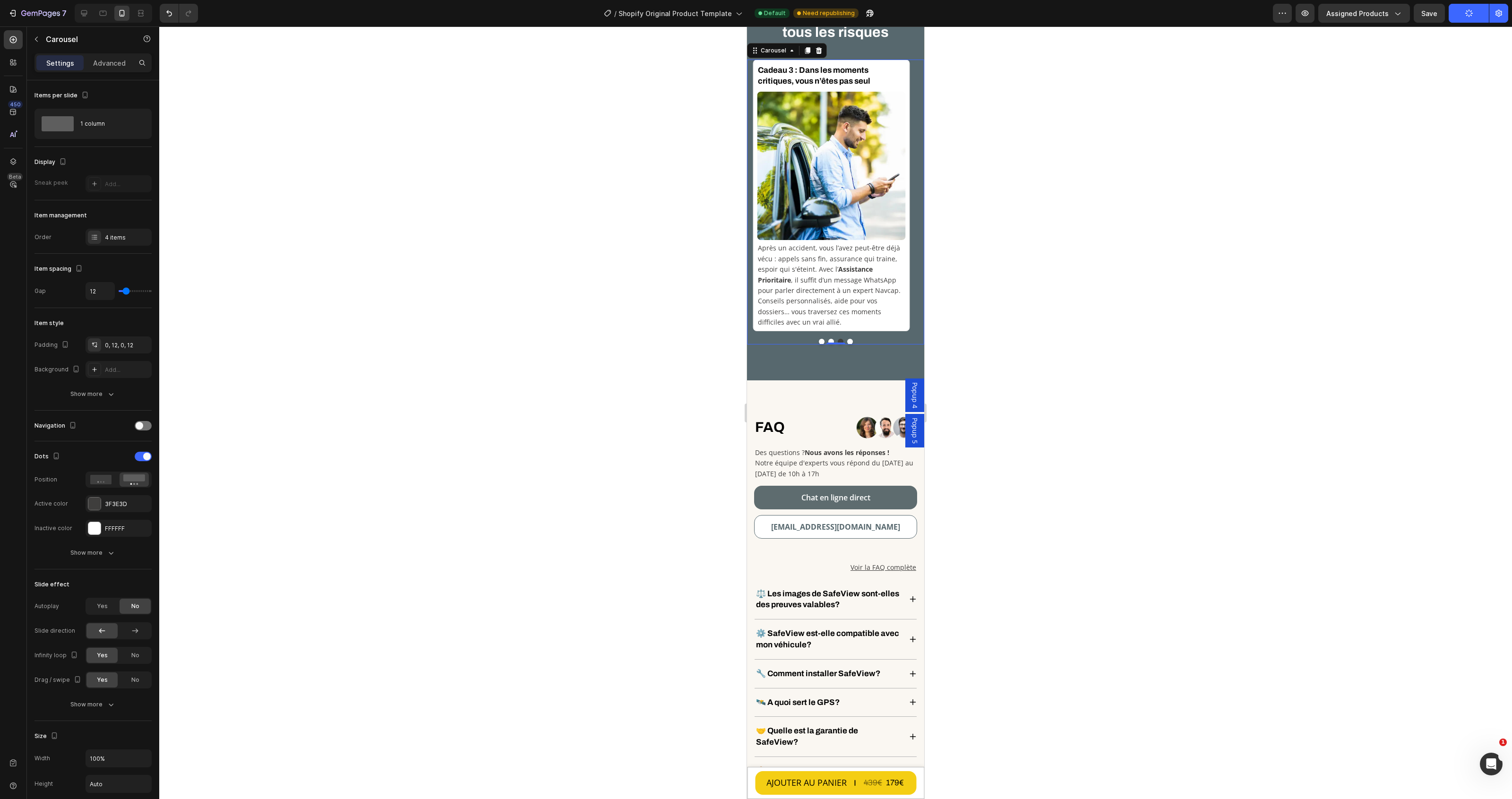
click at [847, 341] on button "Dot" at bounding box center [850, 342] width 6 height 6
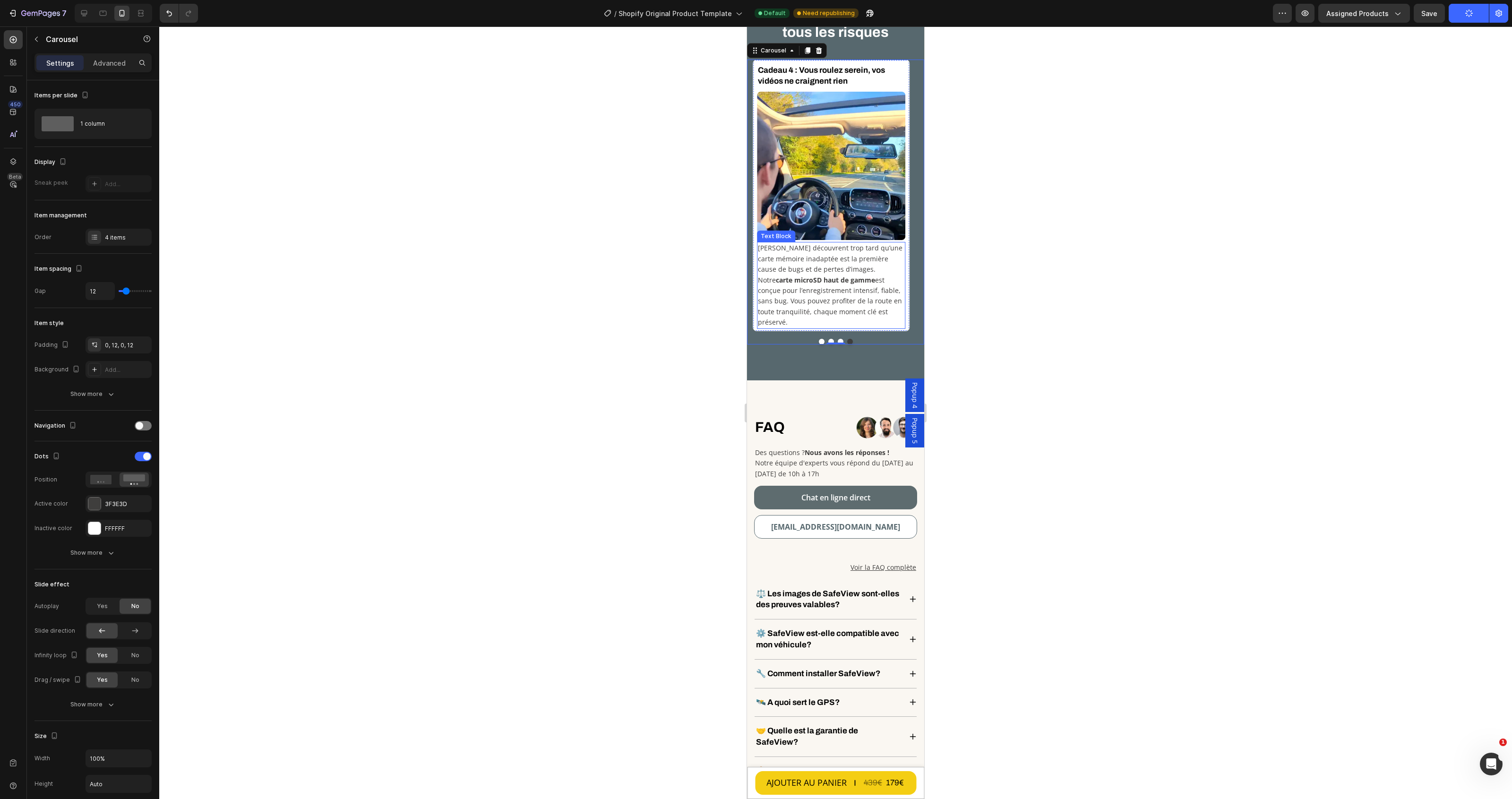
click at [763, 290] on p "[PERSON_NAME] découvrent trop tard qu’une carte mémoire inadaptée est la premiè…" at bounding box center [831, 285] width 146 height 85
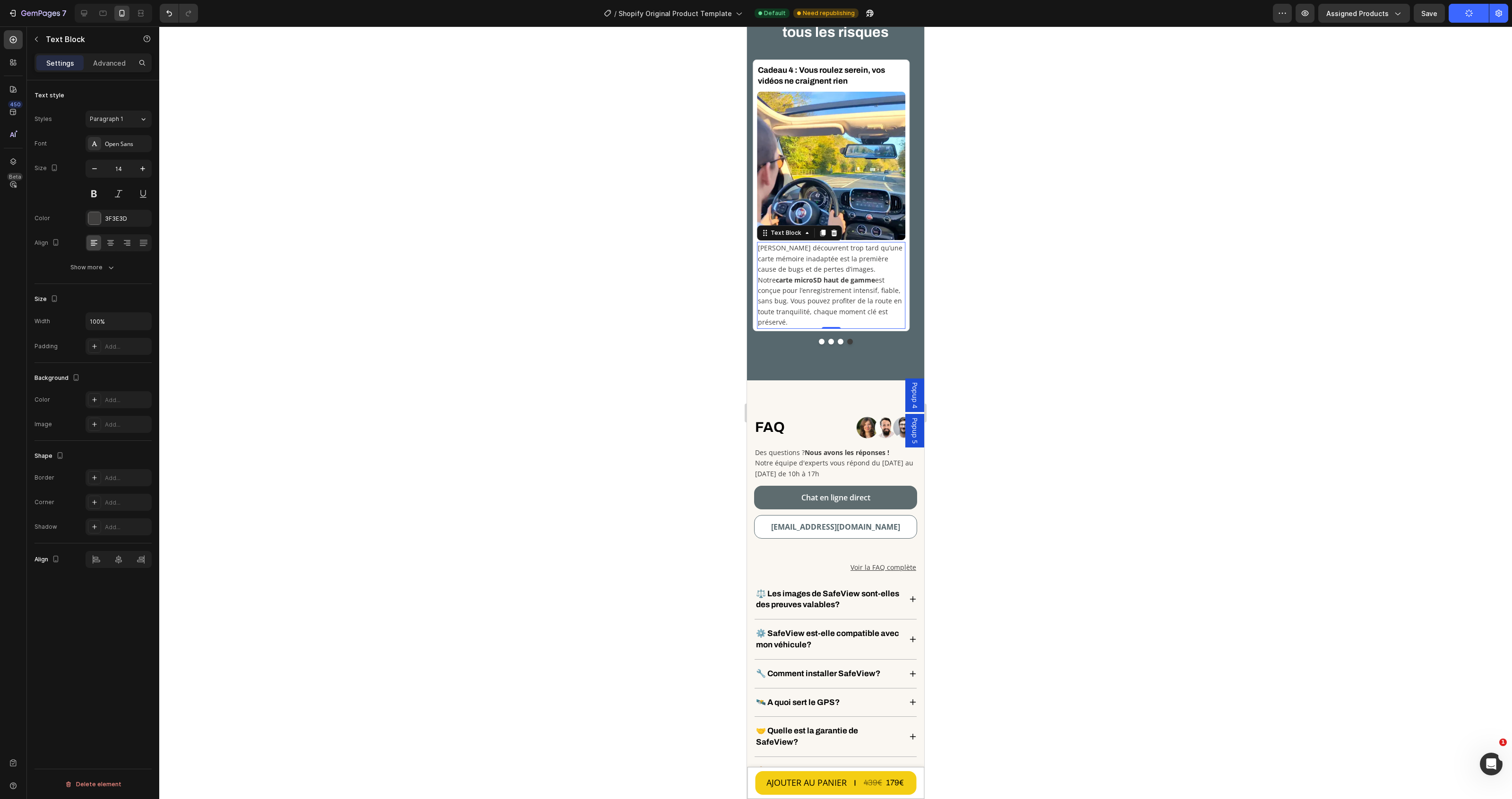
click at [761, 291] on p "[PERSON_NAME] découvrent trop tard qu’une carte mémoire inadaptée est la premiè…" at bounding box center [831, 285] width 146 height 85
click at [760, 291] on p "[PERSON_NAME] découvrent trop tard qu’une carte mémoire inadaptée est la premiè…" at bounding box center [831, 285] width 146 height 85
click at [853, 293] on p "[PERSON_NAME] découvrent trop tard qu’une carte mémoire inadaptée est la premiè…" at bounding box center [831, 285] width 146 height 85
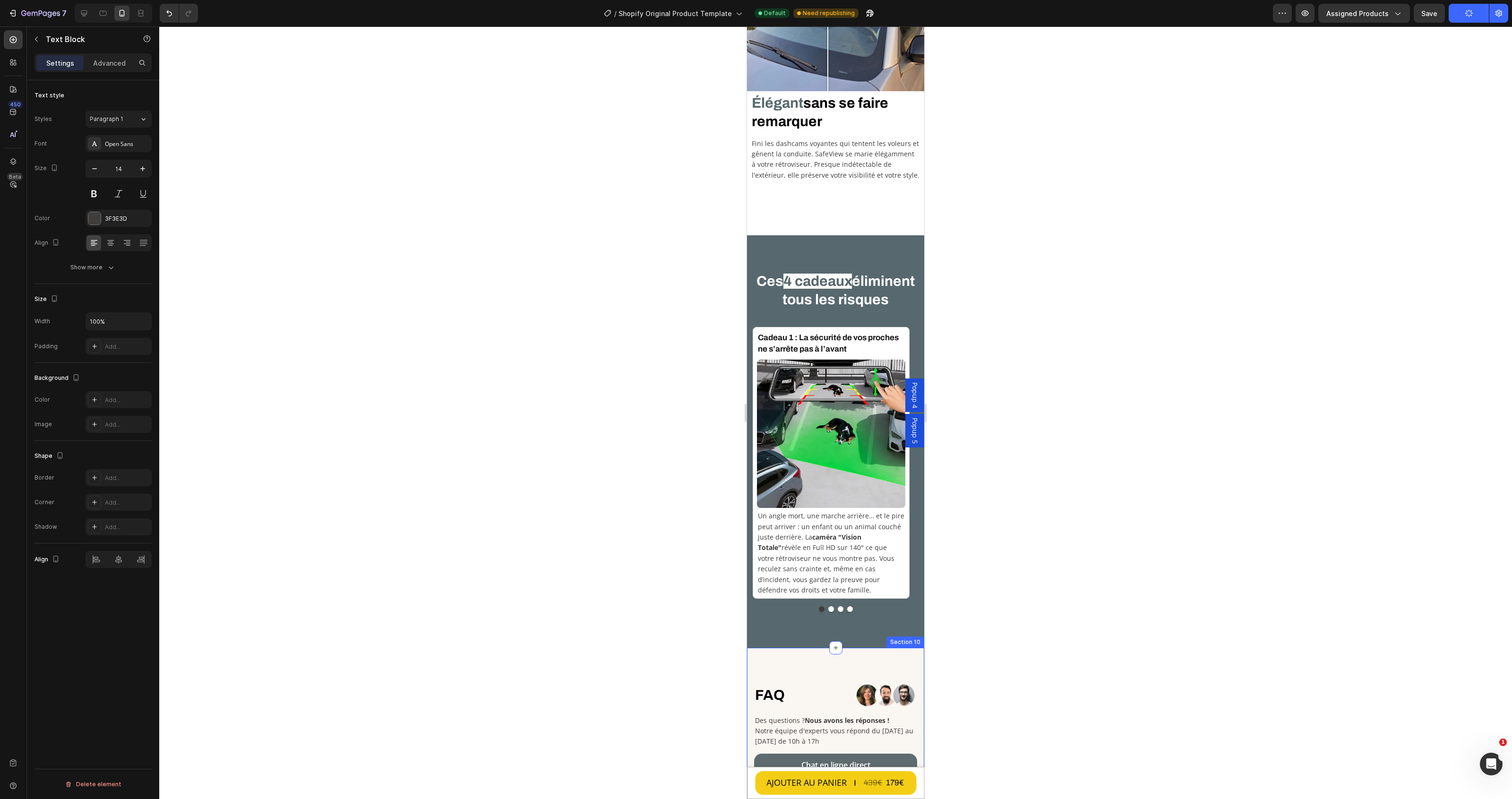
scroll to position [3074, 0]
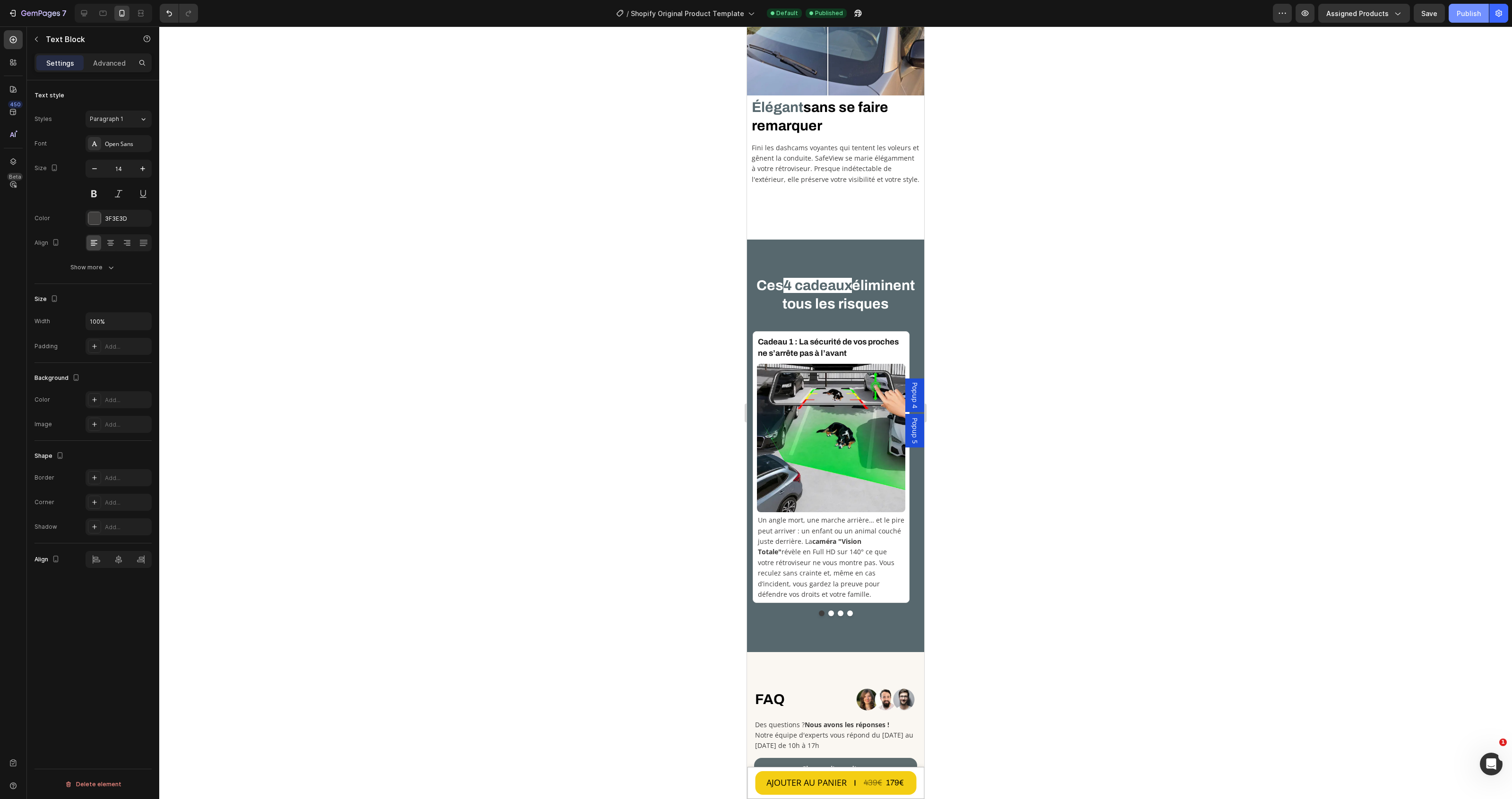
click at [1464, 20] on button "Publish" at bounding box center [1469, 13] width 40 height 19
